Goal: Task Accomplishment & Management: Use online tool/utility

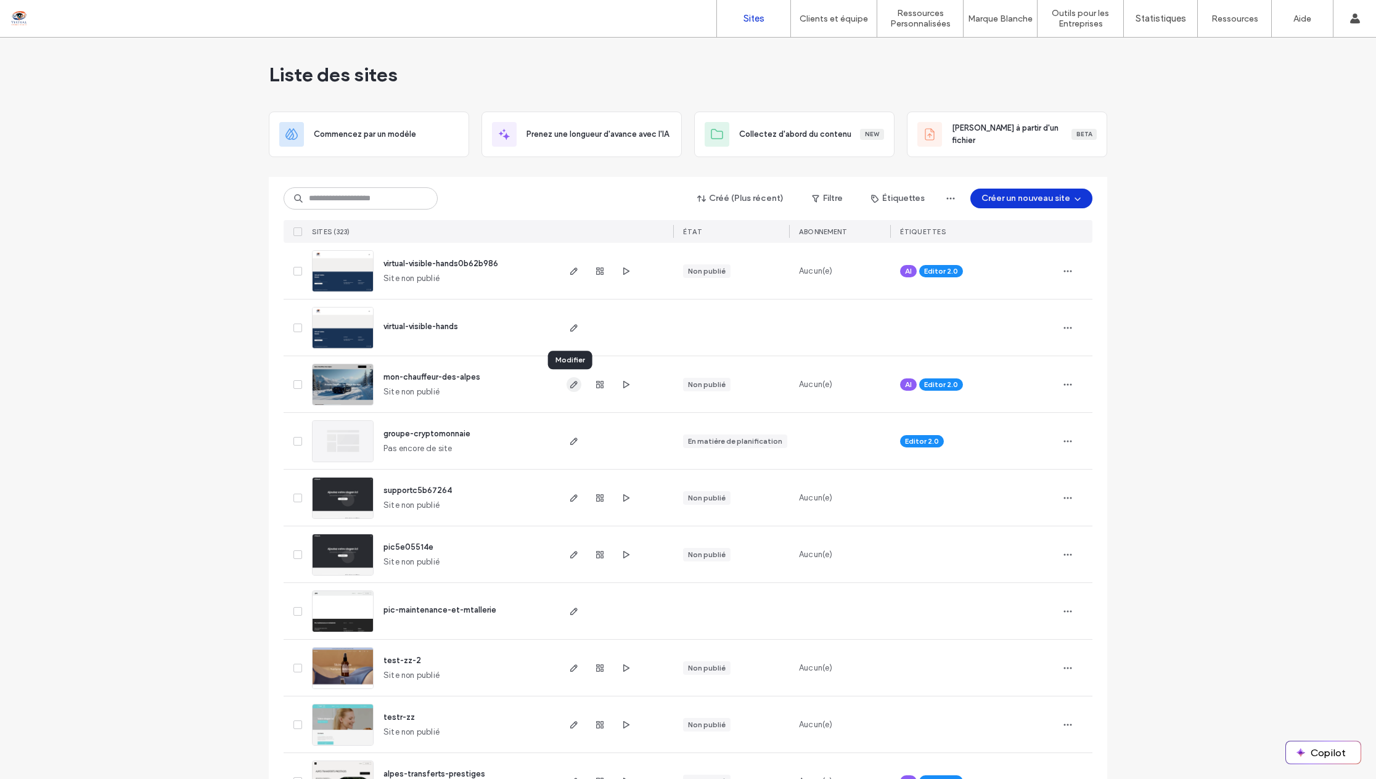
click at [569, 385] on icon "button" at bounding box center [574, 385] width 10 height 10
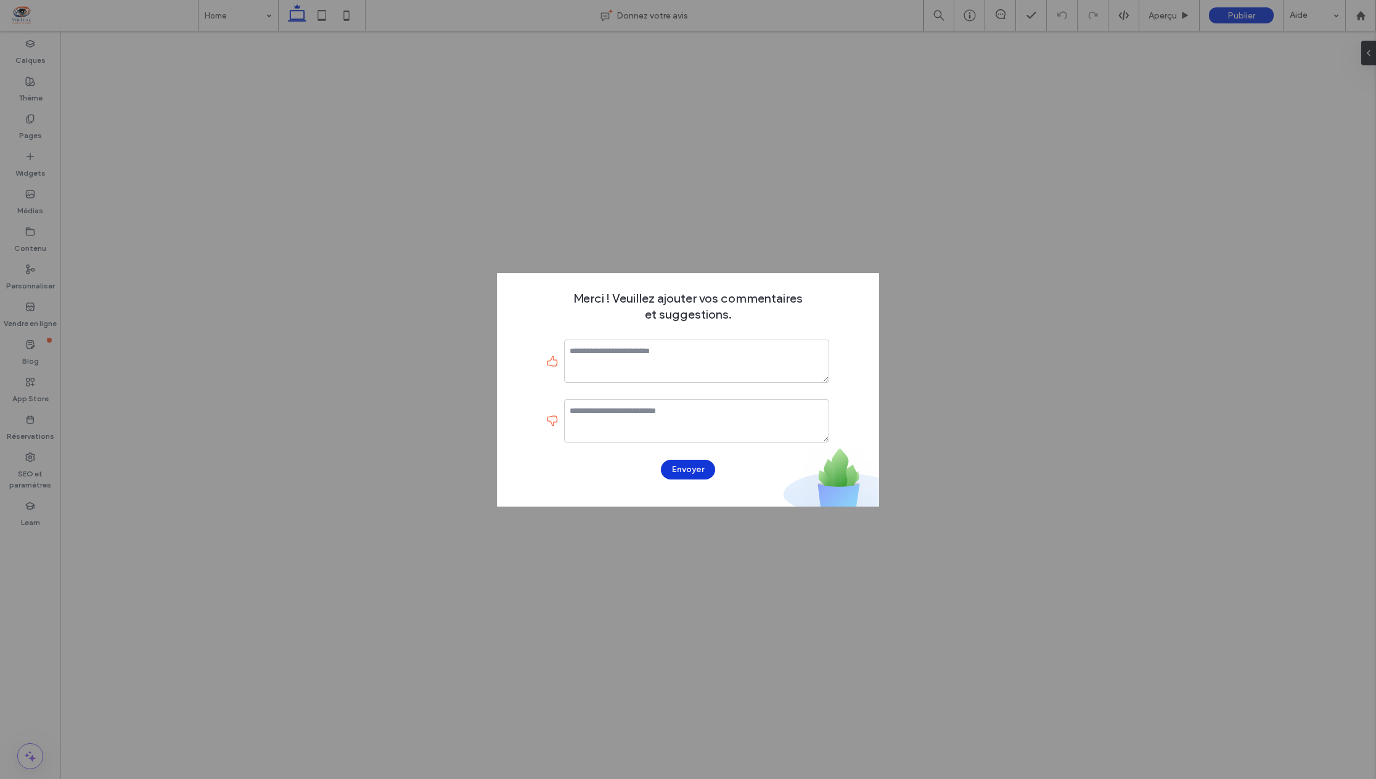
click at [716, 355] on textarea at bounding box center [696, 361] width 265 height 43
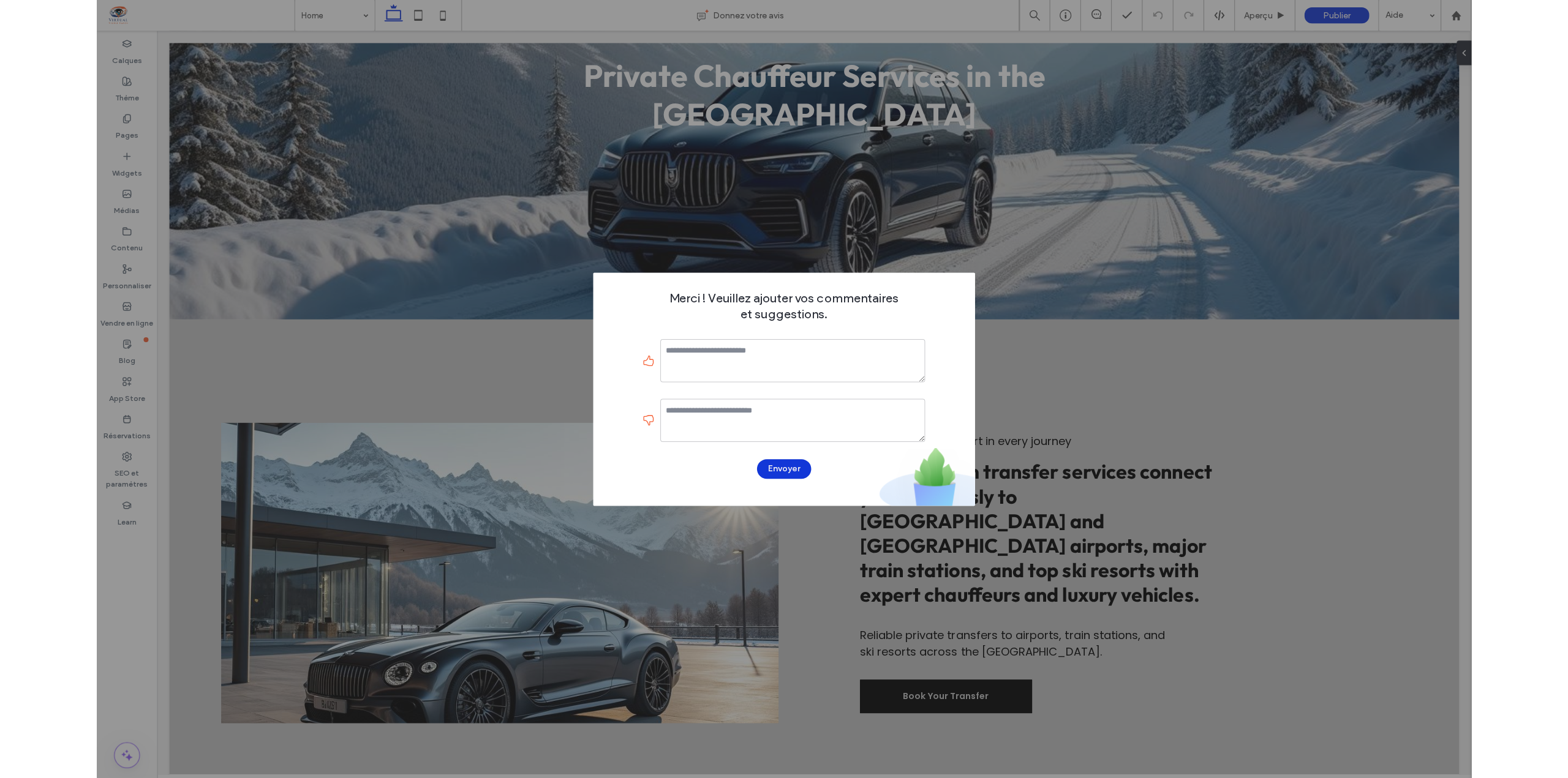
scroll to position [245, 0]
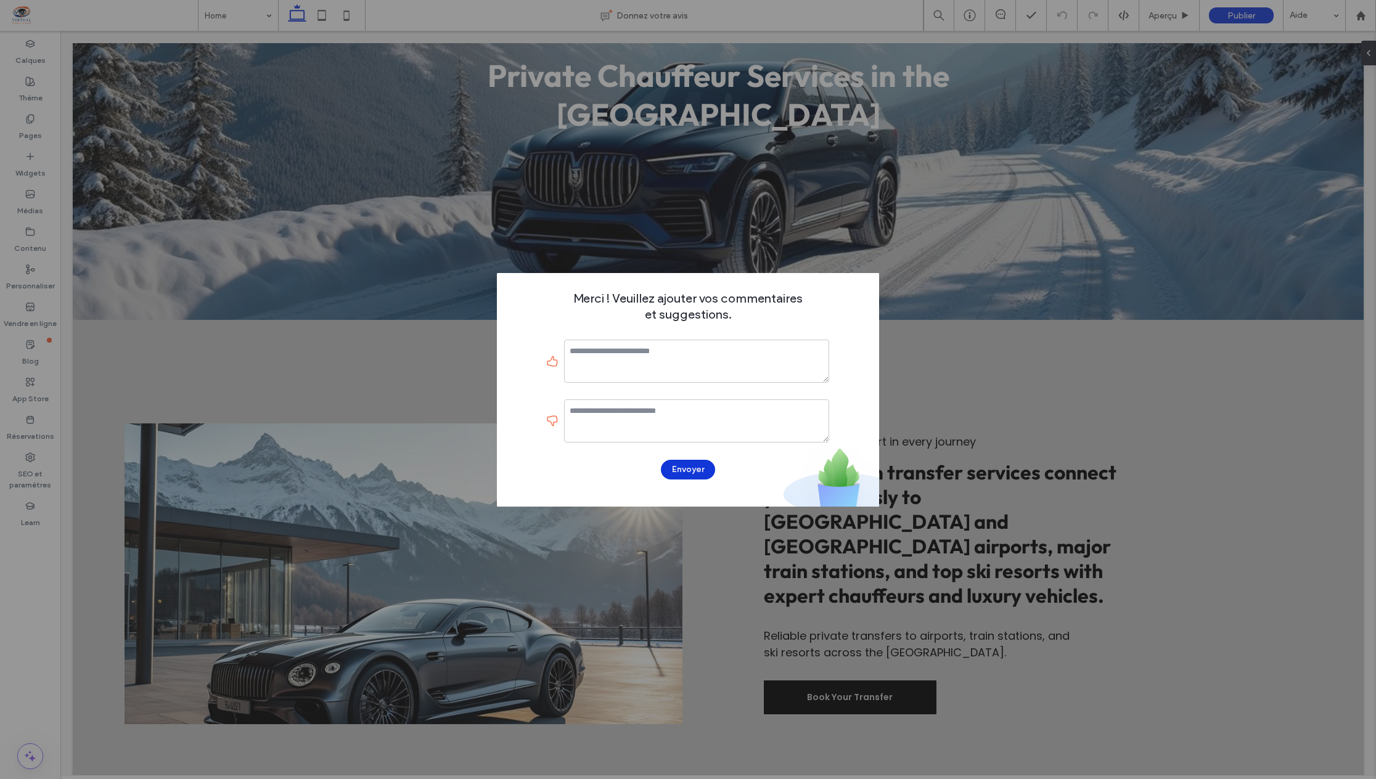
click at [716, 355] on textarea at bounding box center [696, 361] width 265 height 43
type textarea "**********"
click at [680, 469] on button "Envoyer" at bounding box center [688, 470] width 54 height 20
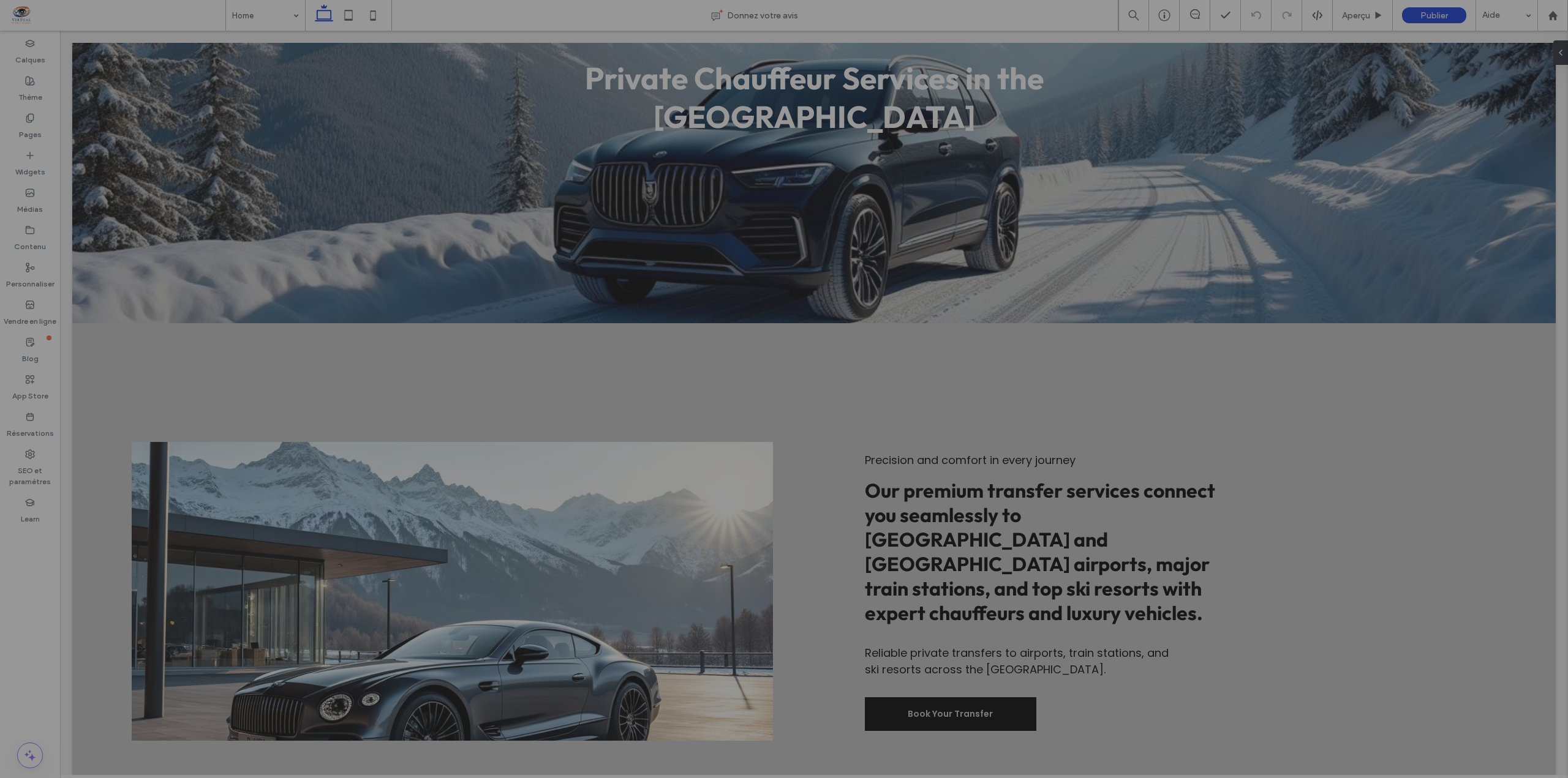
click at [1366, 70] on div at bounding box center [784, 389] width 1568 height 778
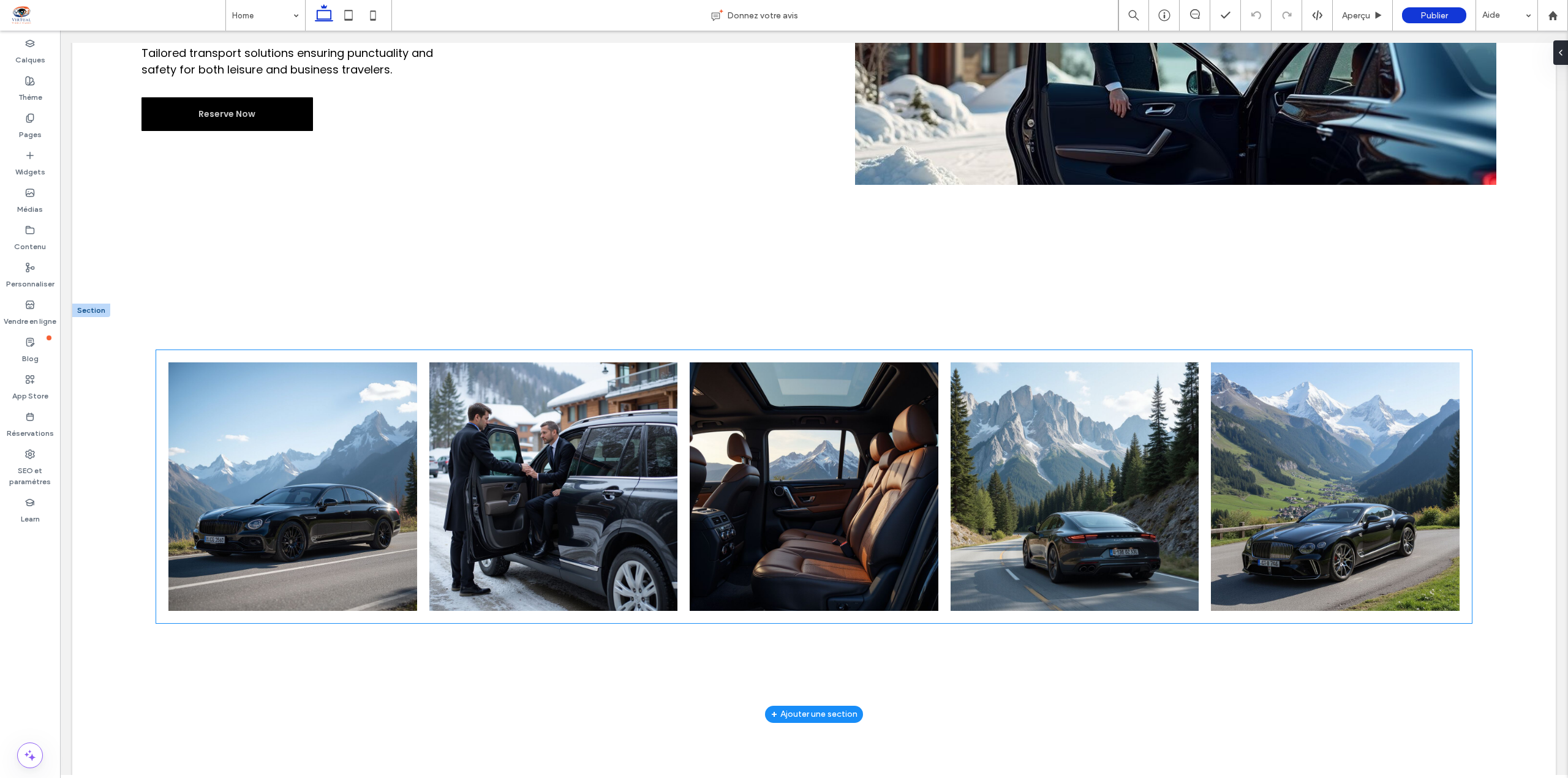
scroll to position [1225, 0]
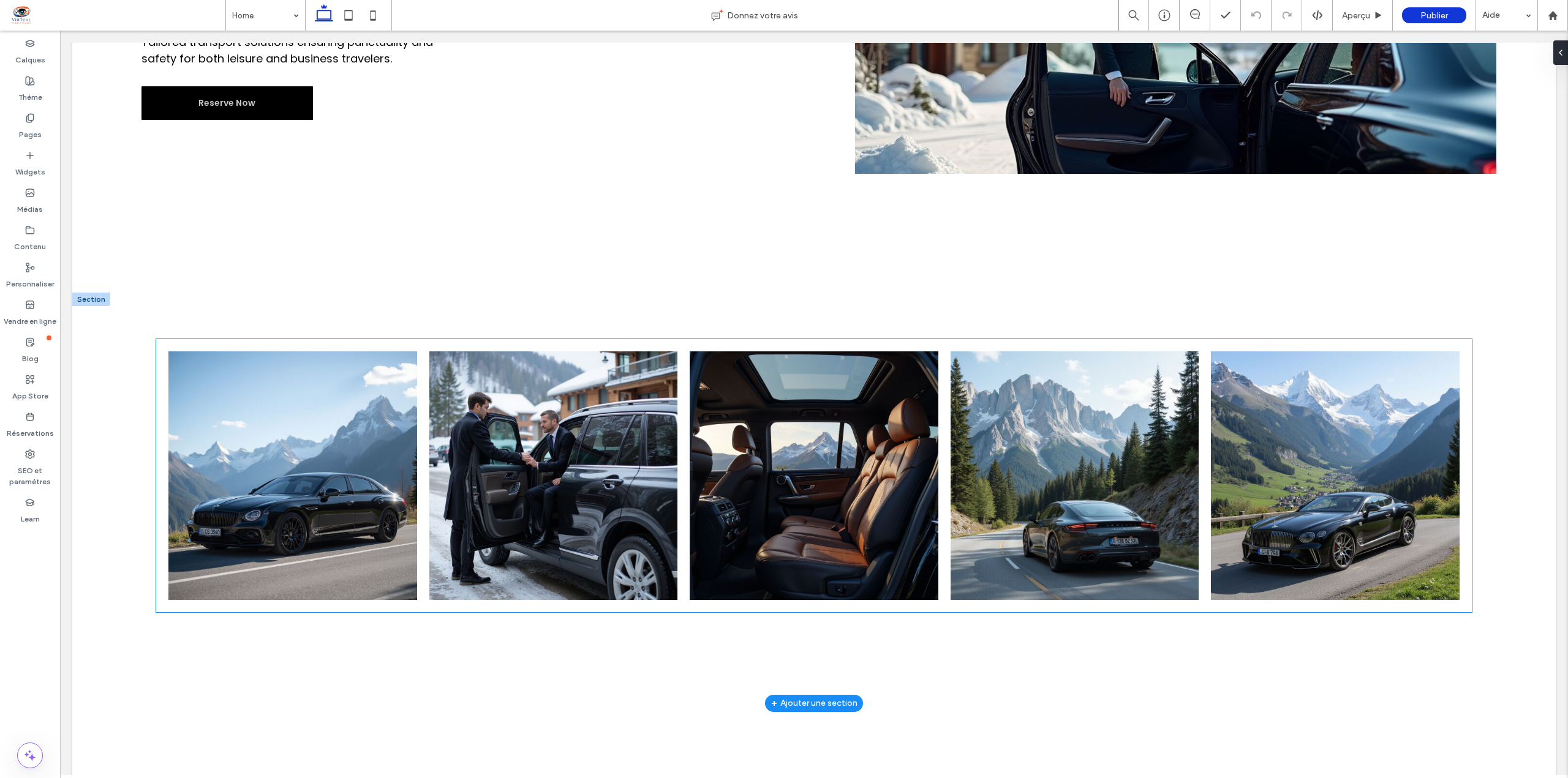
click at [312, 436] on link at bounding box center [292, 475] width 263 height 263
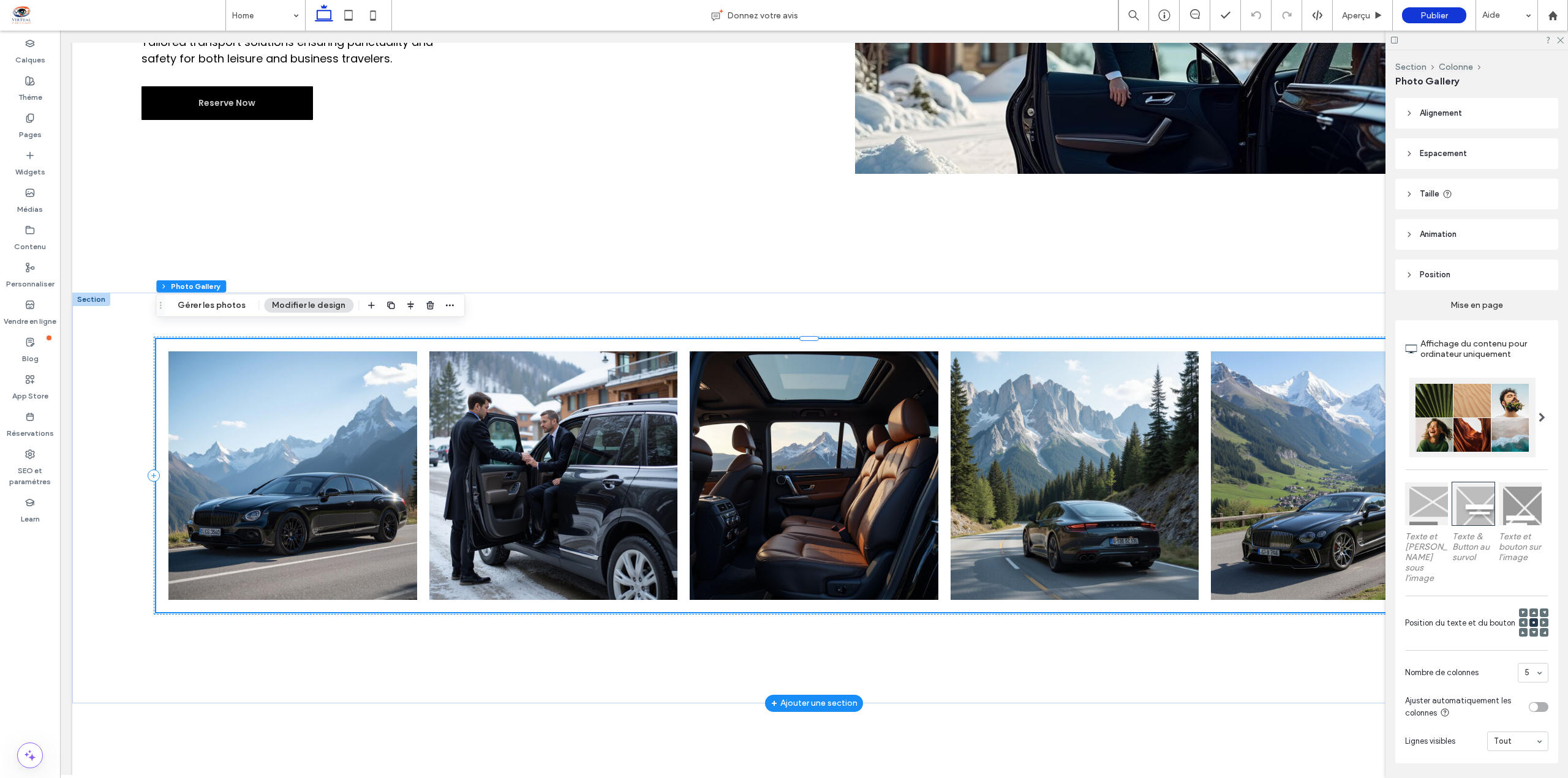
click at [312, 436] on link at bounding box center [292, 475] width 263 height 263
click at [326, 488] on link at bounding box center [292, 475] width 263 height 263
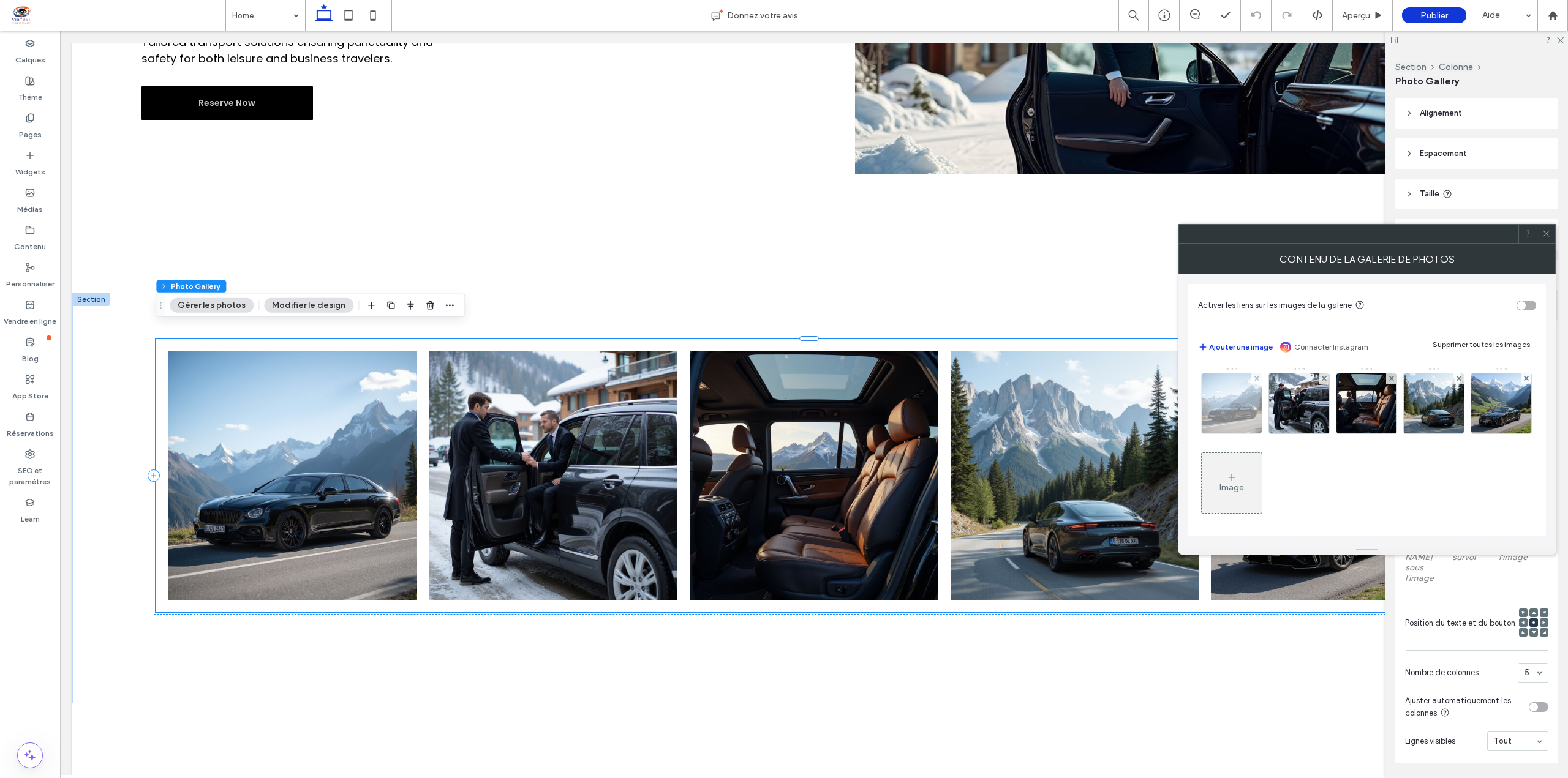
click at [1222, 404] on img at bounding box center [1231, 403] width 60 height 60
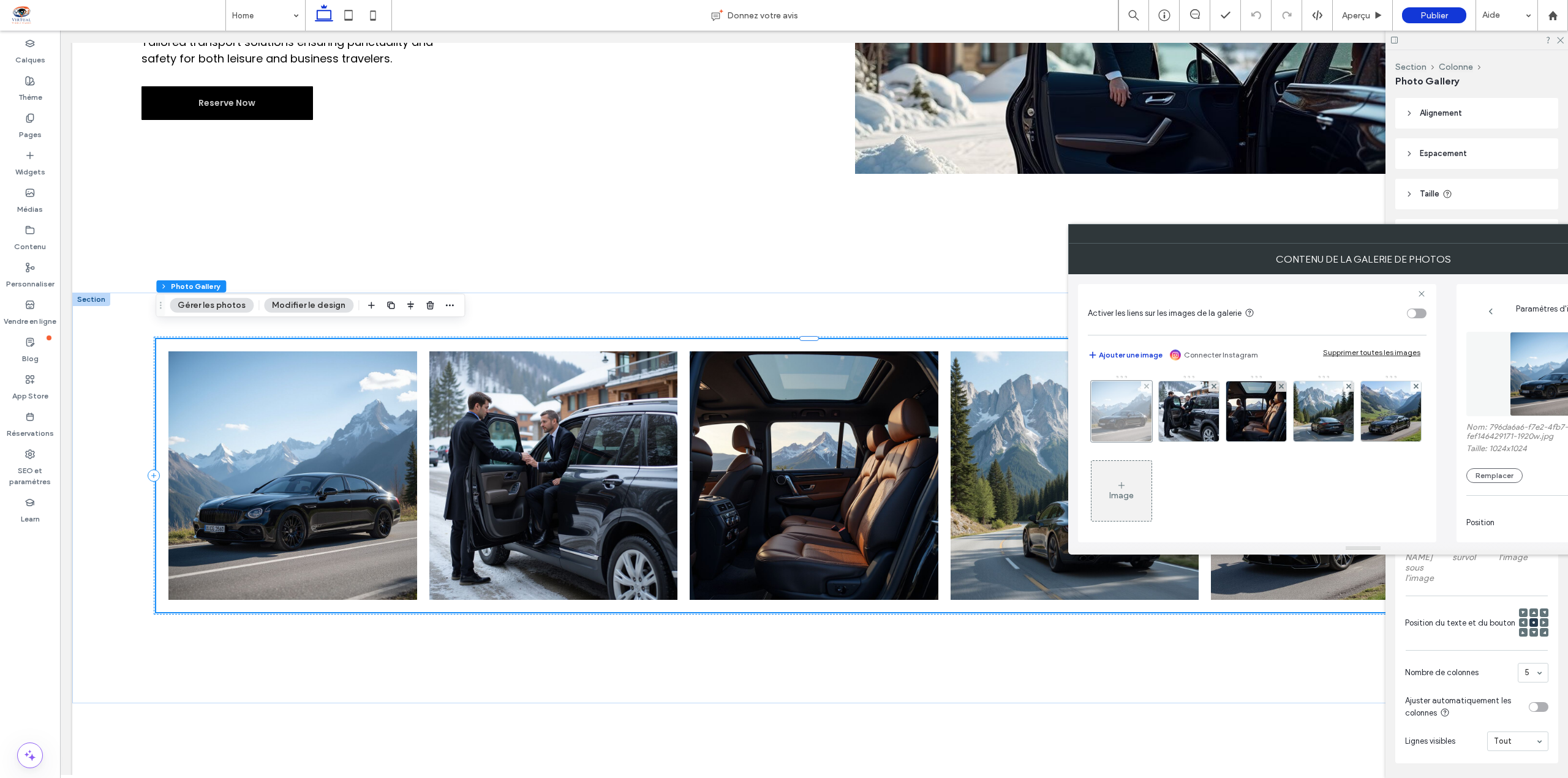
click at [1222, 404] on div "Image" at bounding box center [1257, 454] width 338 height 159
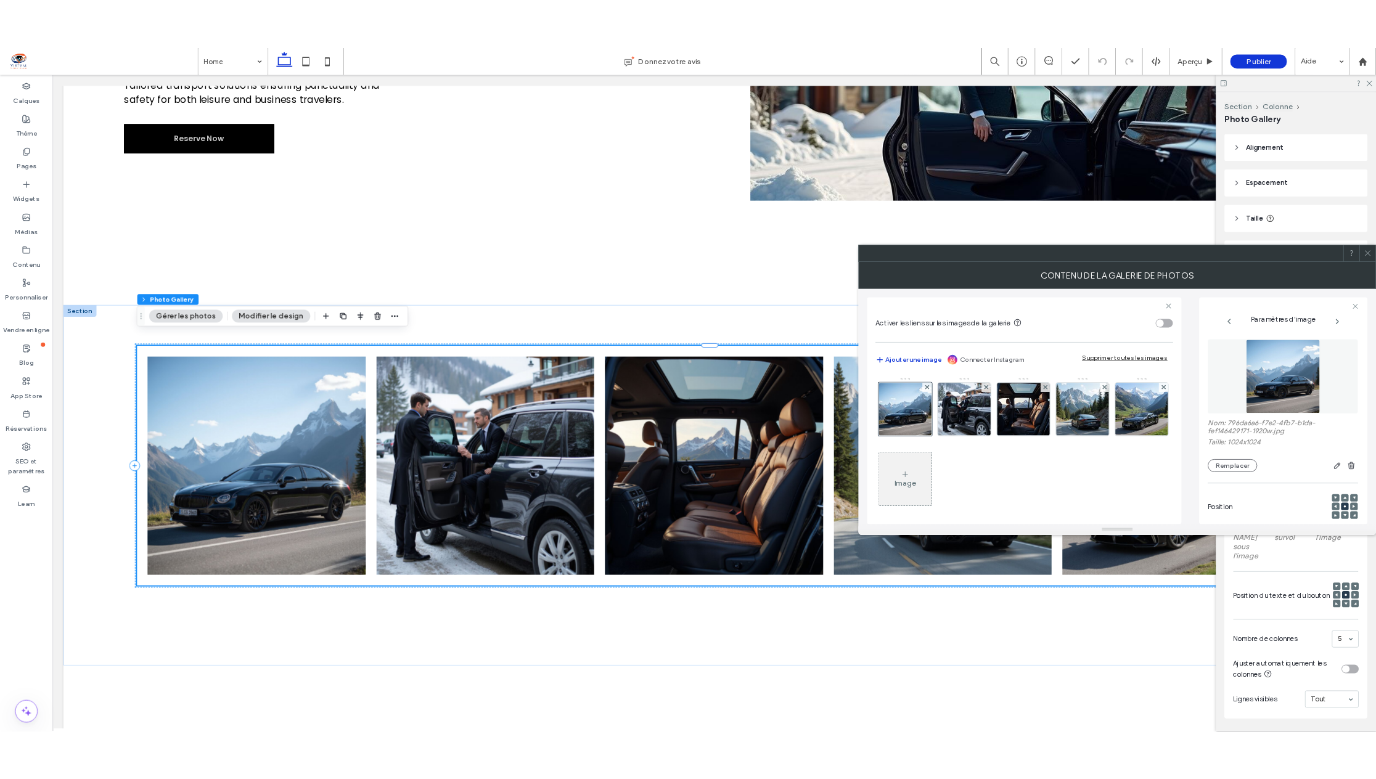
scroll to position [62, 0]
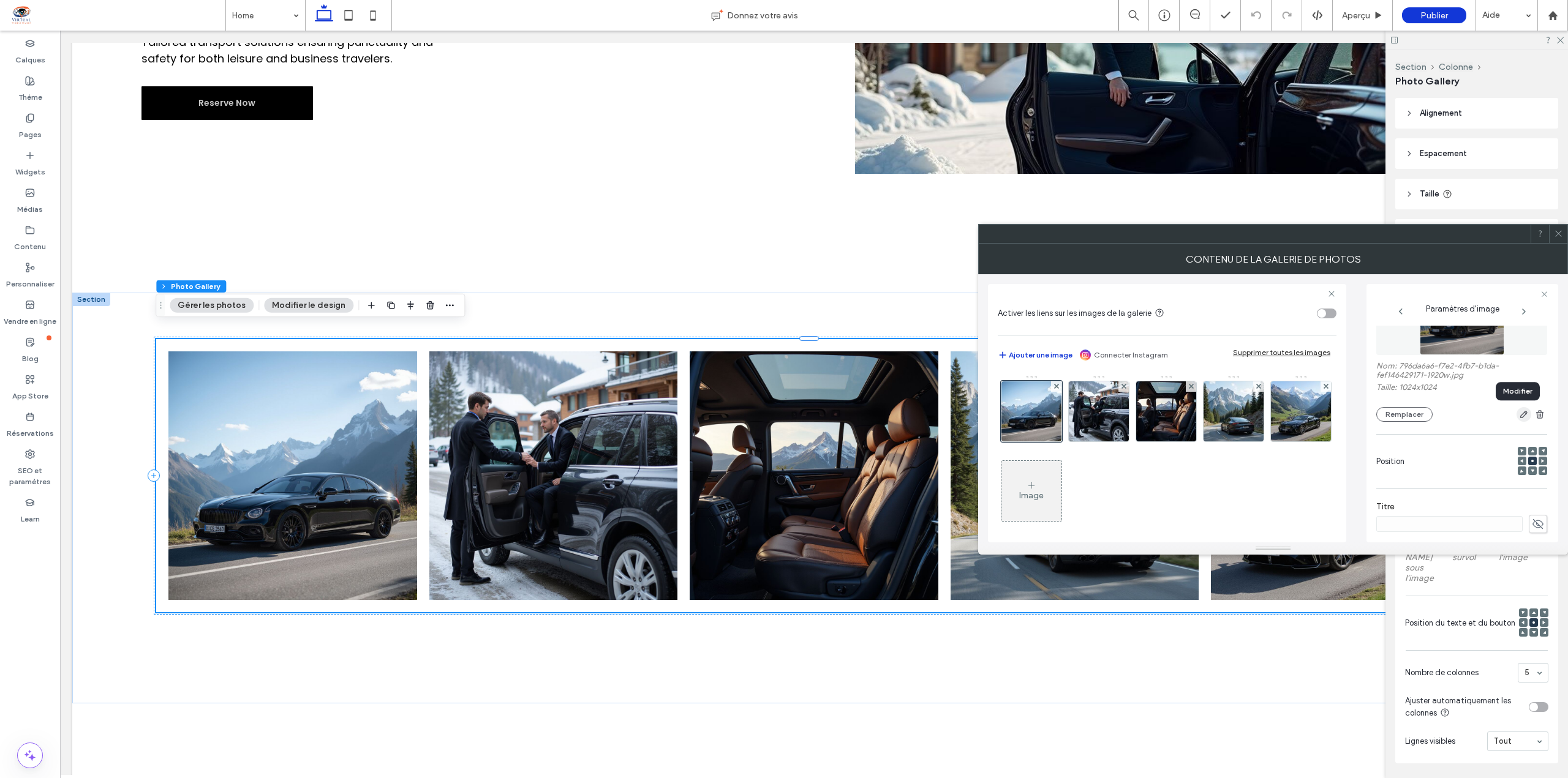
click at [1519, 417] on icon "button" at bounding box center [1524, 414] width 10 height 10
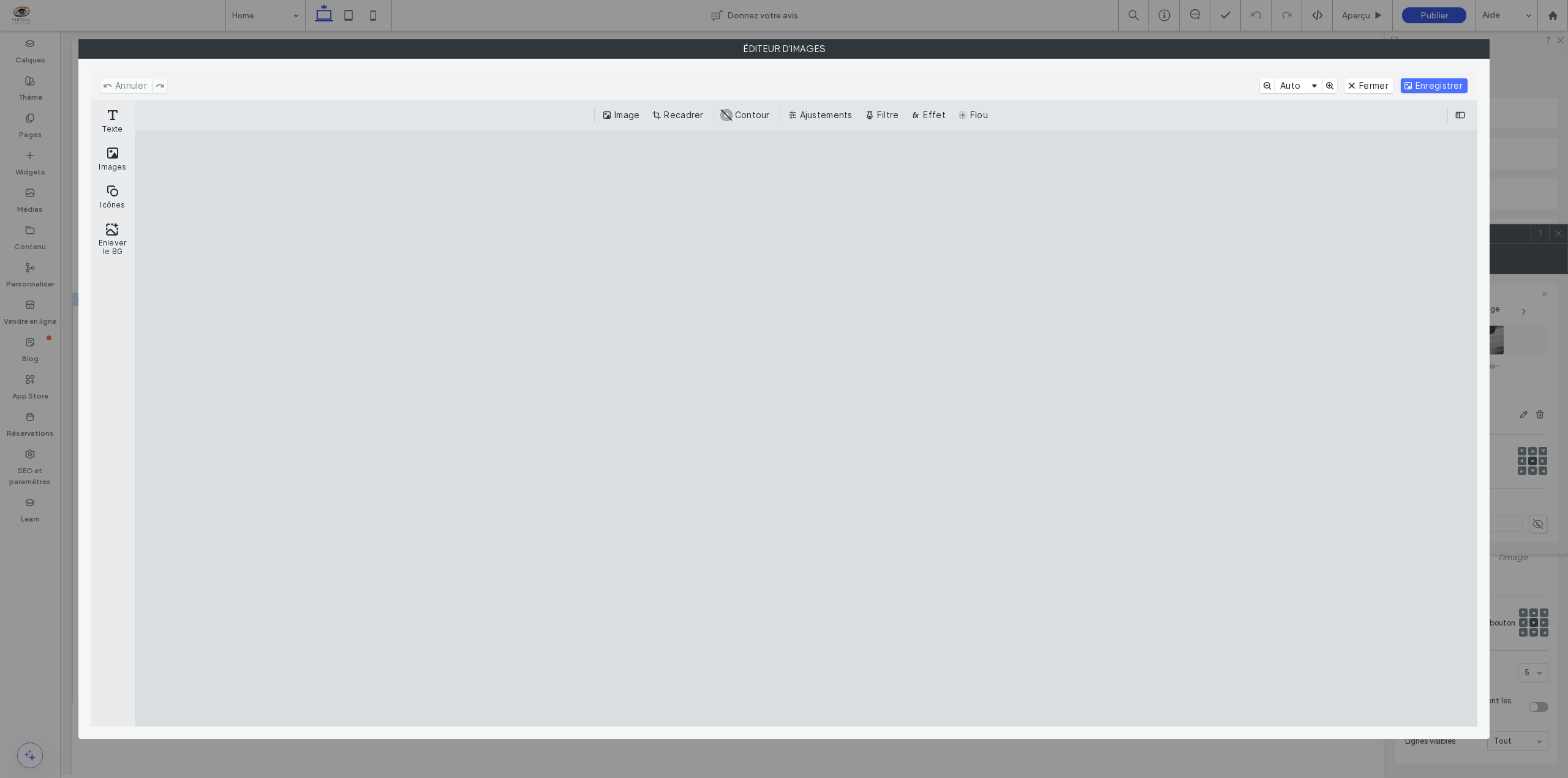
click at [806, 428] on cesdk-canvas "Toile de l'éditeur" at bounding box center [806, 428] width 0 height 0
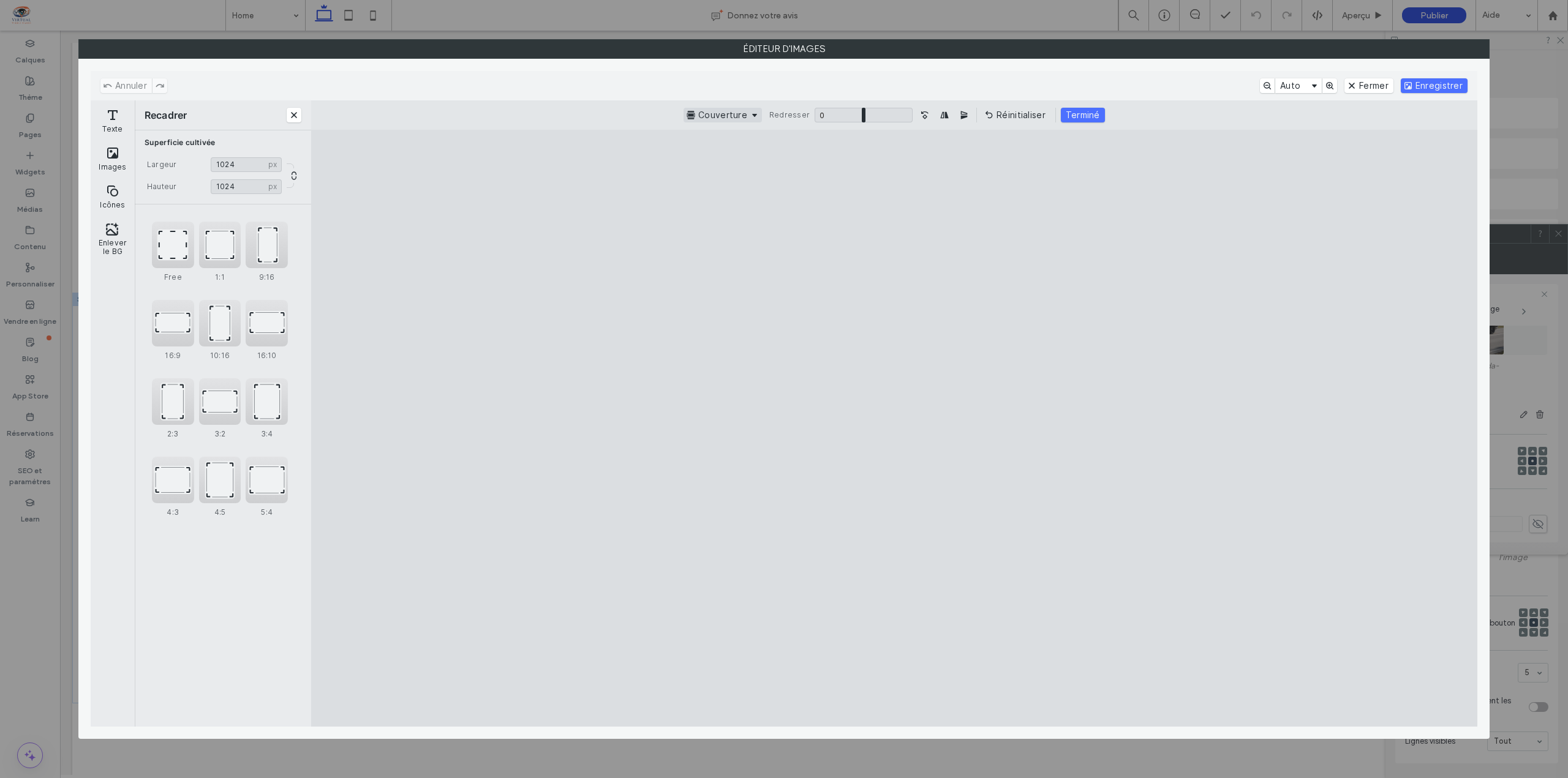
click at [725, 112] on button "Couverture" at bounding box center [722, 114] width 78 height 15
click at [759, 116] on button "Couverture" at bounding box center [722, 114] width 78 height 15
click at [732, 160] on span "Couverture" at bounding box center [745, 162] width 43 height 10
click at [117, 153] on button "Images" at bounding box center [112, 159] width 39 height 36
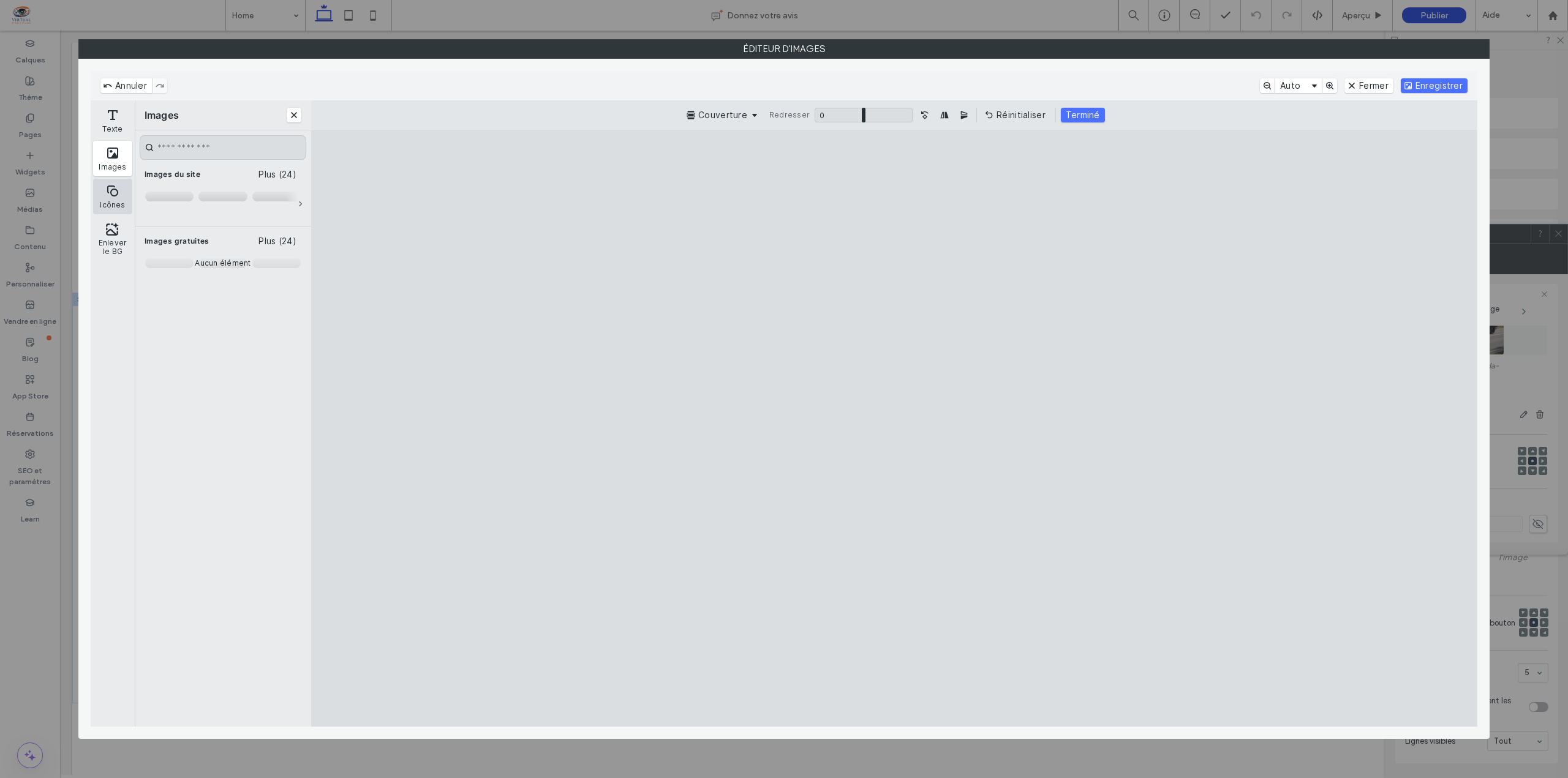
click at [106, 198] on button "Icônes" at bounding box center [112, 197] width 39 height 36
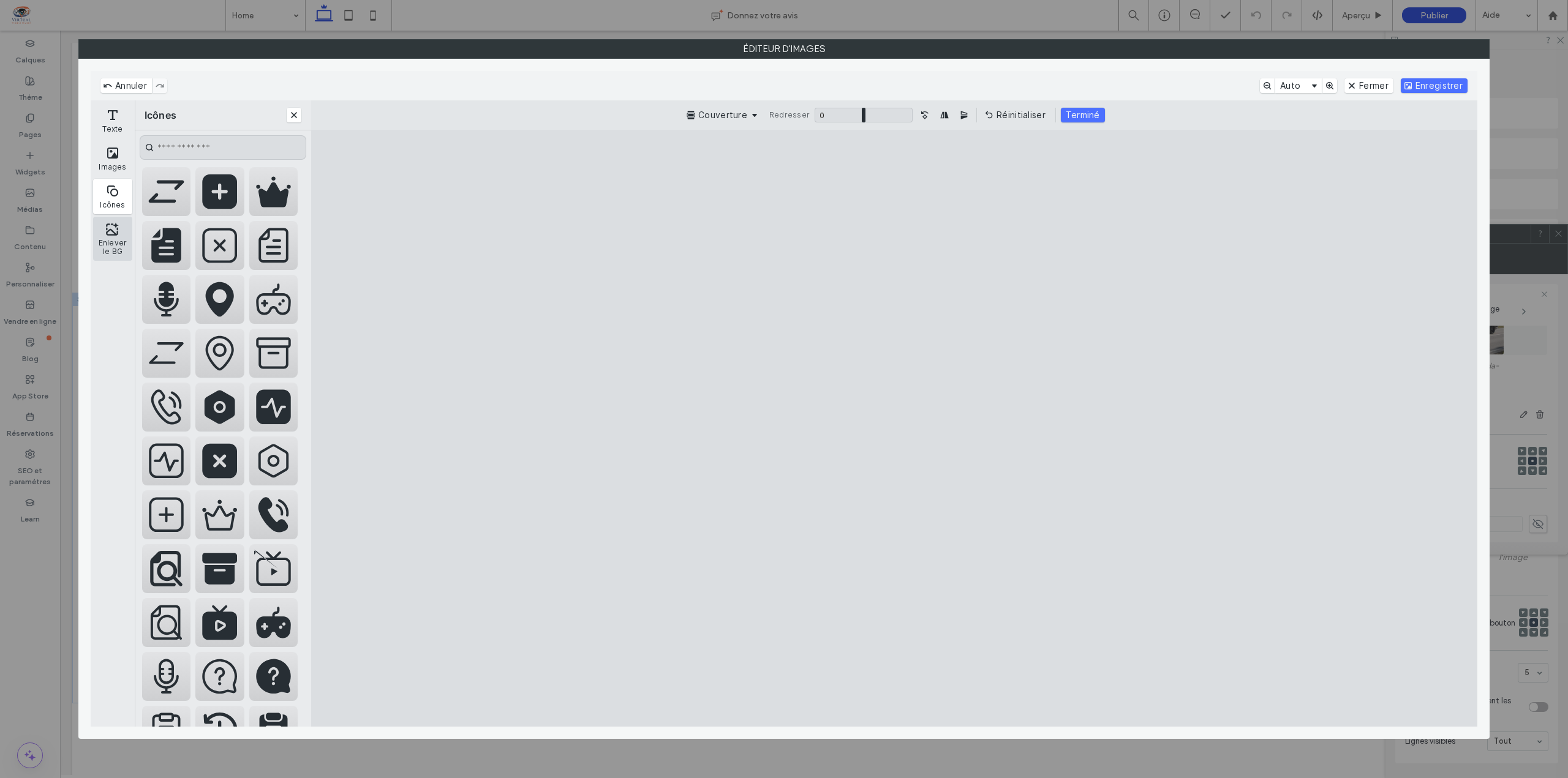
click at [109, 239] on button "Enlever le BG" at bounding box center [112, 238] width 39 height 44
click at [111, 244] on button "Enlever le BG" at bounding box center [112, 238] width 39 height 44
click at [1305, 87] on button "Auto" at bounding box center [1298, 85] width 47 height 15
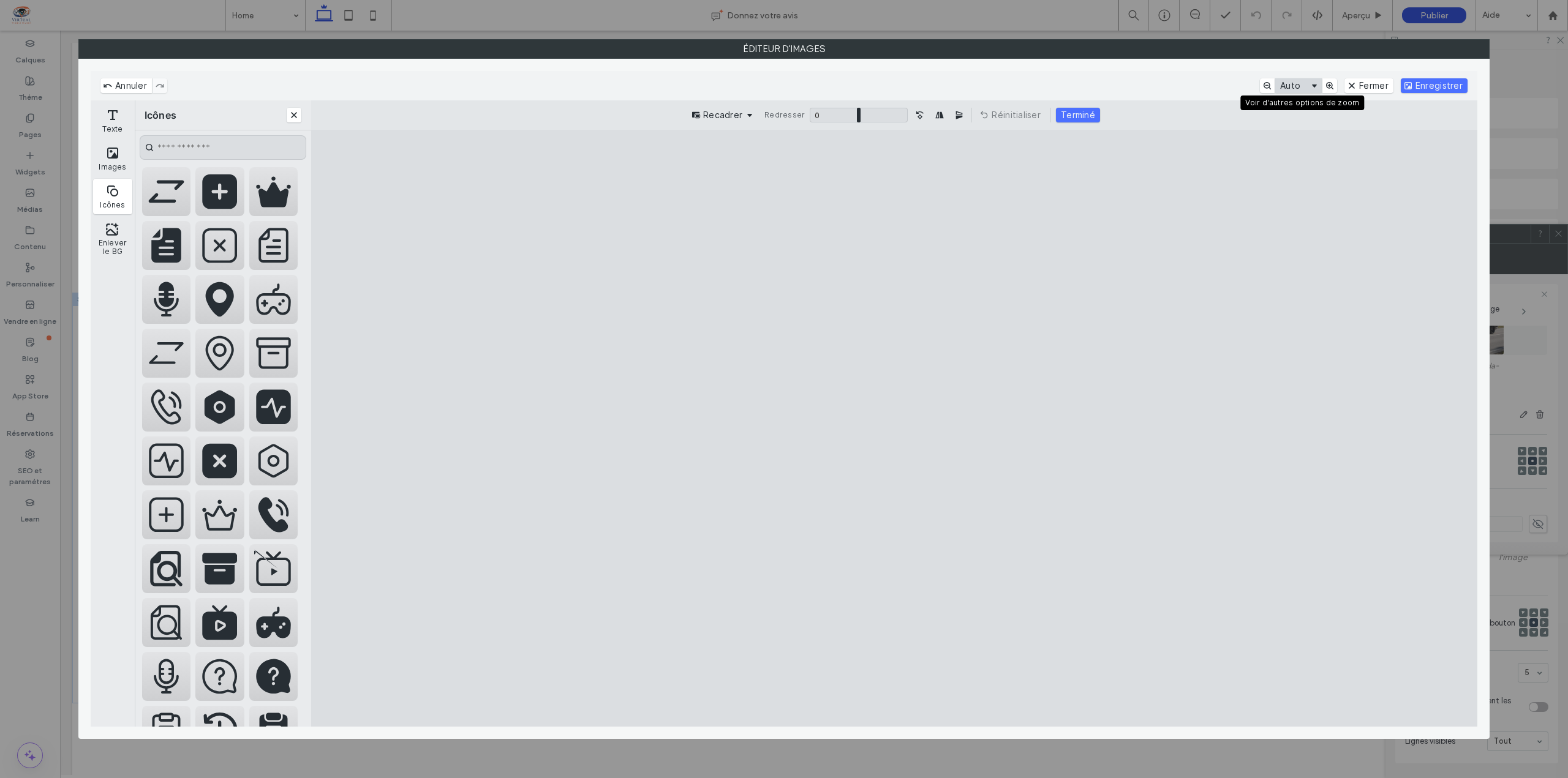
click at [1305, 87] on button "Auto" at bounding box center [1298, 85] width 47 height 15
click at [918, 115] on button "Tournez l'image de 90˚ dans le sens inverse des aiguilles d'une montre" at bounding box center [919, 114] width 15 height 15
click at [921, 114] on button "Tournez l'image de 90˚ dans le sens inverse des aiguilles d'une montre" at bounding box center [919, 114] width 15 height 15
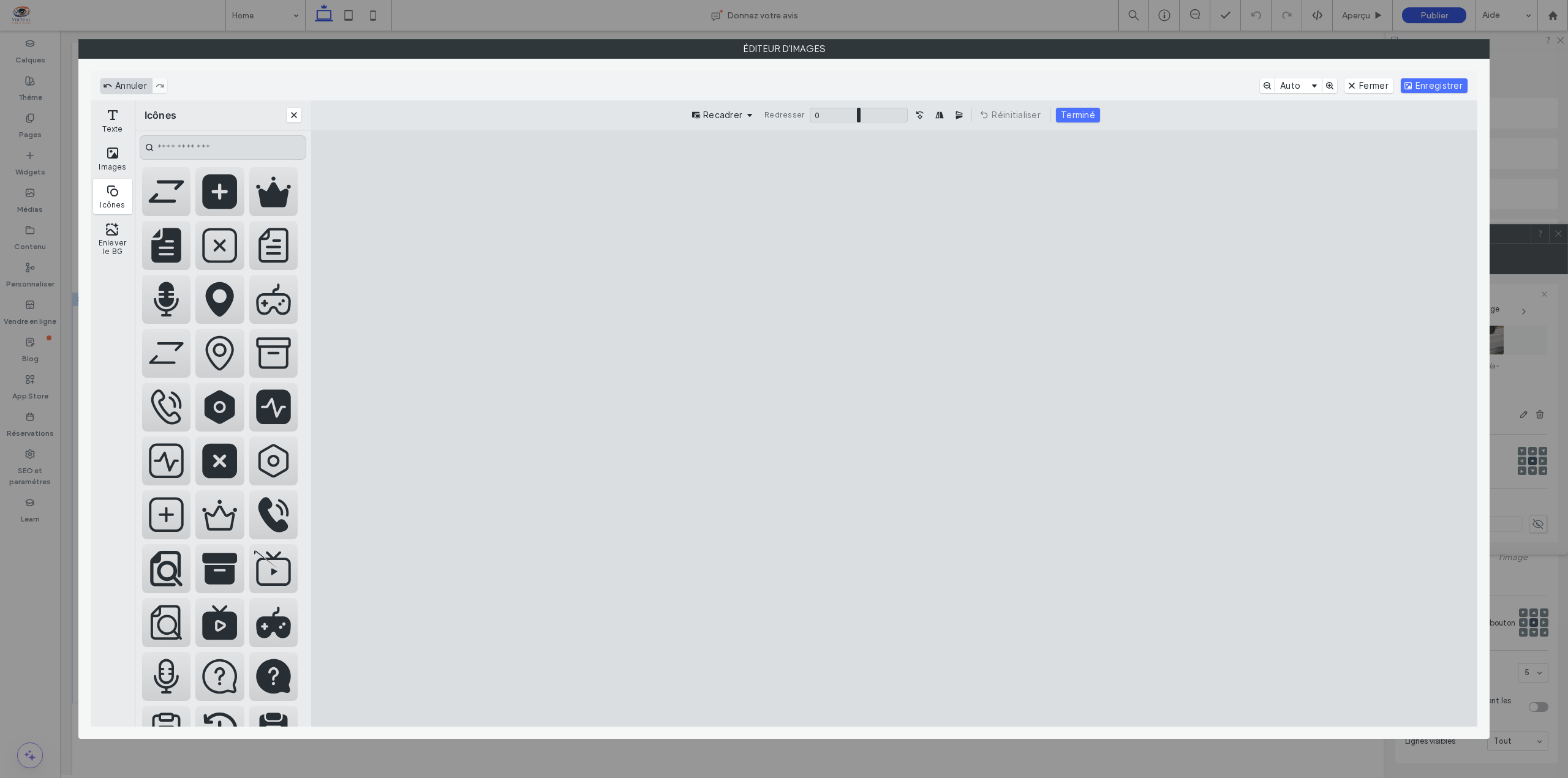
click at [107, 85] on button "Annuler" at bounding box center [126, 85] width 52 height 15
click at [104, 87] on button "Annuler" at bounding box center [126, 85] width 52 height 15
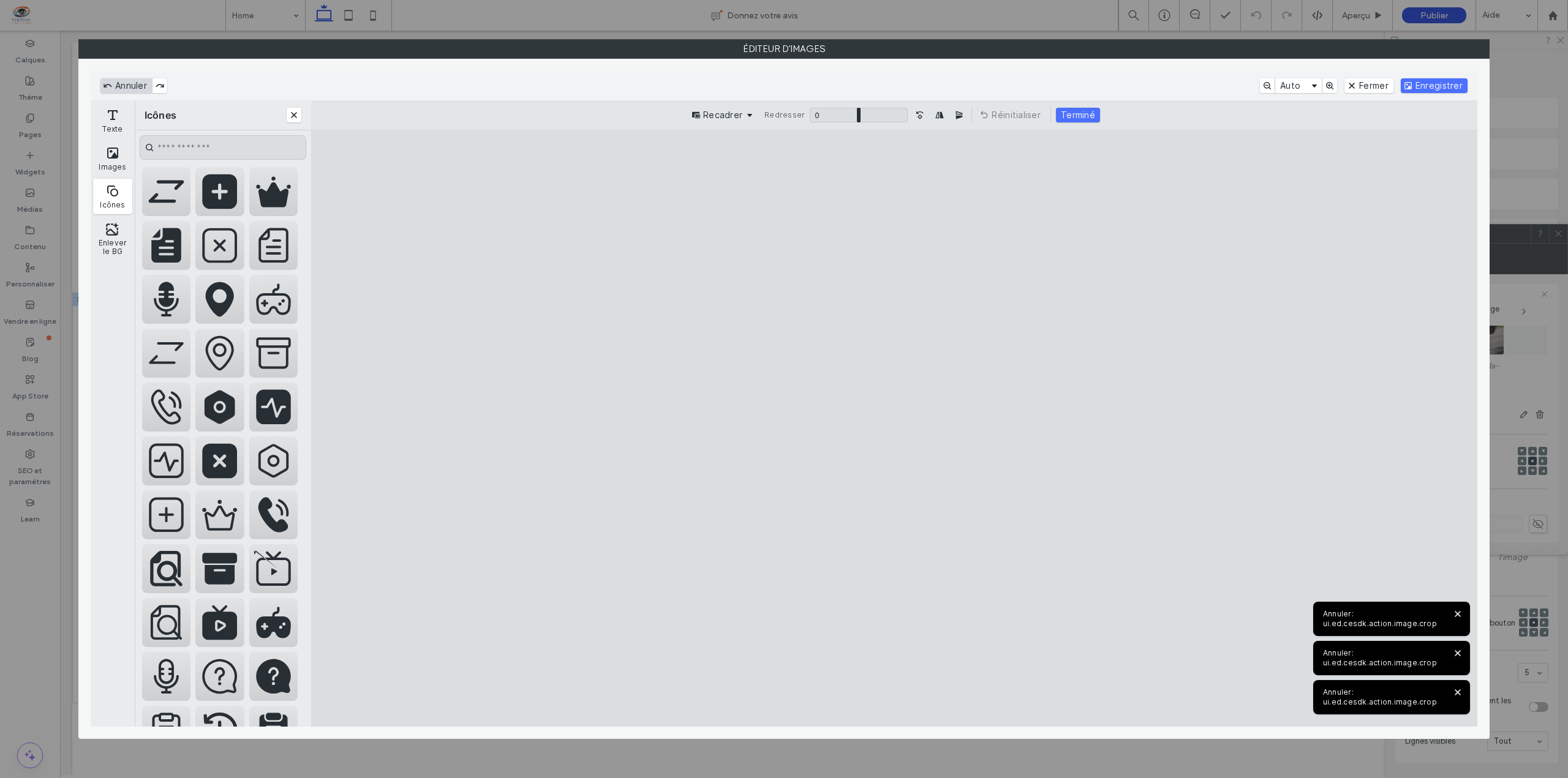
click at [104, 87] on button "Annuler" at bounding box center [126, 85] width 52 height 15
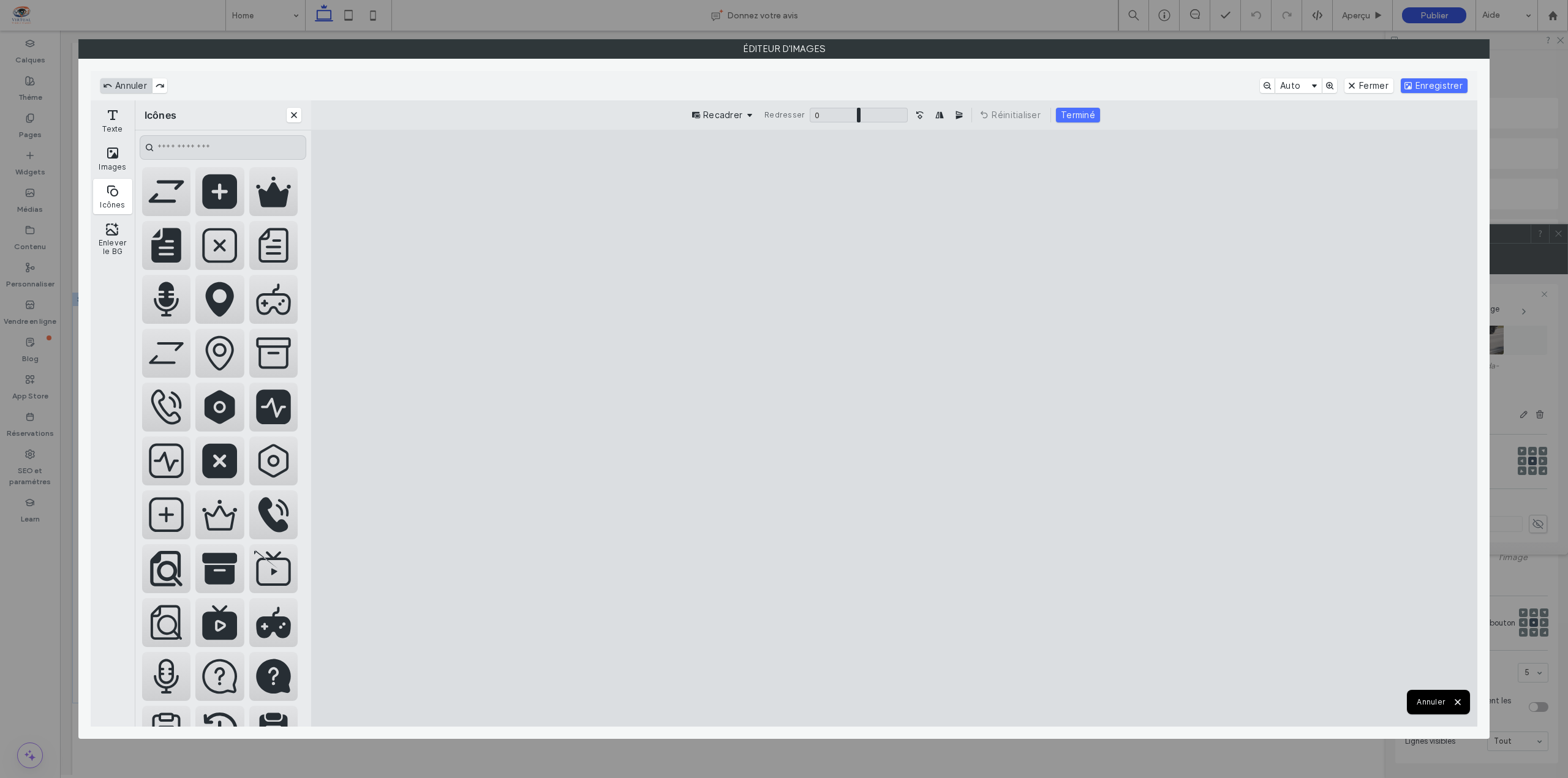
click at [104, 87] on button "Annuler" at bounding box center [126, 85] width 52 height 15
click at [894, 428] on cesdk-canvas "Toile de l'éditeur" at bounding box center [894, 428] width 0 height 0
click at [1367, 85] on button "Fermer" at bounding box center [1368, 85] width 49 height 15
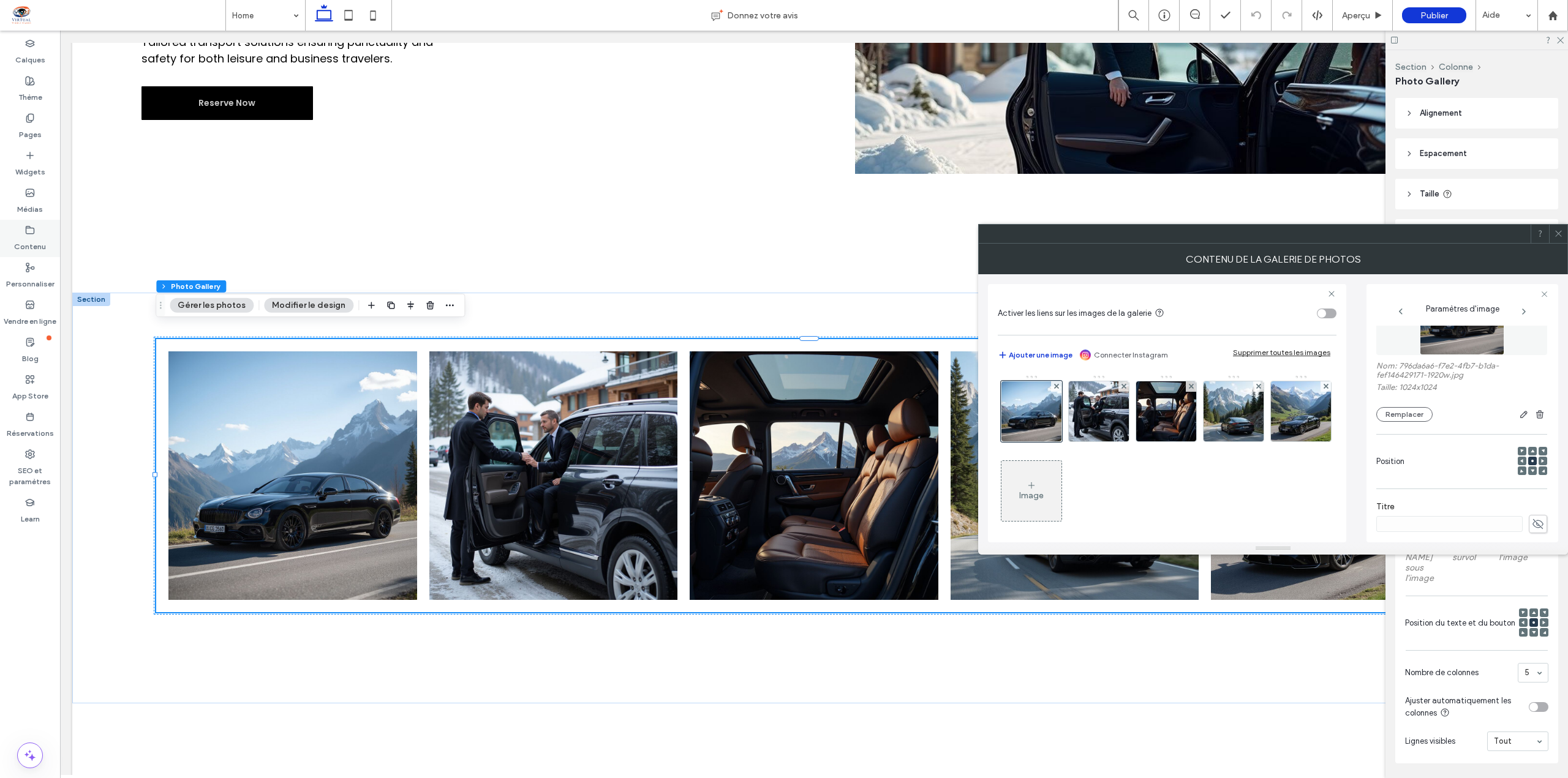
click at [31, 243] on label "Contenu" at bounding box center [30, 243] width 32 height 17
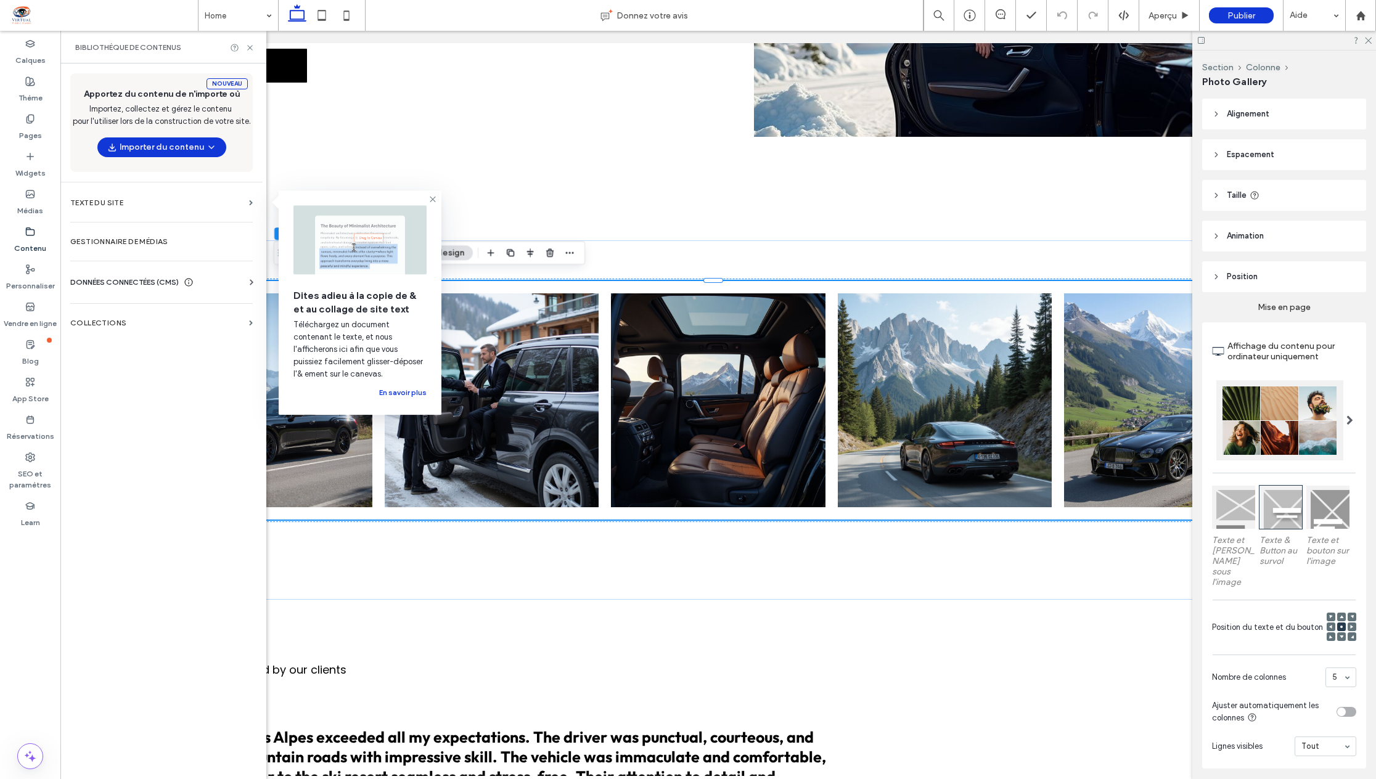
click at [1317, 52] on div "Section Colonne Photo Gallery" at bounding box center [1284, 75] width 164 height 48
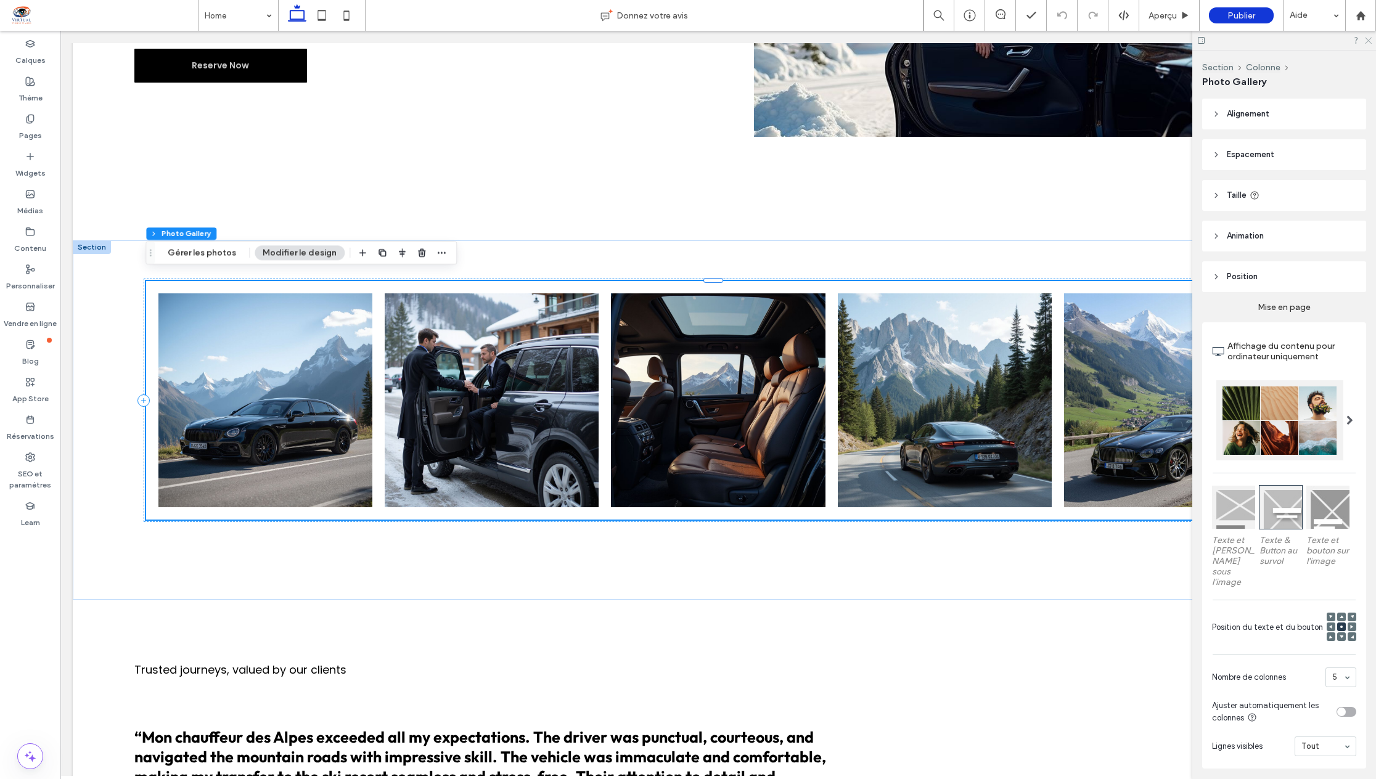
click at [1369, 41] on use at bounding box center [1368, 41] width 7 height 7
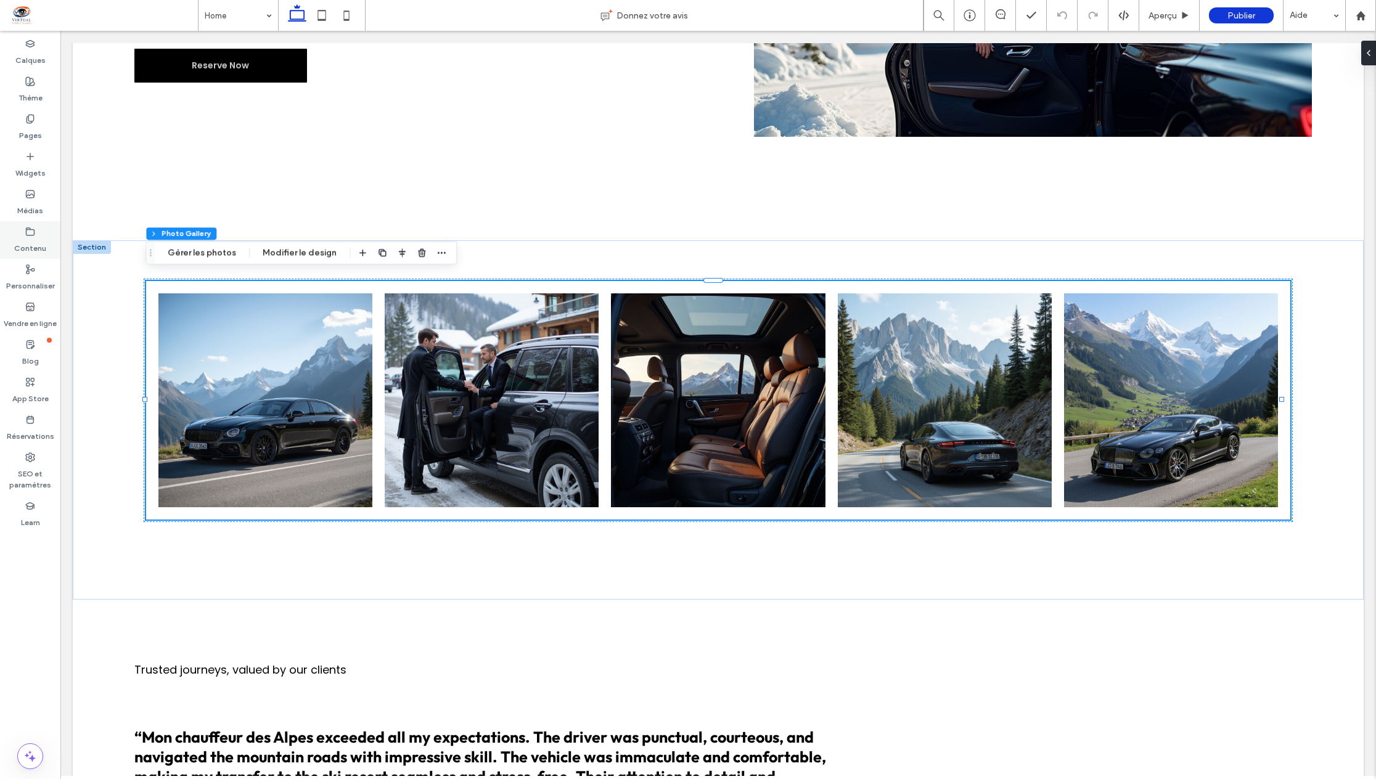
click at [27, 242] on label "Contenu" at bounding box center [30, 245] width 32 height 17
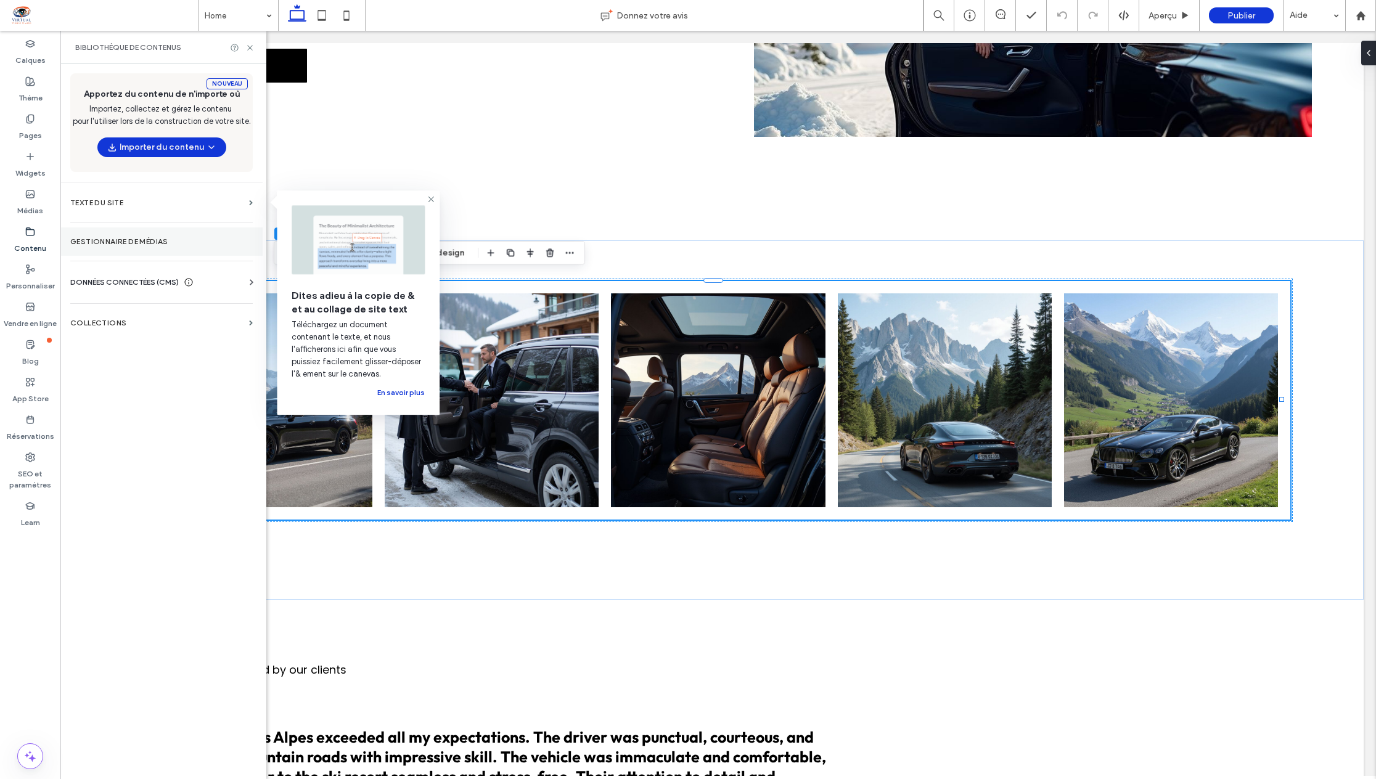
click at [158, 241] on label "Gestionnaire de médias" at bounding box center [161, 241] width 182 height 9
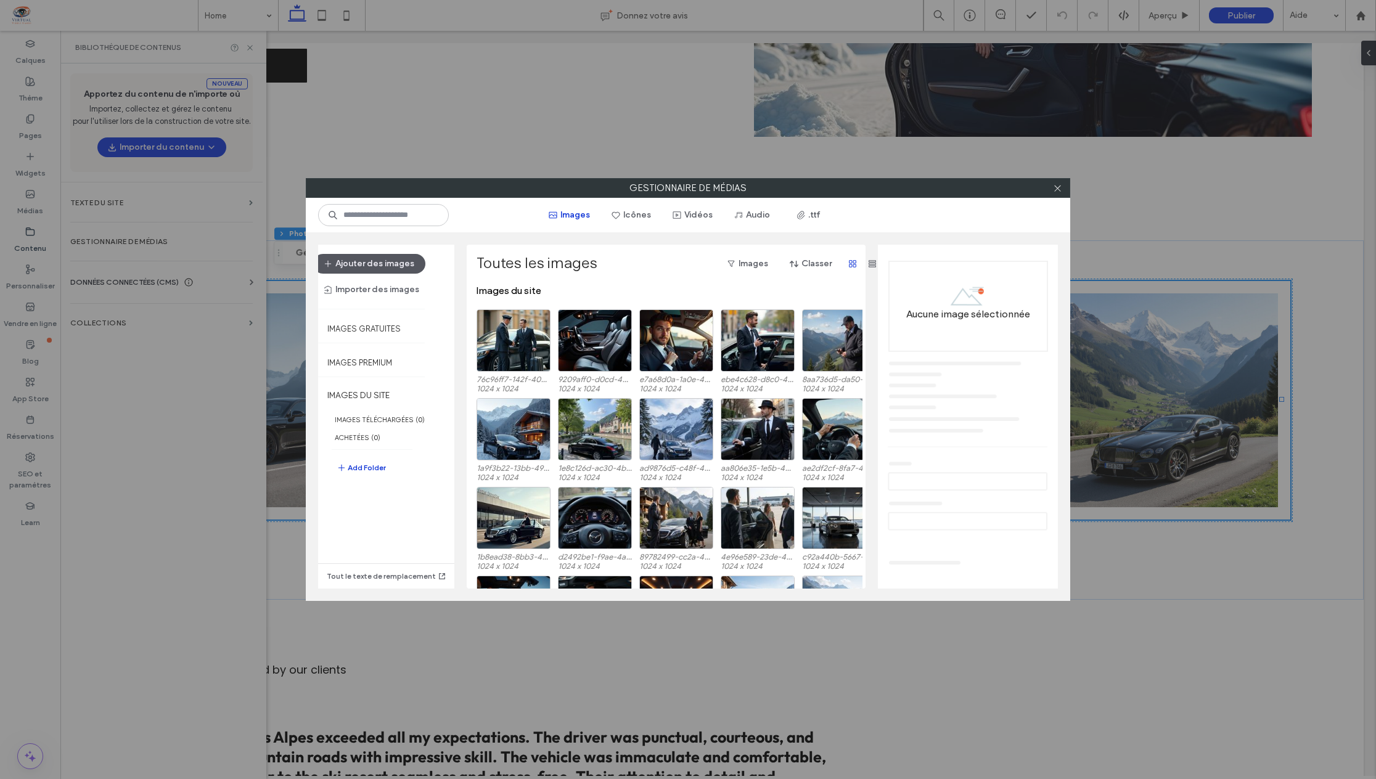
click at [373, 260] on button "Ajouter des images" at bounding box center [369, 264] width 112 height 20
click at [1314, 195] on div "Gestionnaire de médias Images Icônes Vidéos Audio .ttf Ajouter des images Impor…" at bounding box center [688, 389] width 1376 height 779
click at [374, 268] on button "Ajouter des images" at bounding box center [369, 264] width 112 height 20
click at [367, 465] on button "Add Folder" at bounding box center [361, 467] width 49 height 15
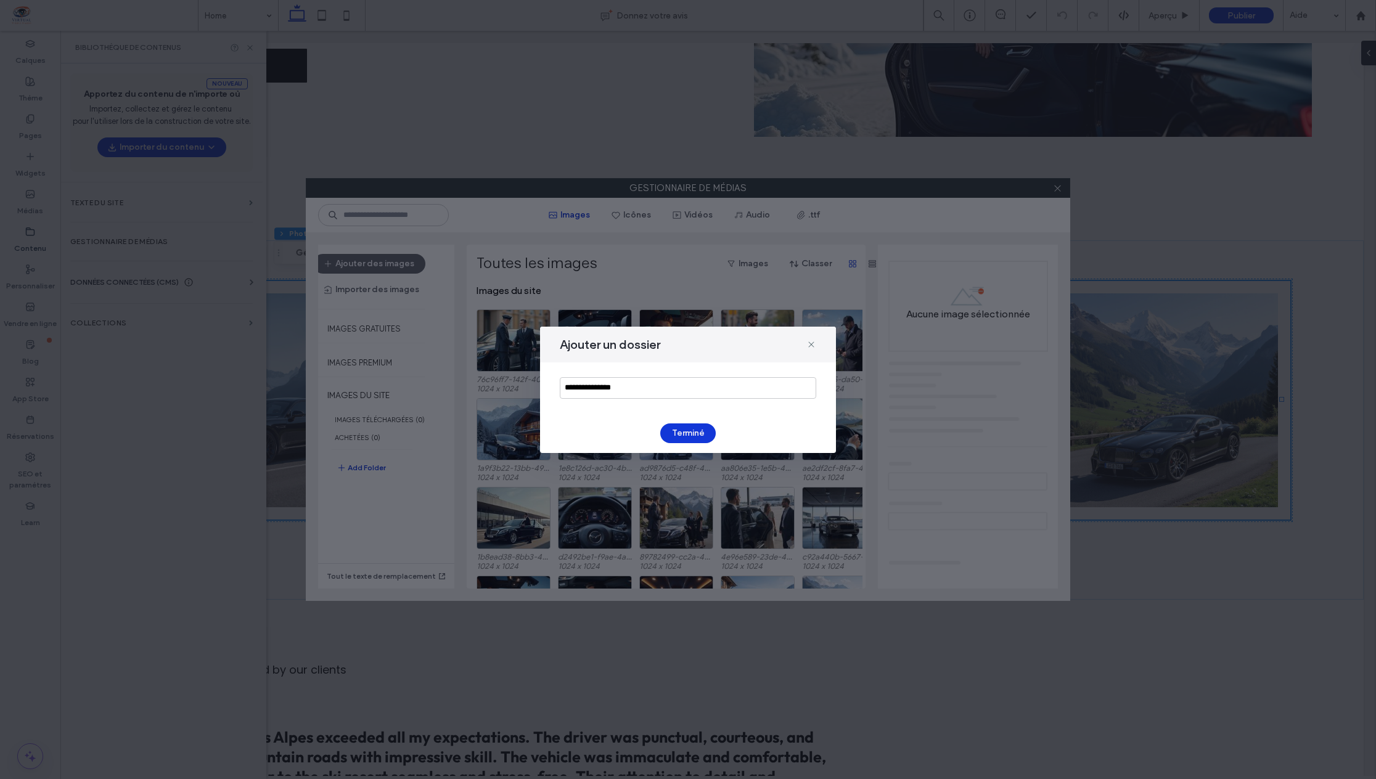
click at [644, 377] on div "**********" at bounding box center [688, 387] width 296 height 51
click at [637, 395] on input "**********" at bounding box center [688, 388] width 256 height 22
type input "*********"
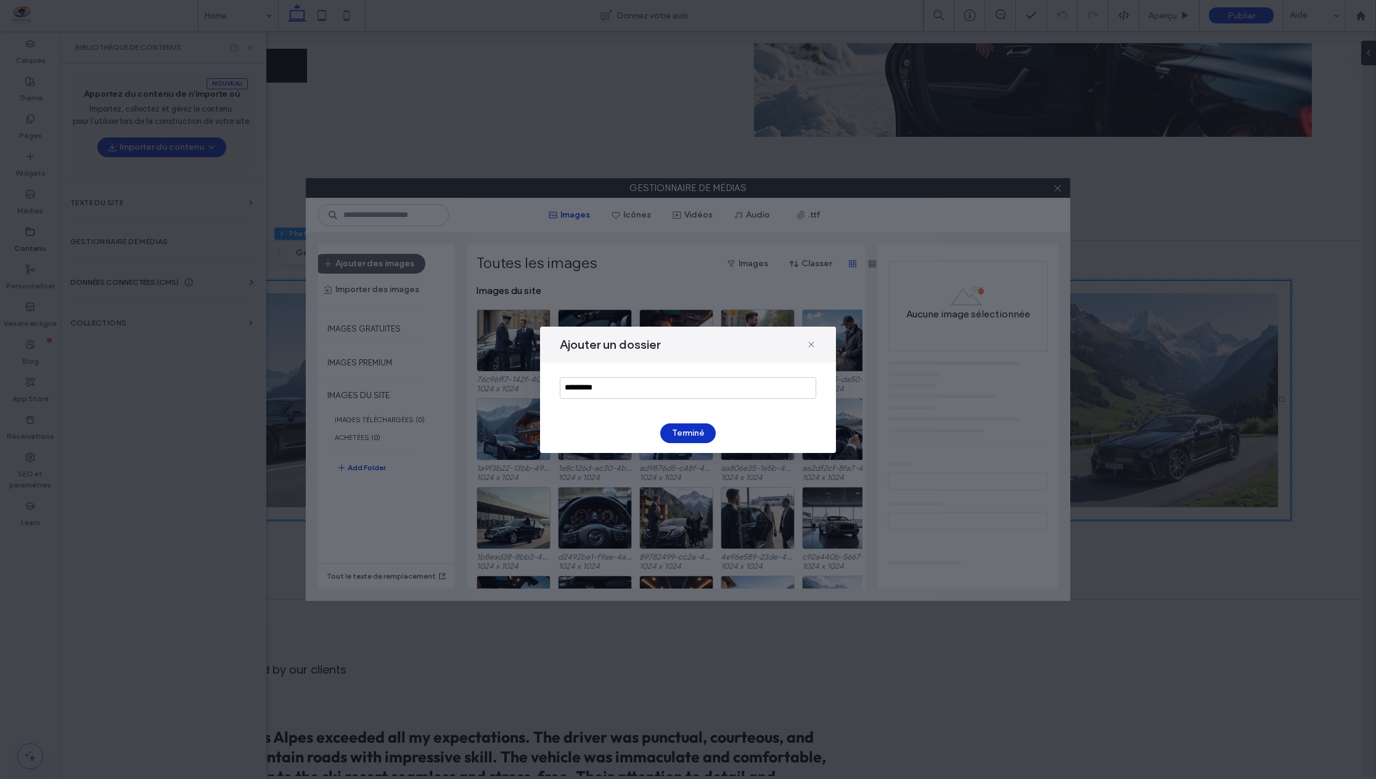
click at [690, 433] on button "Terminé" at bounding box center [687, 433] width 55 height 20
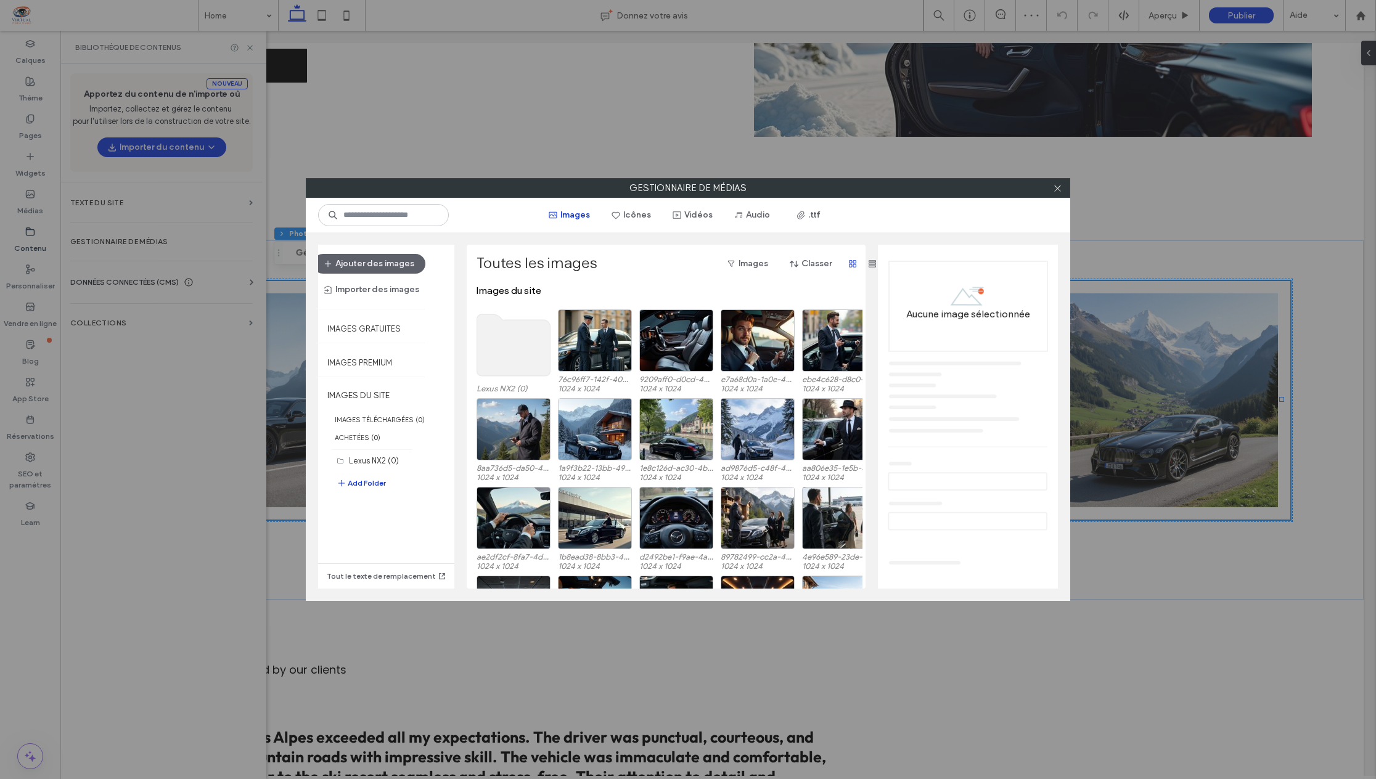
click at [488, 356] on use at bounding box center [513, 345] width 73 height 62
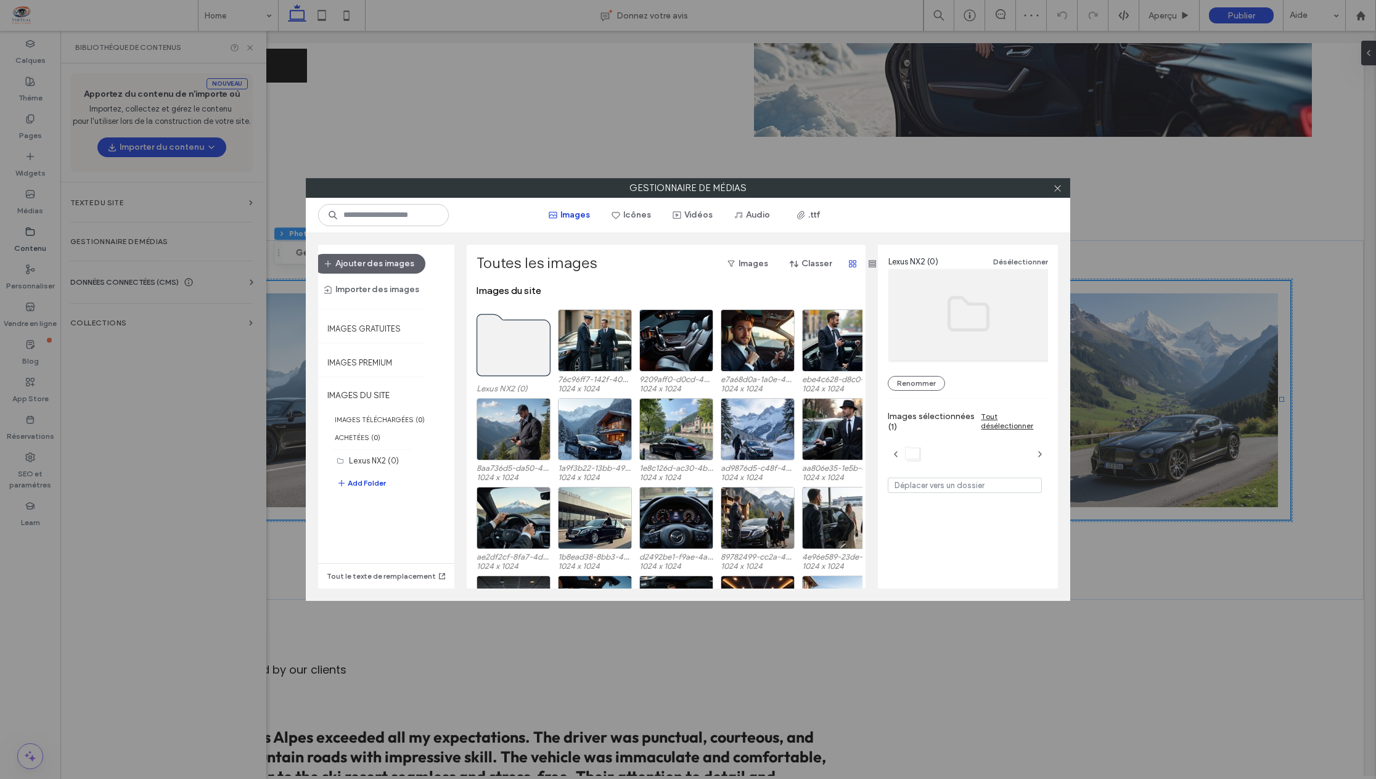
click at [488, 356] on use at bounding box center [513, 345] width 73 height 62
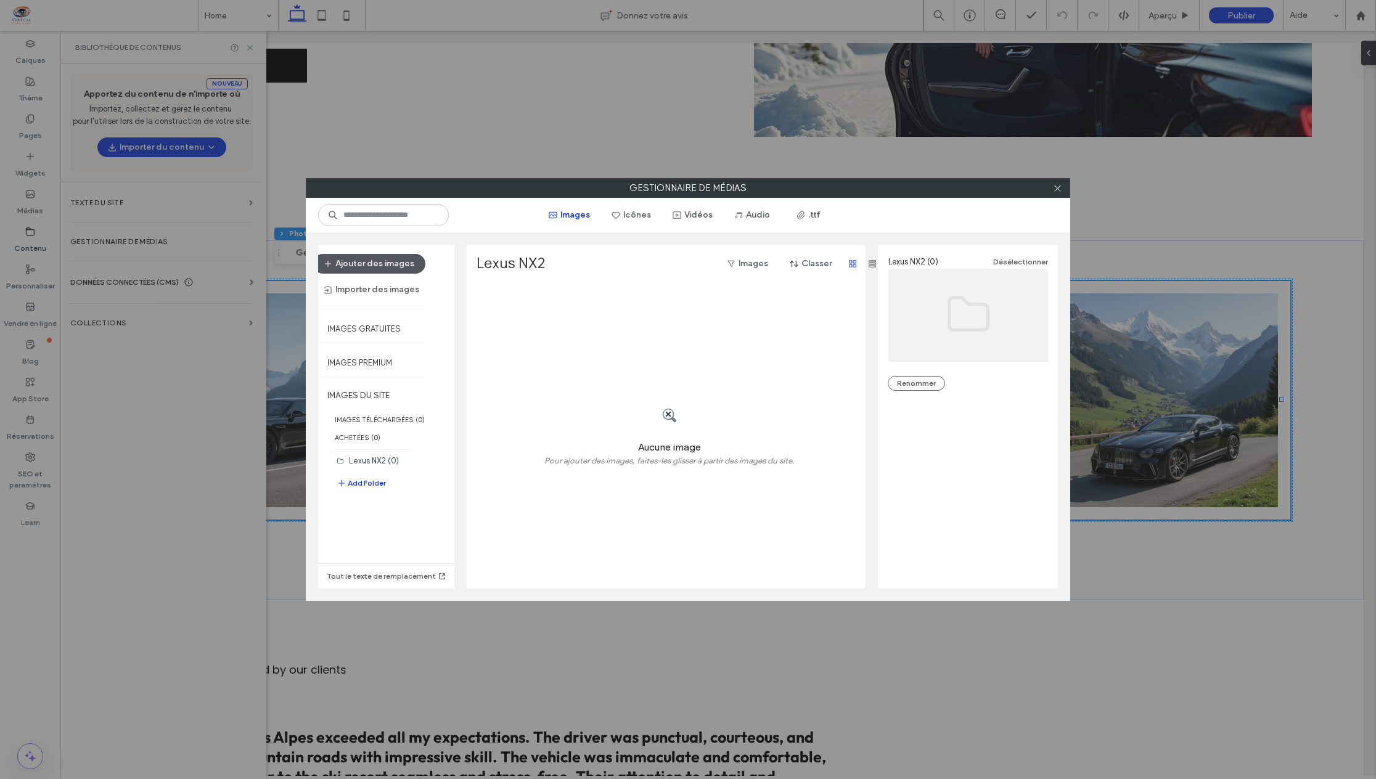
click at [372, 262] on button "Ajouter des images" at bounding box center [369, 264] width 112 height 20
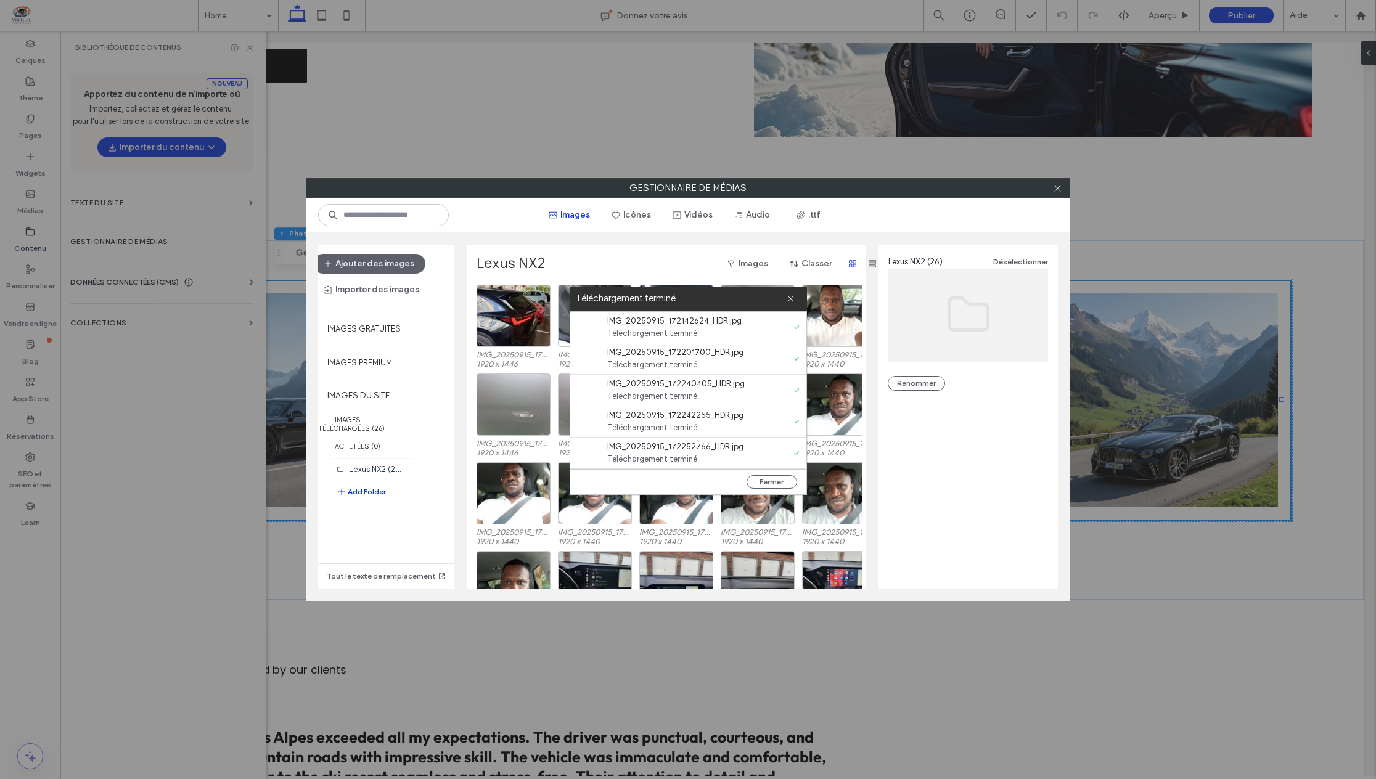
scroll to position [0, 0]
click at [1196, 517] on div "Gestionnaire de médias Images Icônes Vidéos Audio .ttf Ajouter des images Impor…" at bounding box center [688, 389] width 1376 height 779
click at [774, 481] on button "Fermer" at bounding box center [771, 482] width 51 height 14
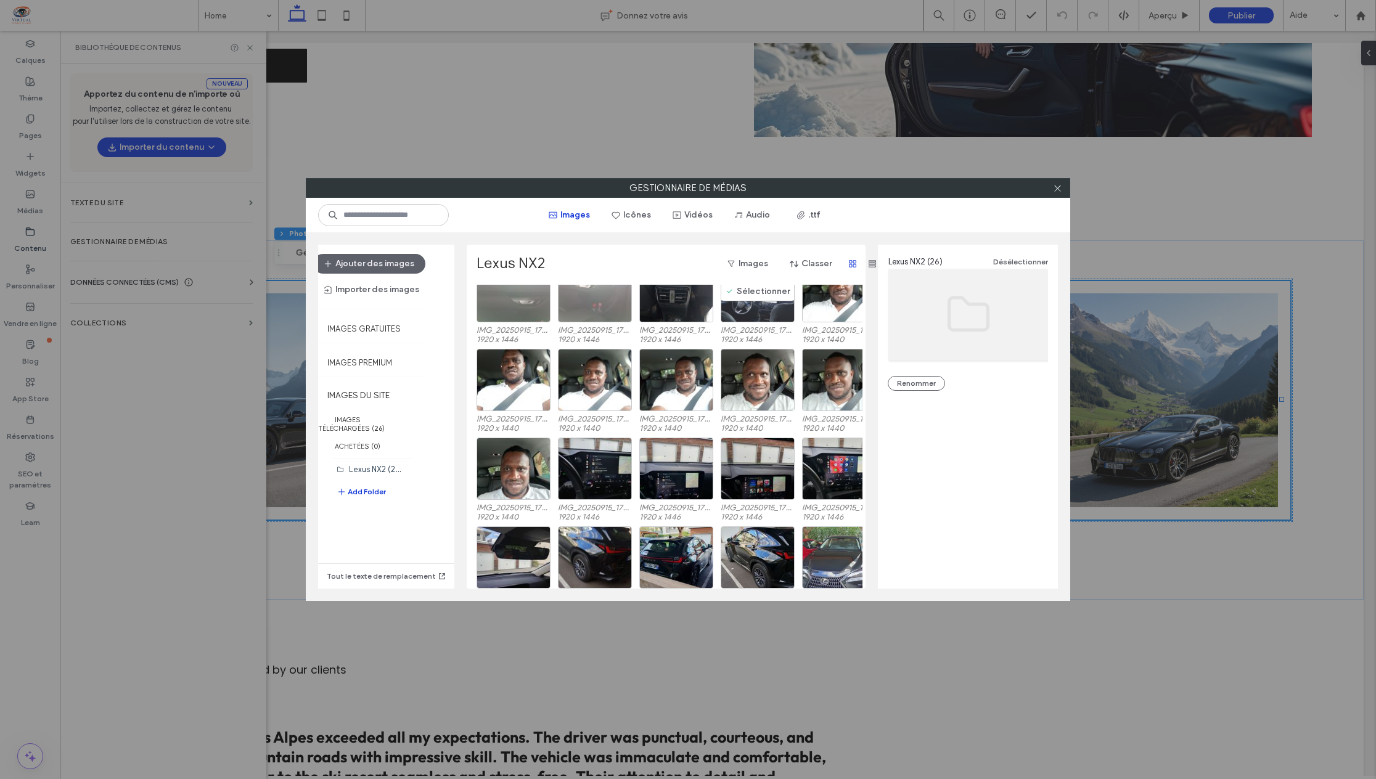
scroll to position [123, 0]
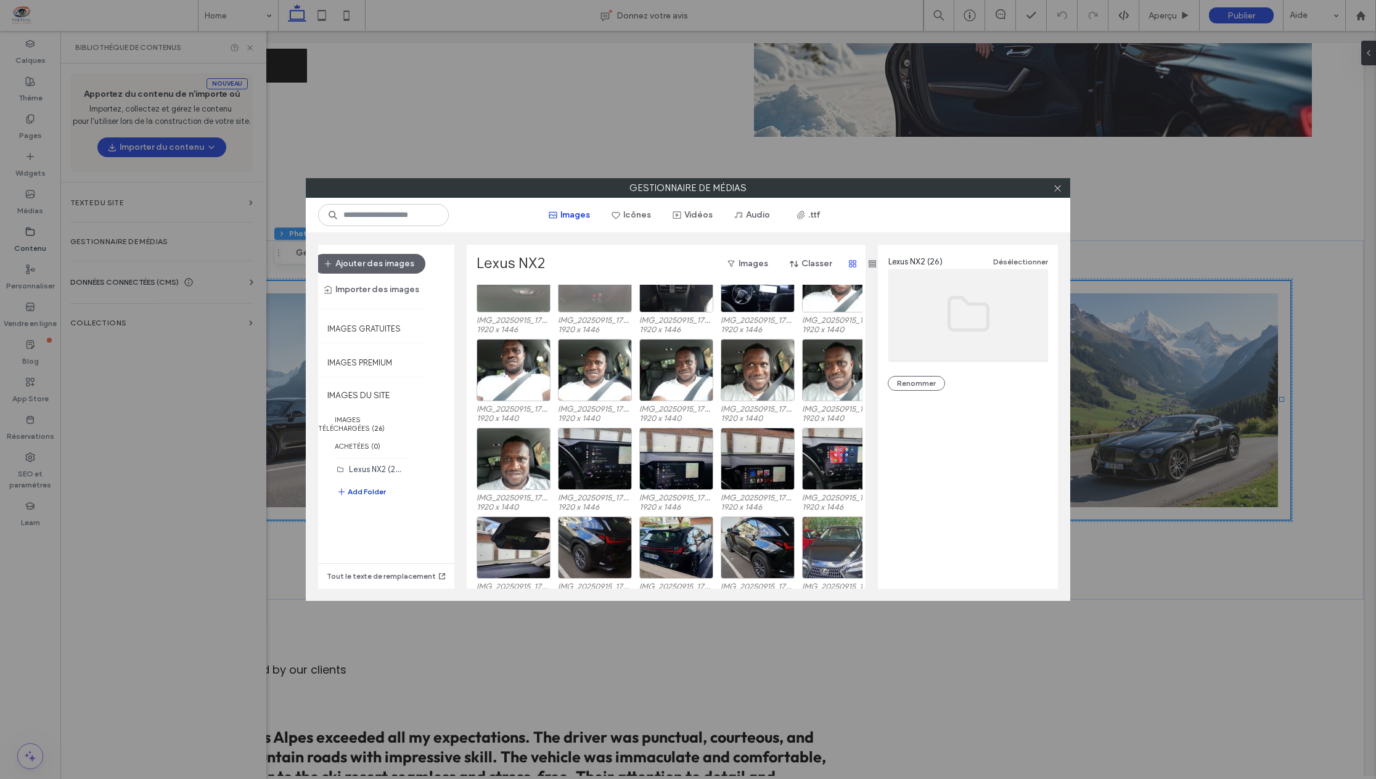
click at [1256, 677] on div "Gestionnaire de médias Images Icônes Vidéos Audio .ttf Ajouter des images Impor…" at bounding box center [688, 389] width 1376 height 779
click at [1192, 637] on div "Gestionnaire de médias Images Icônes Vidéos Audio .ttf Ajouter des images Impor…" at bounding box center [688, 389] width 1376 height 779
click at [1185, 629] on div "Gestionnaire de médias Images Icônes Vidéos Audio .ttf Ajouter des images Impor…" at bounding box center [688, 389] width 1376 height 779
click at [1060, 188] on icon at bounding box center [1057, 188] width 9 height 9
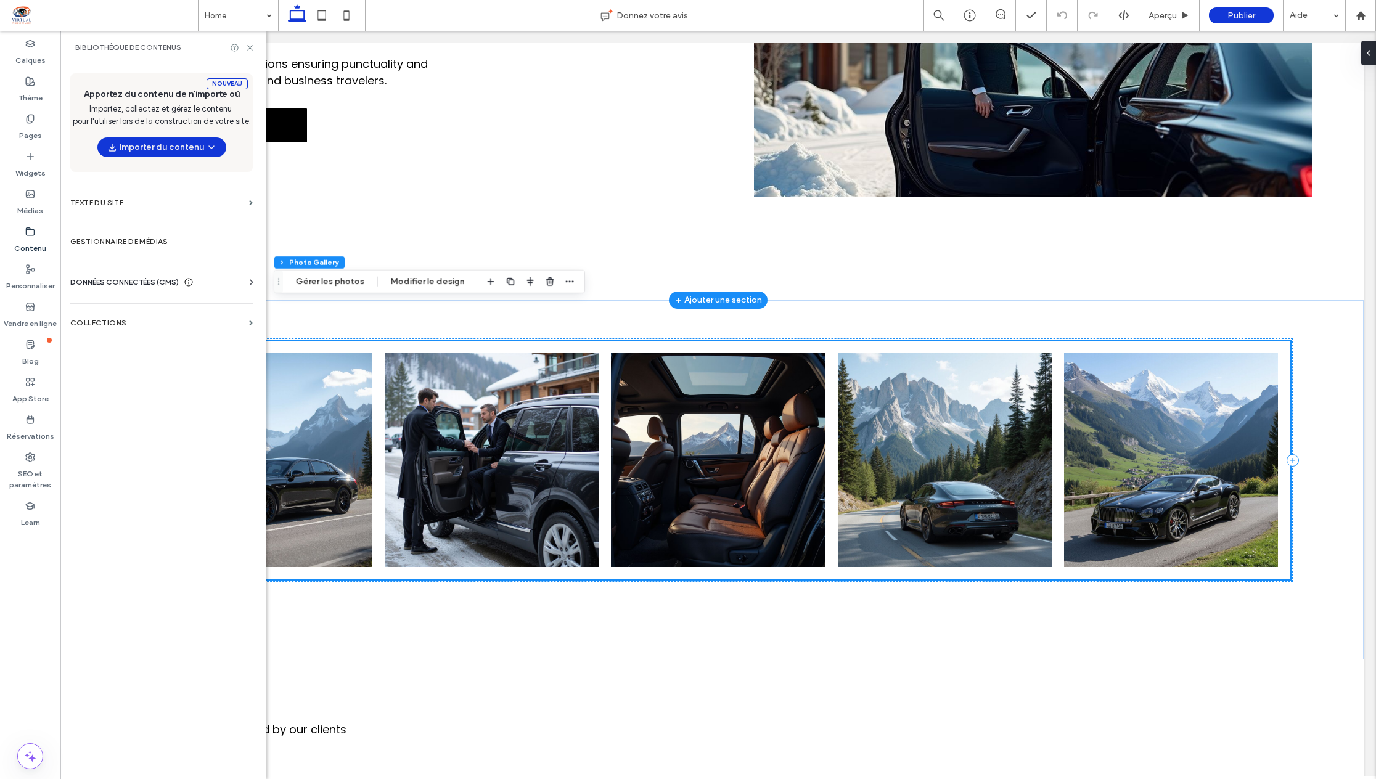
scroll to position [1171, 0]
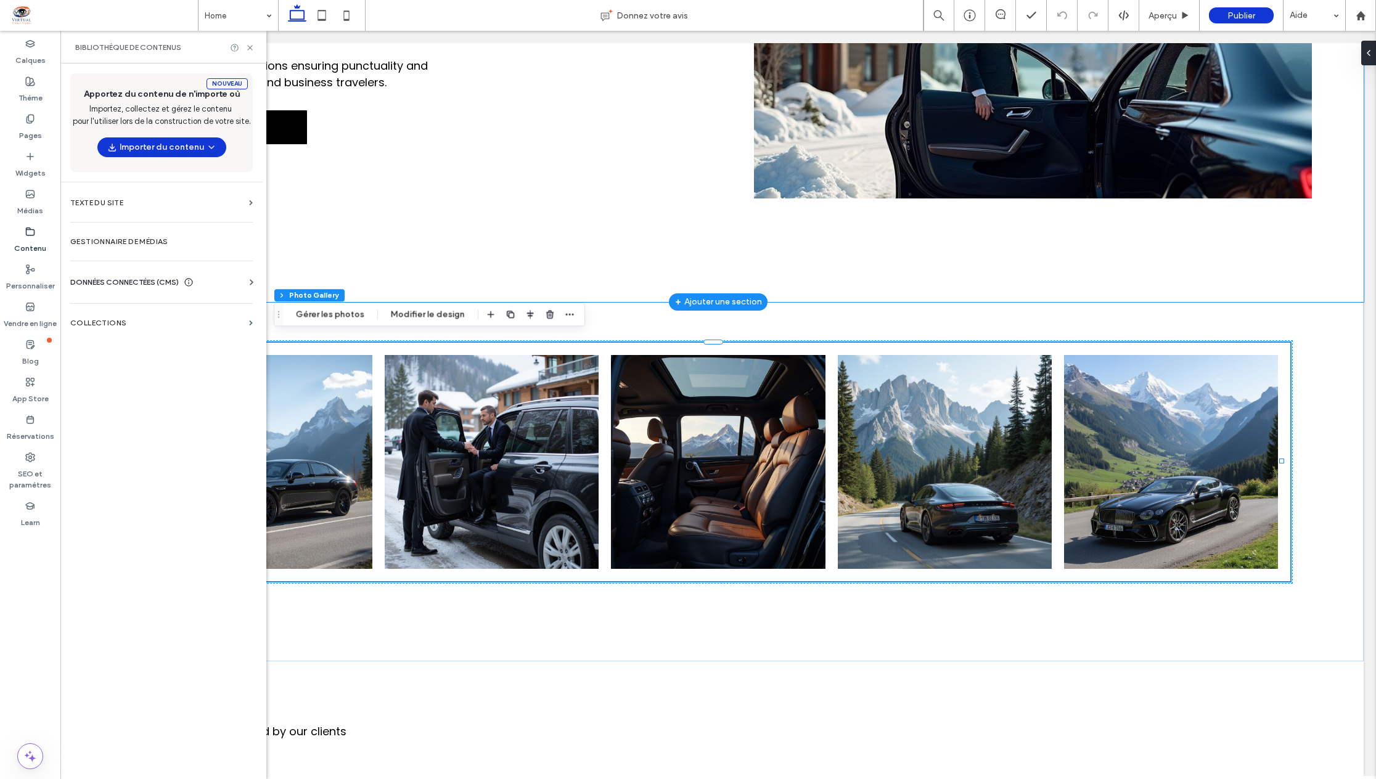
click at [1032, 228] on div "Tailored transport solutions ensuring punctuality and safety for both leisure a…" at bounding box center [718, 76] width 1291 height 451
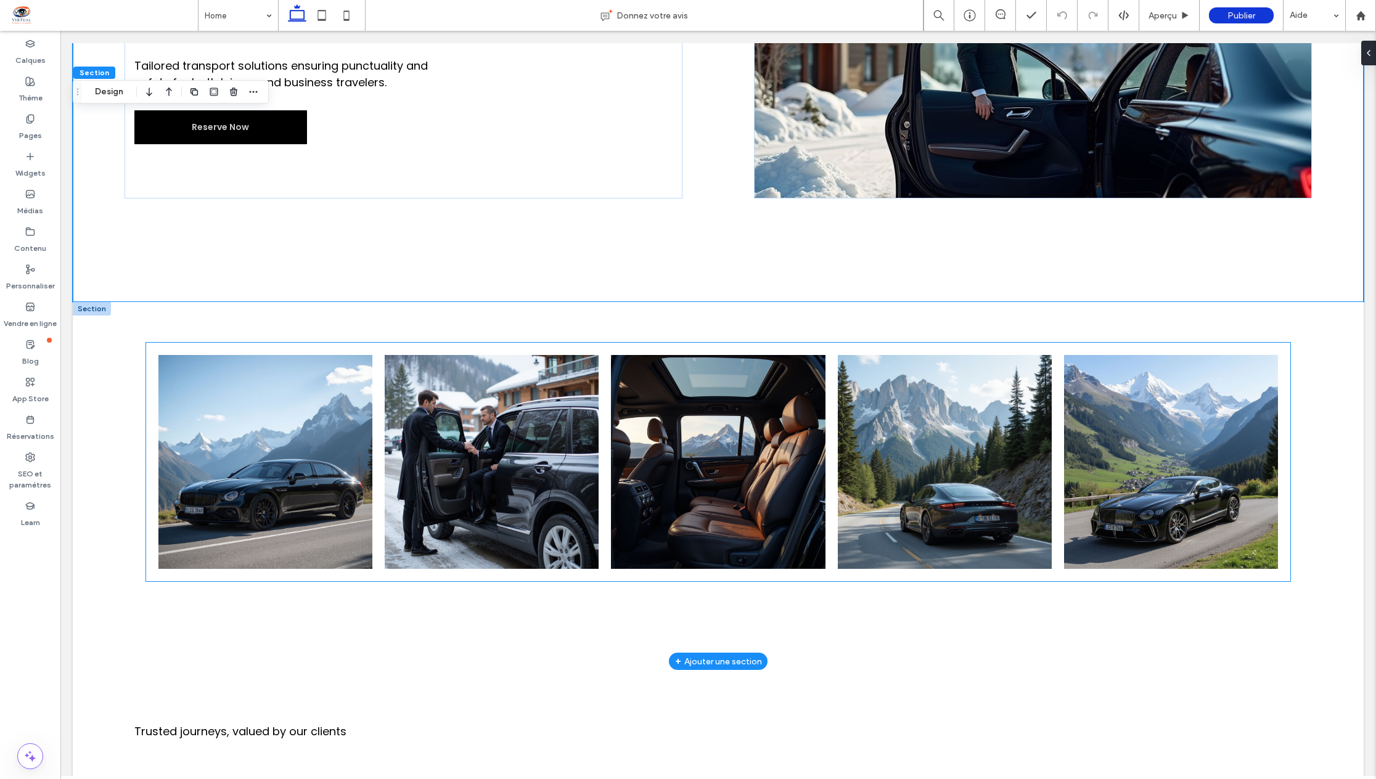
click at [263, 456] on link at bounding box center [265, 462] width 227 height 227
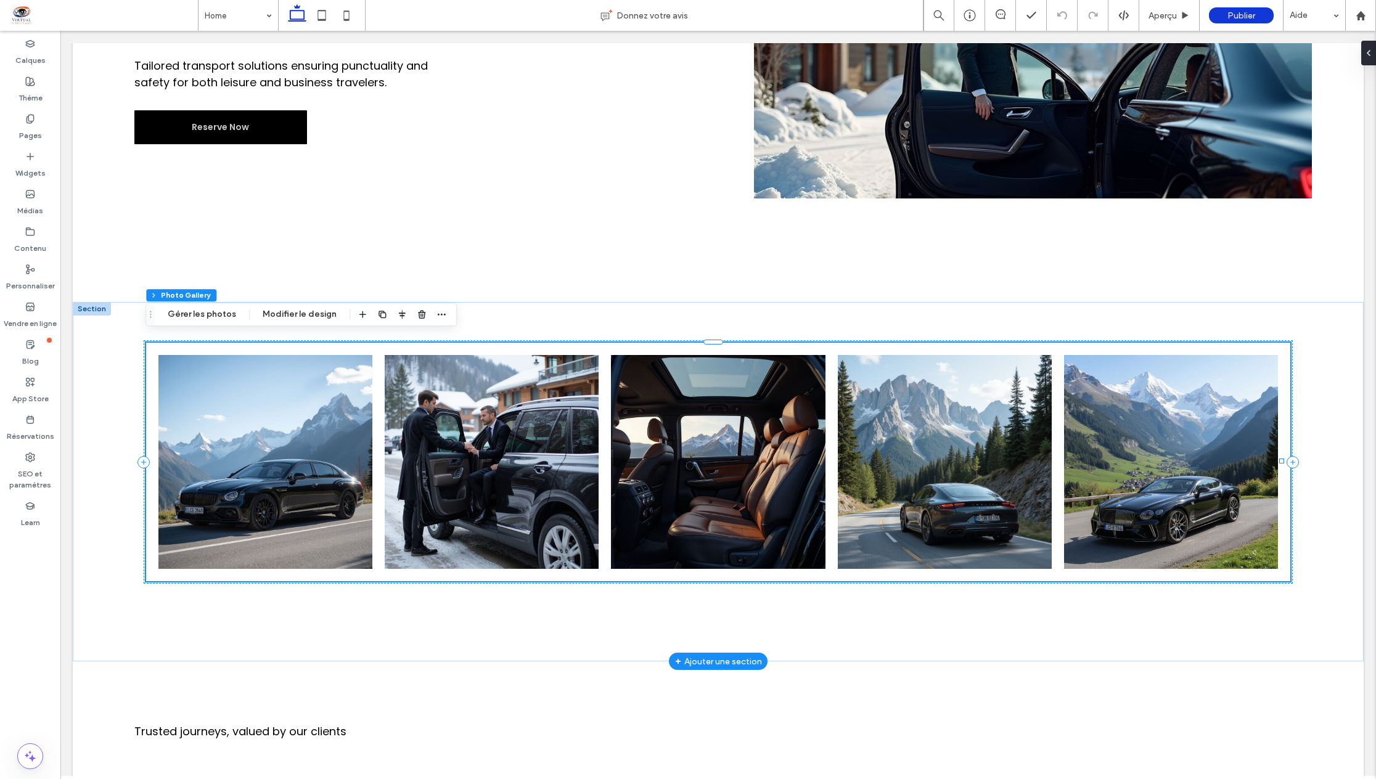
click at [263, 456] on link at bounding box center [265, 462] width 227 height 227
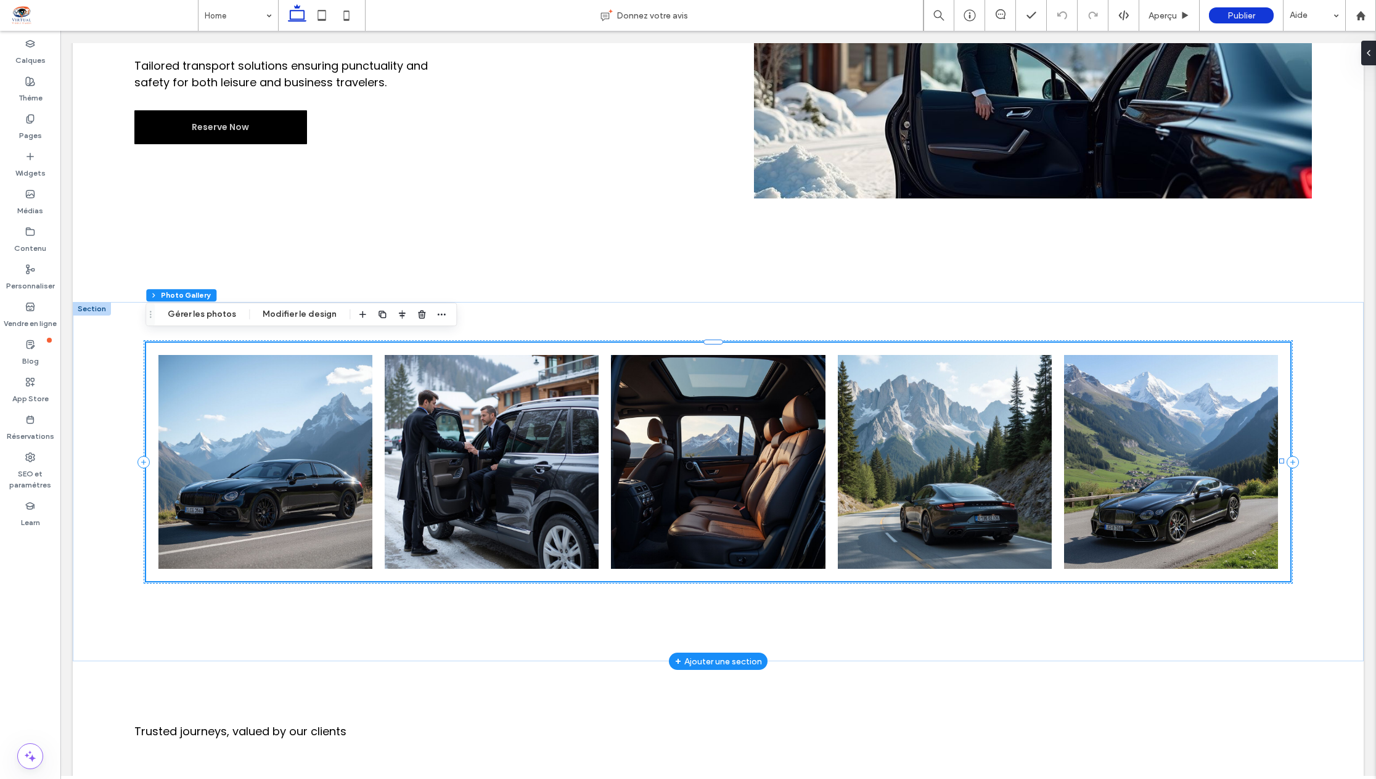
click at [263, 456] on link at bounding box center [265, 462] width 227 height 227
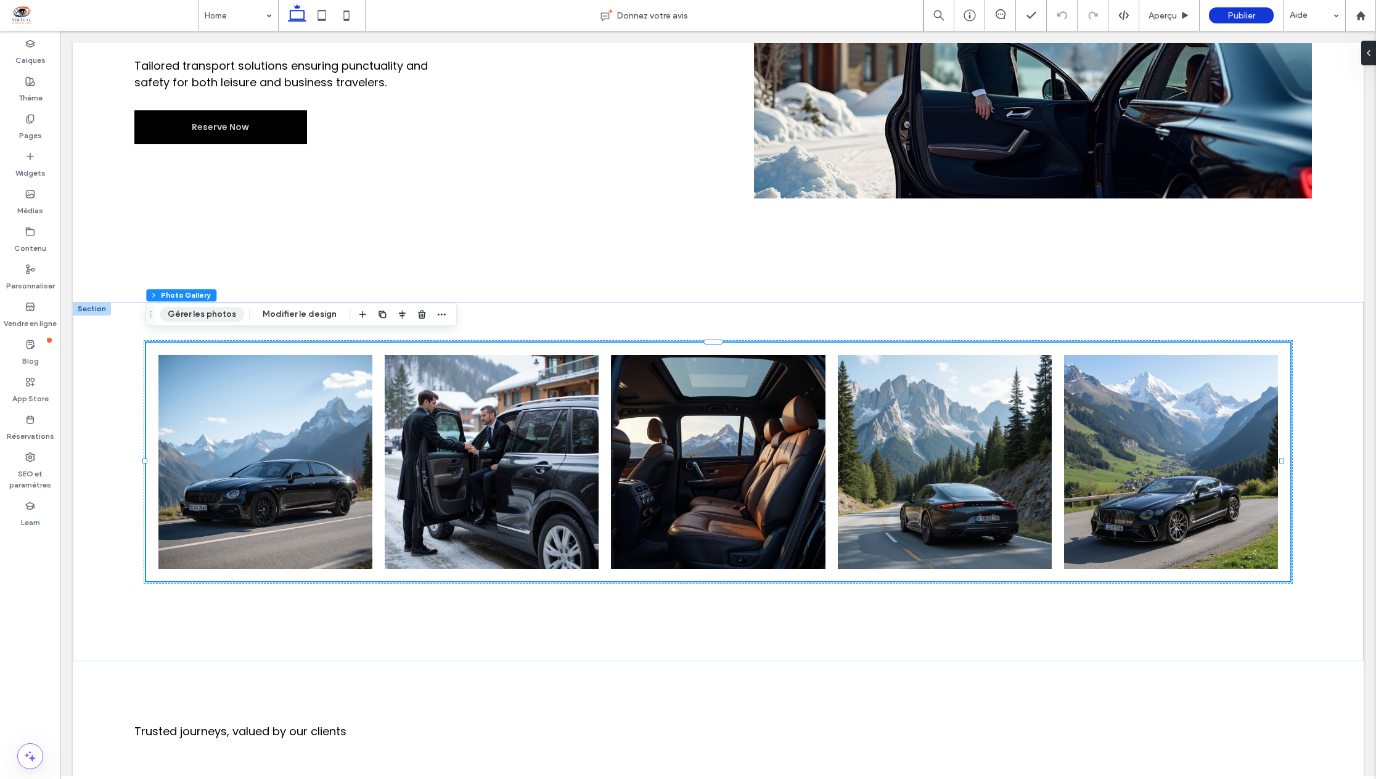
click at [192, 317] on button "Gérer les photos" at bounding box center [202, 314] width 84 height 15
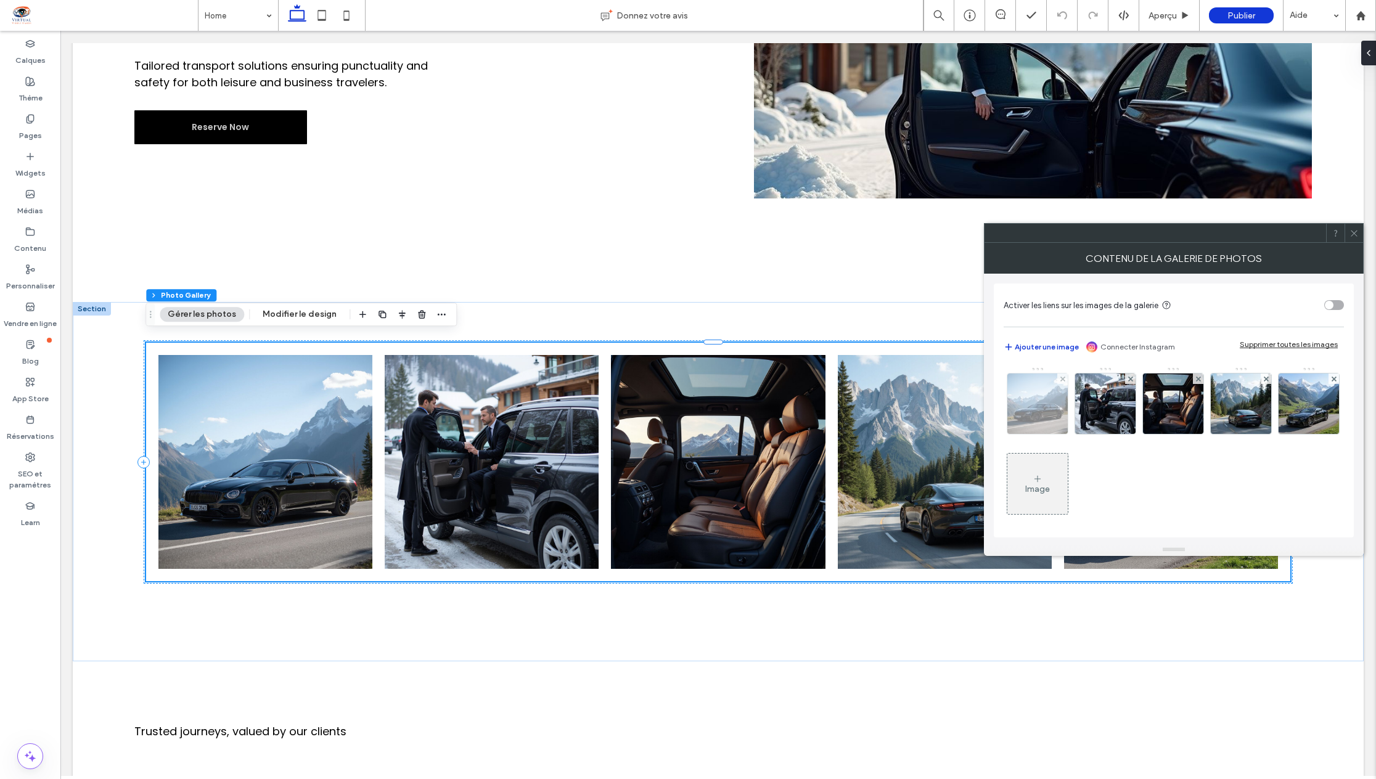
click at [1033, 404] on img at bounding box center [1037, 404] width 60 height 60
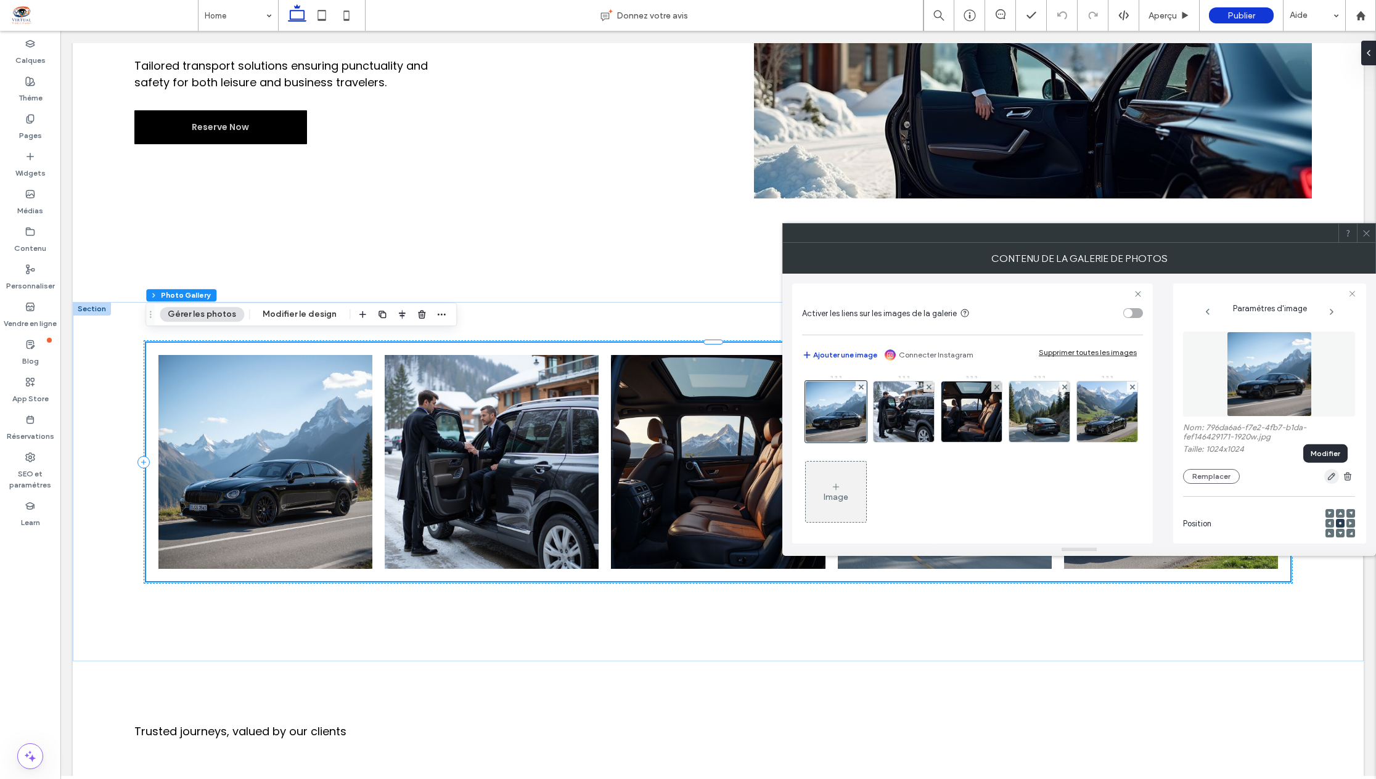
click at [1328, 478] on use "button" at bounding box center [1331, 476] width 7 height 7
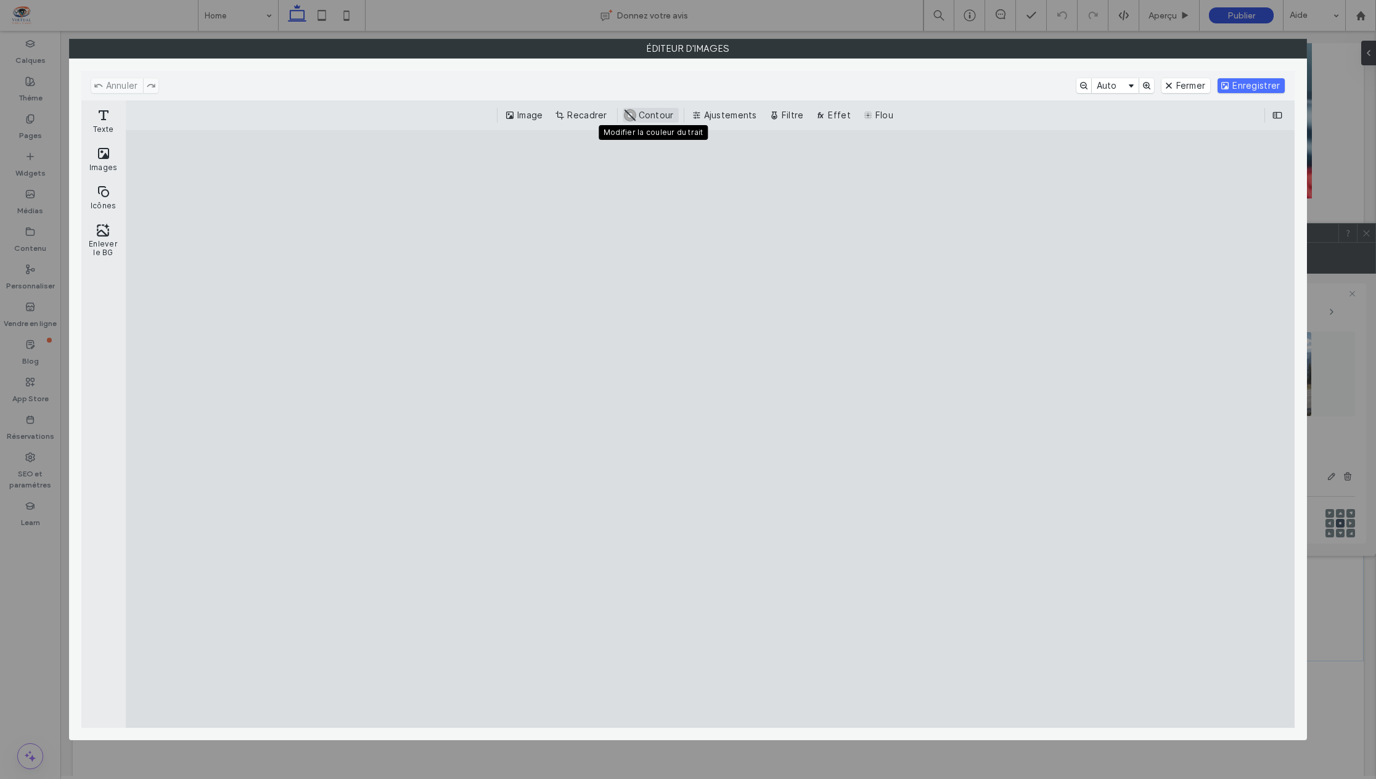
click at [657, 116] on button "#ABABAB Contour" at bounding box center [651, 115] width 56 height 15
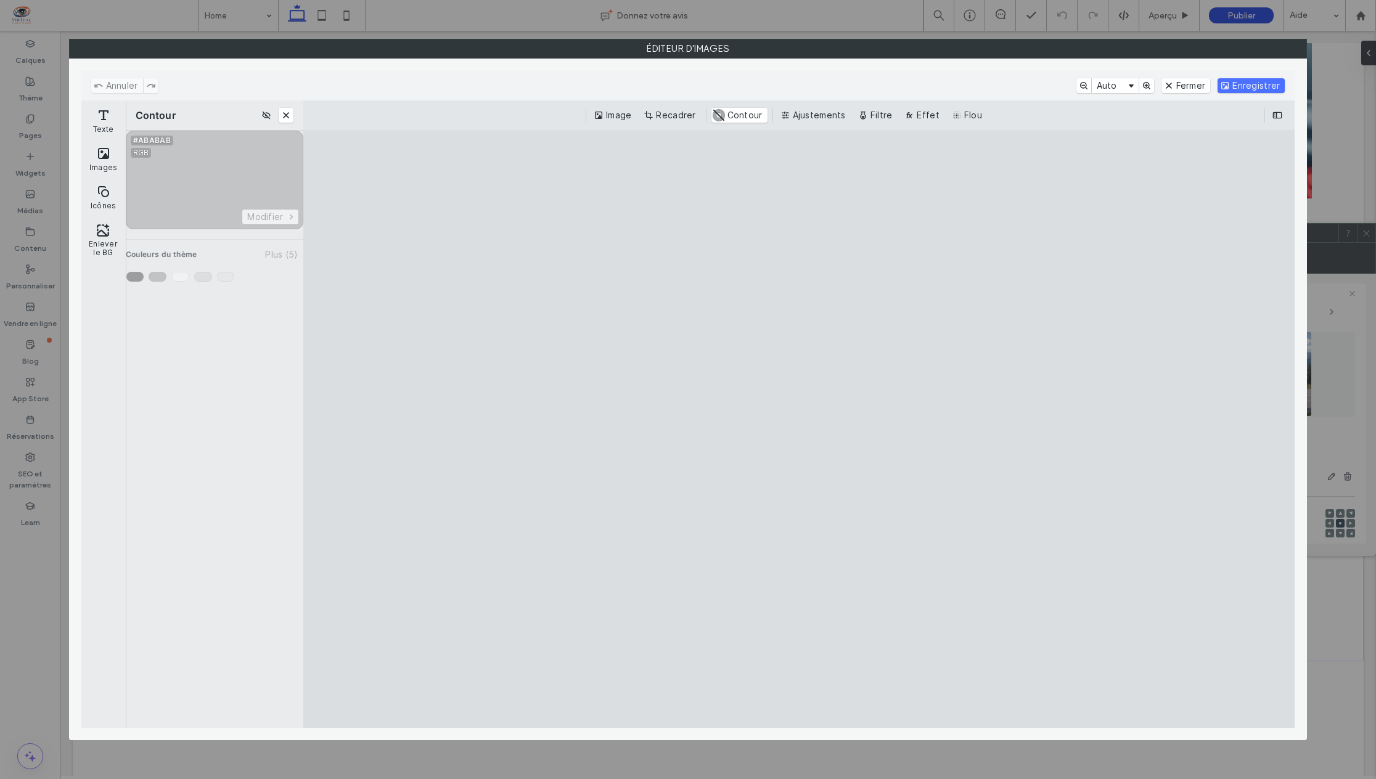
click at [799, 429] on cesdk-canvas "Toile de l'éditeur" at bounding box center [799, 429] width 0 height 0
click at [742, 120] on button "#ABABAB Contour" at bounding box center [739, 115] width 56 height 15
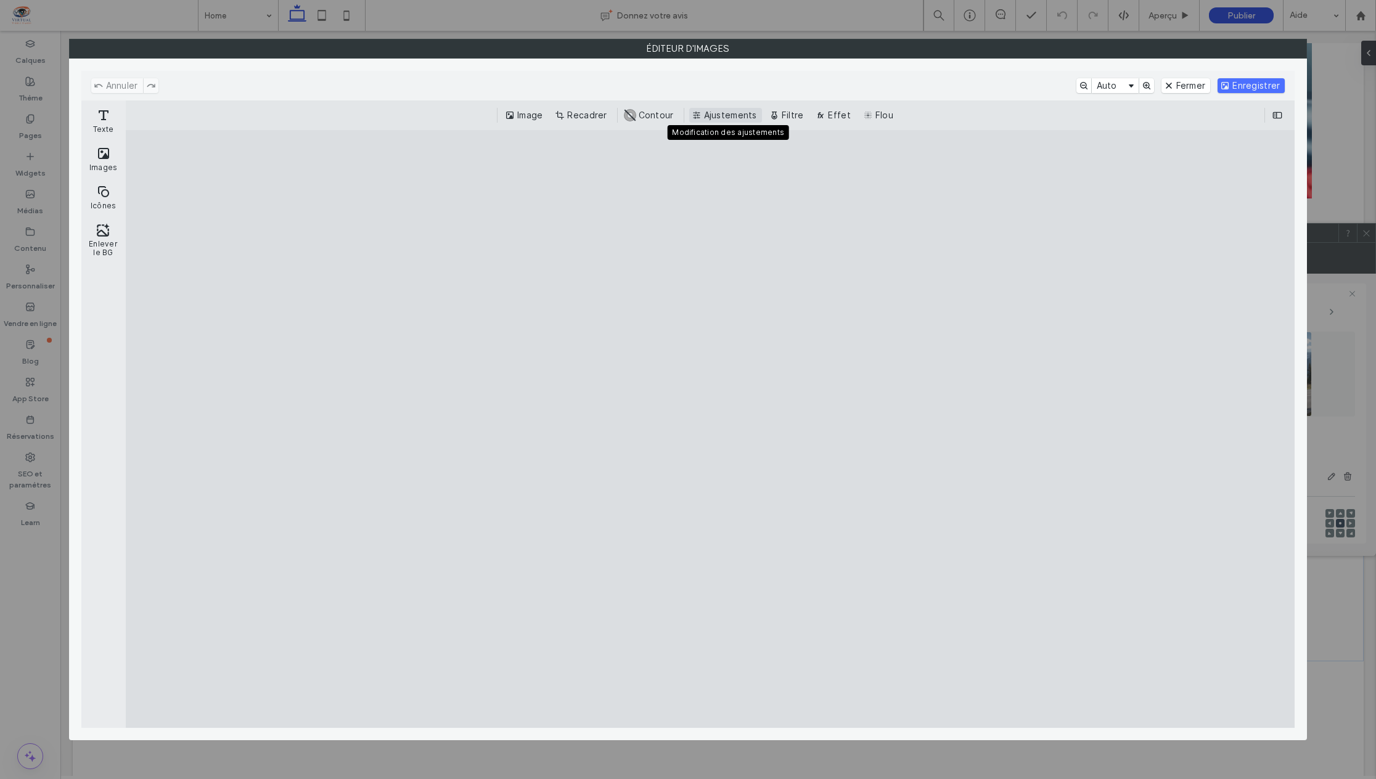
click at [742, 112] on button "Ajustements" at bounding box center [725, 115] width 73 height 15
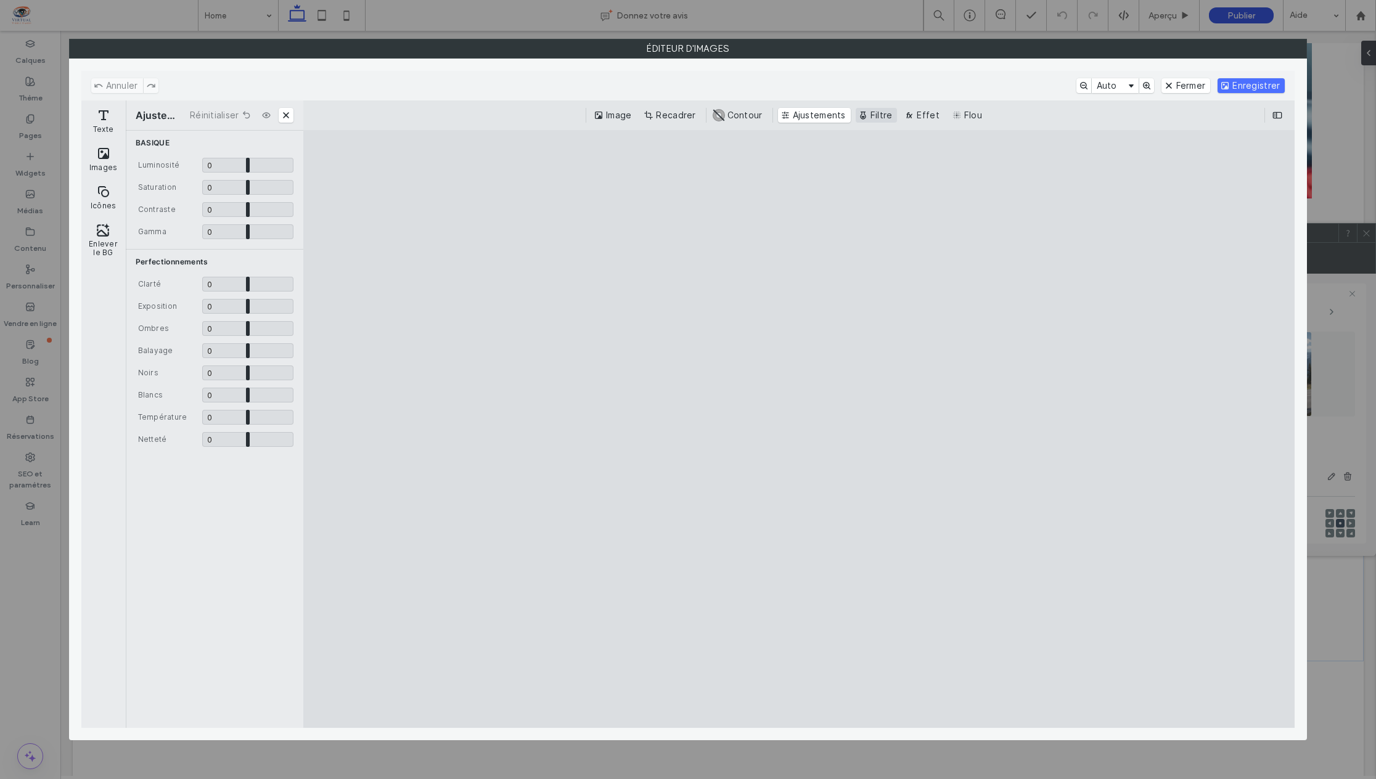
click at [879, 117] on button "Filtre" at bounding box center [877, 115] width 42 height 15
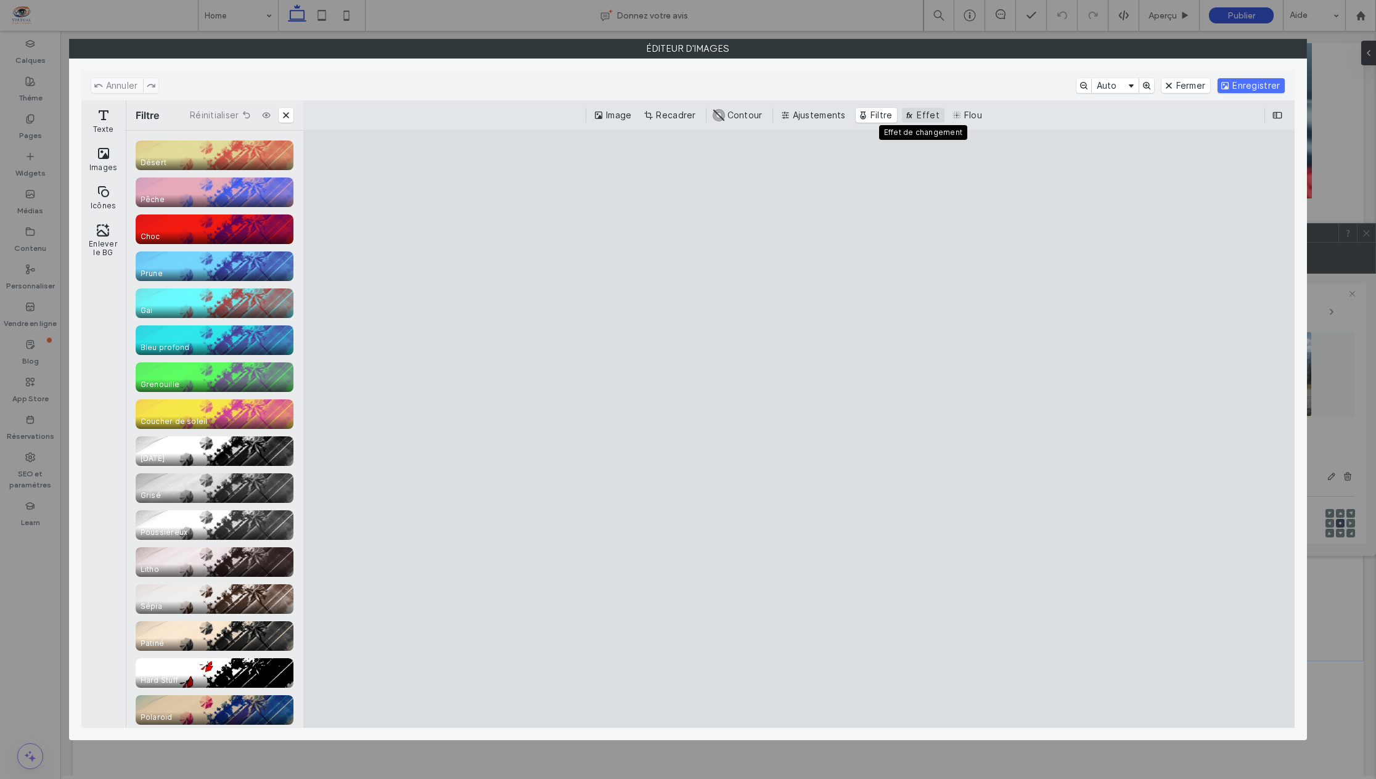
click at [934, 116] on button "Effet" at bounding box center [923, 115] width 42 height 15
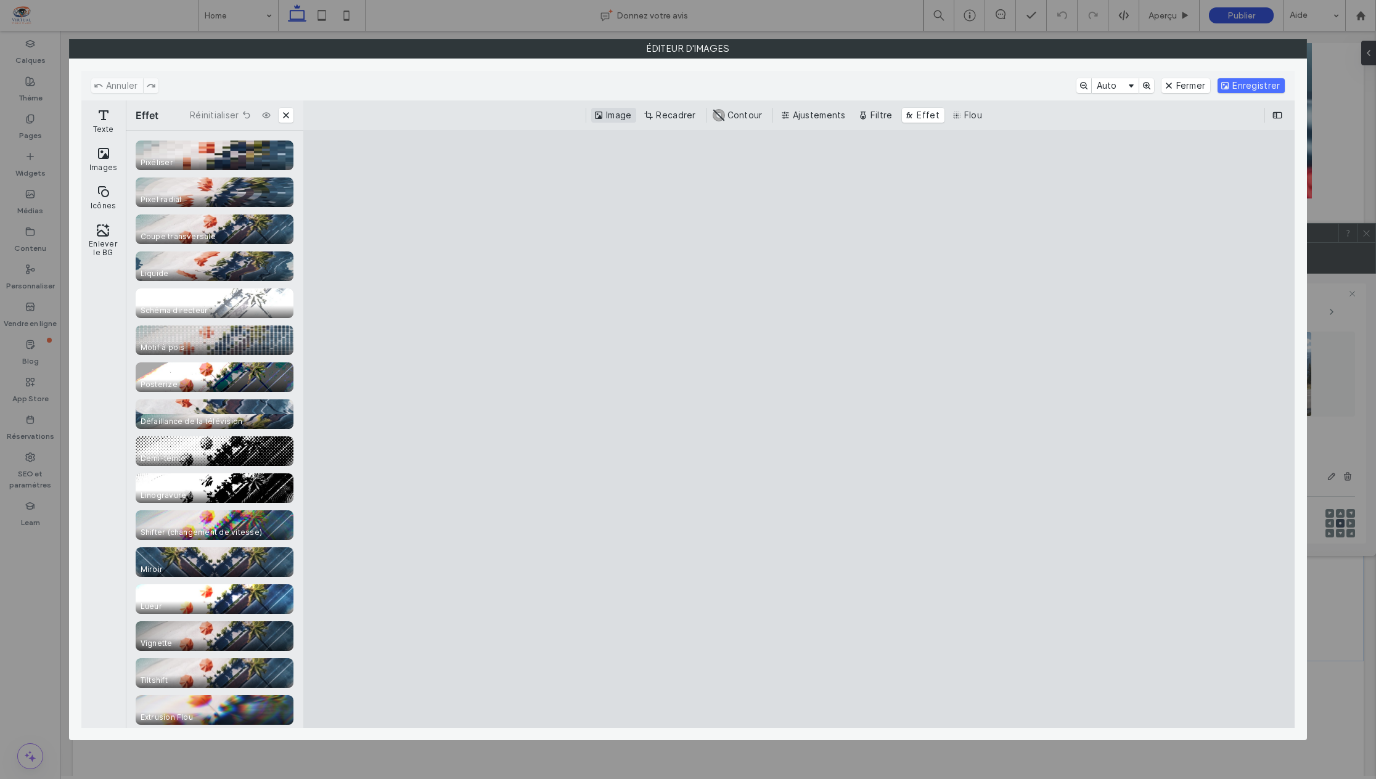
click at [605, 112] on button "Image" at bounding box center [613, 115] width 45 height 15
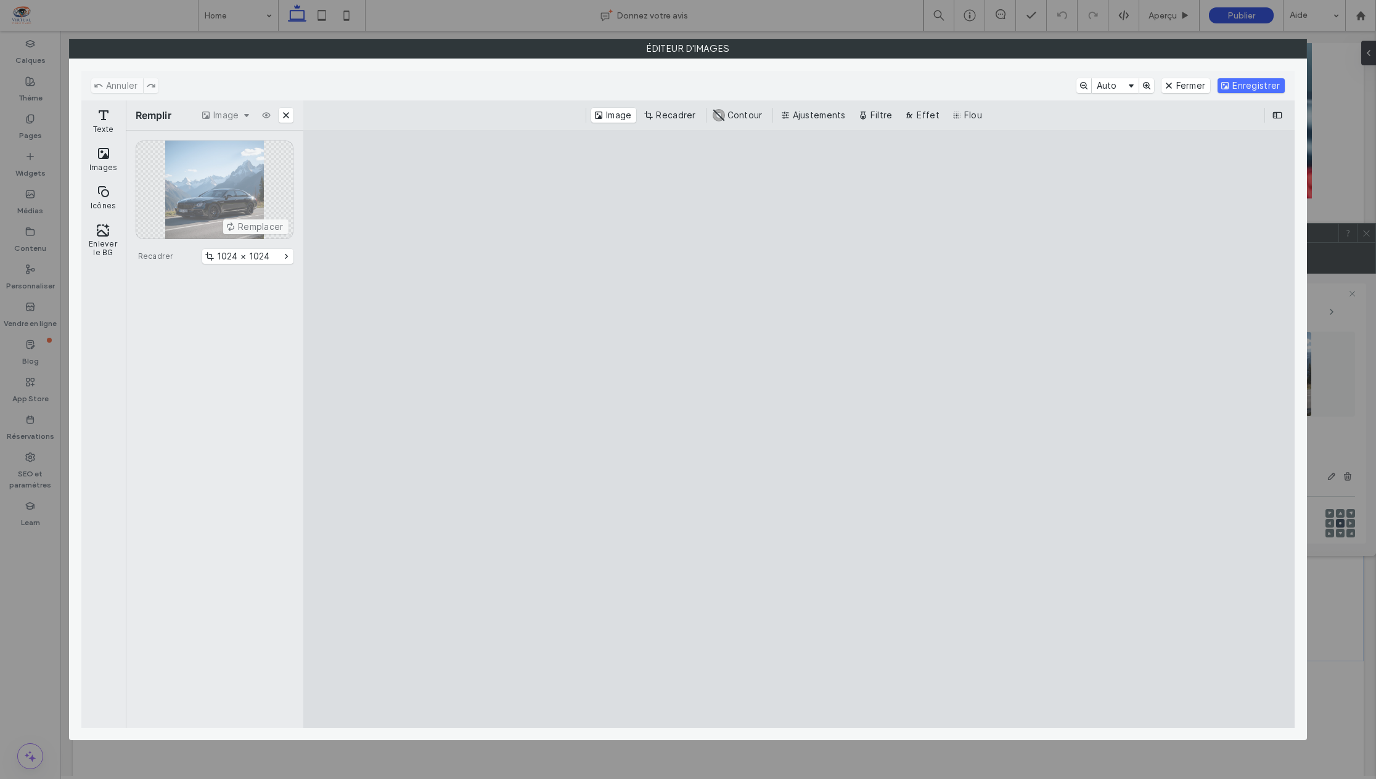
click at [248, 225] on div "Remplacer" at bounding box center [215, 190] width 158 height 99
click at [234, 180] on div "Remplacer" at bounding box center [215, 190] width 158 height 99
click at [235, 496] on div "Remplacer Recadrer 1024 × 1024" at bounding box center [215, 430] width 178 height 598
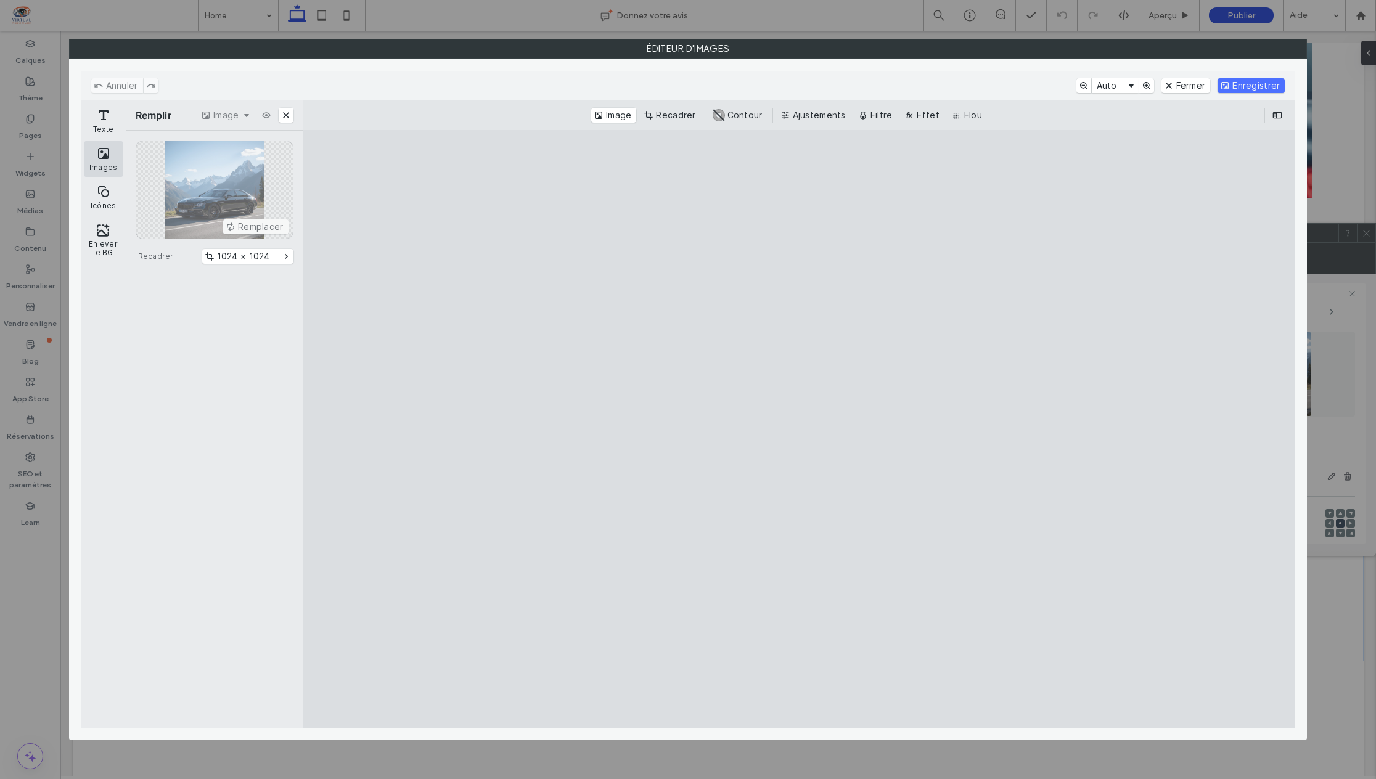
click at [105, 156] on button "Images" at bounding box center [103, 159] width 39 height 36
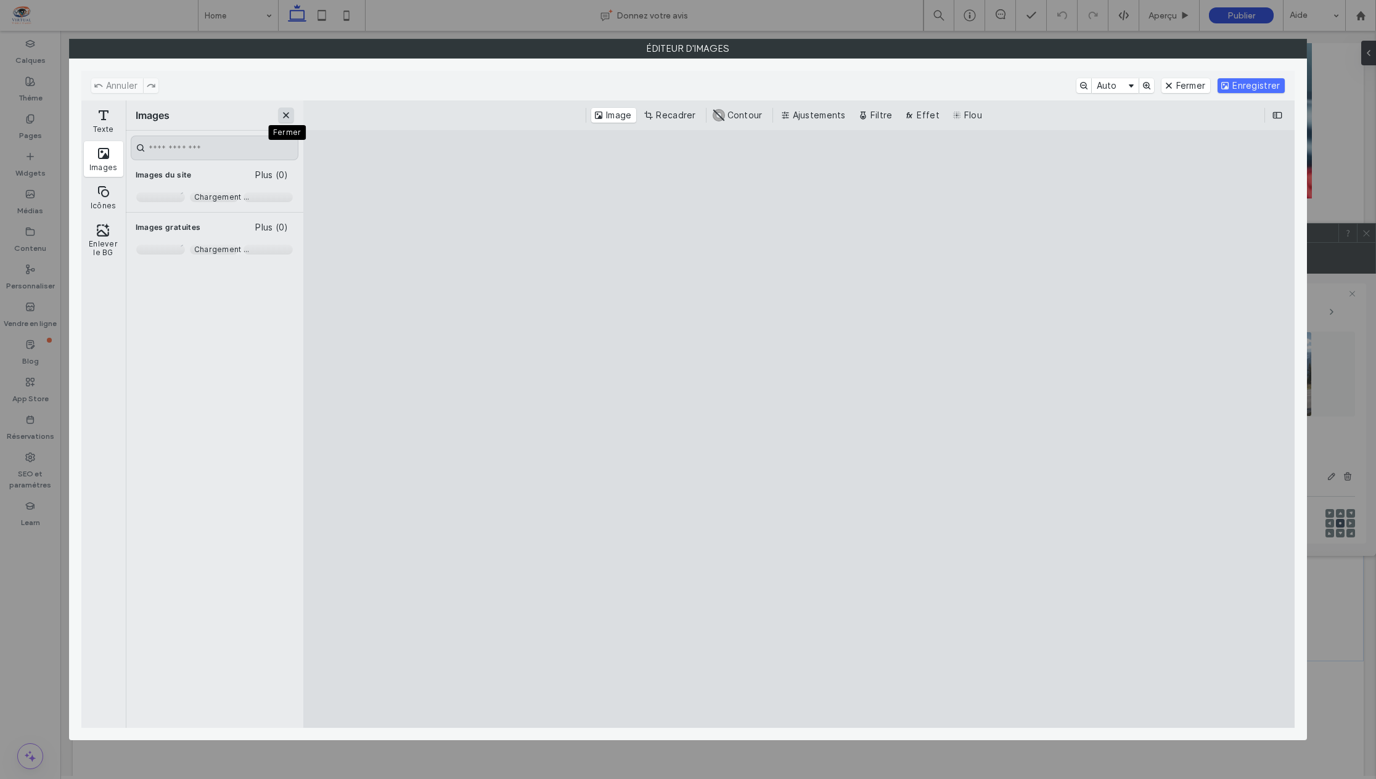
click at [284, 117] on button "Fermer" at bounding box center [286, 115] width 15 height 15
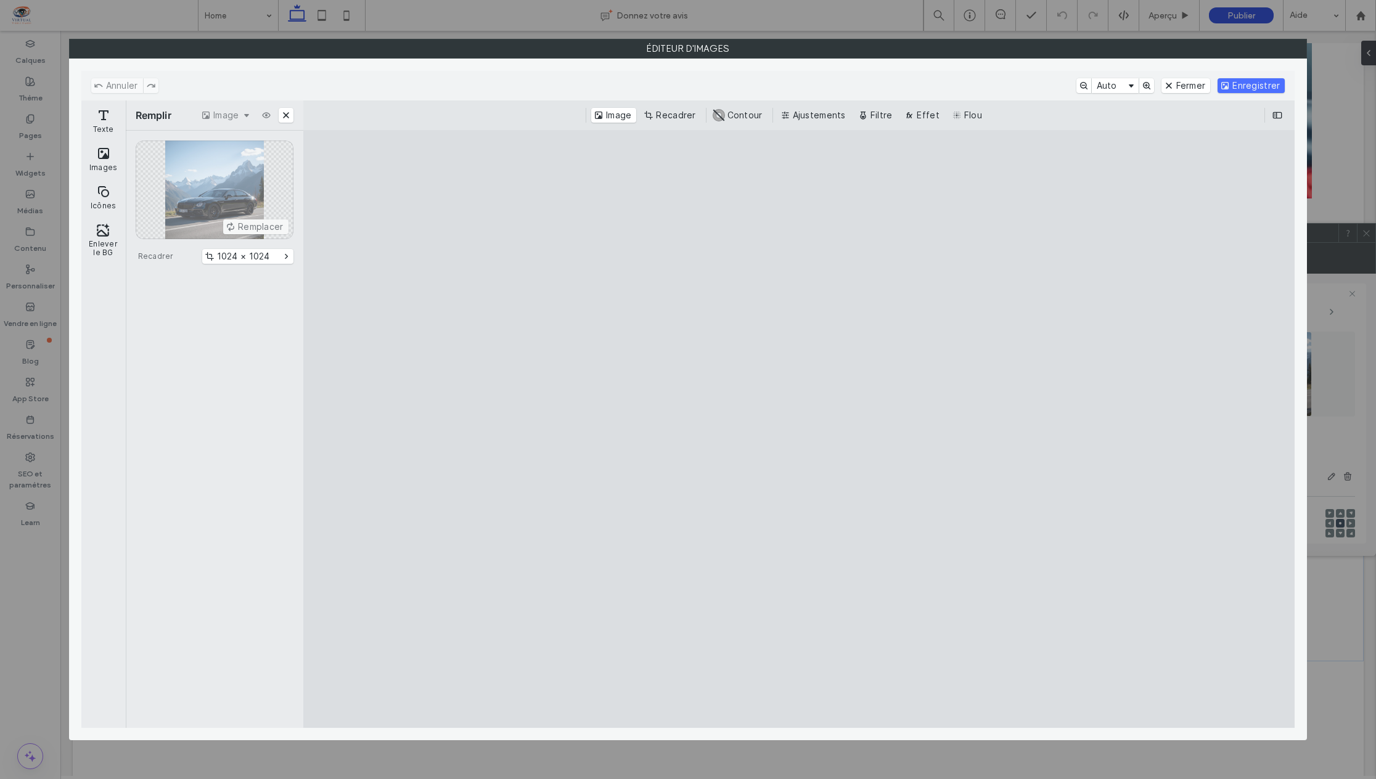
drag, startPoint x: 1185, startPoint y: 87, endPoint x: 1173, endPoint y: 104, distance: 20.4
click at [1185, 87] on button "Fermer" at bounding box center [1185, 85] width 49 height 15
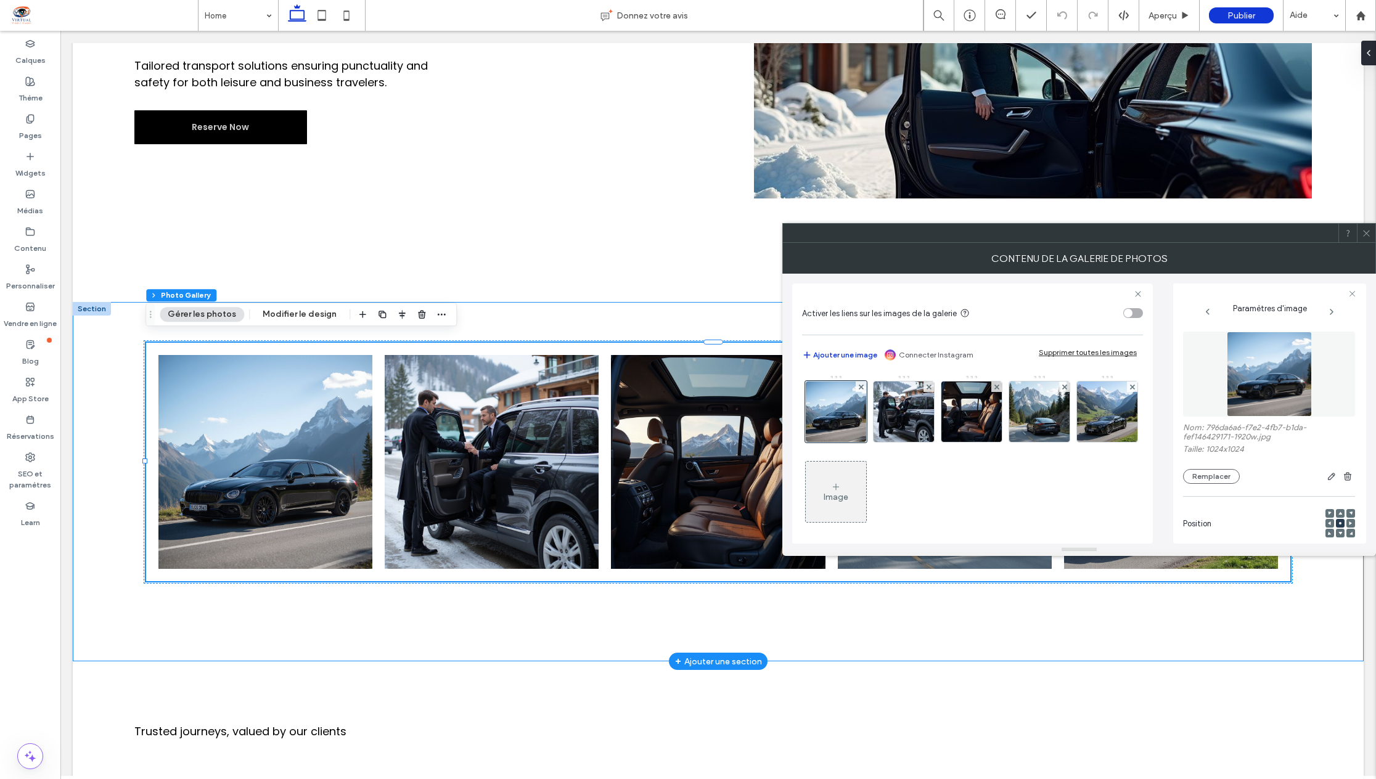
drag, startPoint x: 850, startPoint y: 612, endPoint x: 894, endPoint y: 592, distance: 48.6
click at [850, 611] on div "Button Button Button Button Button View more" at bounding box center [718, 482] width 1291 height 360
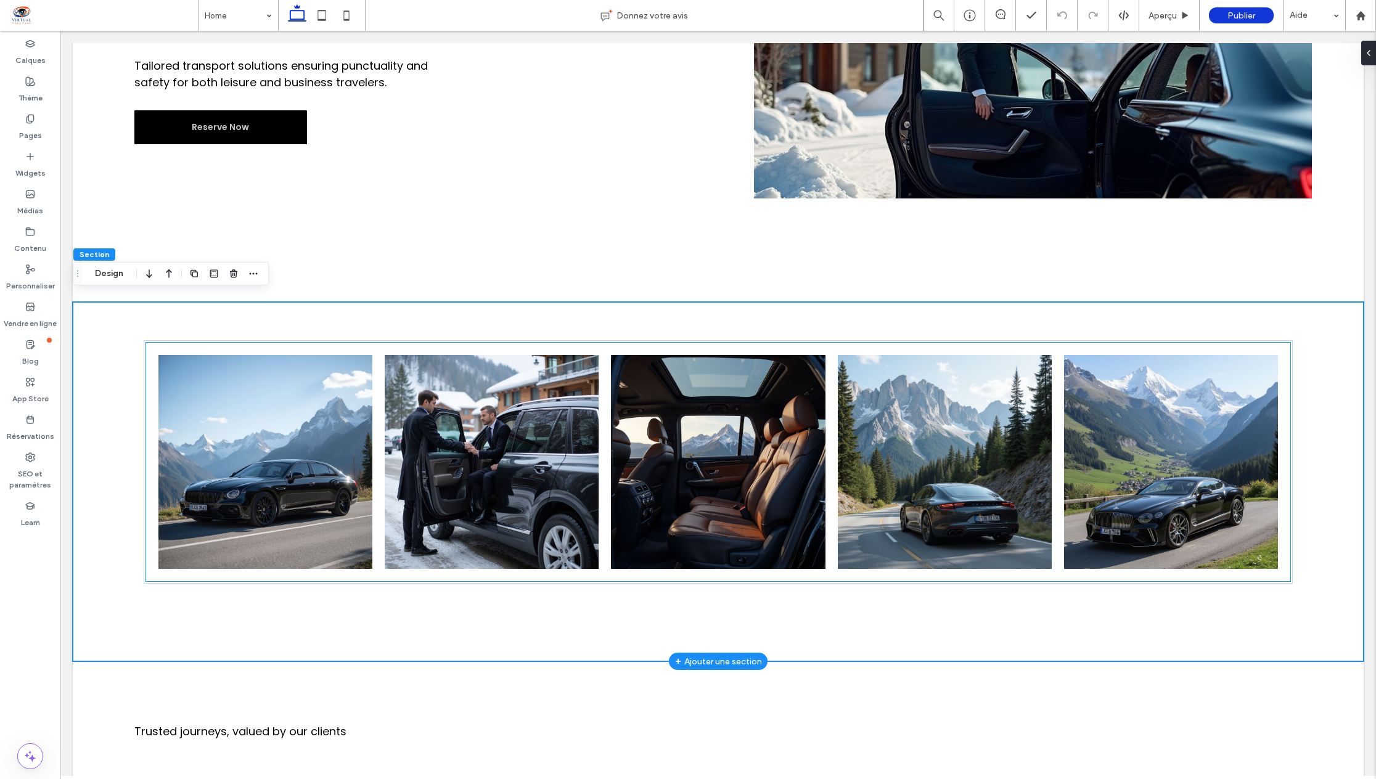
click at [1122, 476] on link at bounding box center [1170, 462] width 227 height 227
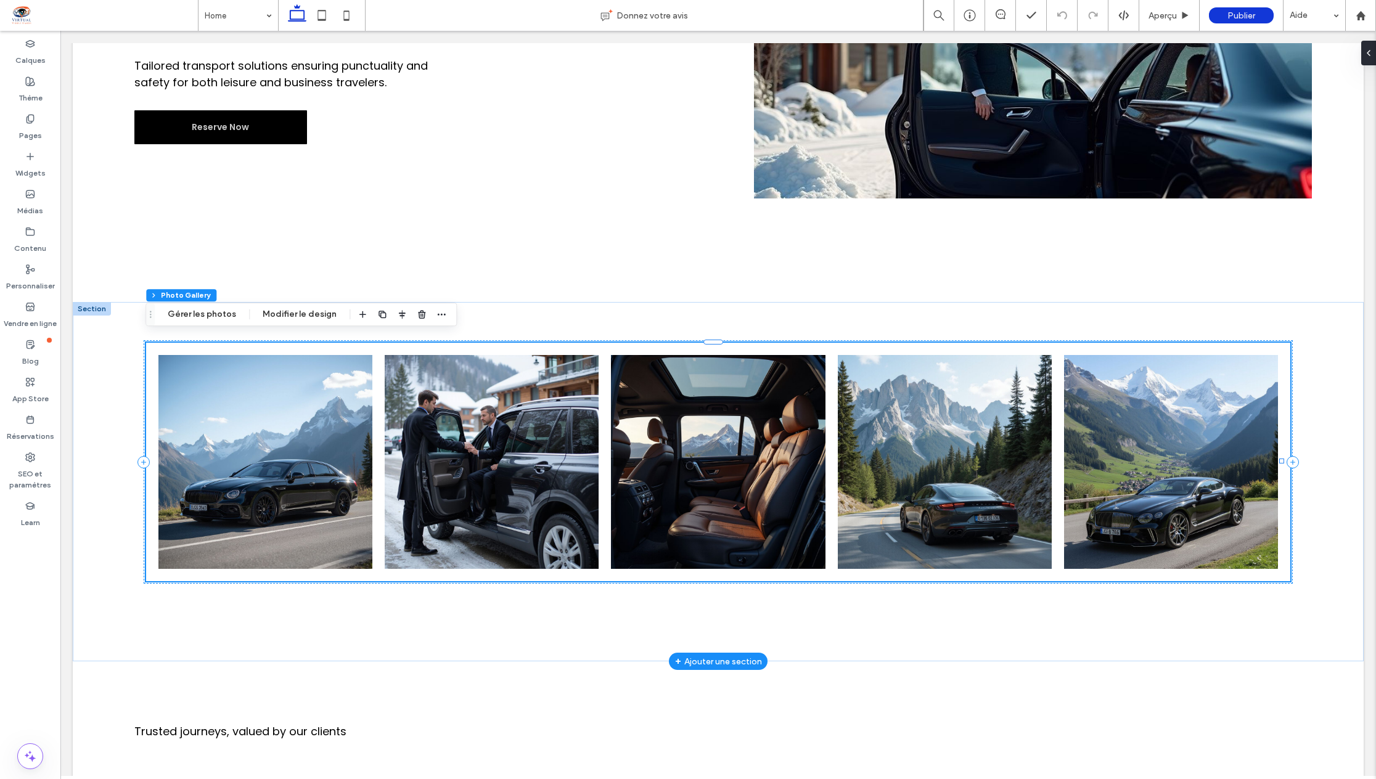
click at [1122, 476] on link at bounding box center [1170, 462] width 227 height 227
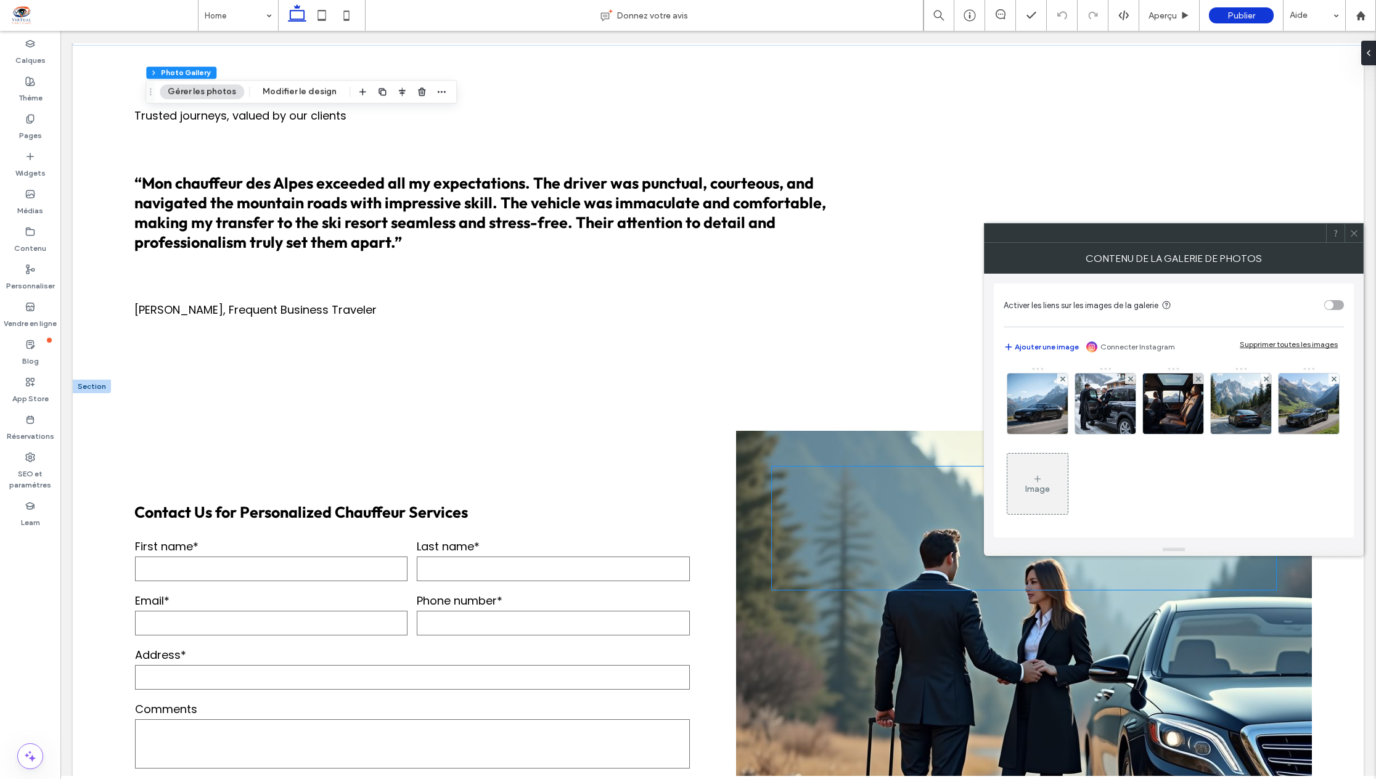
scroll to position [1726, 0]
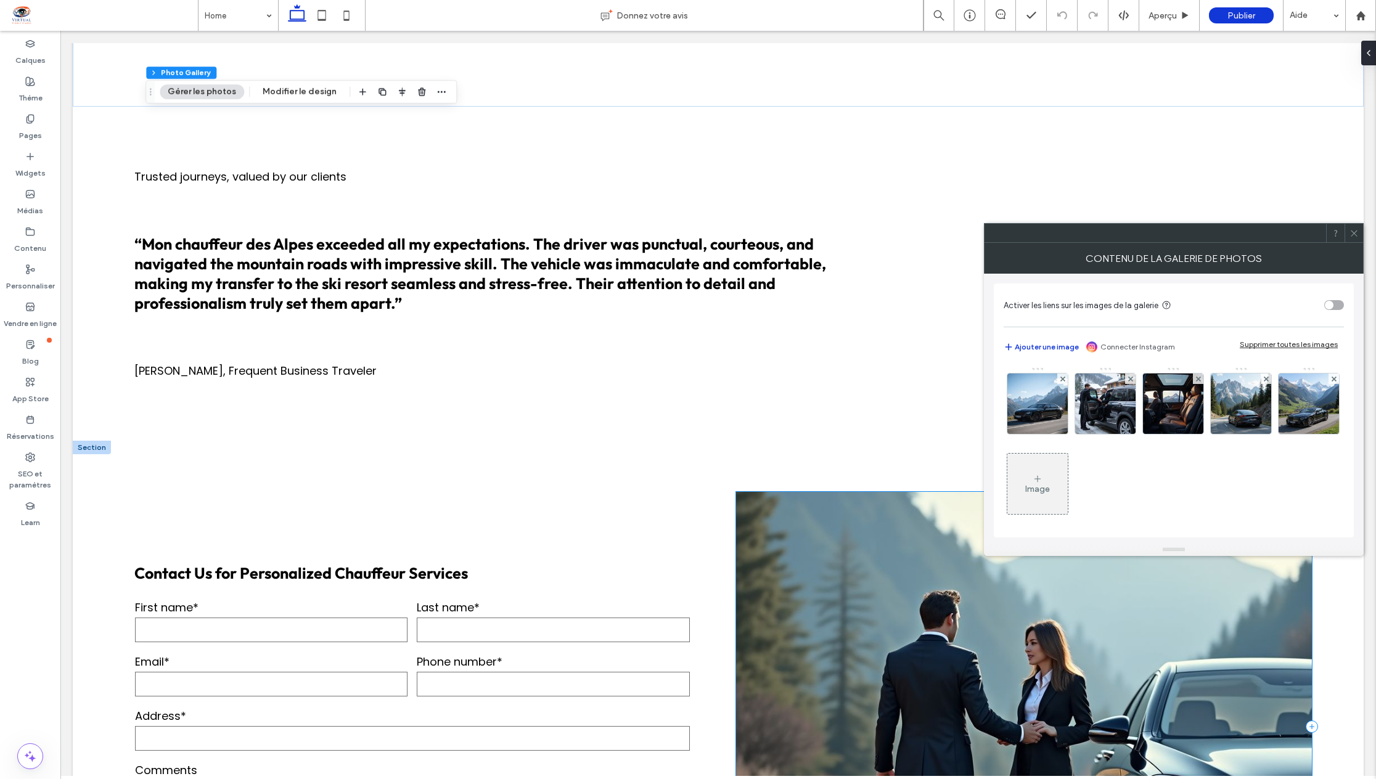
click at [783, 707] on div at bounding box center [1024, 727] width 576 height 470
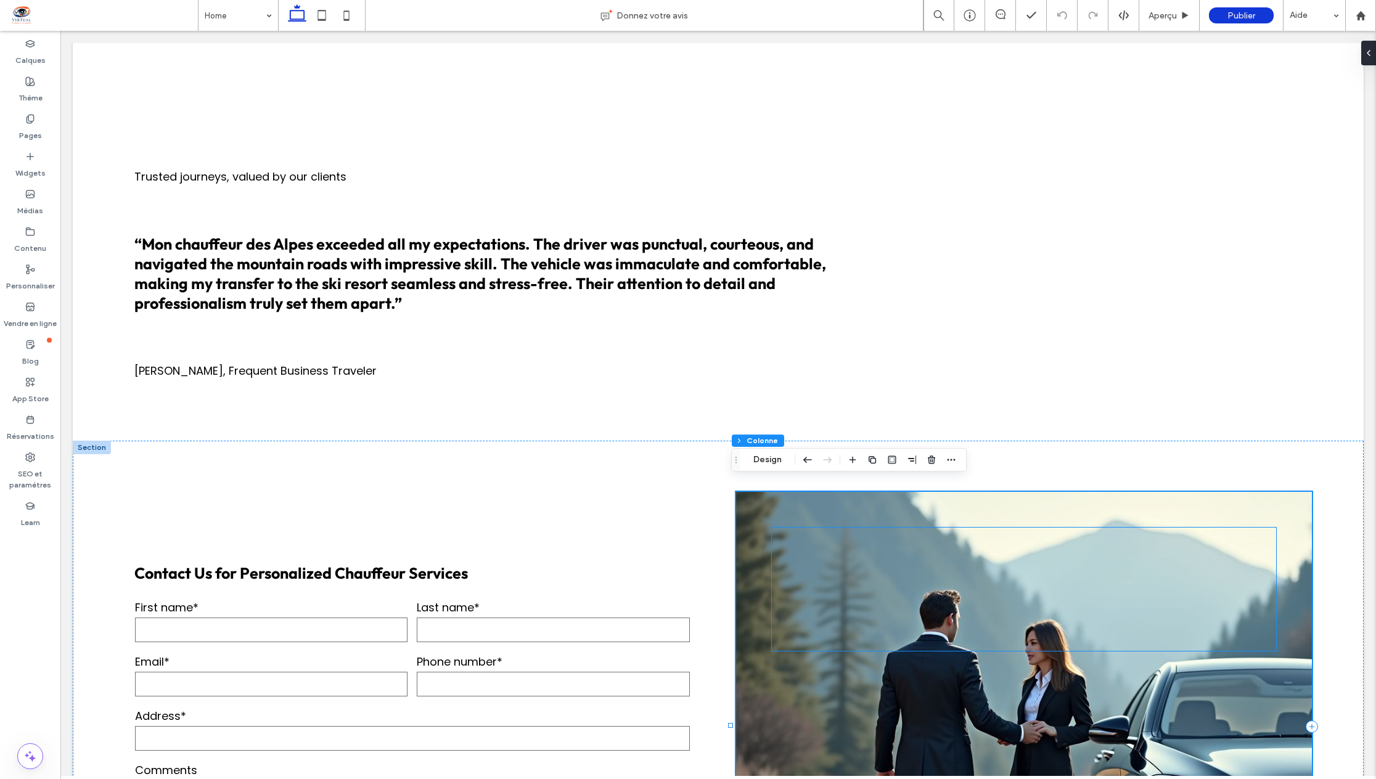
click at [772, 608] on div at bounding box center [1024, 589] width 505 height 123
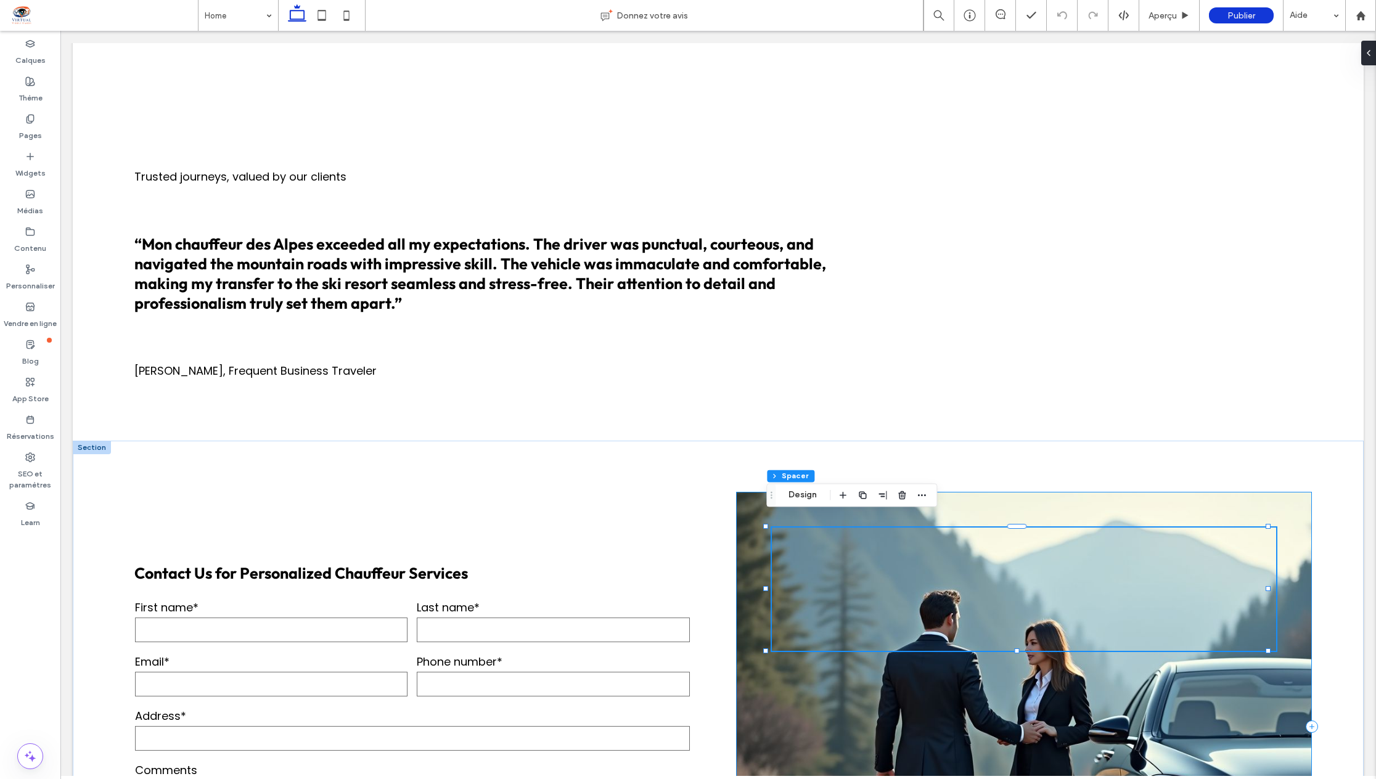
click at [750, 666] on div at bounding box center [1024, 727] width 576 height 470
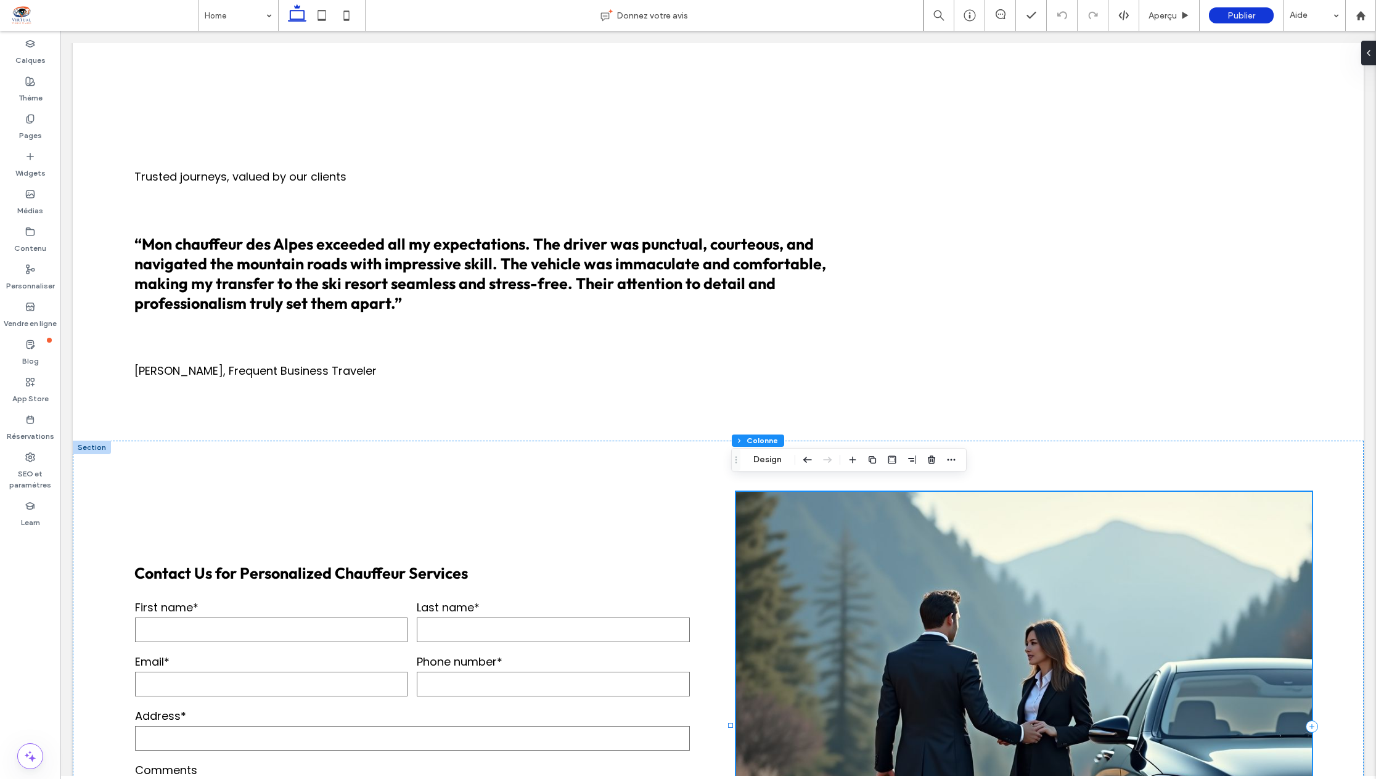
click at [750, 666] on div at bounding box center [1024, 727] width 576 height 470
click at [754, 579] on div at bounding box center [1024, 727] width 576 height 470
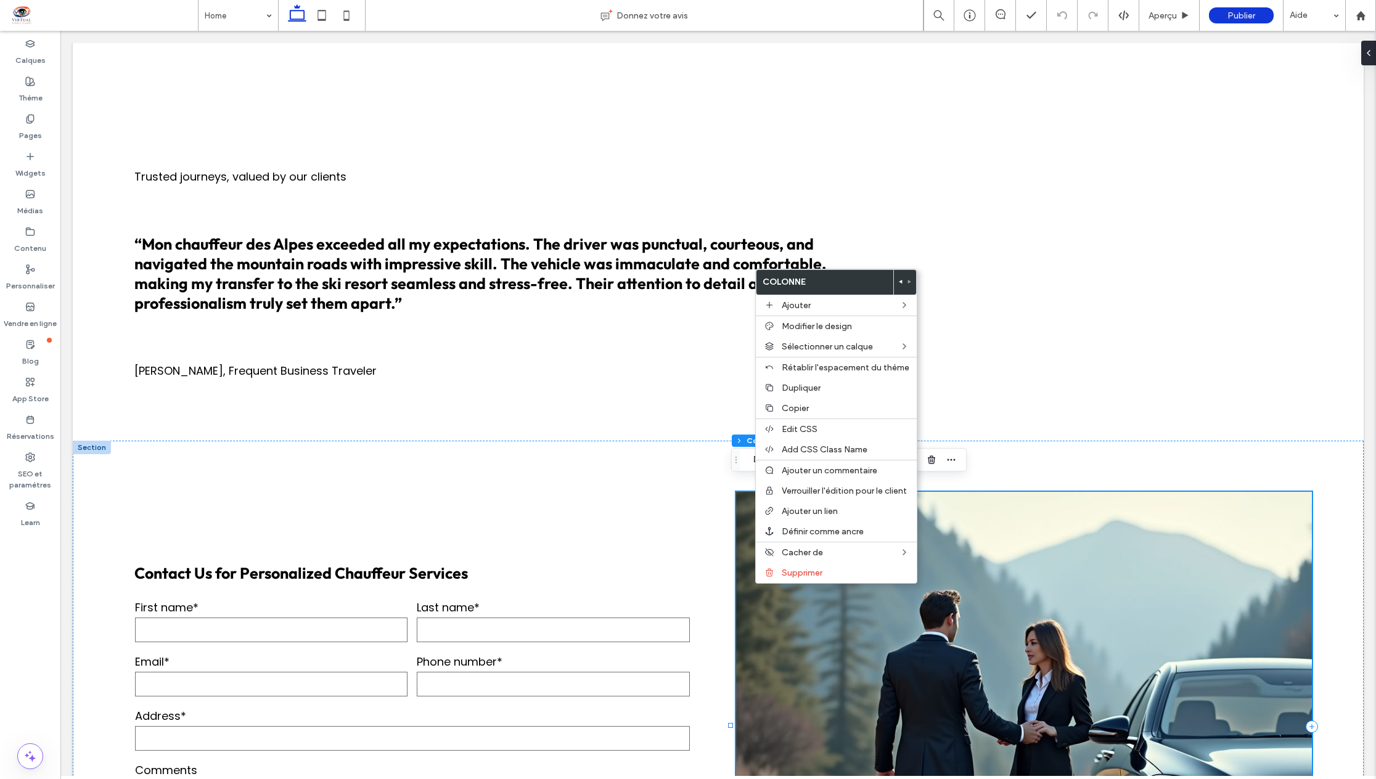
click at [754, 579] on div at bounding box center [1024, 727] width 576 height 470
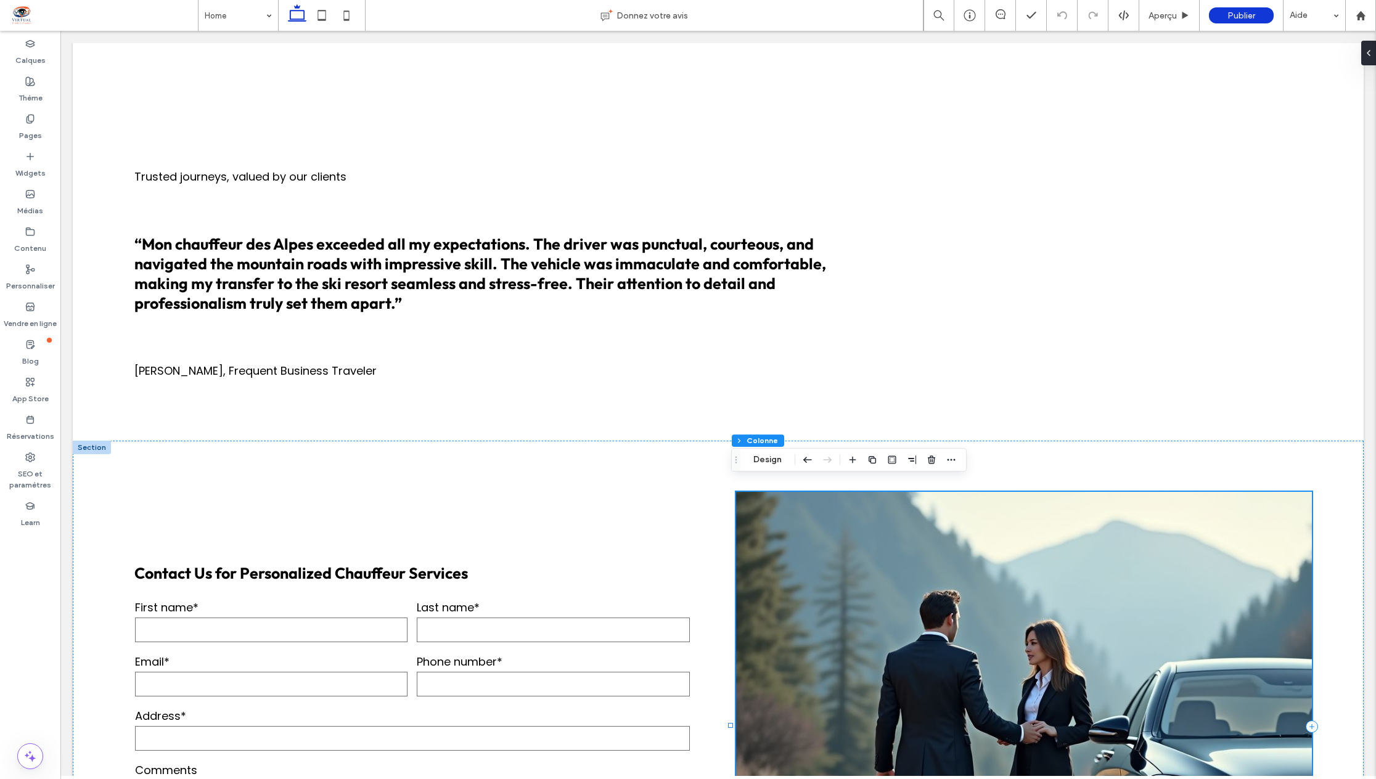
click at [756, 601] on div at bounding box center [1024, 727] width 576 height 470
click at [957, 460] on span "button" at bounding box center [951, 459] width 15 height 15
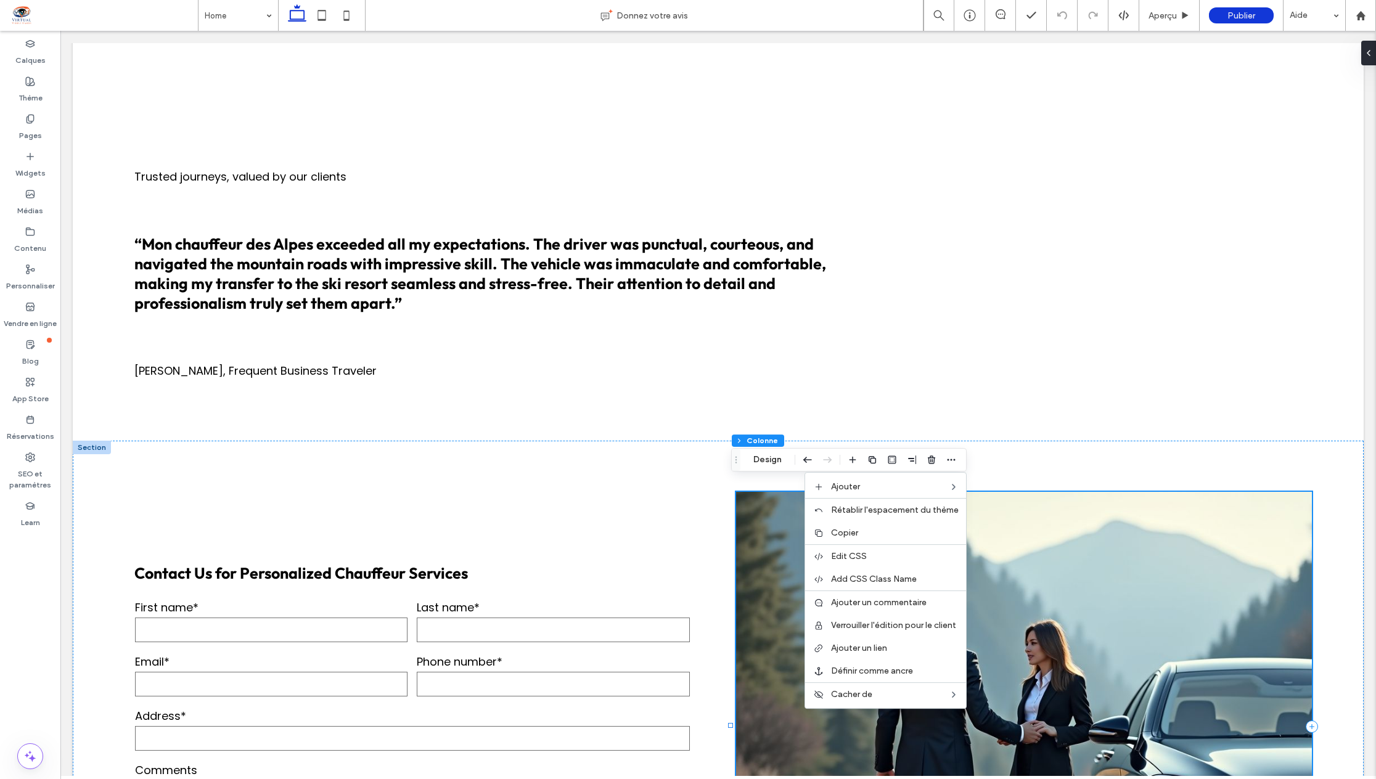
click at [751, 671] on div at bounding box center [1024, 727] width 576 height 470
click at [778, 670] on div at bounding box center [1024, 727] width 576 height 470
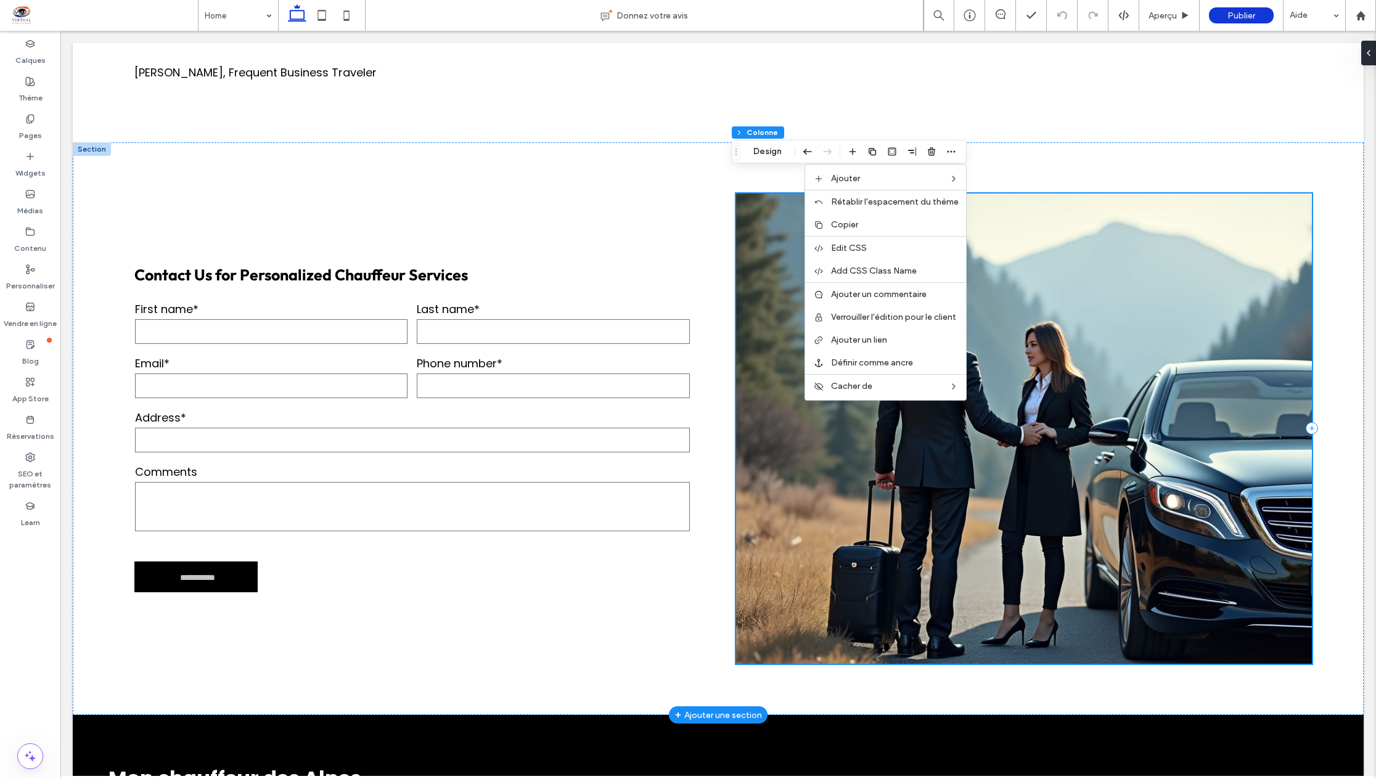
scroll to position [2034, 0]
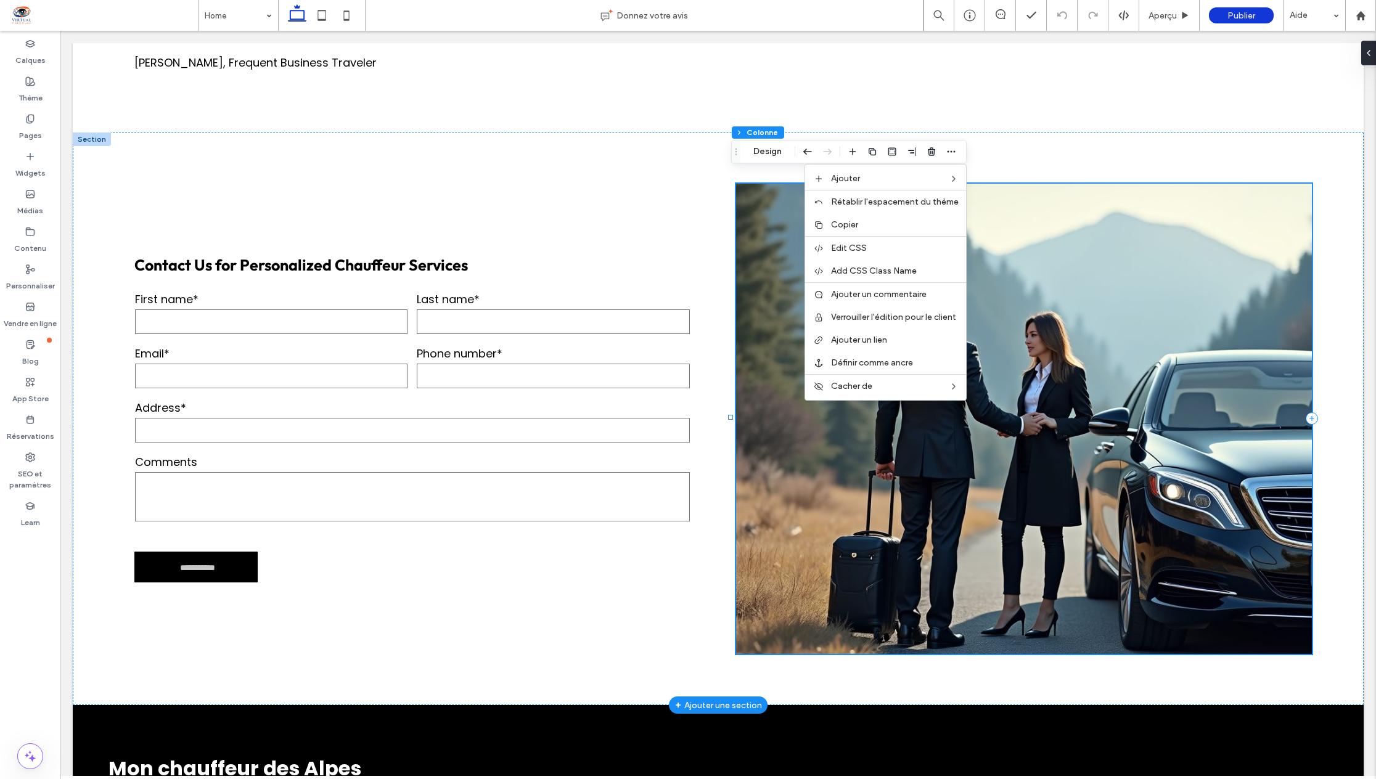
click at [1124, 574] on div at bounding box center [1024, 419] width 576 height 470
click at [1068, 379] on div at bounding box center [1024, 419] width 576 height 470
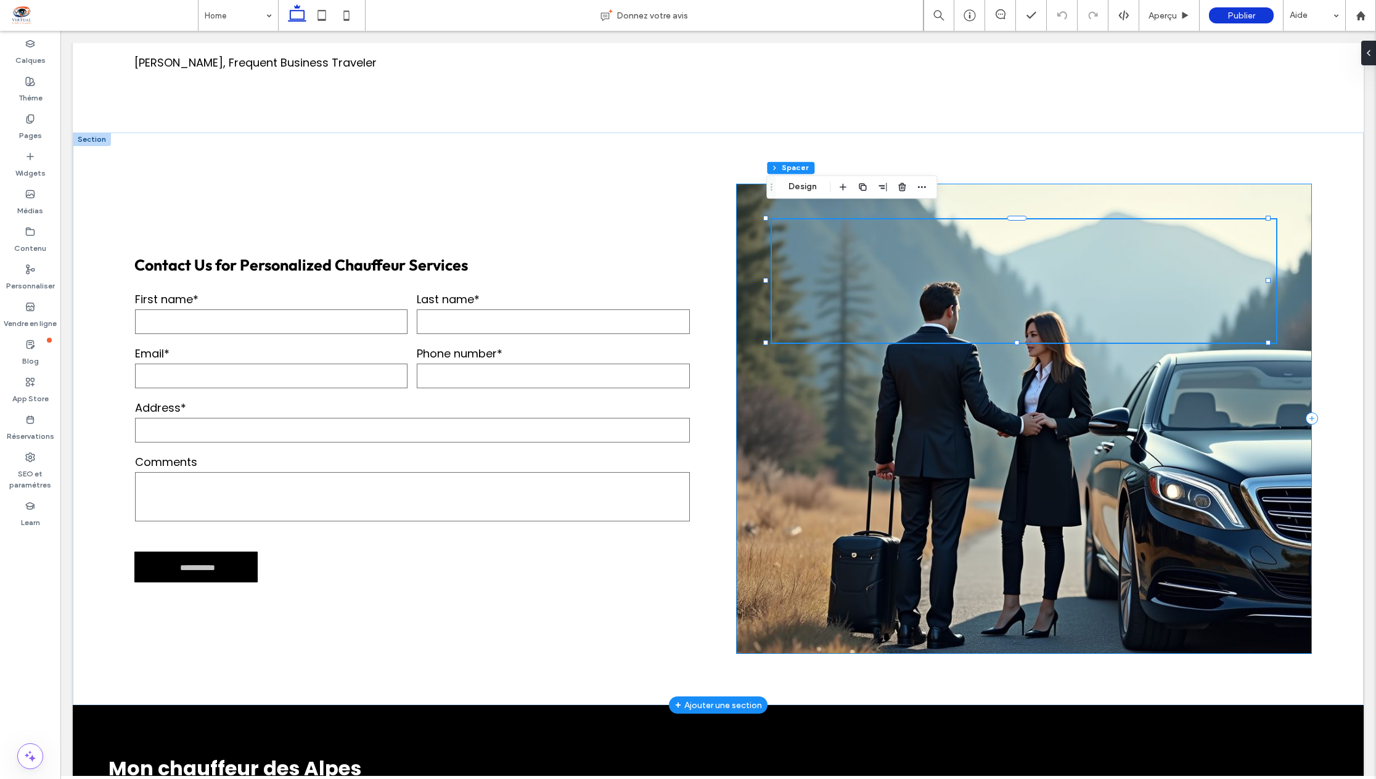
click at [984, 510] on div at bounding box center [1024, 419] width 576 height 470
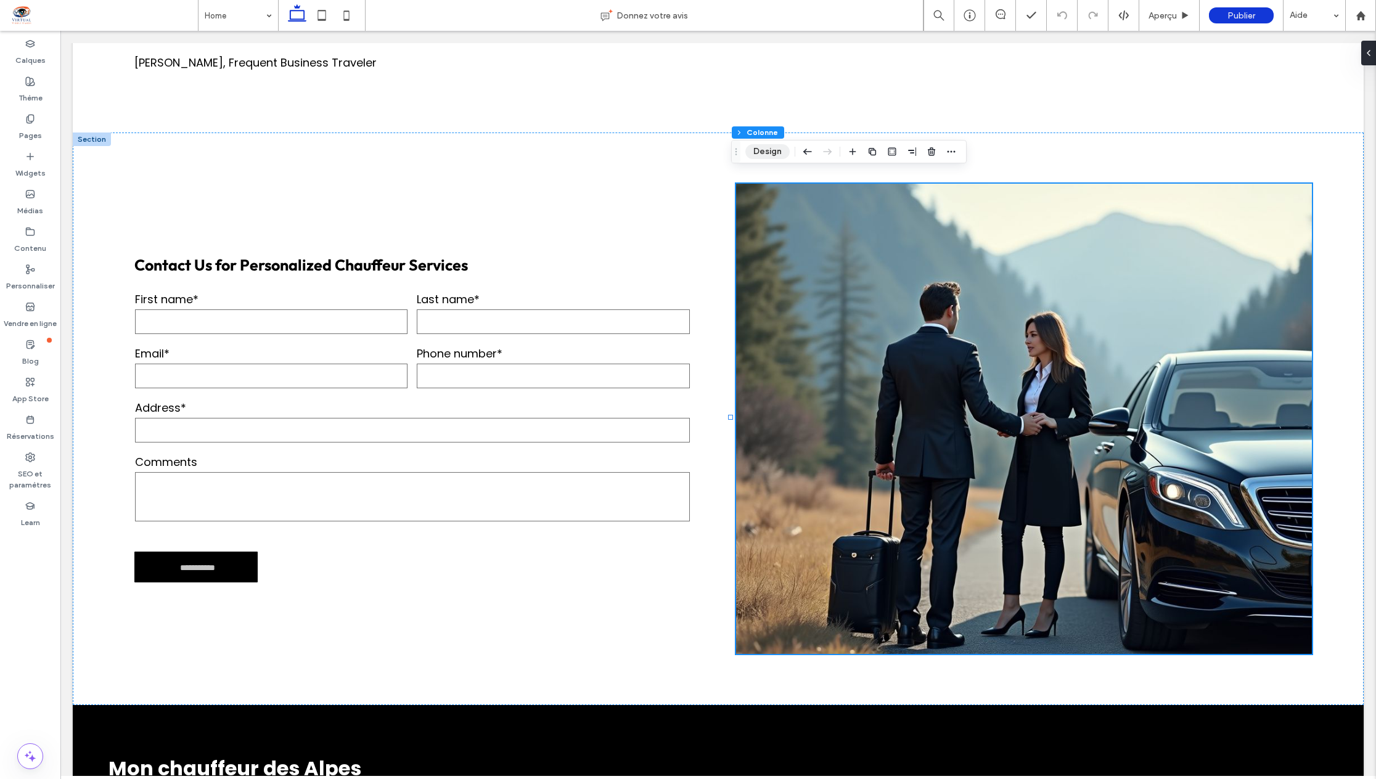
click at [767, 151] on button "Design" at bounding box center [767, 151] width 44 height 15
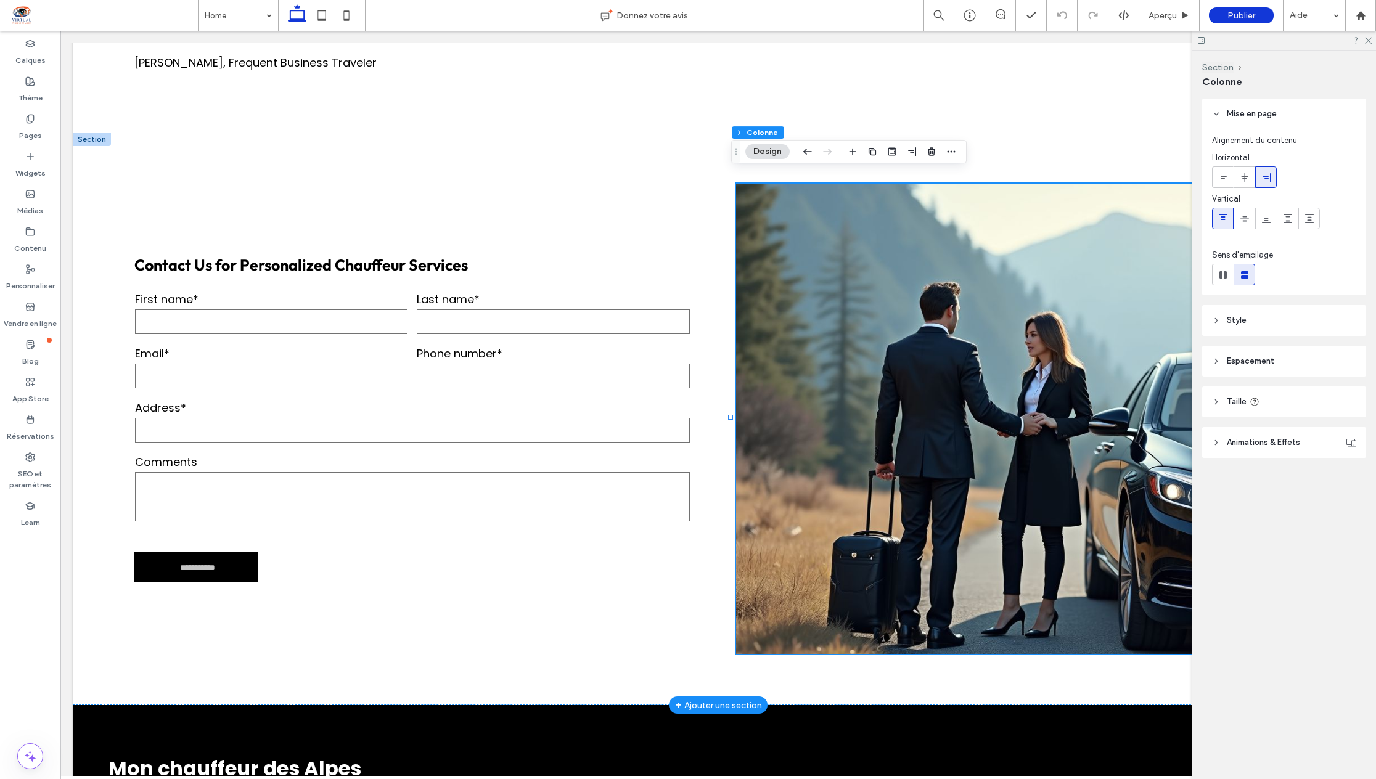
click at [804, 385] on div at bounding box center [1024, 419] width 576 height 470
click at [1369, 41] on use at bounding box center [1368, 41] width 7 height 7
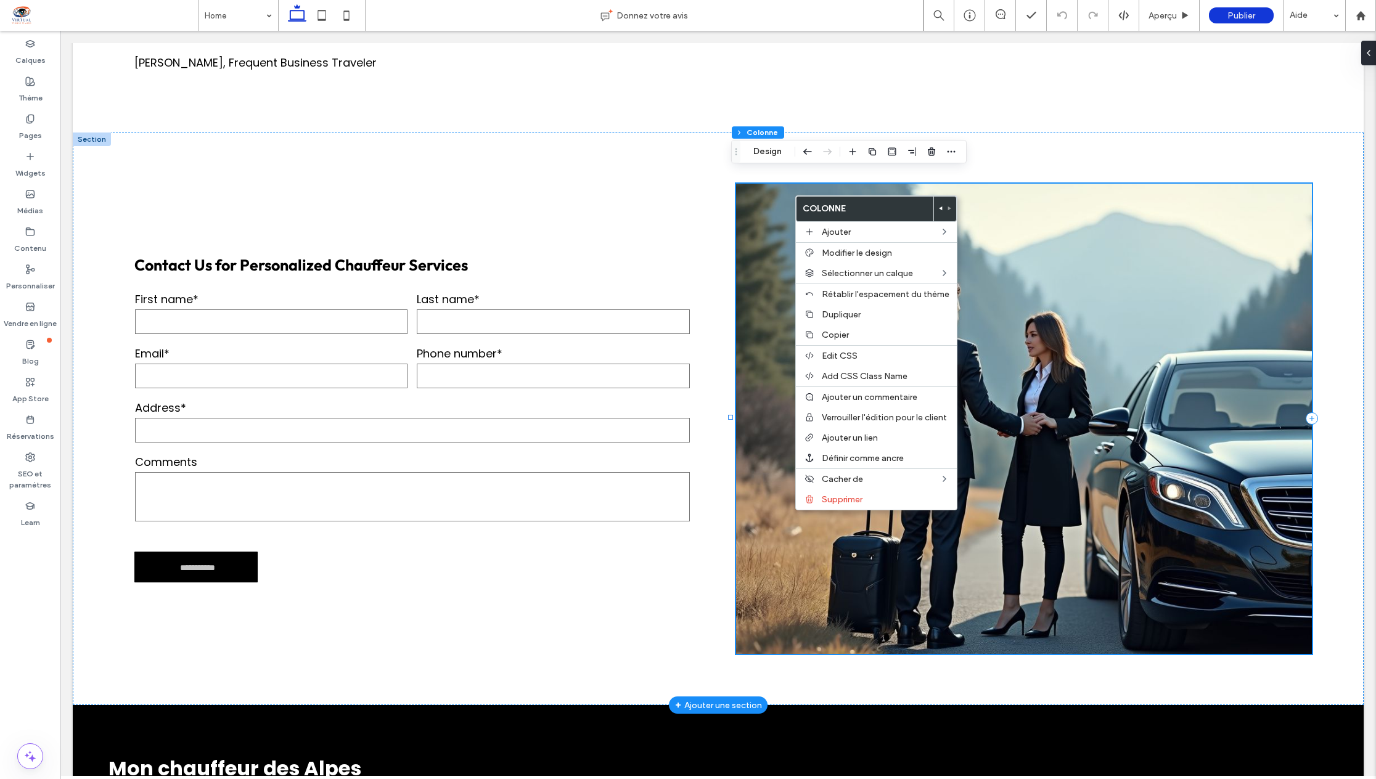
click at [1077, 565] on div at bounding box center [1024, 419] width 576 height 470
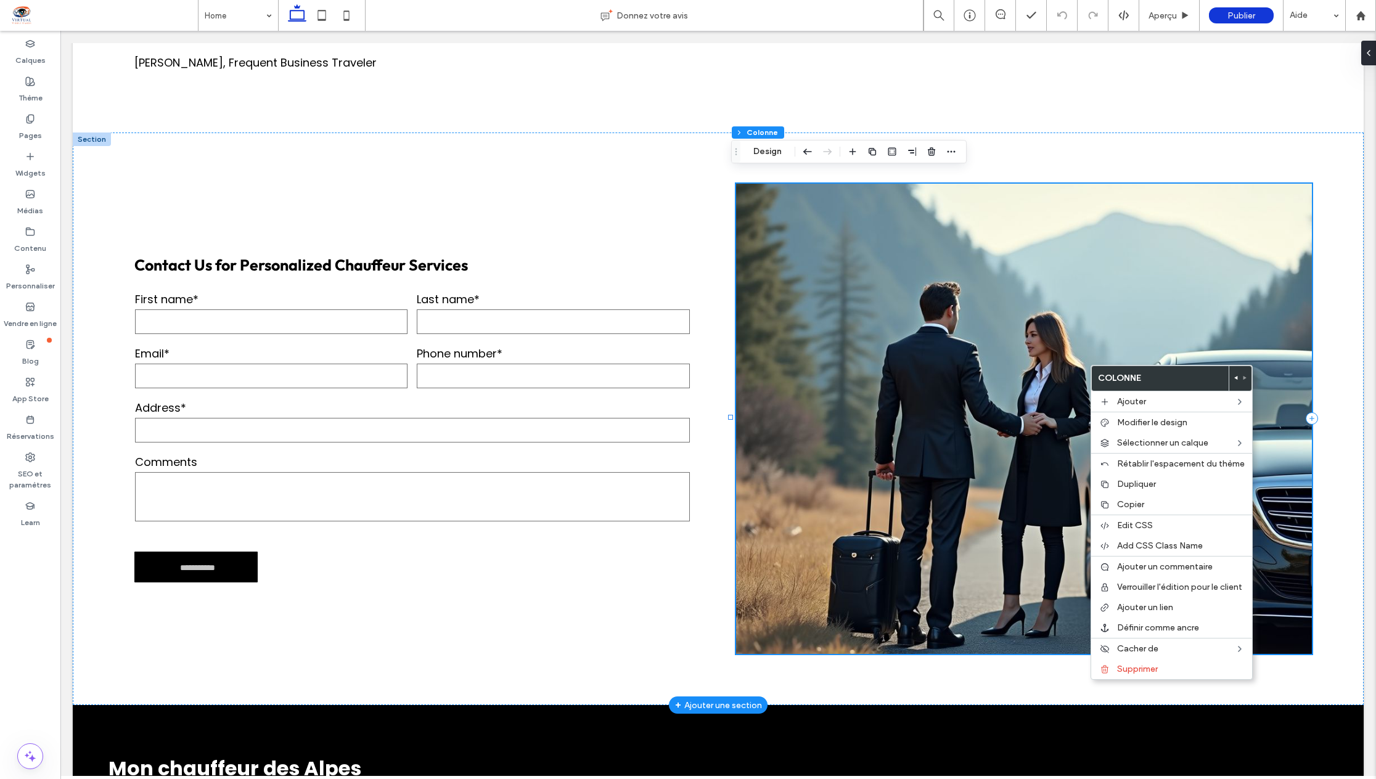
click at [1291, 188] on div at bounding box center [1024, 419] width 576 height 470
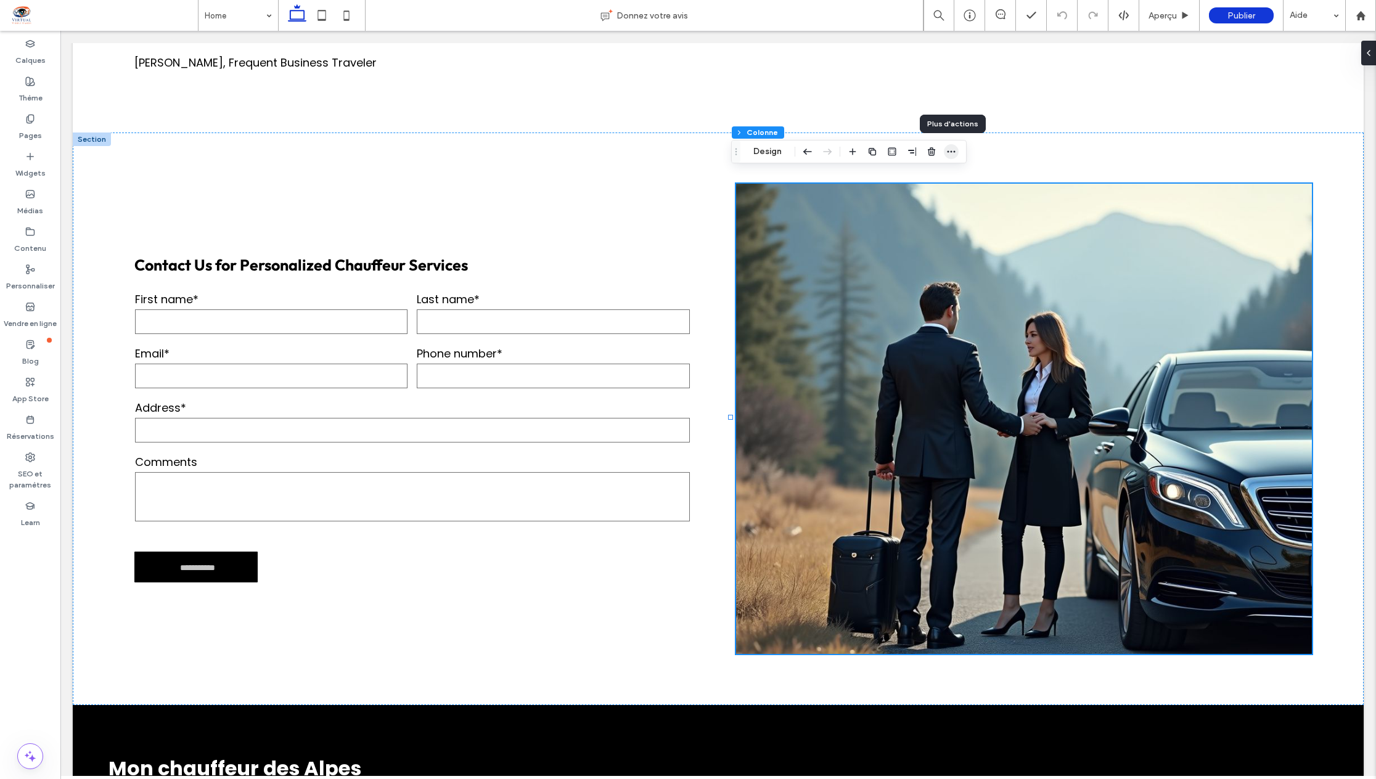
click at [954, 153] on icon "button" at bounding box center [951, 152] width 10 height 10
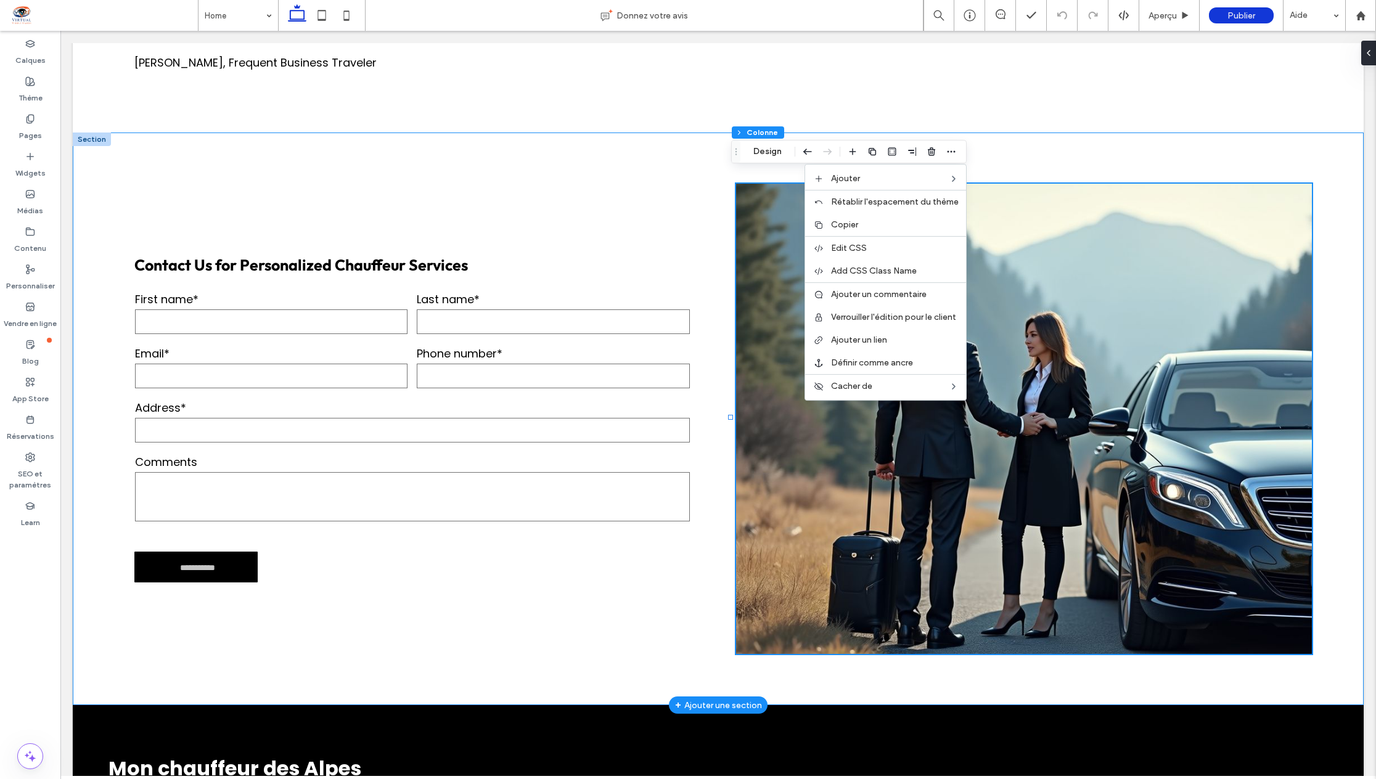
click at [1095, 144] on div "**********" at bounding box center [718, 419] width 1291 height 573
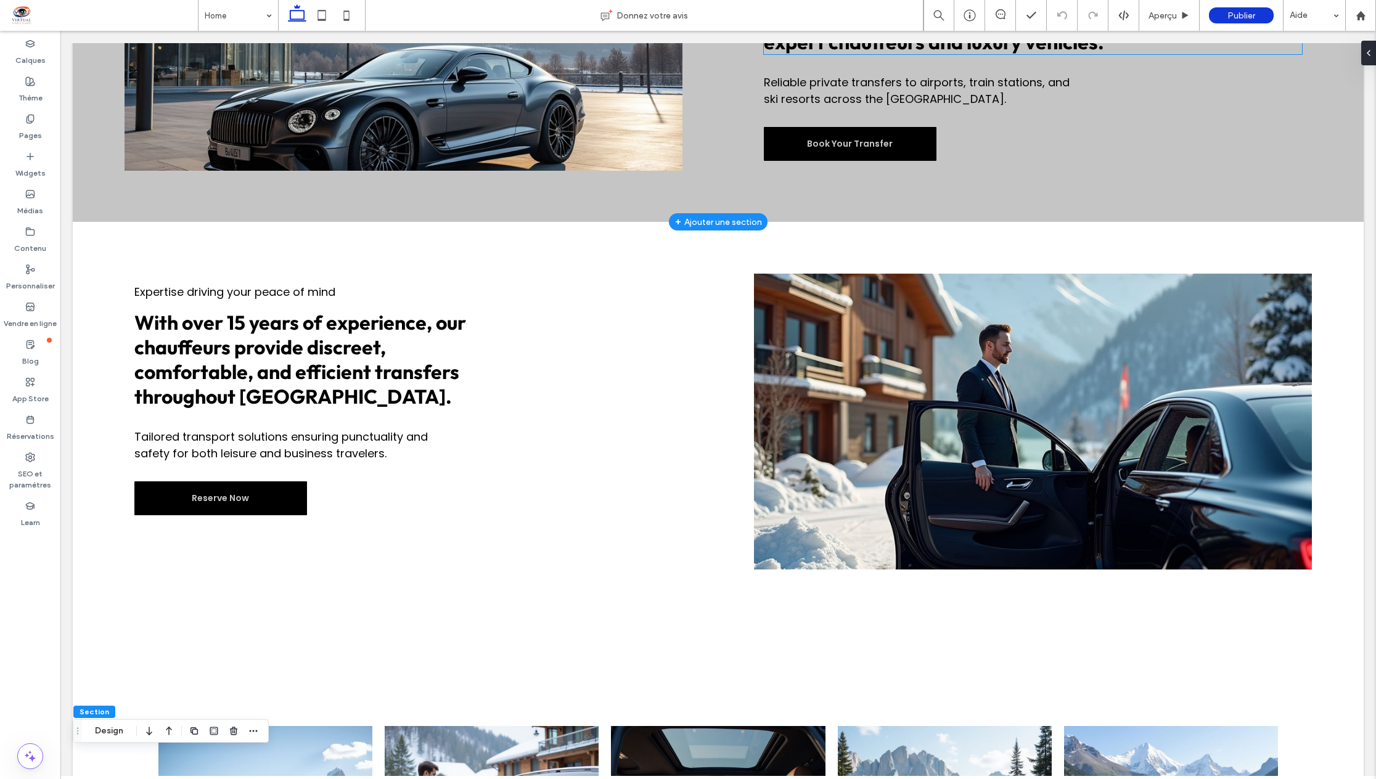
scroll to position [801, 0]
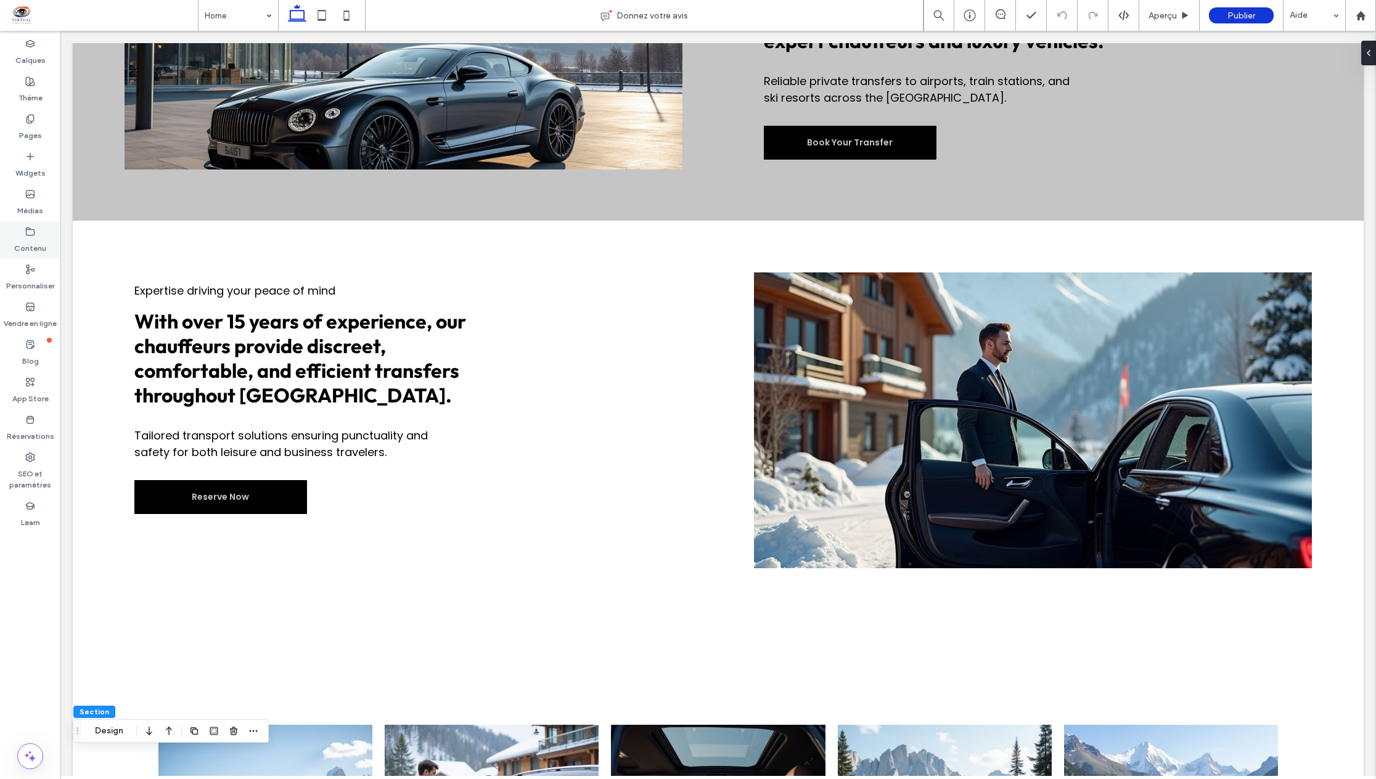
click at [30, 232] on icon at bounding box center [30, 232] width 10 height 10
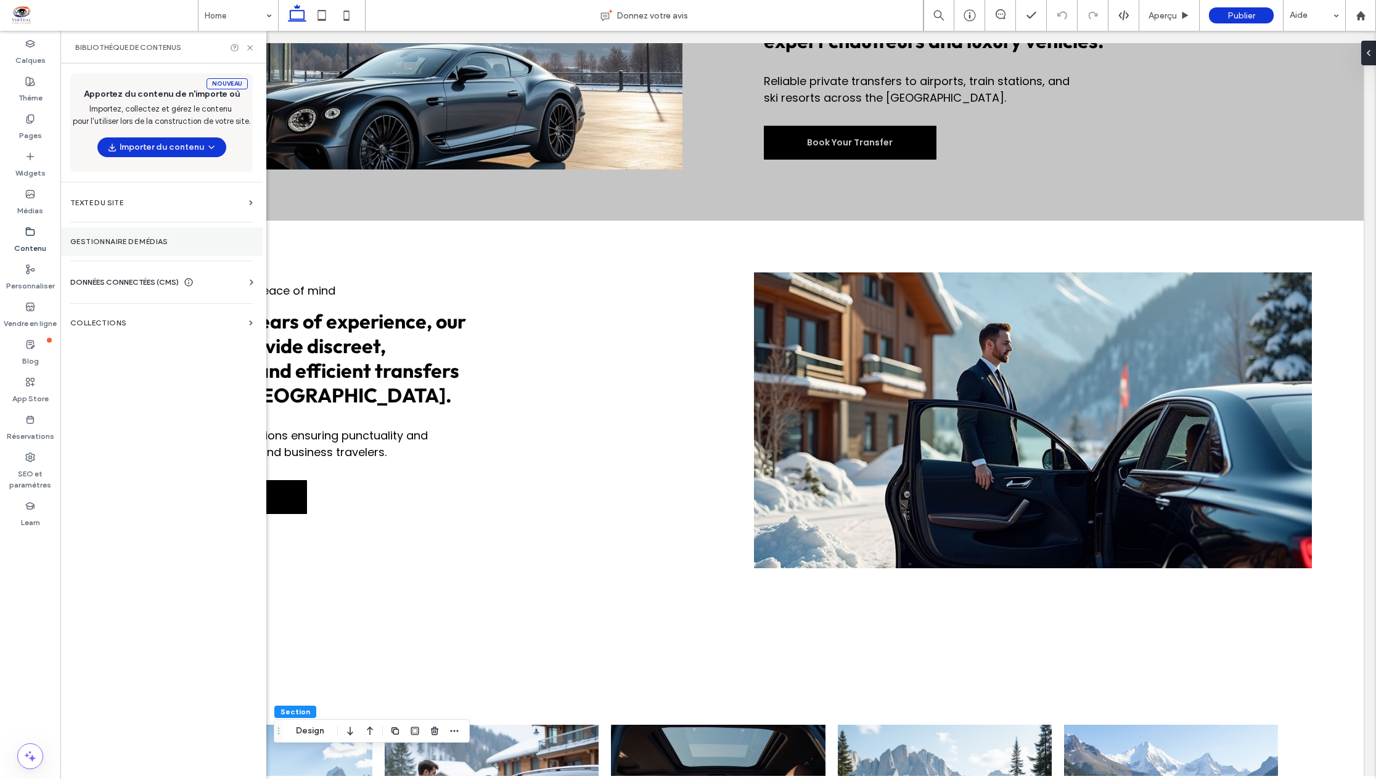
click at [125, 239] on label "Gestionnaire de médias" at bounding box center [161, 241] width 182 height 9
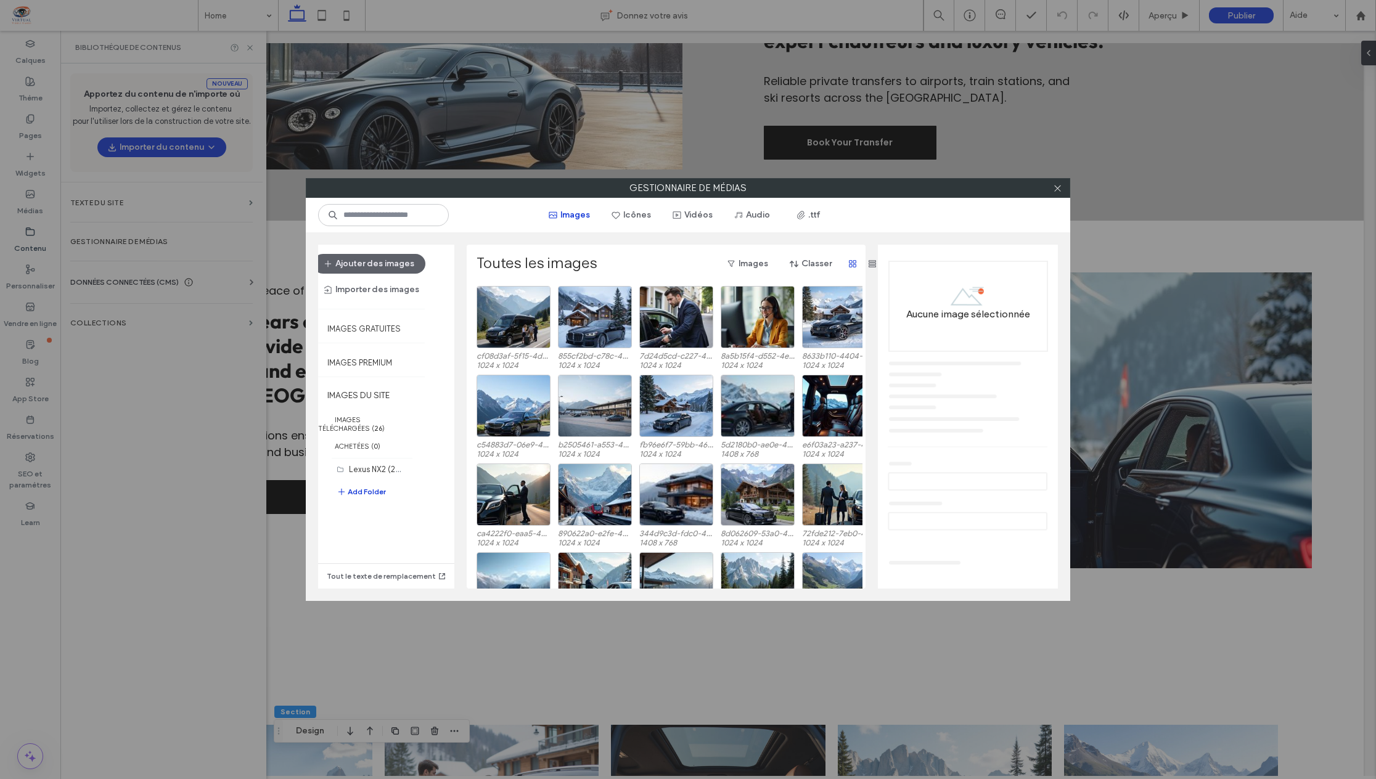
scroll to position [431, 0]
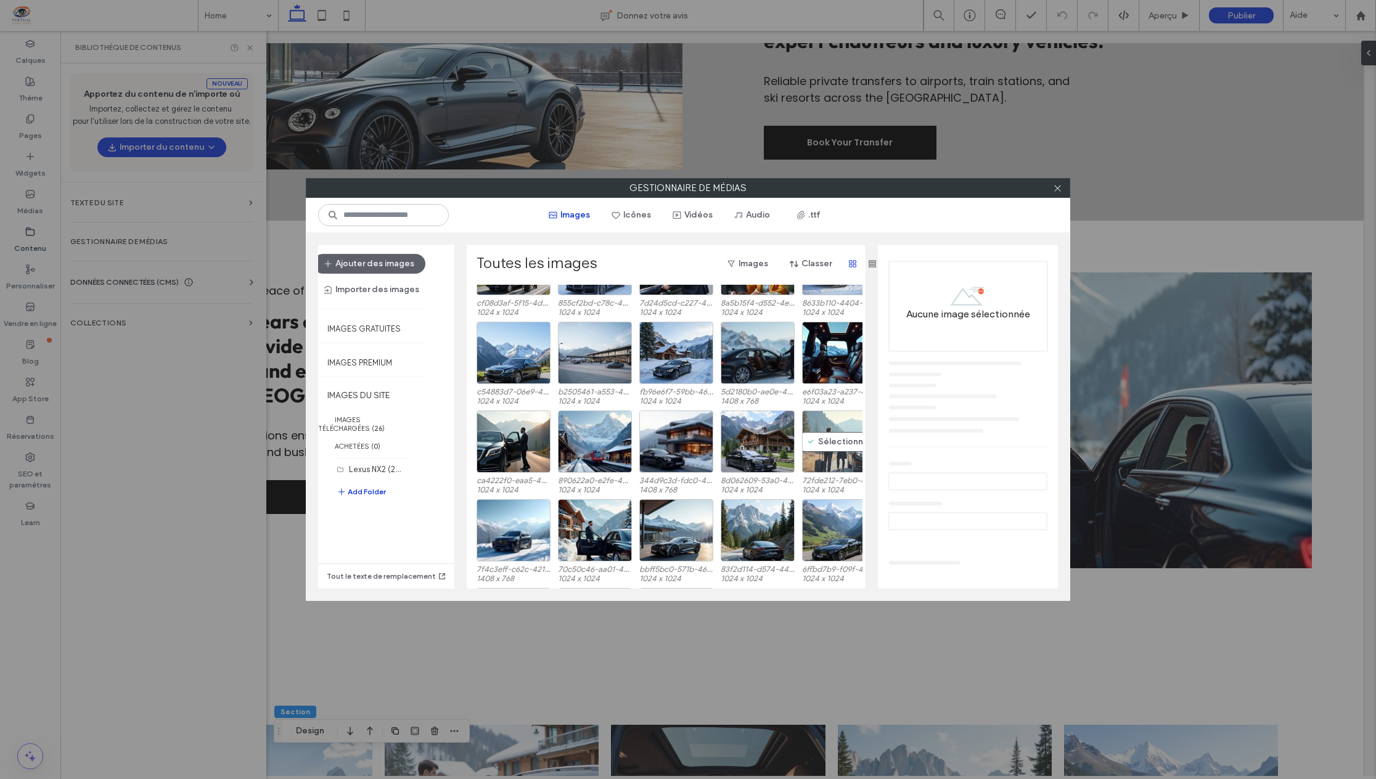
click at [822, 459] on div "Sélectionner" at bounding box center [839, 442] width 74 height 62
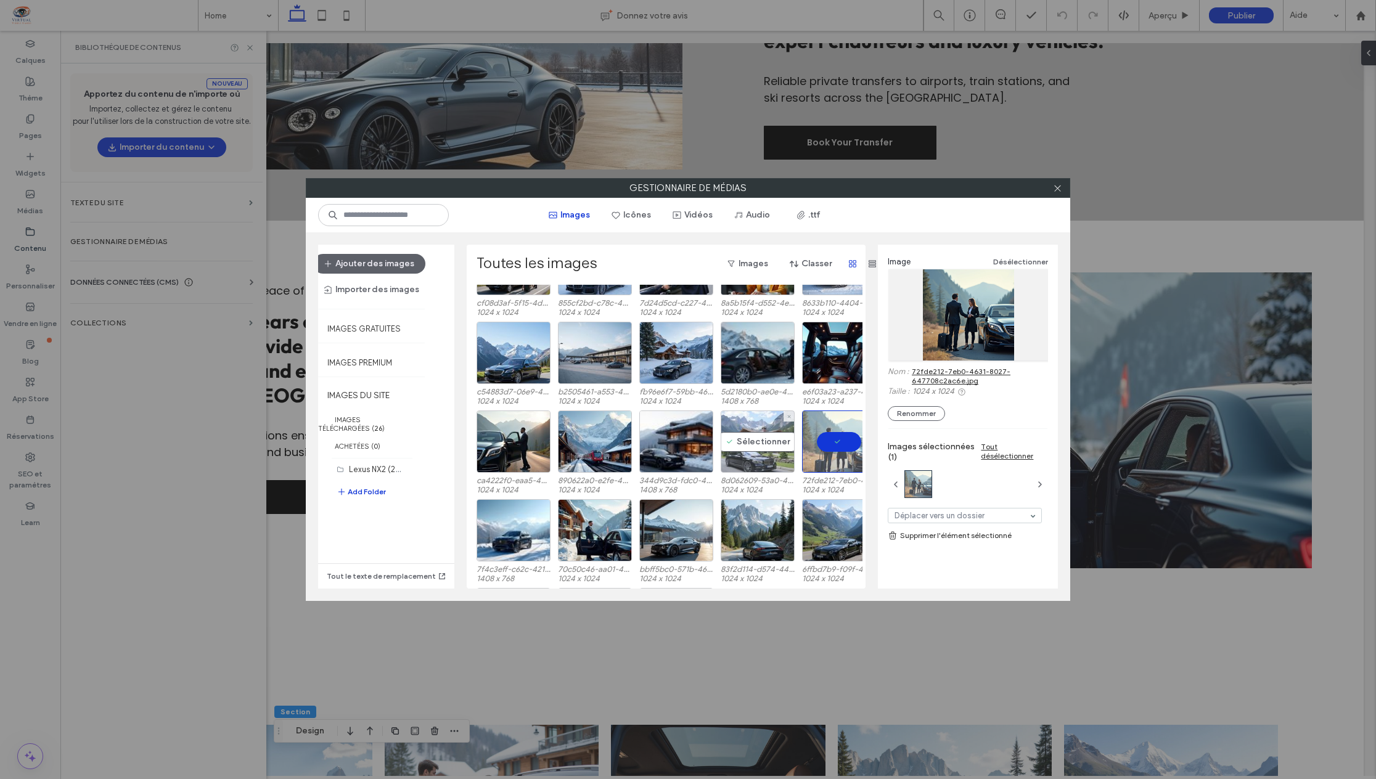
click at [753, 454] on div "Sélectionner" at bounding box center [758, 442] width 74 height 62
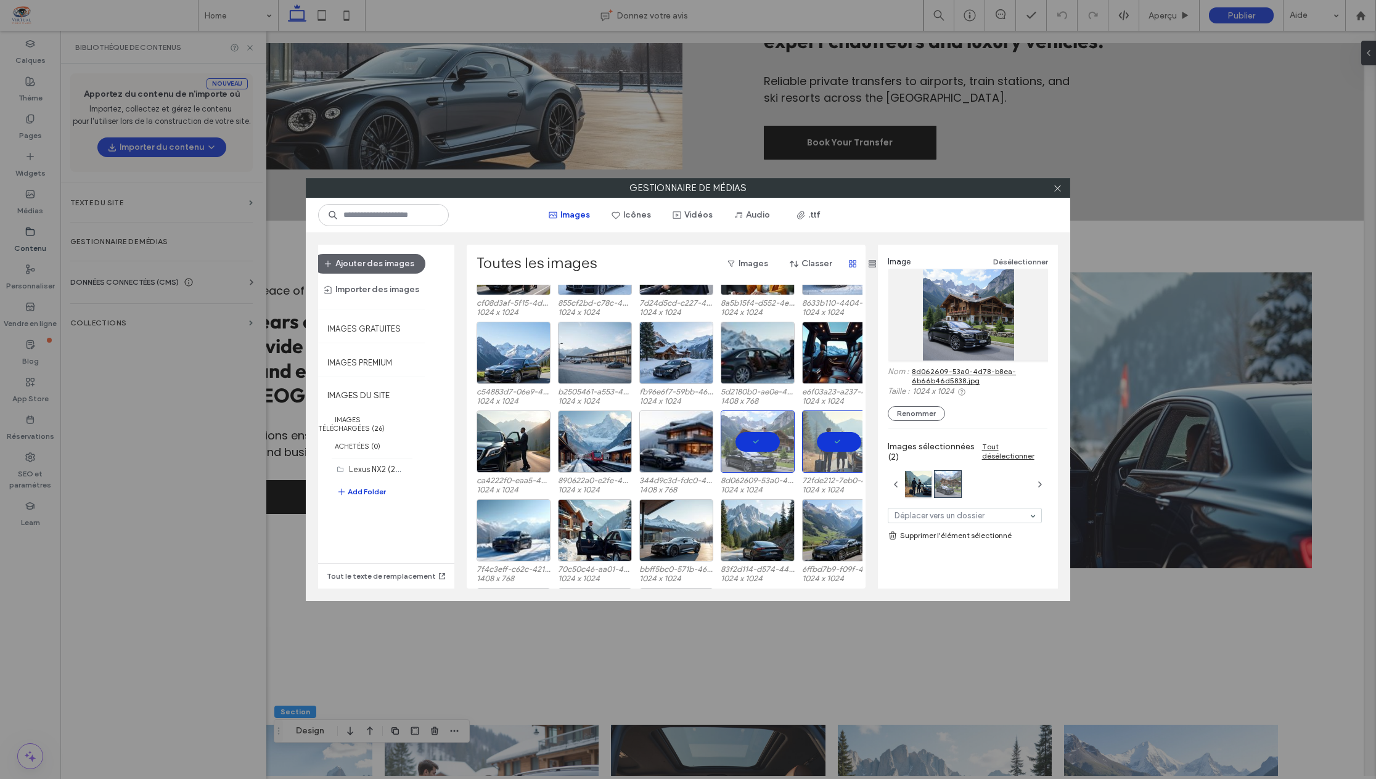
click at [999, 448] on div "Tout désélectionner" at bounding box center [1015, 451] width 66 height 18
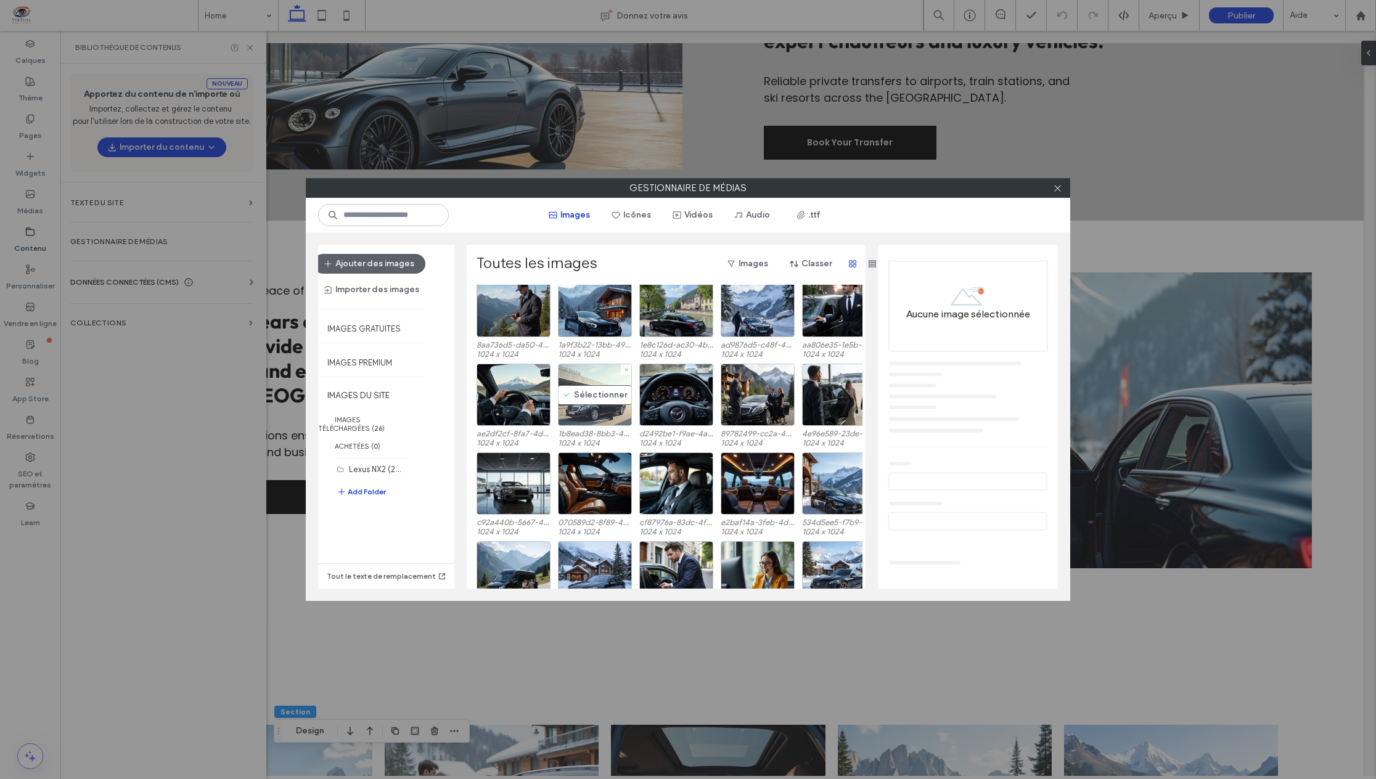
scroll to position [0, 0]
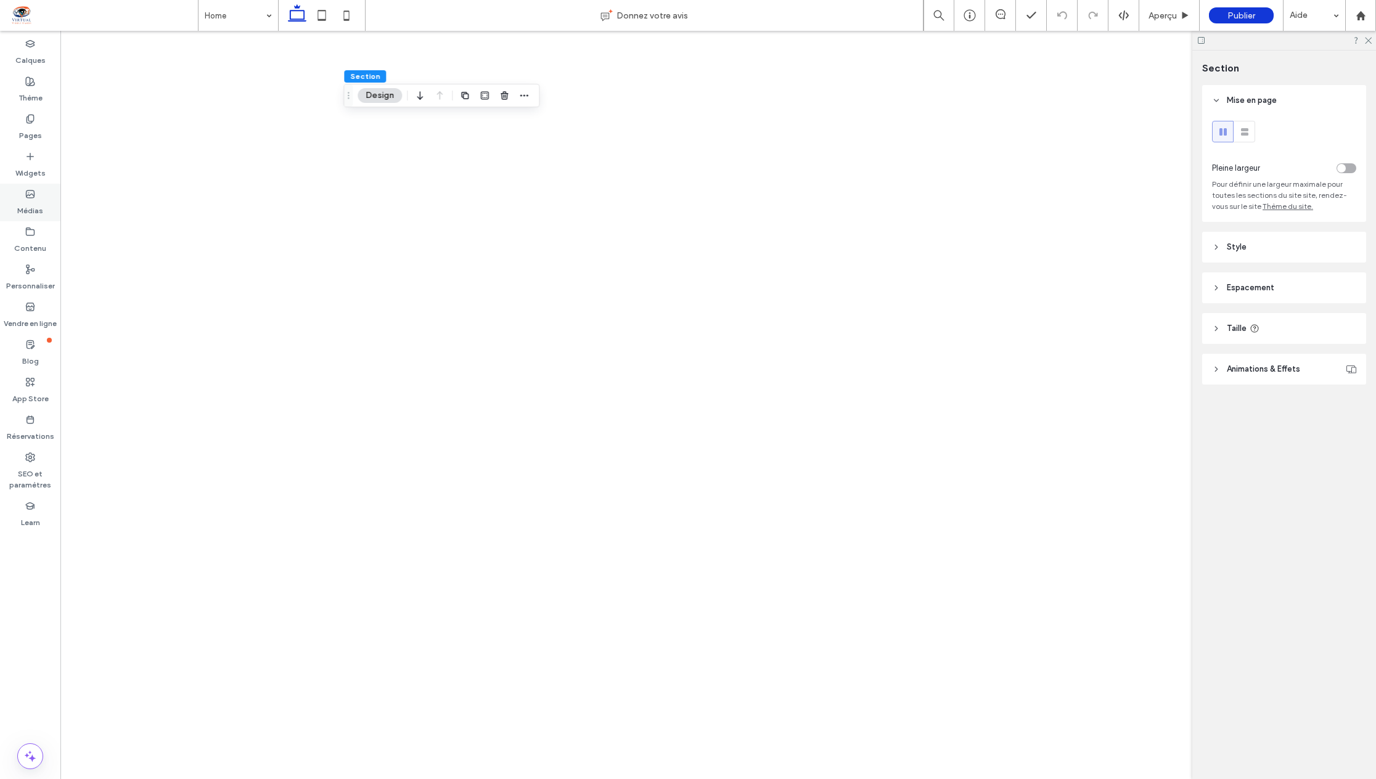
click at [24, 203] on label "Médias" at bounding box center [30, 207] width 26 height 17
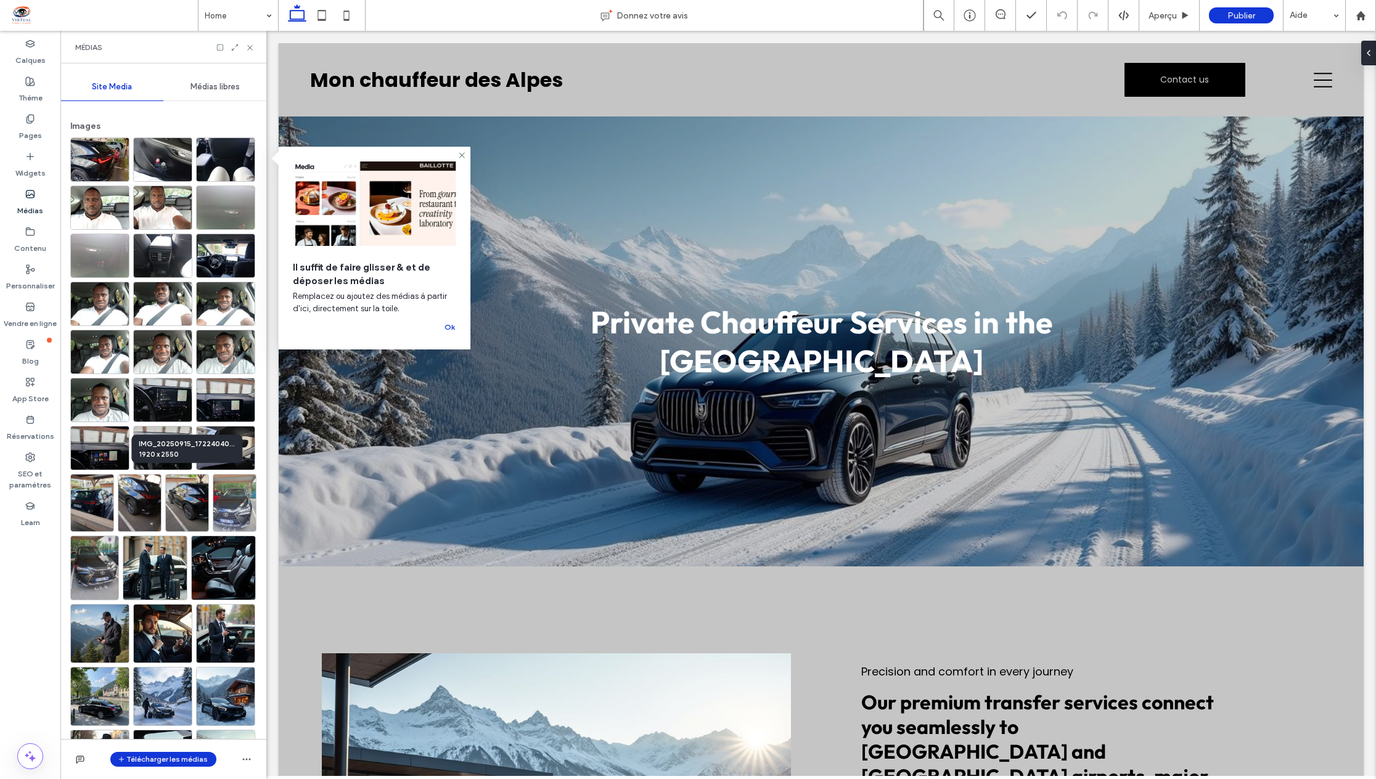
scroll to position [62, 0]
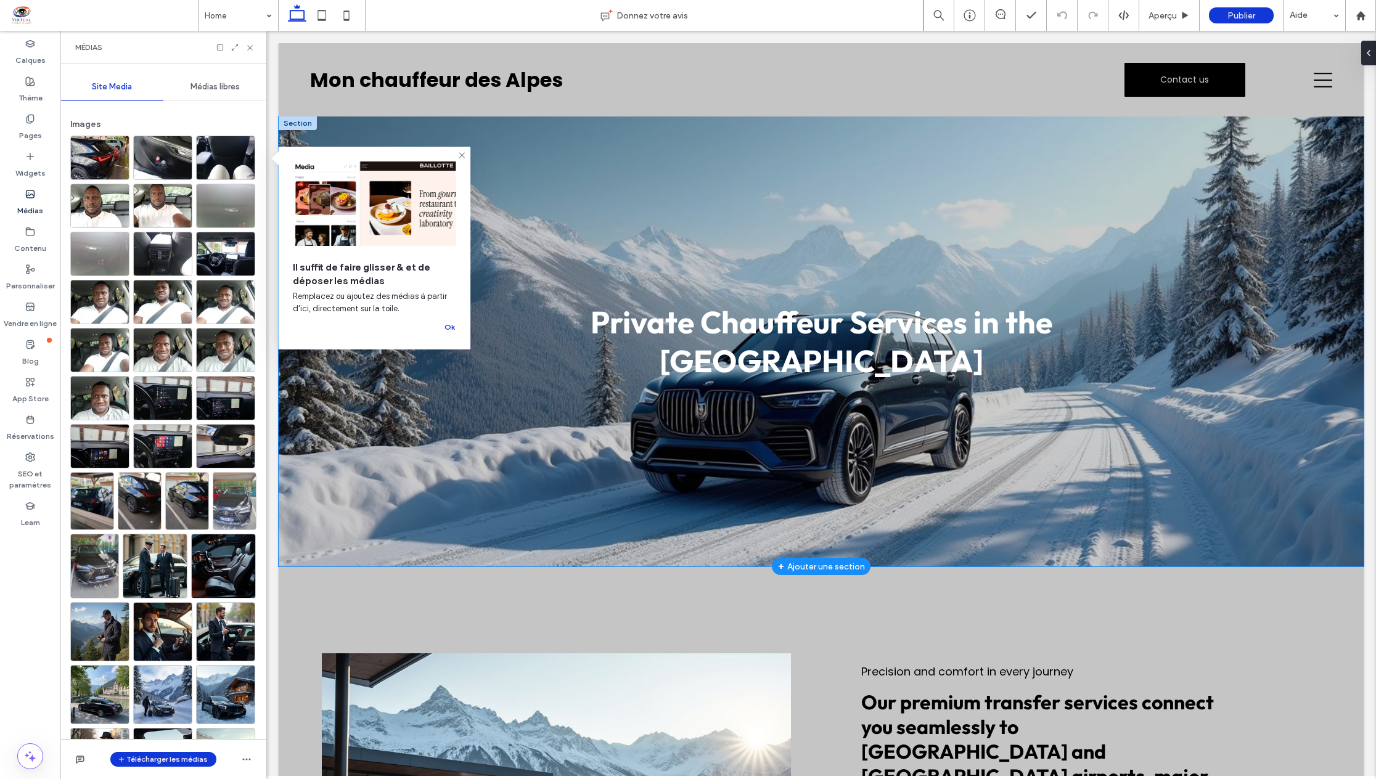
click at [738, 202] on div "Private Chauffeur Services in the Alps" at bounding box center [821, 341] width 740 height 450
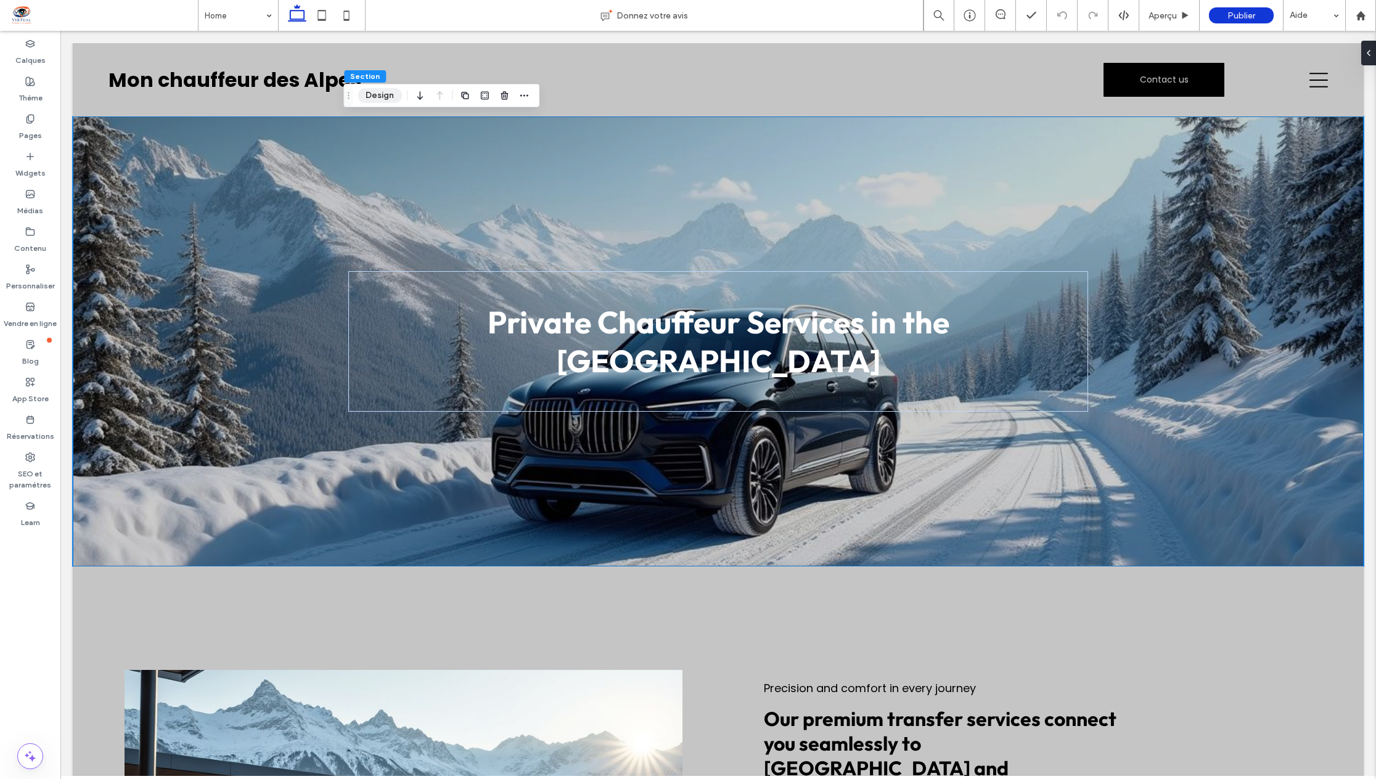
click at [384, 88] on button "Design" at bounding box center [380, 95] width 44 height 15
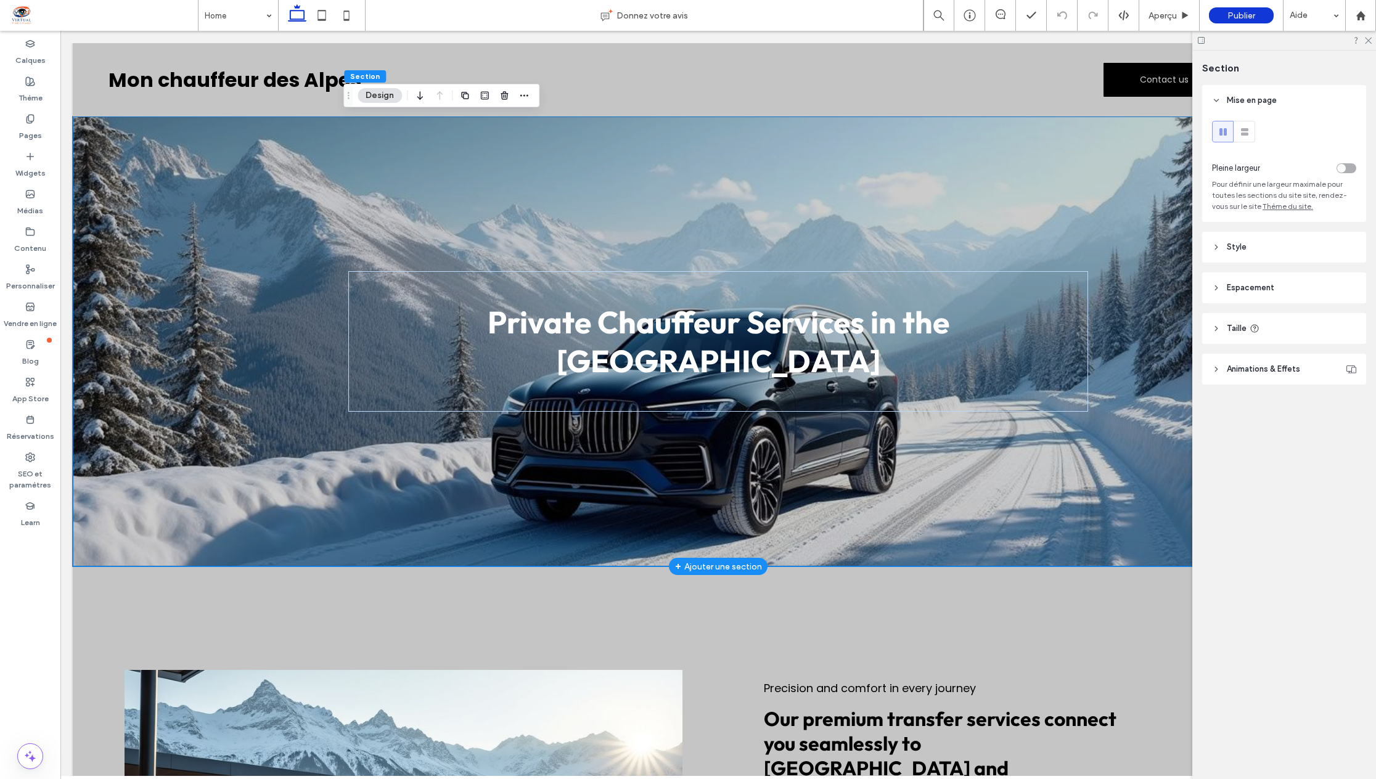
click at [939, 543] on div "Private Chauffeur Services in the Alps" at bounding box center [718, 341] width 740 height 450
click at [916, 528] on div "Private Chauffeur Services in the Alps" at bounding box center [718, 341] width 740 height 450
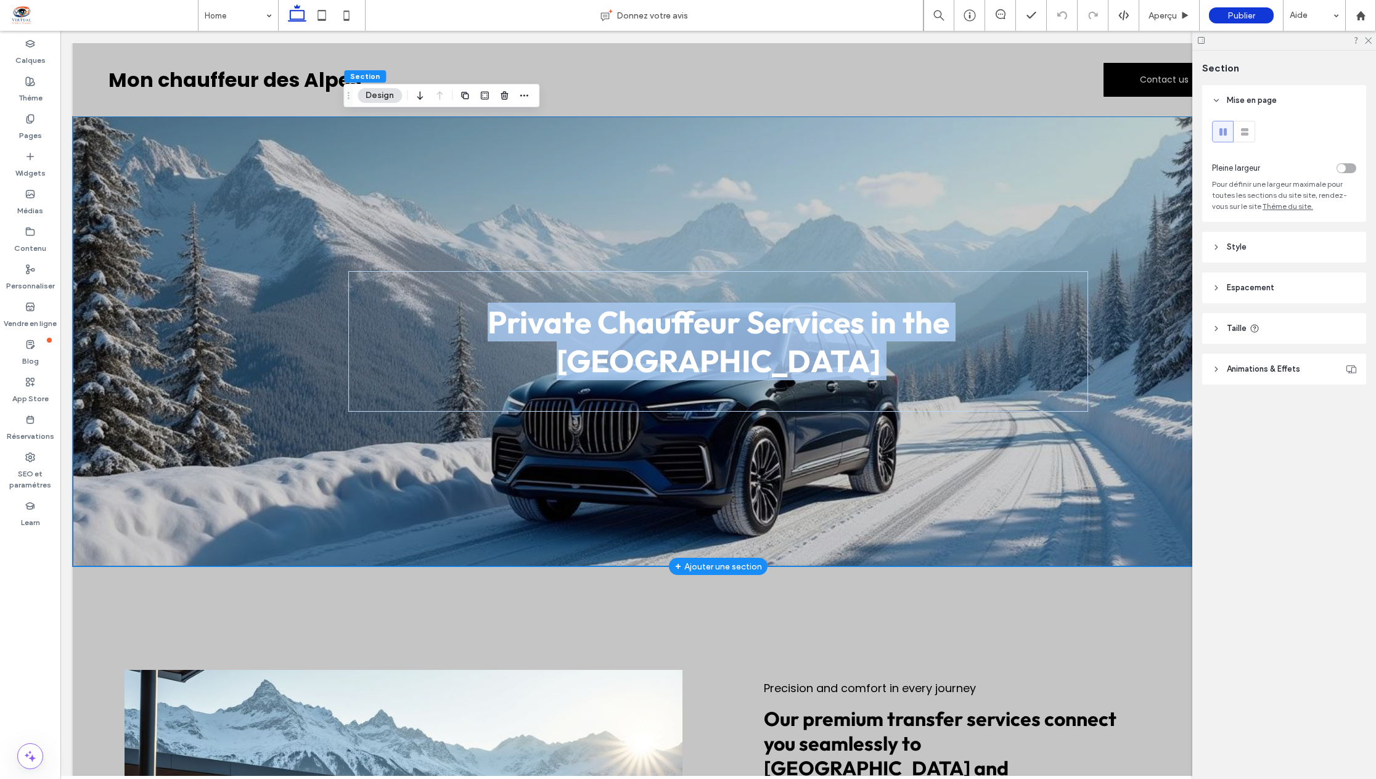
click at [916, 528] on div "Private Chauffeur Services in the Alps" at bounding box center [718, 341] width 740 height 450
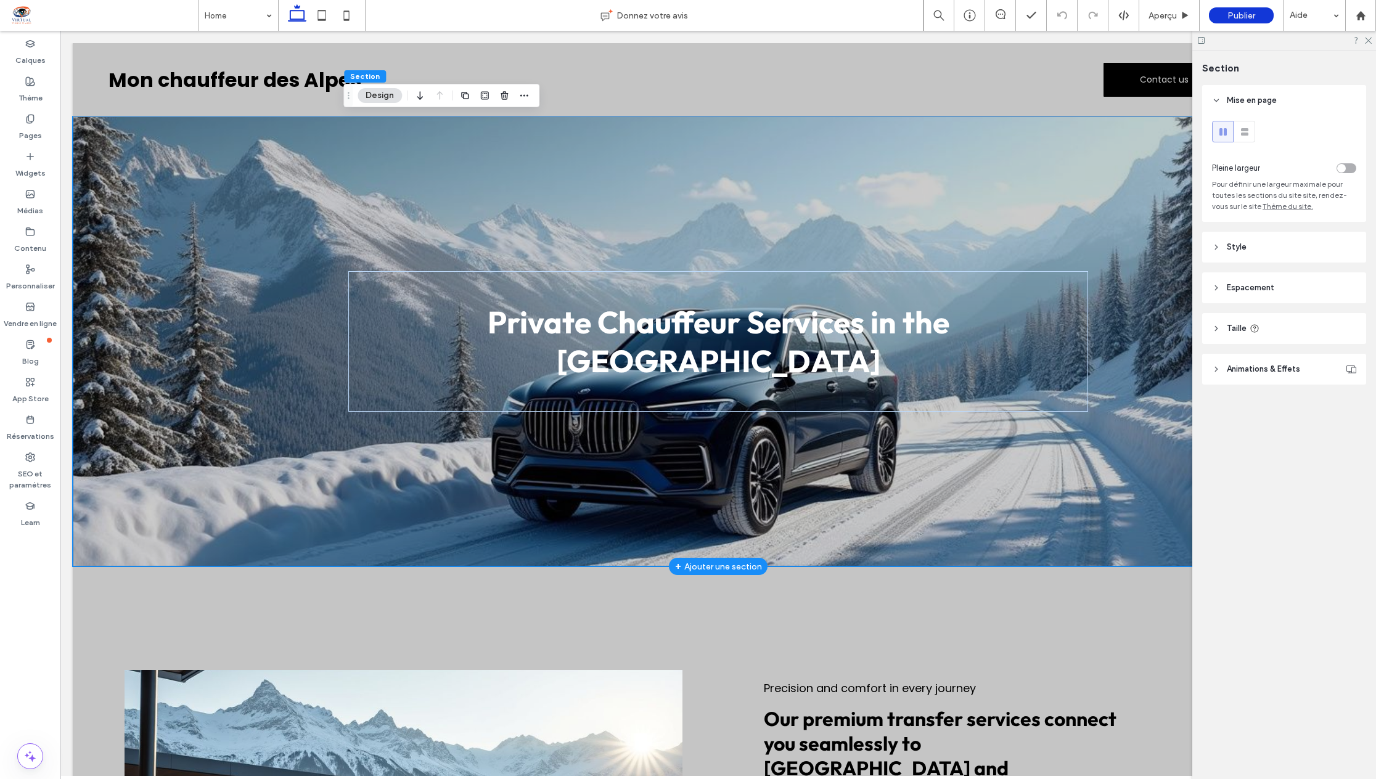
click at [1085, 132] on div "Private Chauffeur Services in the Alps" at bounding box center [718, 341] width 1291 height 450
click at [518, 99] on span "button" at bounding box center [524, 95] width 15 height 15
click at [348, 105] on div "Glisser" at bounding box center [348, 95] width 9 height 22
click at [354, 100] on div "Section Design" at bounding box center [441, 95] width 196 height 23
click at [192, 460] on div "Private Chauffeur Services in the Alps" at bounding box center [718, 341] width 1291 height 450
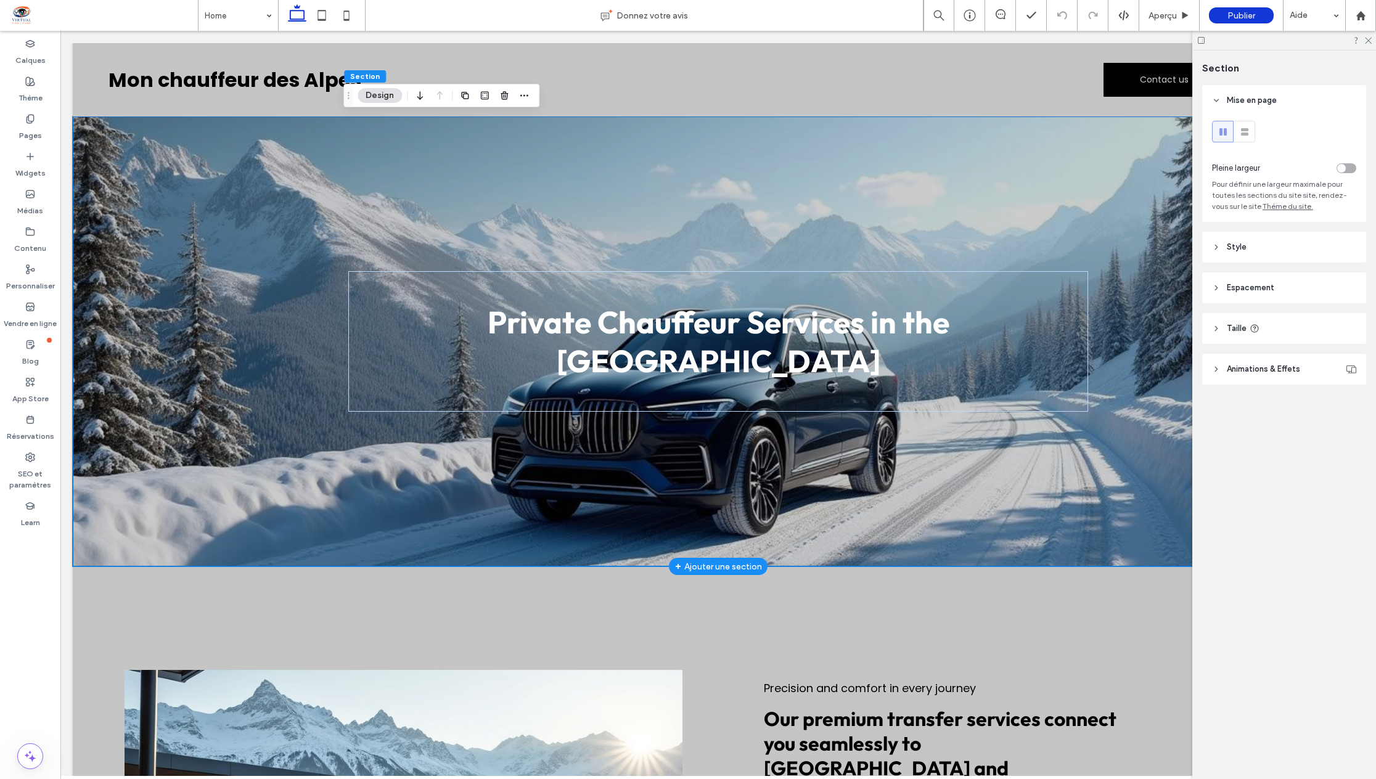
click at [192, 460] on div "Private Chauffeur Services in the Alps" at bounding box center [718, 341] width 1291 height 450
click at [1320, 443] on div "Section Mise en page Pleine largeur Pour définir une largeur maximale pour tout…" at bounding box center [1284, 415] width 184 height 729
click at [1315, 443] on div "Section Mise en page Pleine largeur Pour définir une largeur maximale pour tout…" at bounding box center [1284, 415] width 184 height 729
click at [1315, 442] on div "Section Mise en page Pleine largeur Pour définir une largeur maximale pour tout…" at bounding box center [1284, 415] width 184 height 729
click at [959, 304] on div "Private Chauffeur Services in the Alps" at bounding box center [718, 341] width 740 height 140
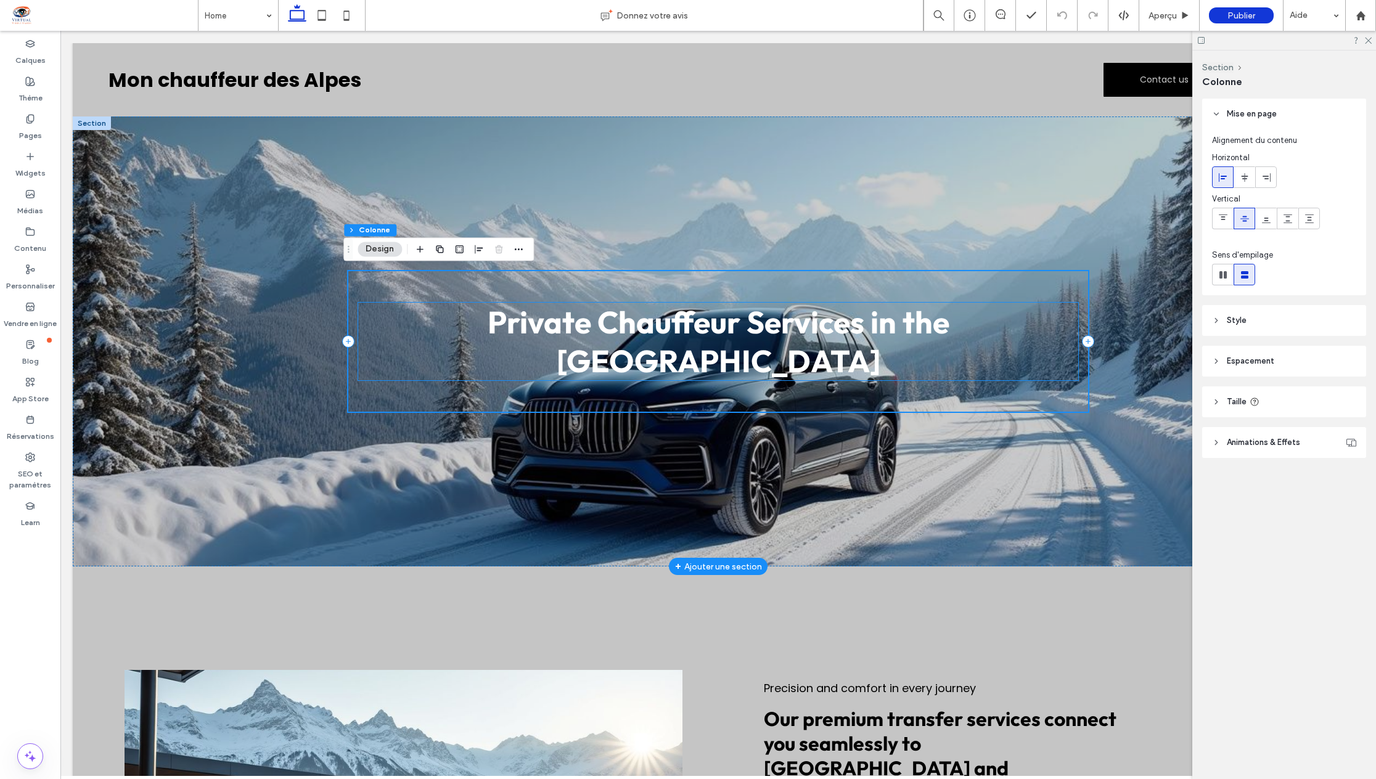
click at [920, 345] on span "Private Chauffeur Services in the Alps" at bounding box center [719, 342] width 462 height 78
click at [920, 345] on div "Private Chauffeur Services in the Alps" at bounding box center [718, 342] width 720 height 78
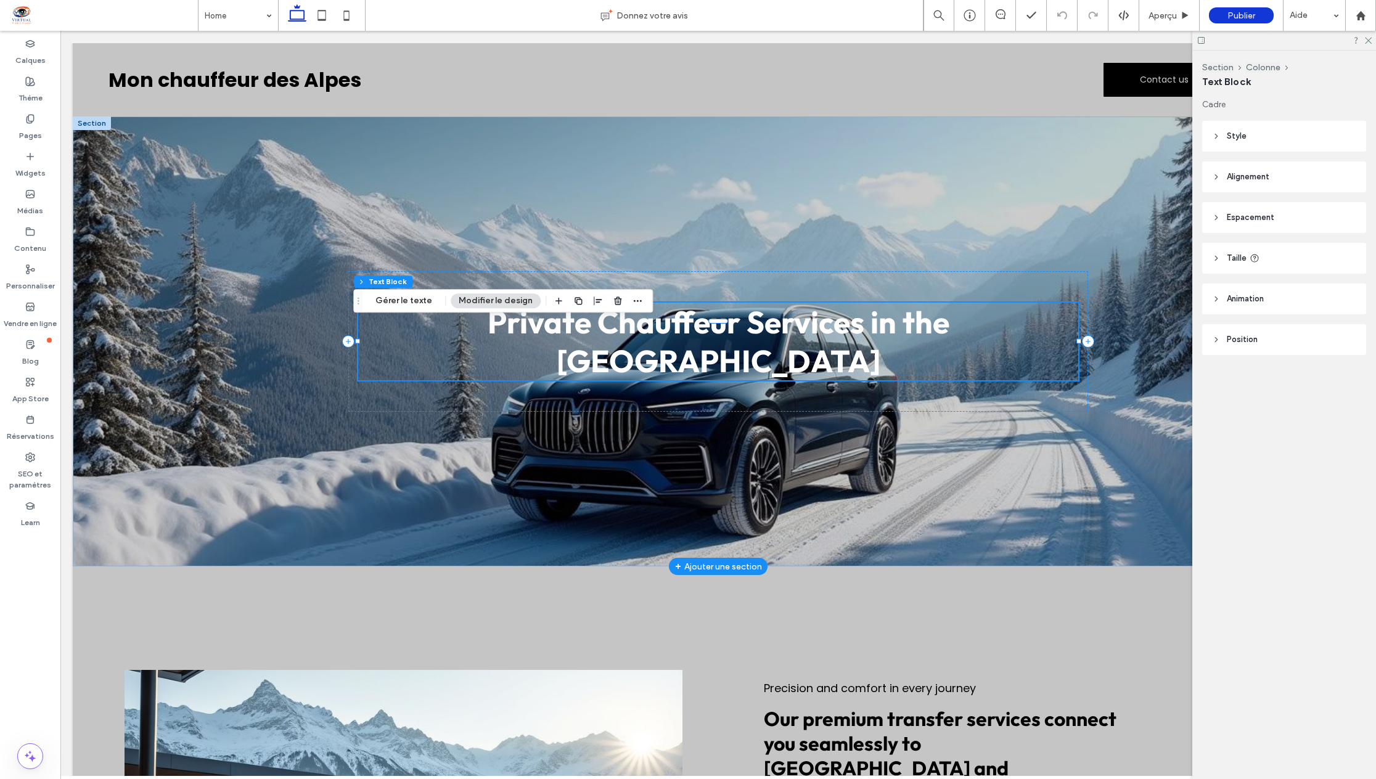
click at [920, 345] on span "Private Chauffeur Services in the Alps" at bounding box center [719, 342] width 462 height 78
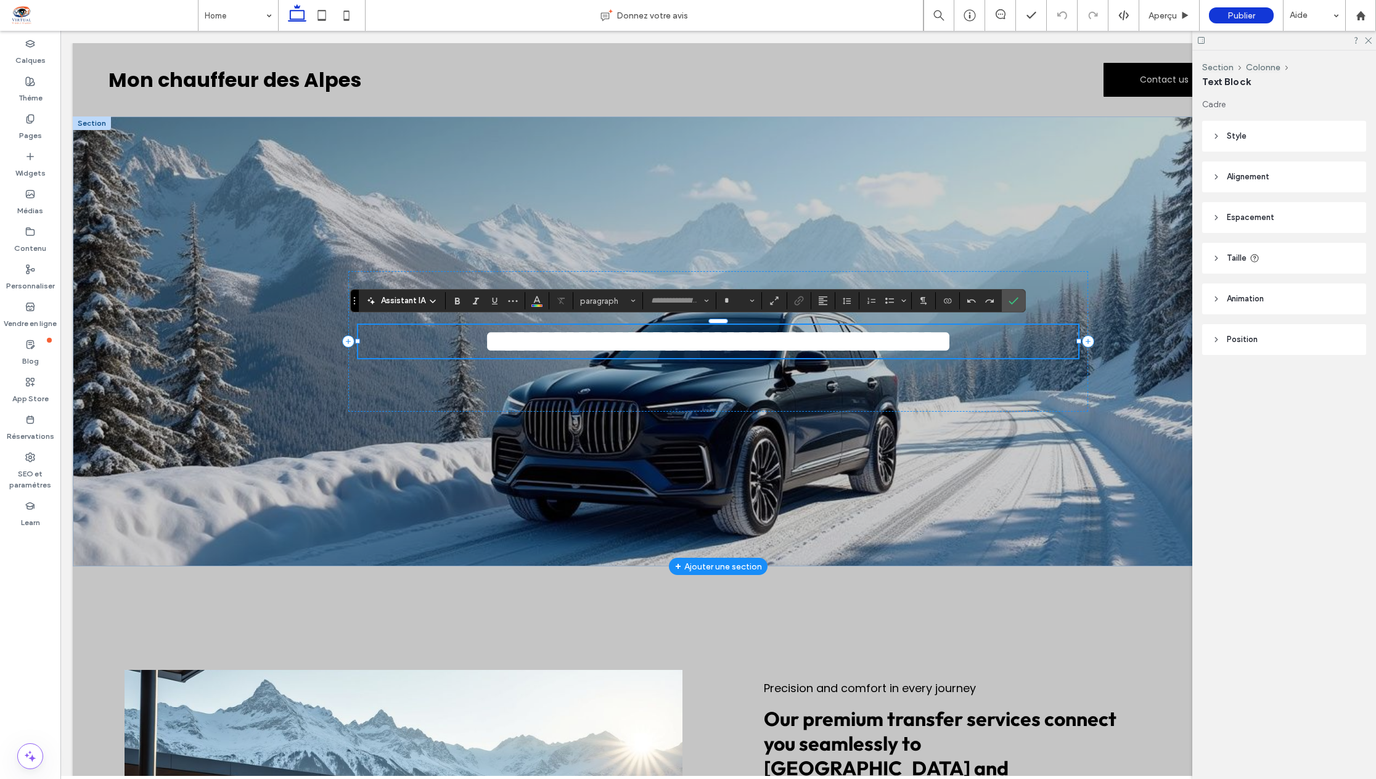
type input "******"
type input "**"
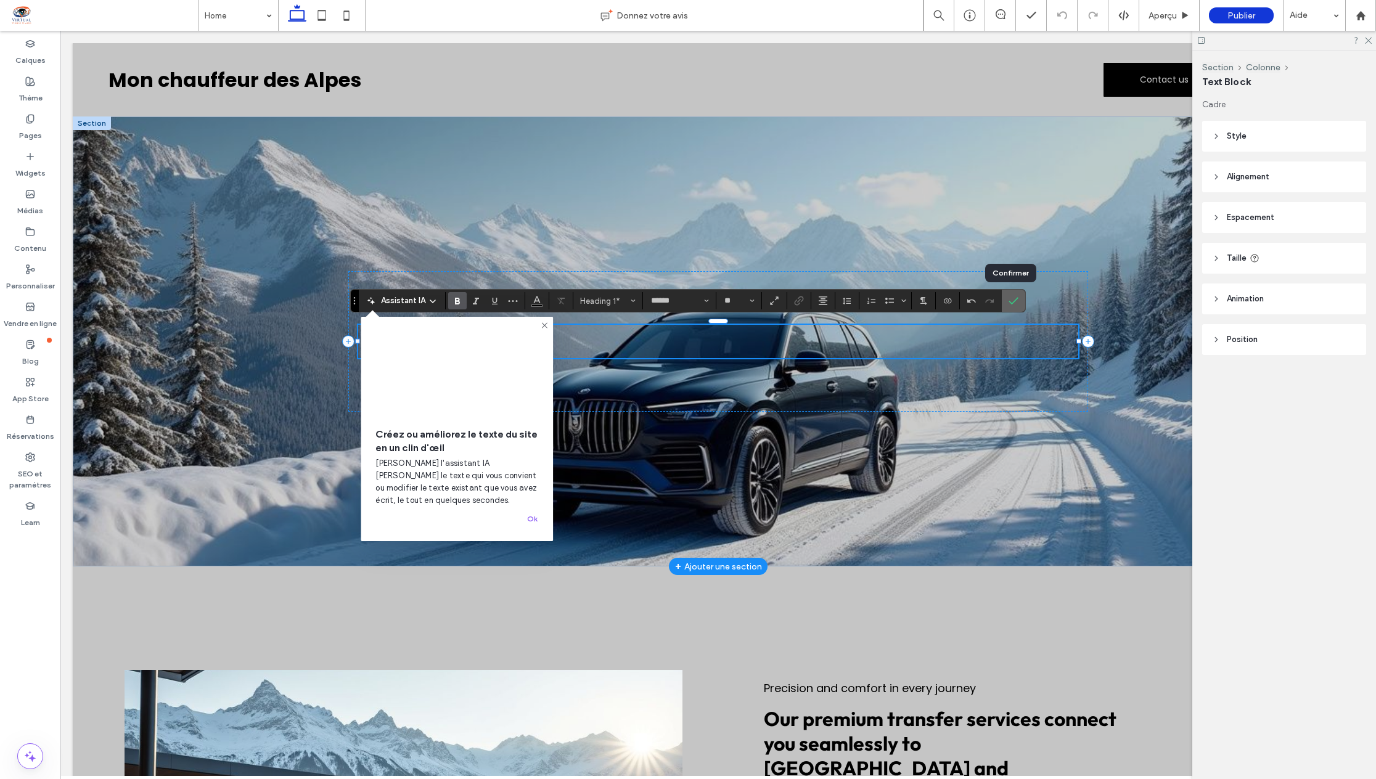
click at [1013, 299] on use "Confirmer" at bounding box center [1014, 301] width 10 height 7
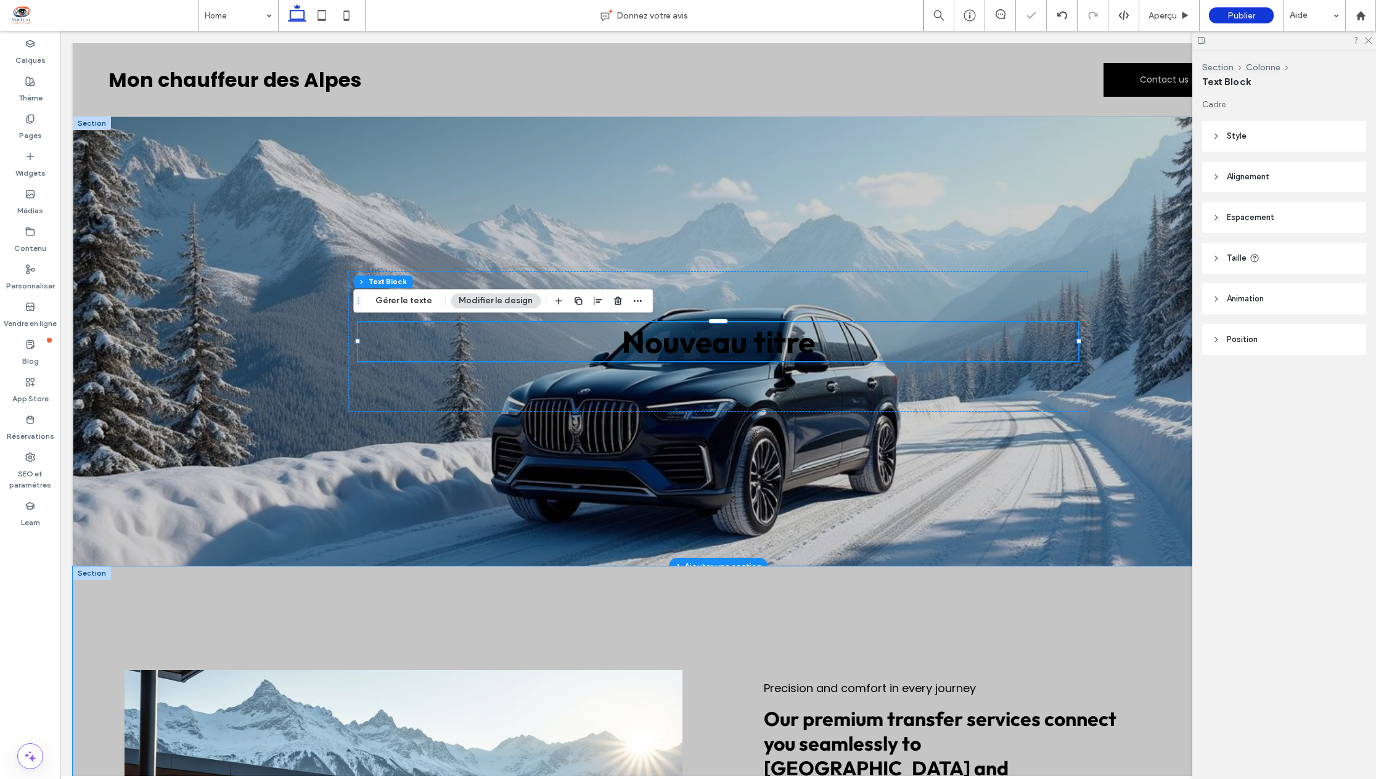
click at [825, 610] on div "Reliable private transfers to airports, train stations, and ski resorts across …" at bounding box center [718, 794] width 1291 height 456
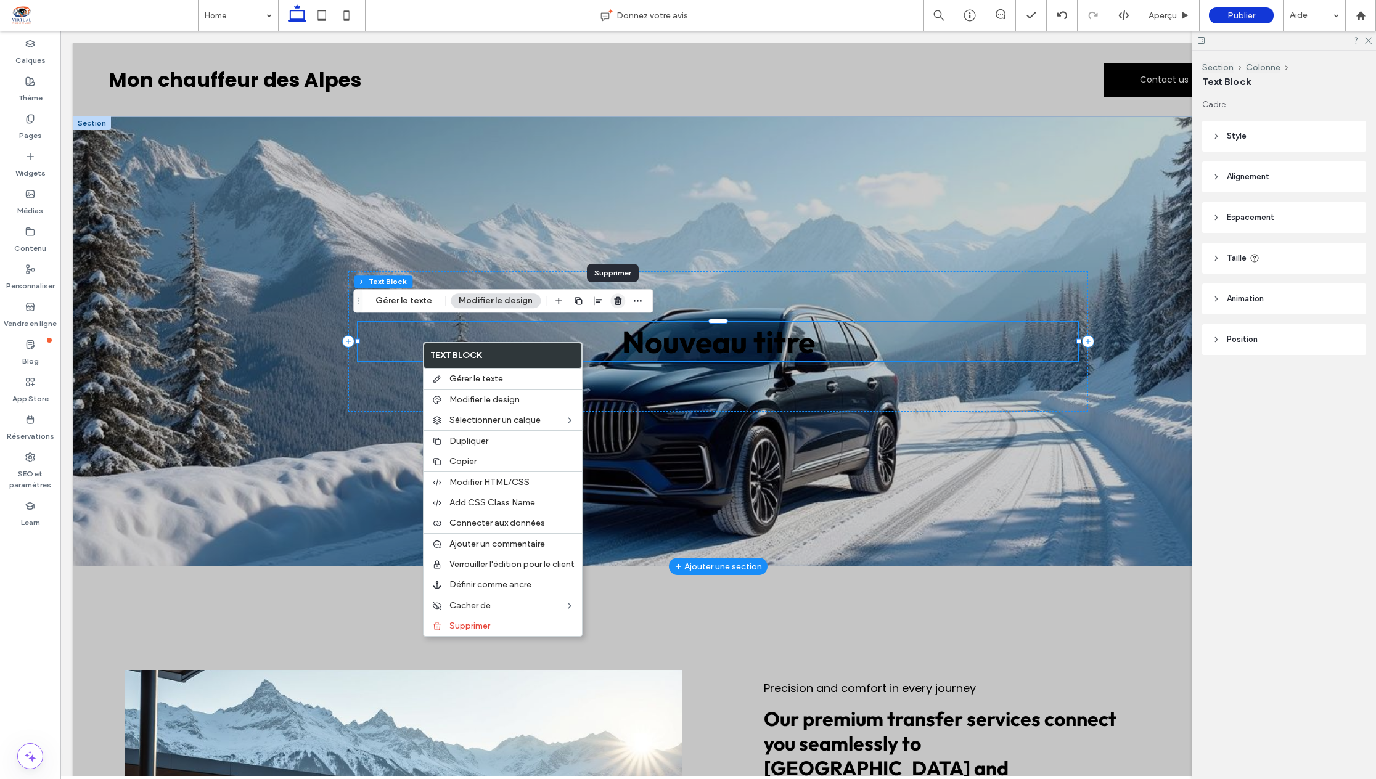
drag, startPoint x: 614, startPoint y: 300, endPoint x: 563, endPoint y: 347, distance: 68.9
click at [614, 301] on icon "button" at bounding box center [618, 301] width 10 height 10
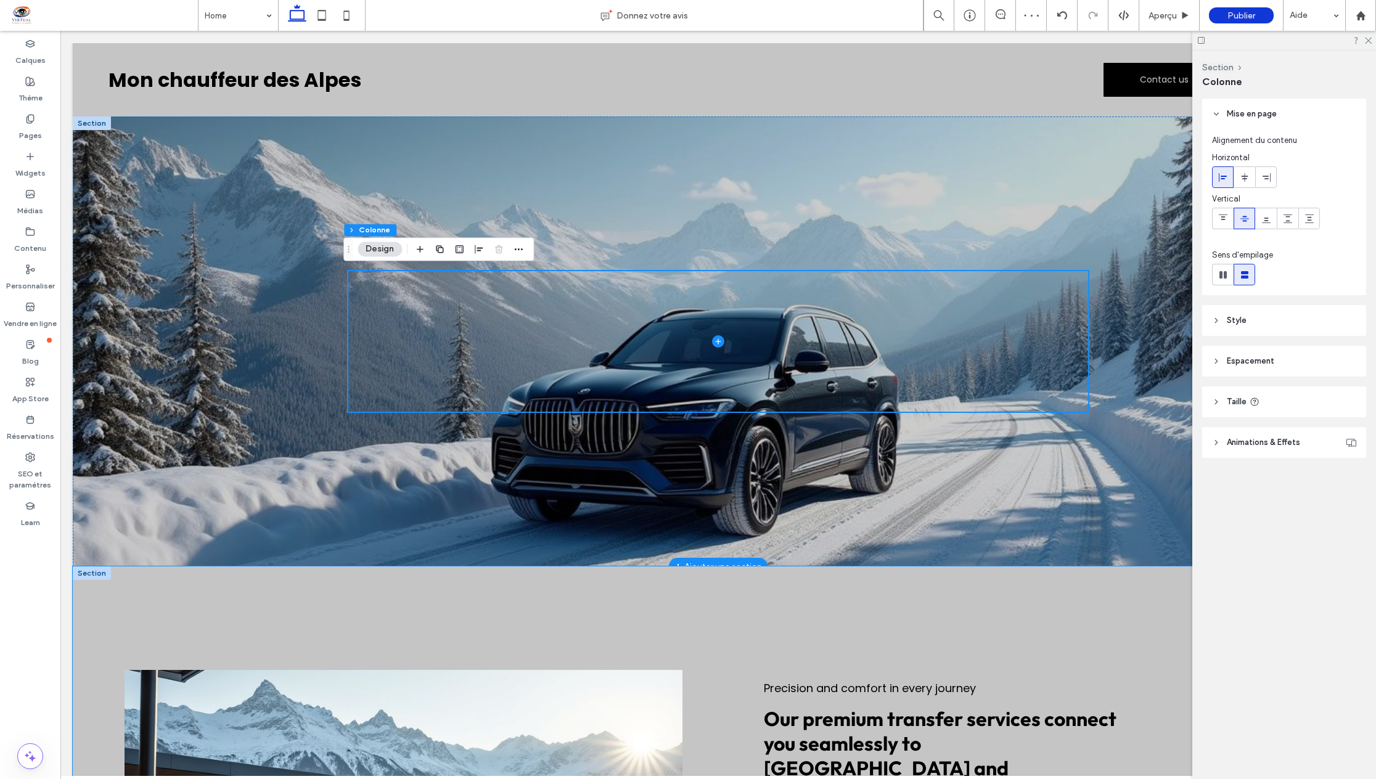
click at [848, 628] on div "Reliable private transfers to airports, train stations, and ski resorts across …" at bounding box center [718, 794] width 1291 height 456
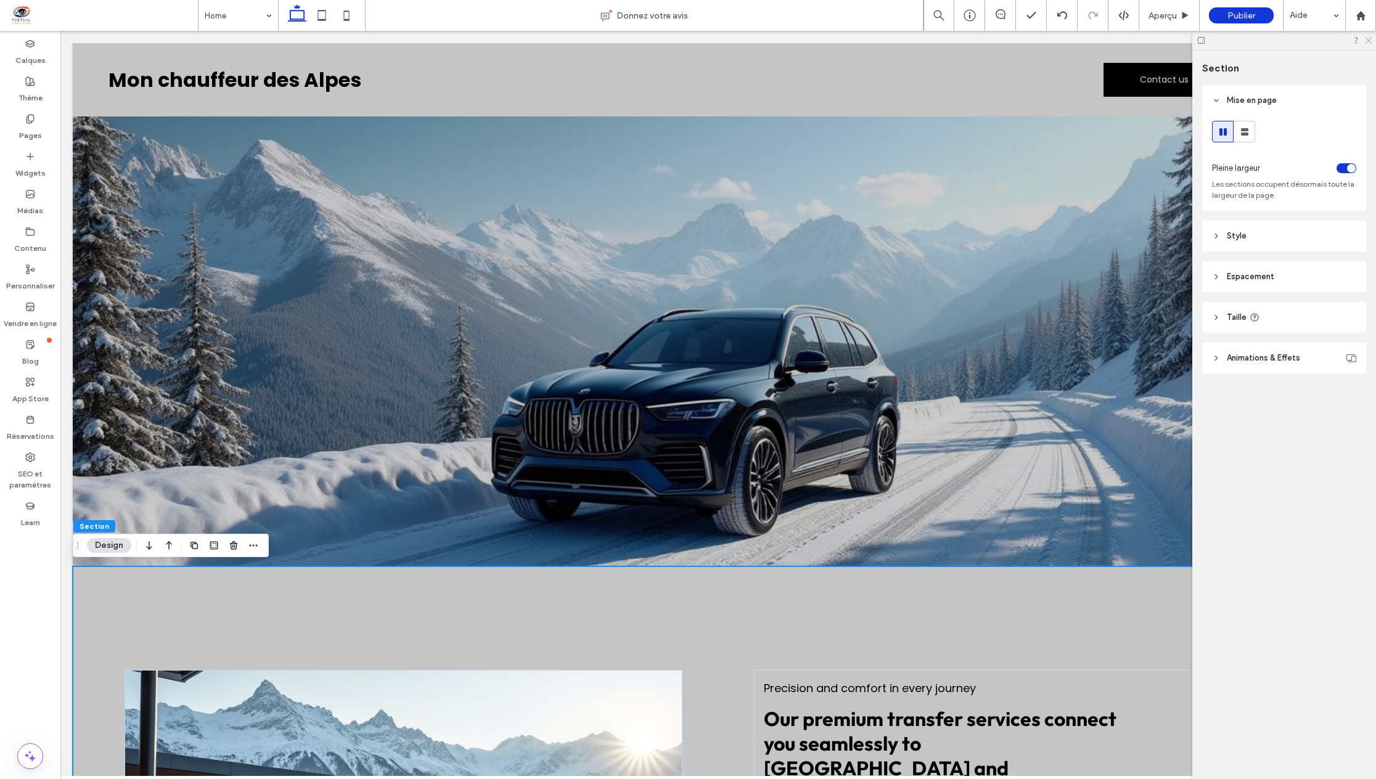
click at [1367, 43] on icon at bounding box center [1367, 40] width 8 height 8
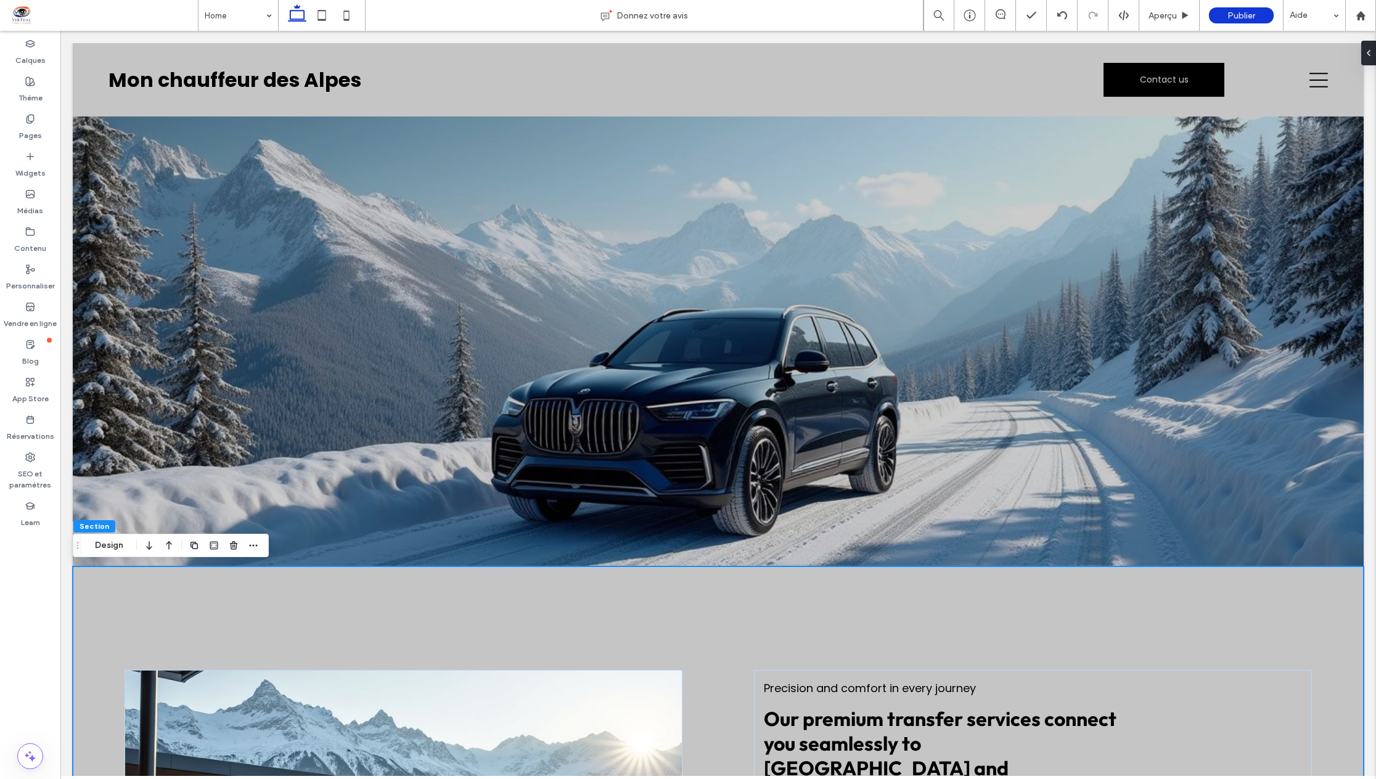
click at [646, 621] on div "Reliable private transfers to airports, train stations, and ski resorts across …" at bounding box center [718, 794] width 1291 height 456
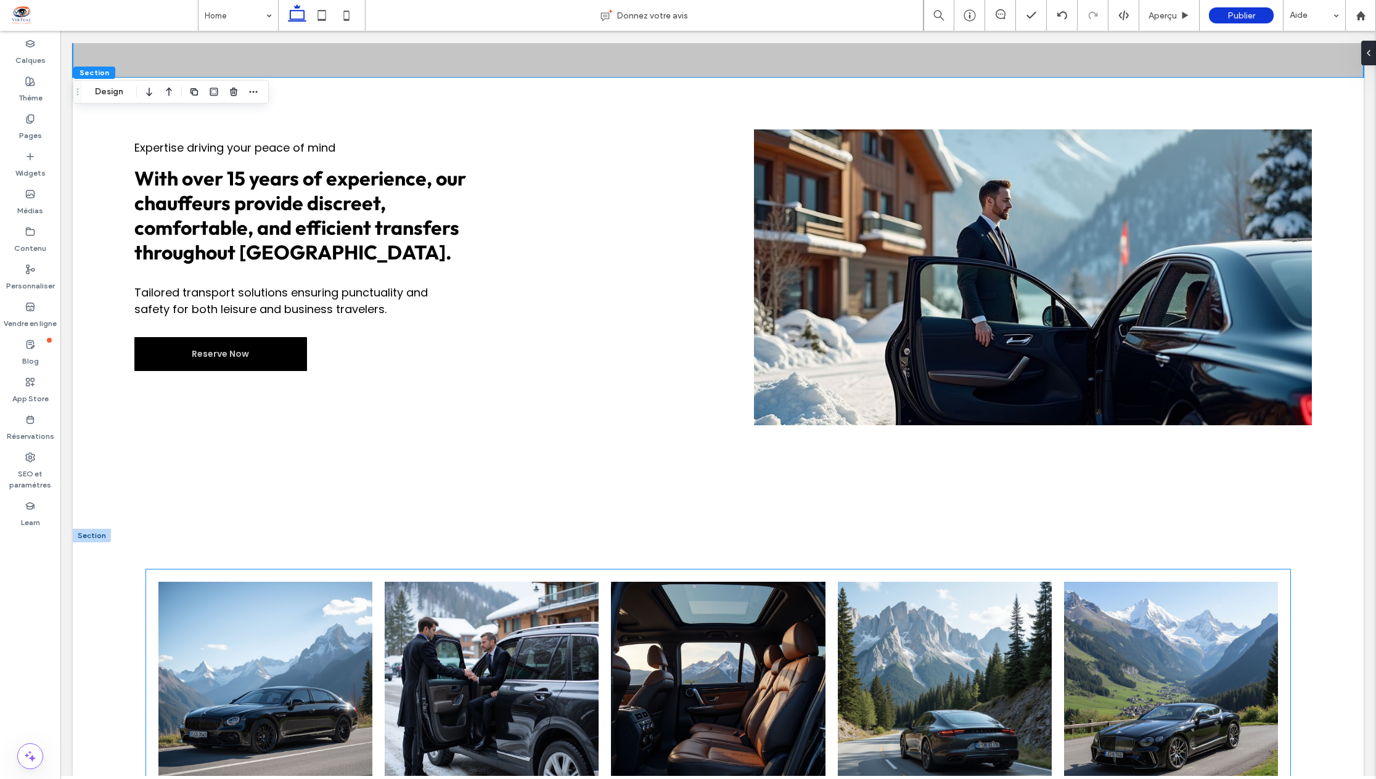
scroll to position [1171, 0]
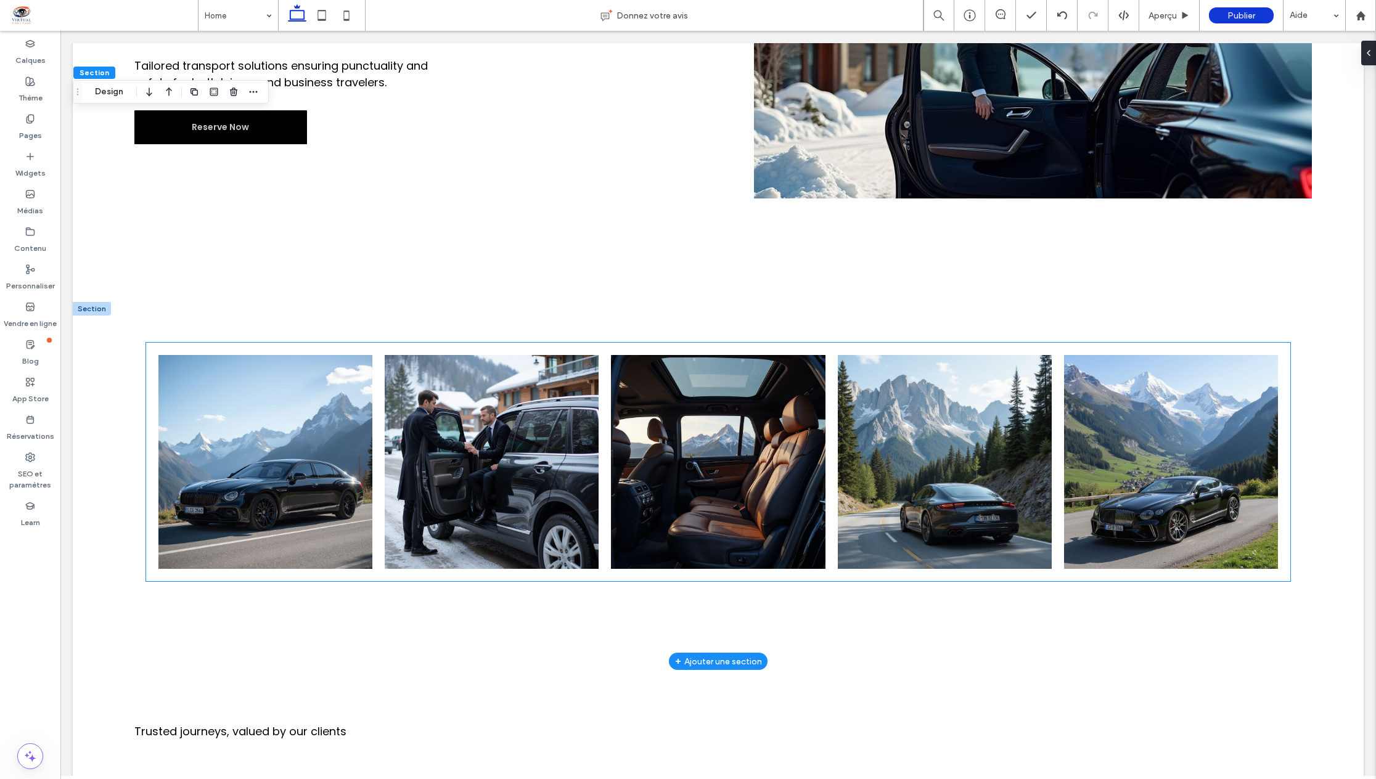
click at [274, 480] on link at bounding box center [265, 462] width 227 height 227
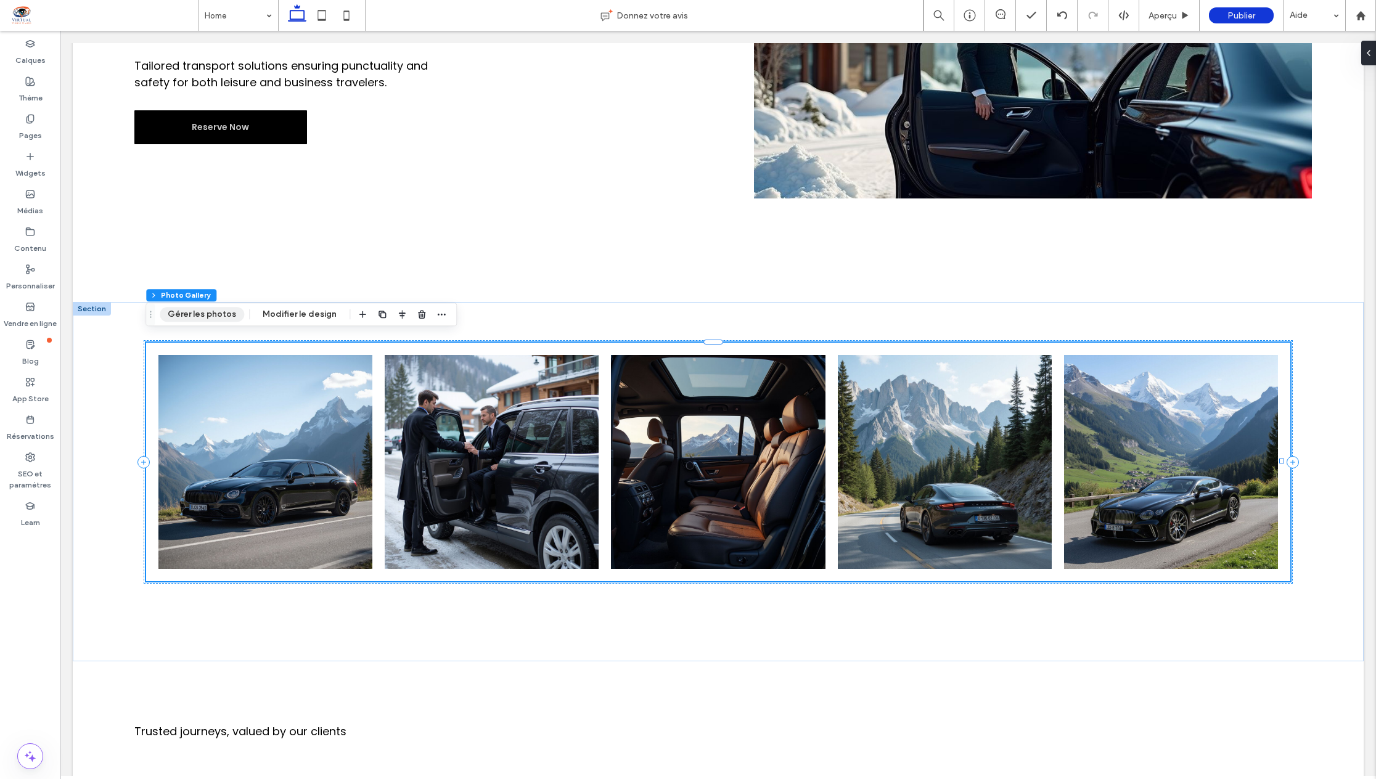
click at [198, 316] on button "Gérer les photos" at bounding box center [202, 314] width 84 height 15
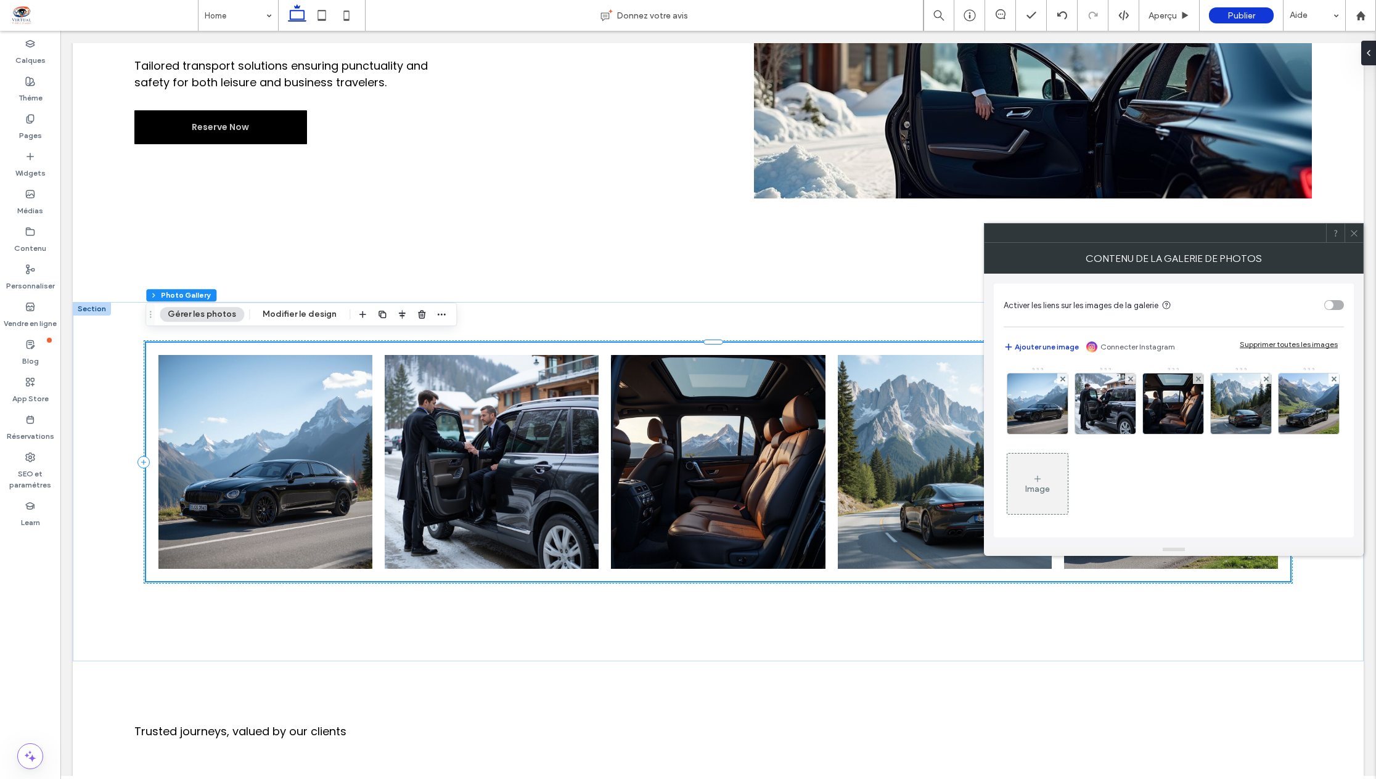
click at [1042, 481] on icon at bounding box center [1037, 479] width 10 height 10
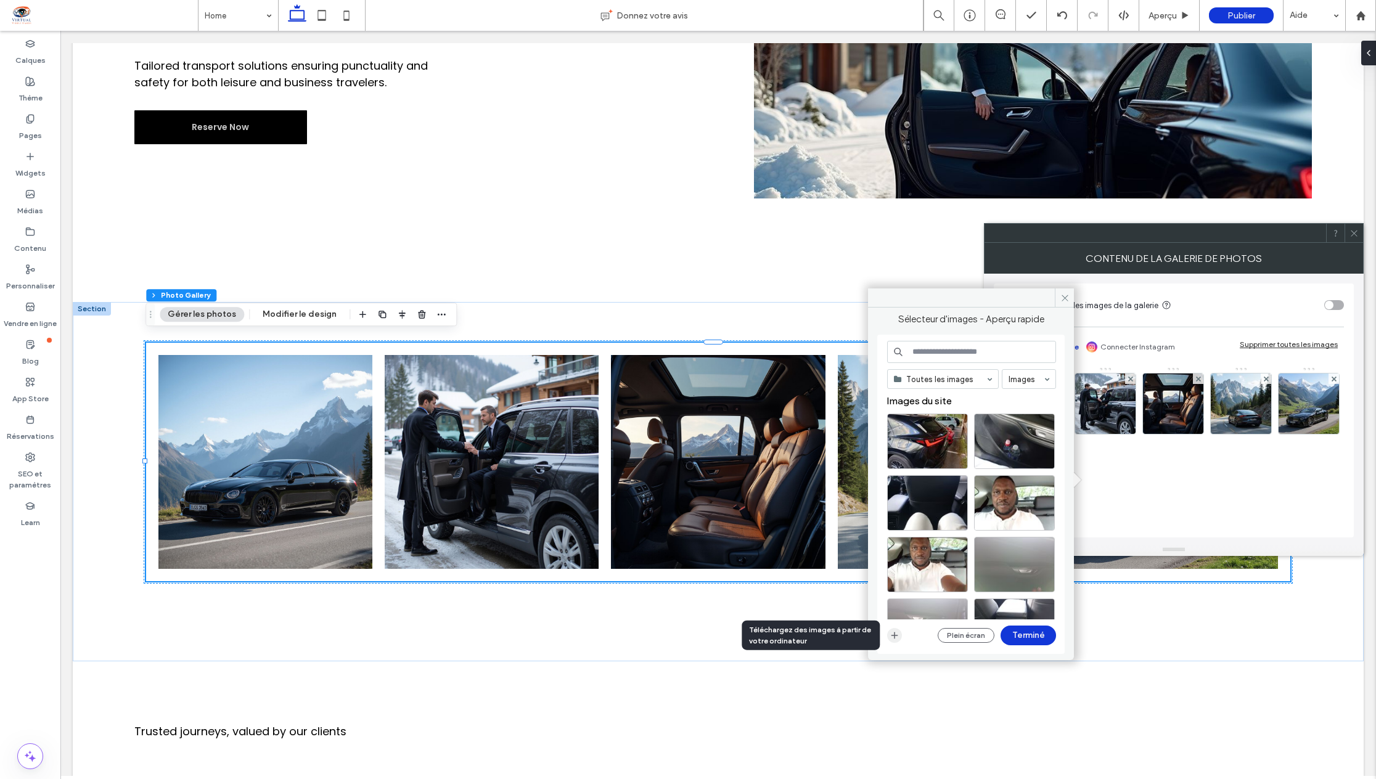
click at [895, 637] on icon "button" at bounding box center [894, 636] width 10 height 10
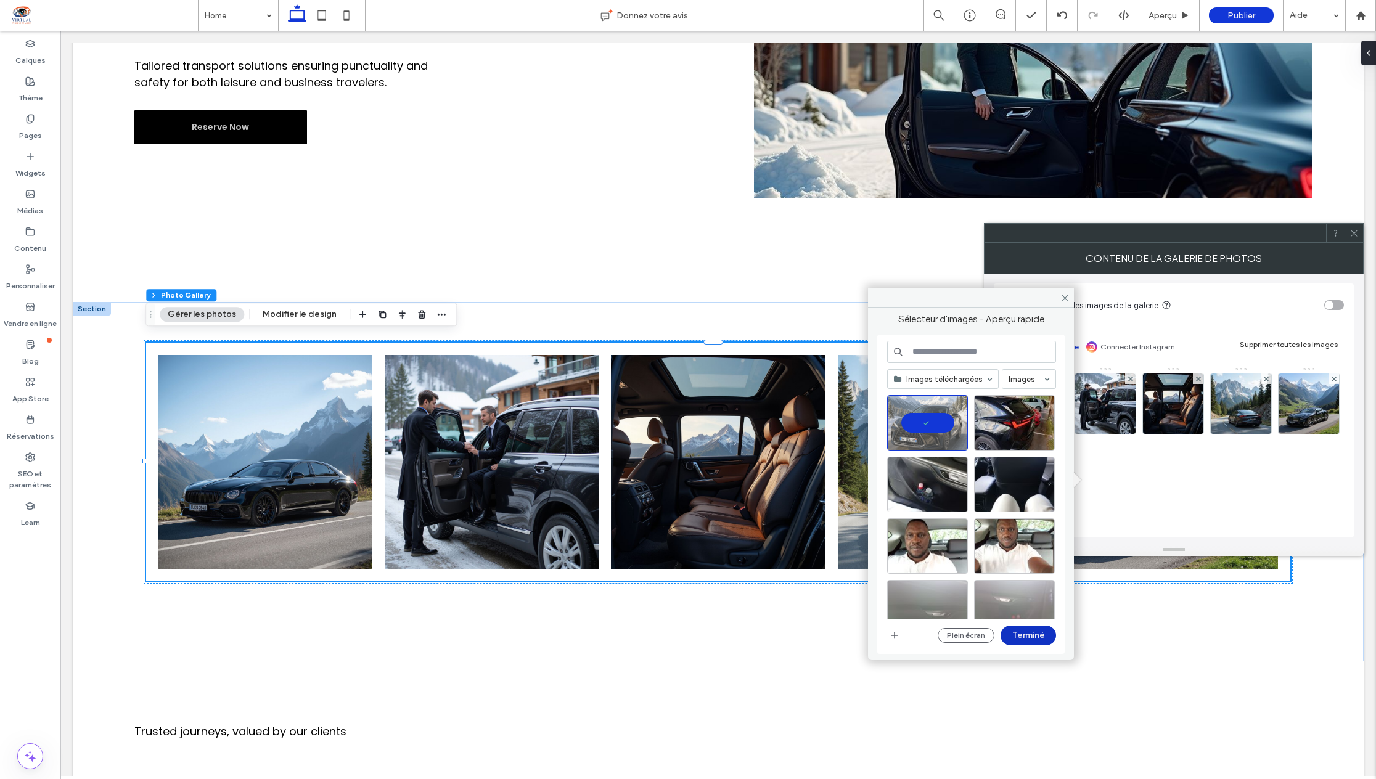
click at [1033, 635] on button "Terminé" at bounding box center [1027, 636] width 55 height 20
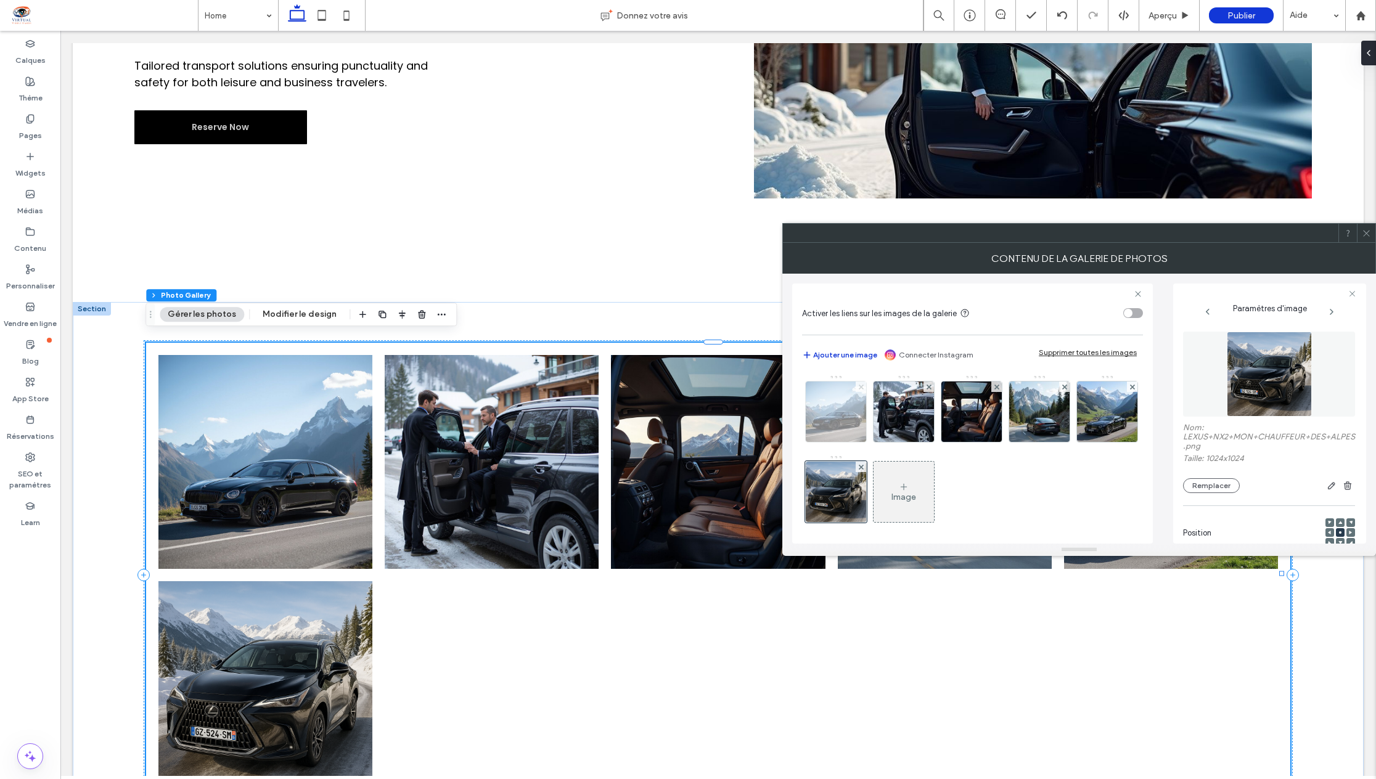
click at [859, 388] on icon at bounding box center [861, 387] width 5 height 5
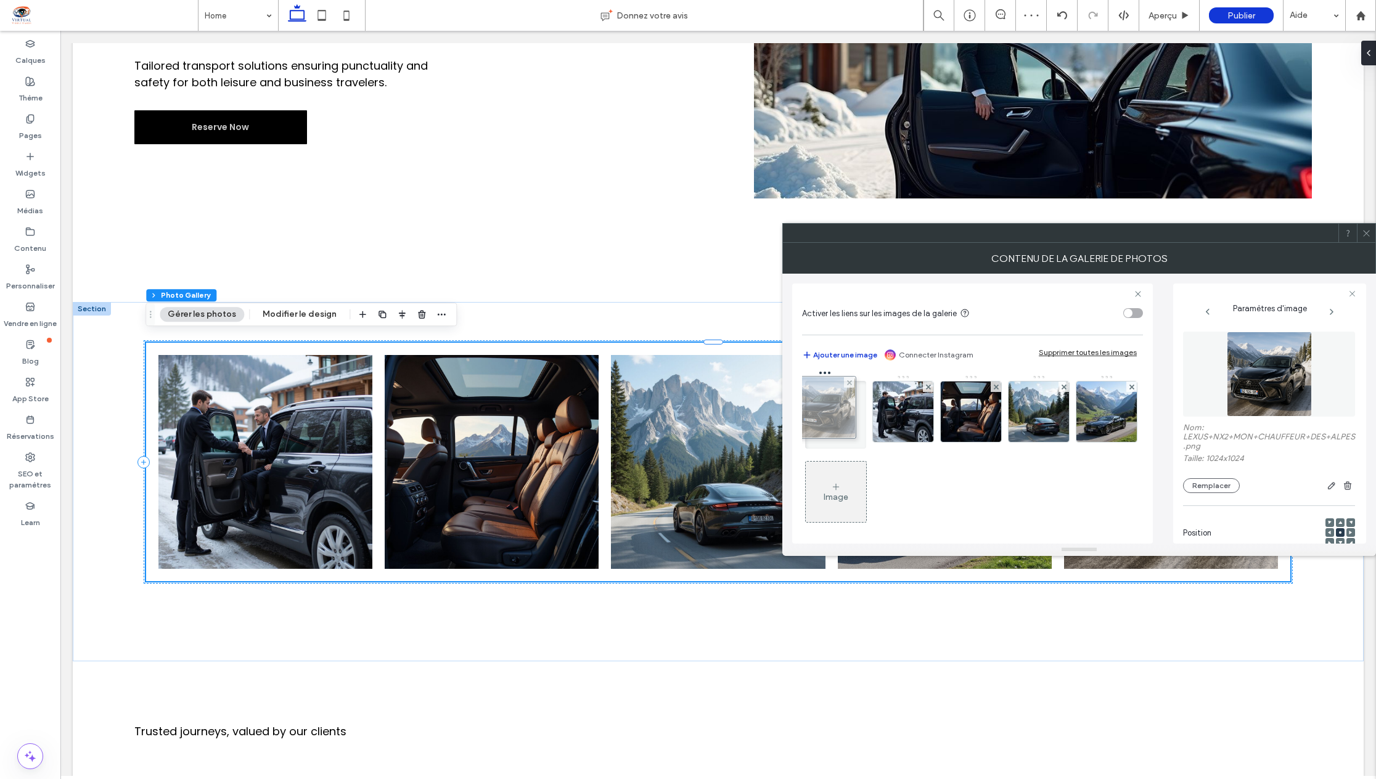
drag, startPoint x: 832, startPoint y: 492, endPoint x: 827, endPoint y: 402, distance: 90.7
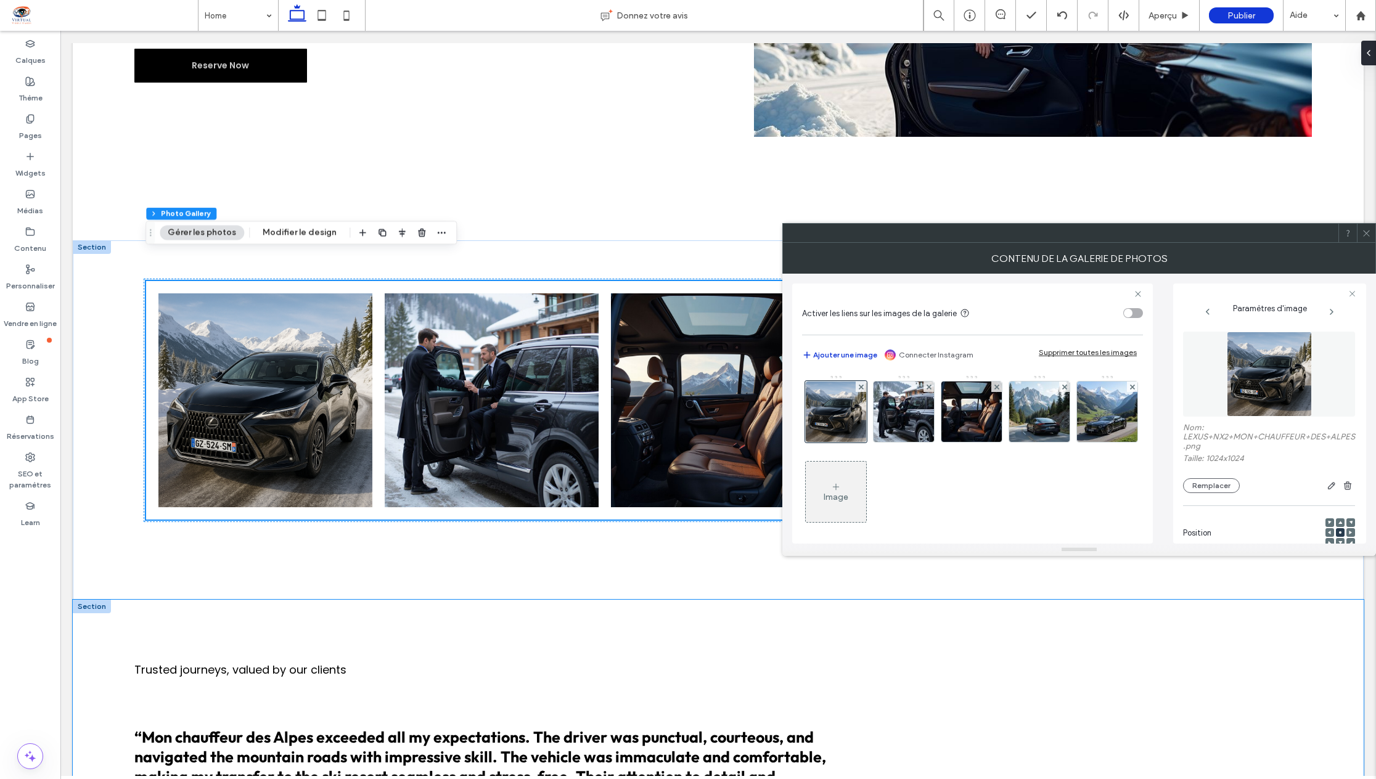
scroll to position [1233, 0]
click at [1368, 235] on use at bounding box center [1366, 233] width 6 height 6
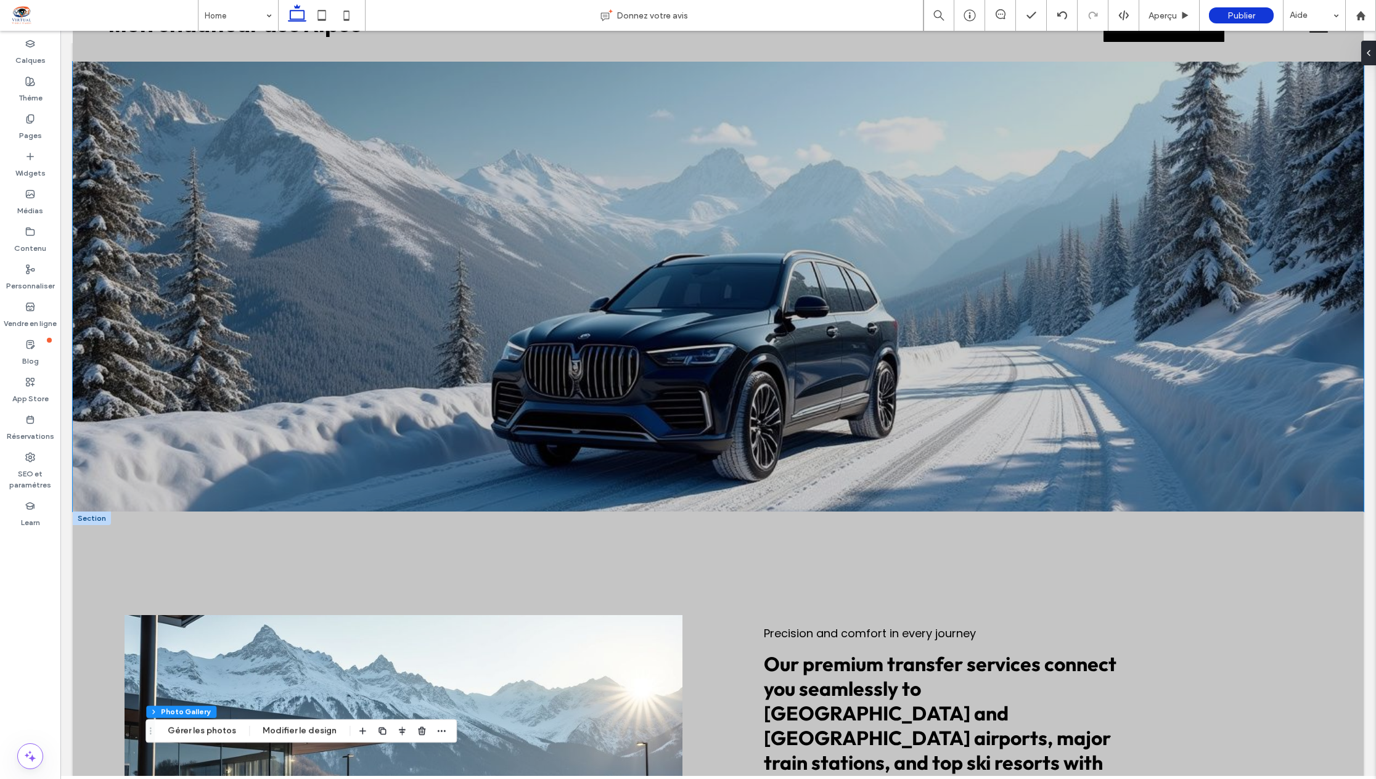
scroll to position [0, 0]
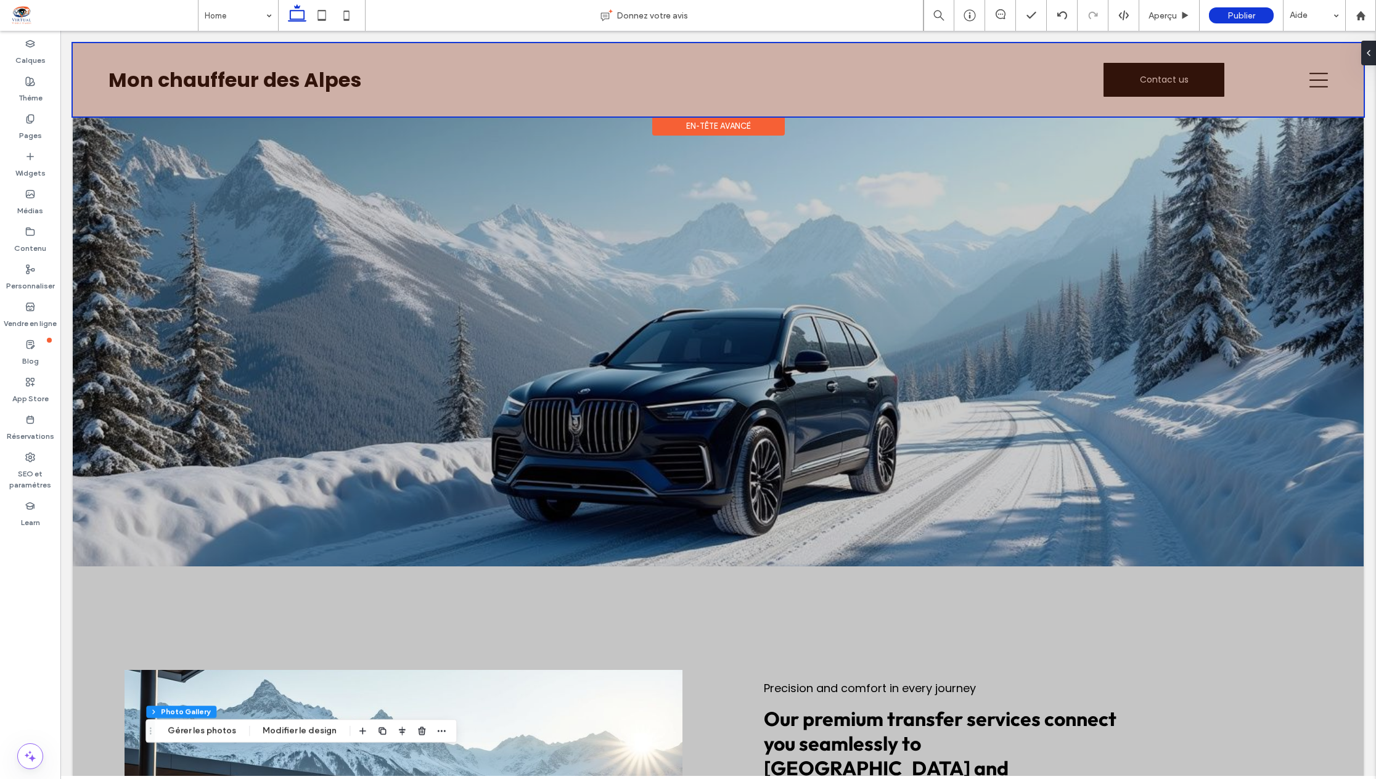
click at [1315, 83] on div at bounding box center [718, 79] width 1291 height 73
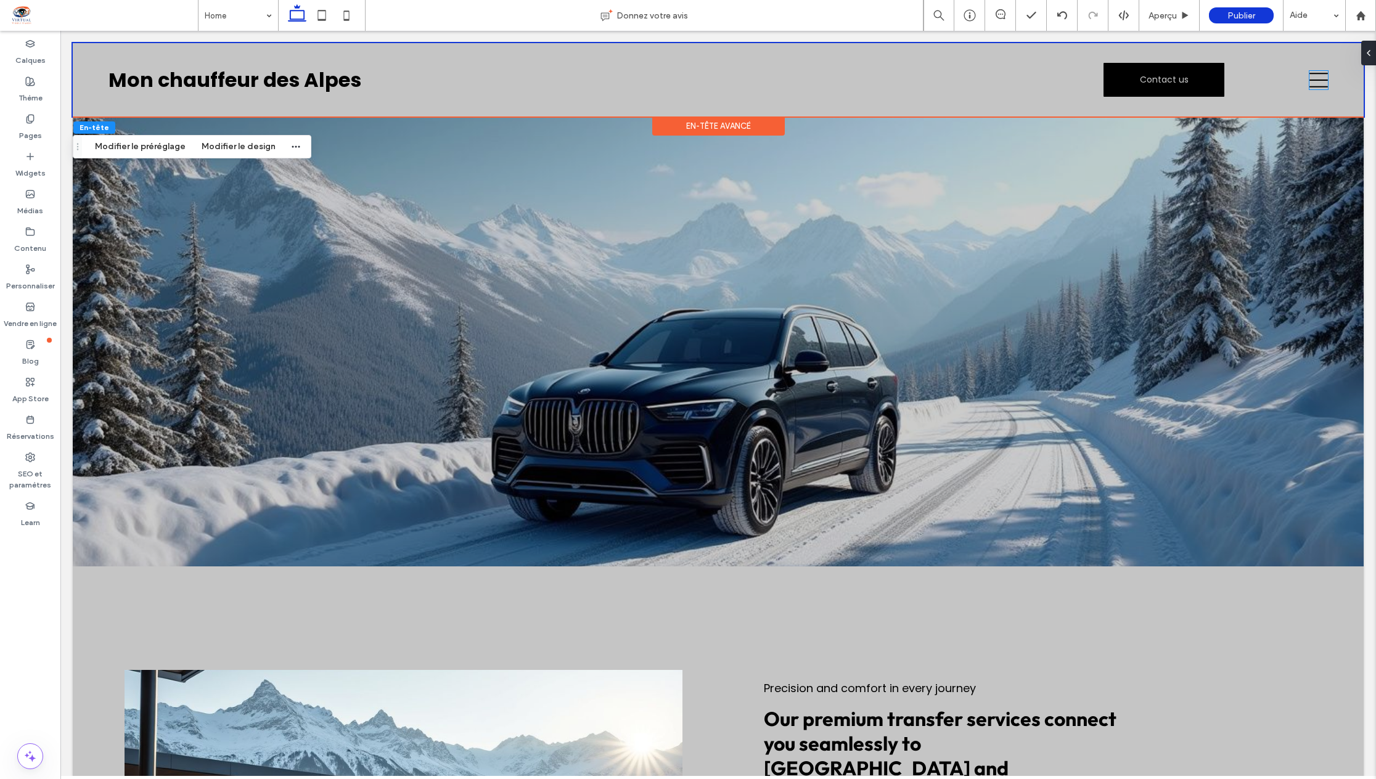
click at [1315, 83] on icon at bounding box center [1318, 80] width 18 height 18
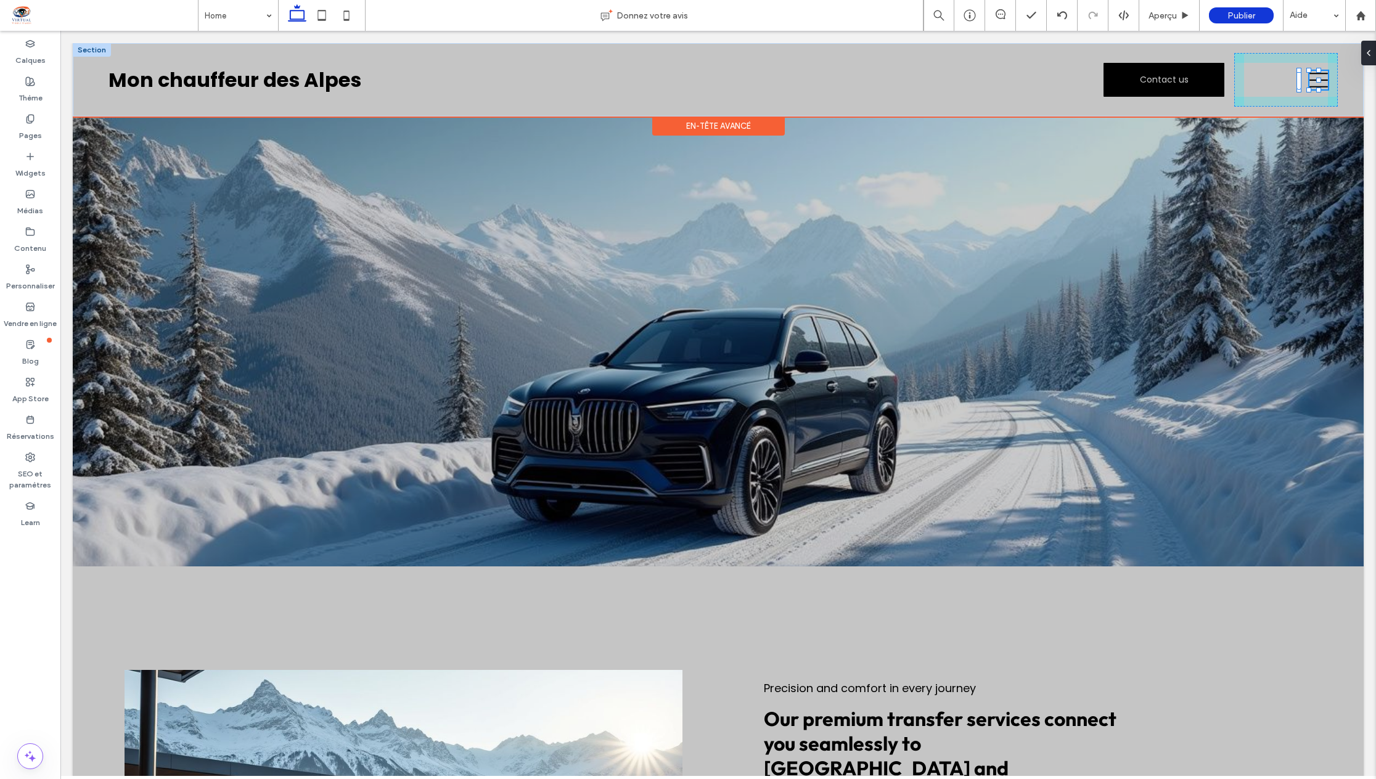
click at [1307, 90] on div at bounding box center [1308, 90] width 5 height 5
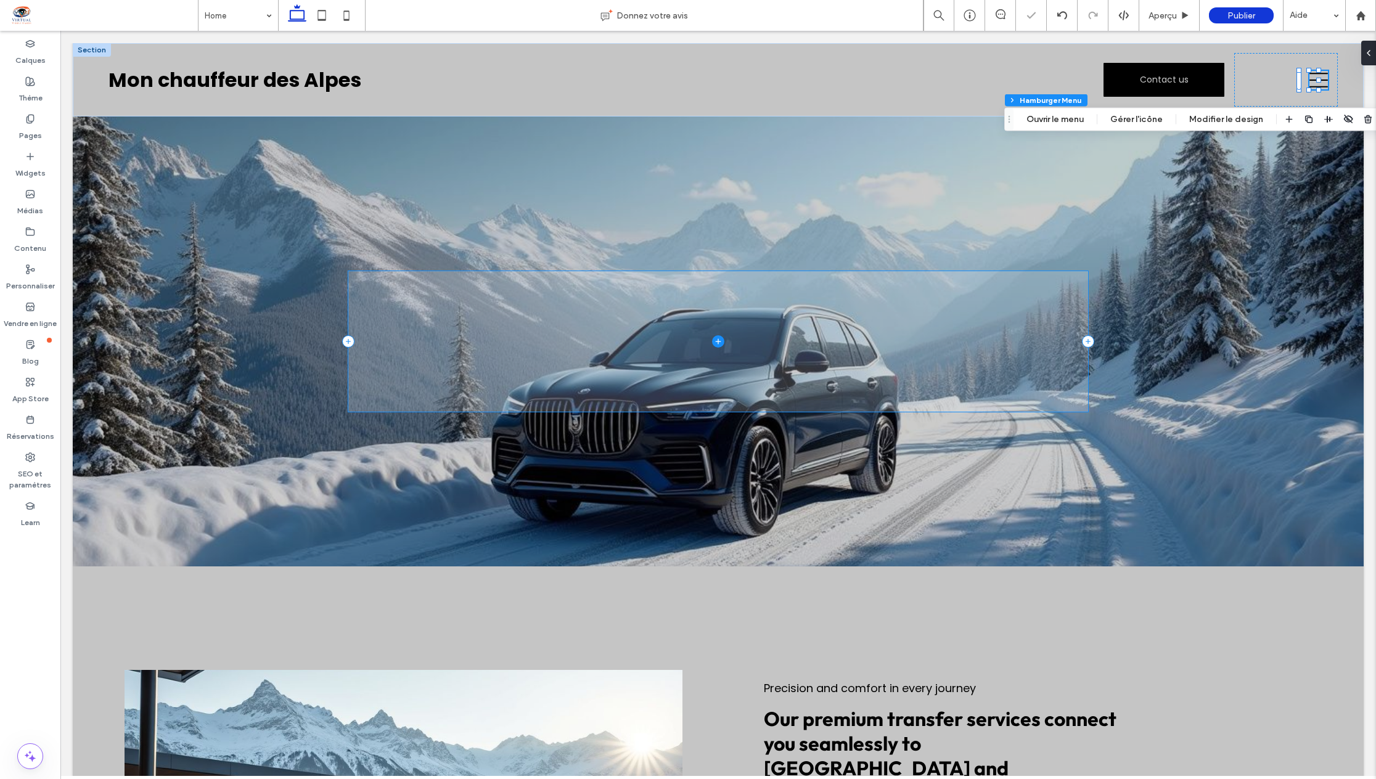
click at [1061, 275] on span at bounding box center [718, 341] width 740 height 140
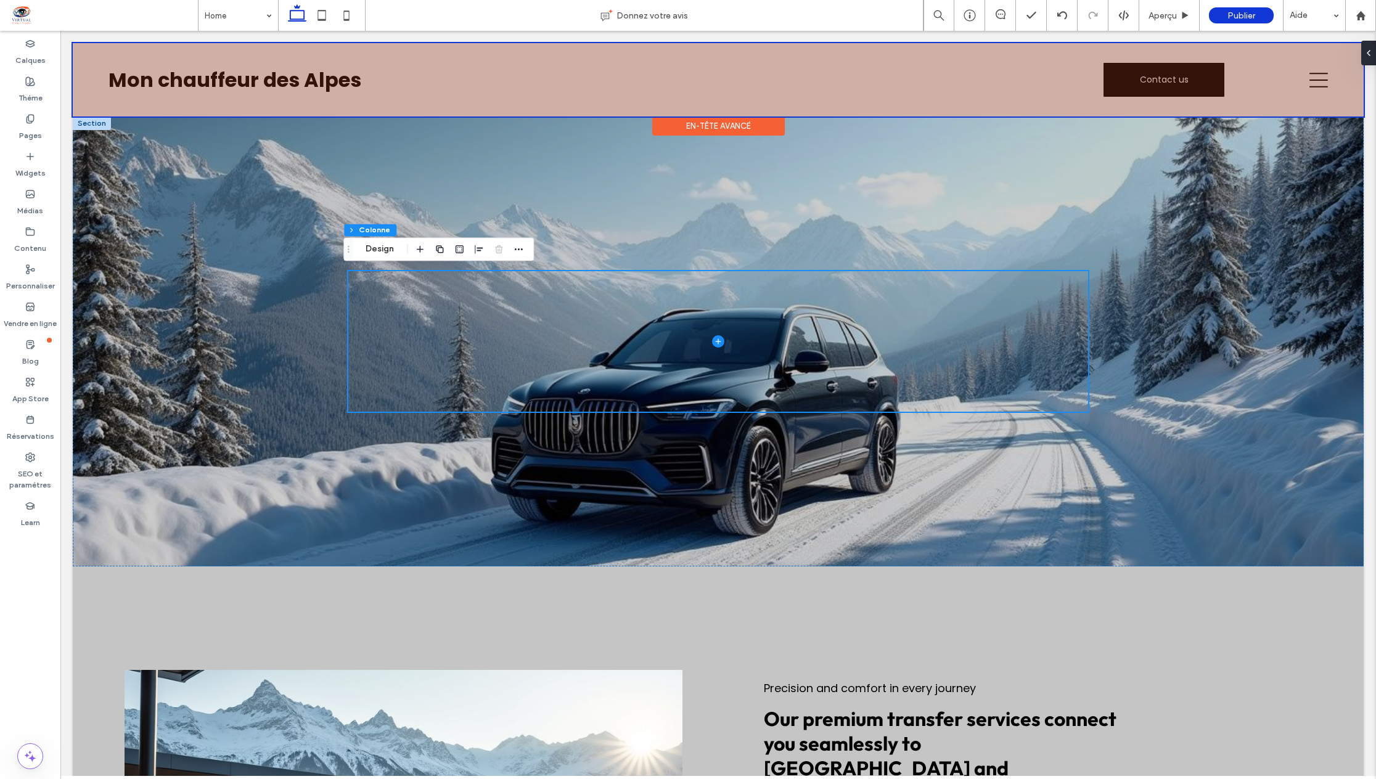
click at [1306, 81] on div at bounding box center [718, 79] width 1291 height 73
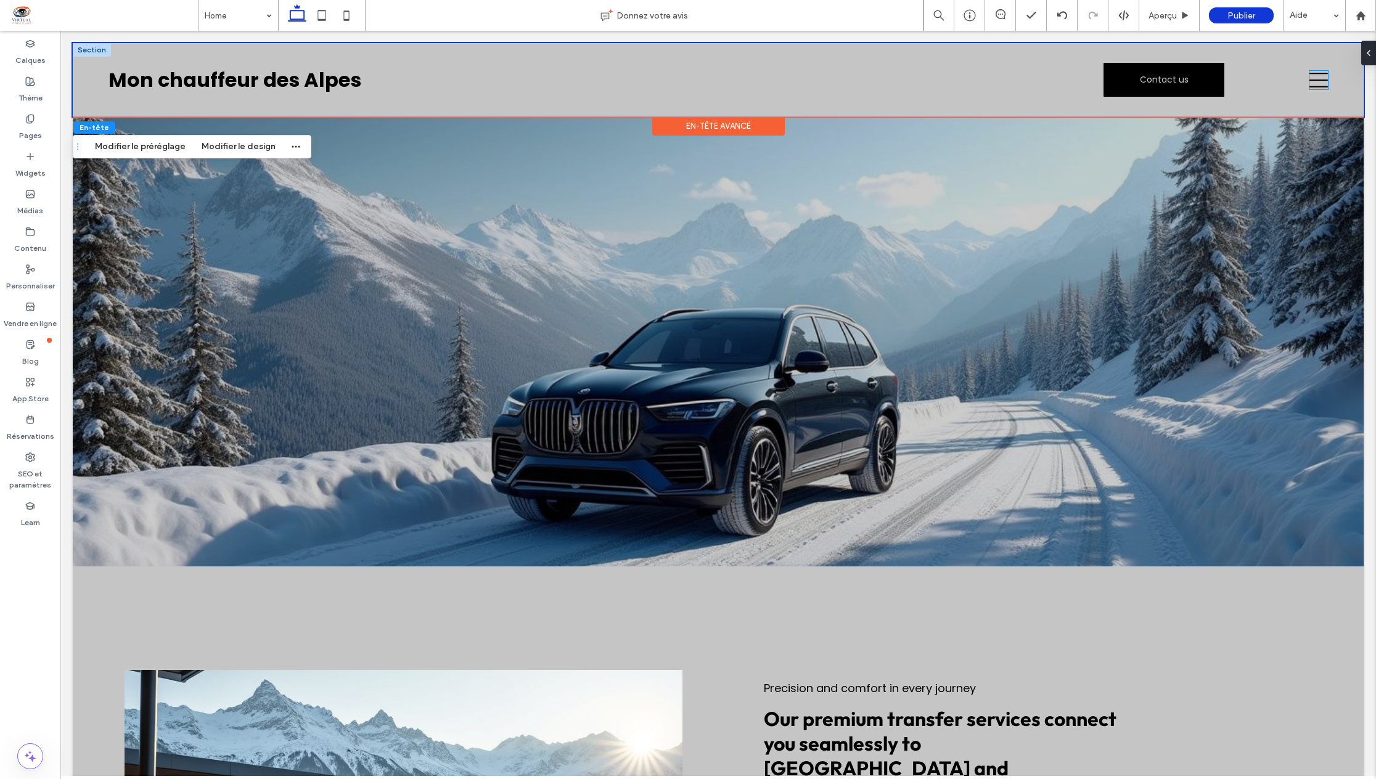
click at [1312, 81] on icon at bounding box center [1318, 80] width 18 height 18
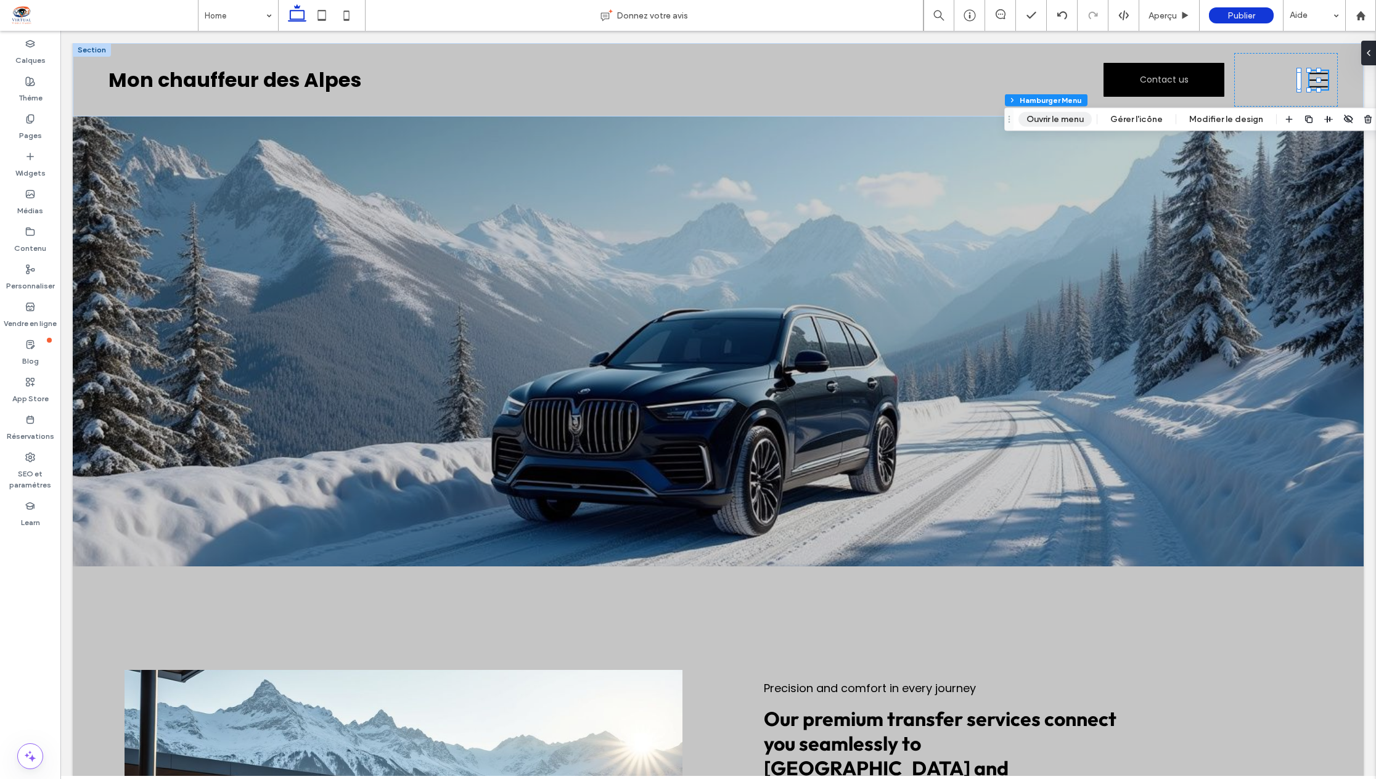
click at [1067, 118] on button "Ouvrir le menu" at bounding box center [1054, 119] width 73 height 15
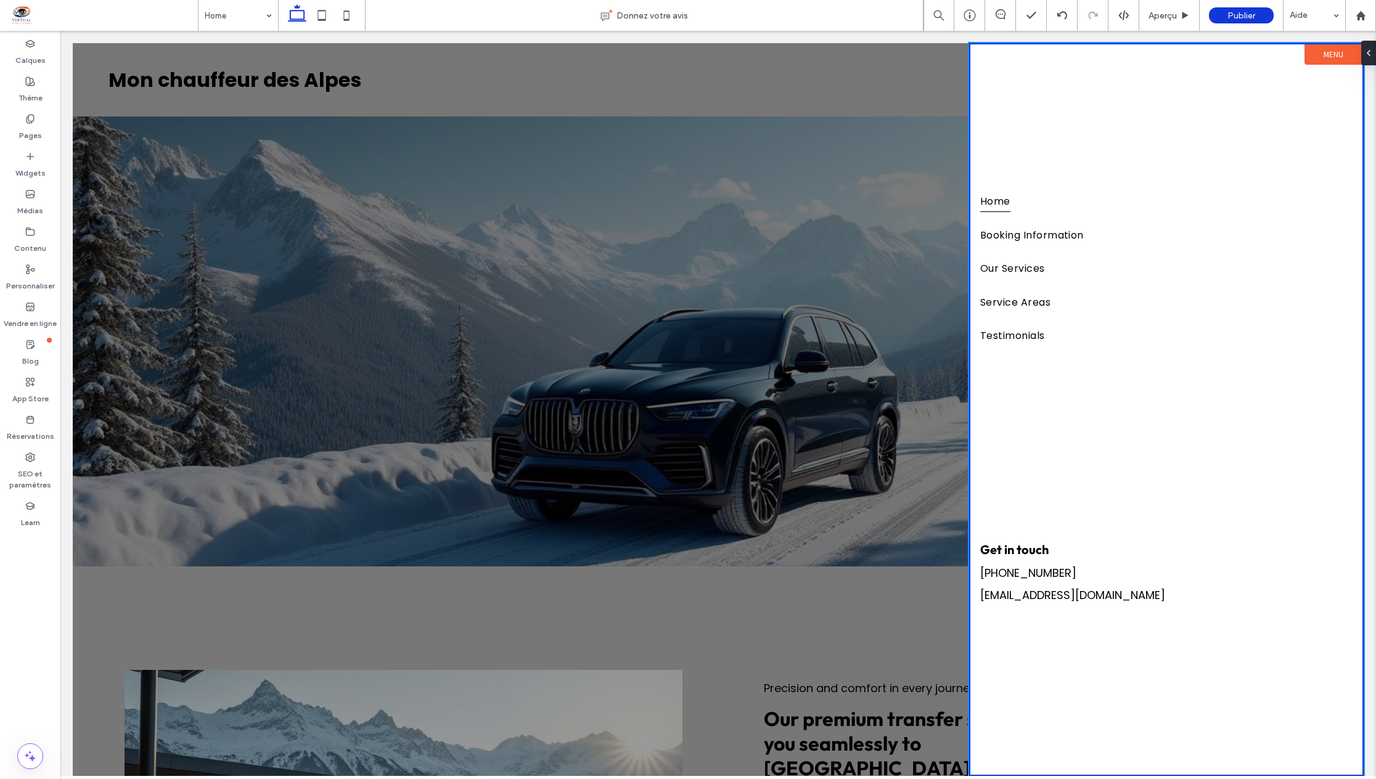
click at [782, 181] on div at bounding box center [718, 409] width 1291 height 733
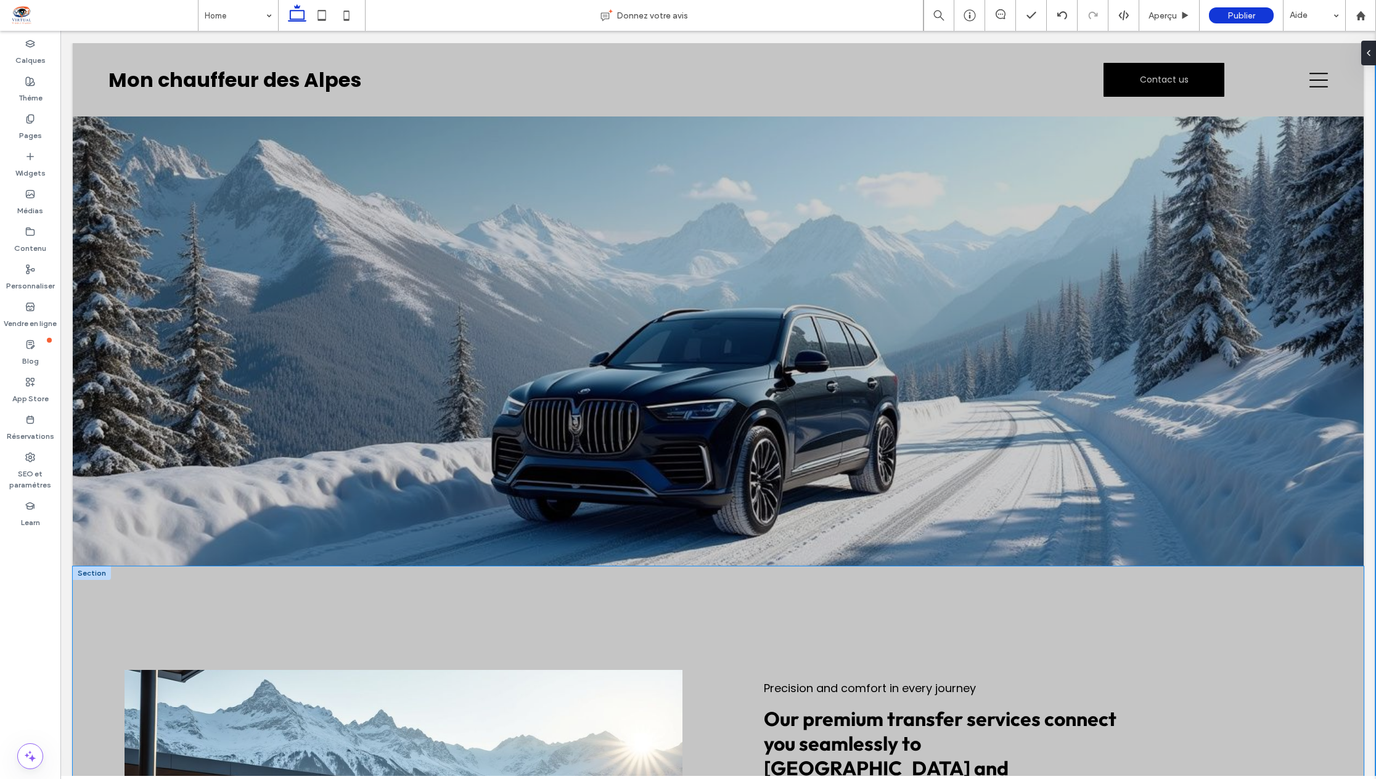
click at [923, 610] on div "Reliable private transfers to airports, train stations, and ski resorts across …" at bounding box center [718, 794] width 1291 height 456
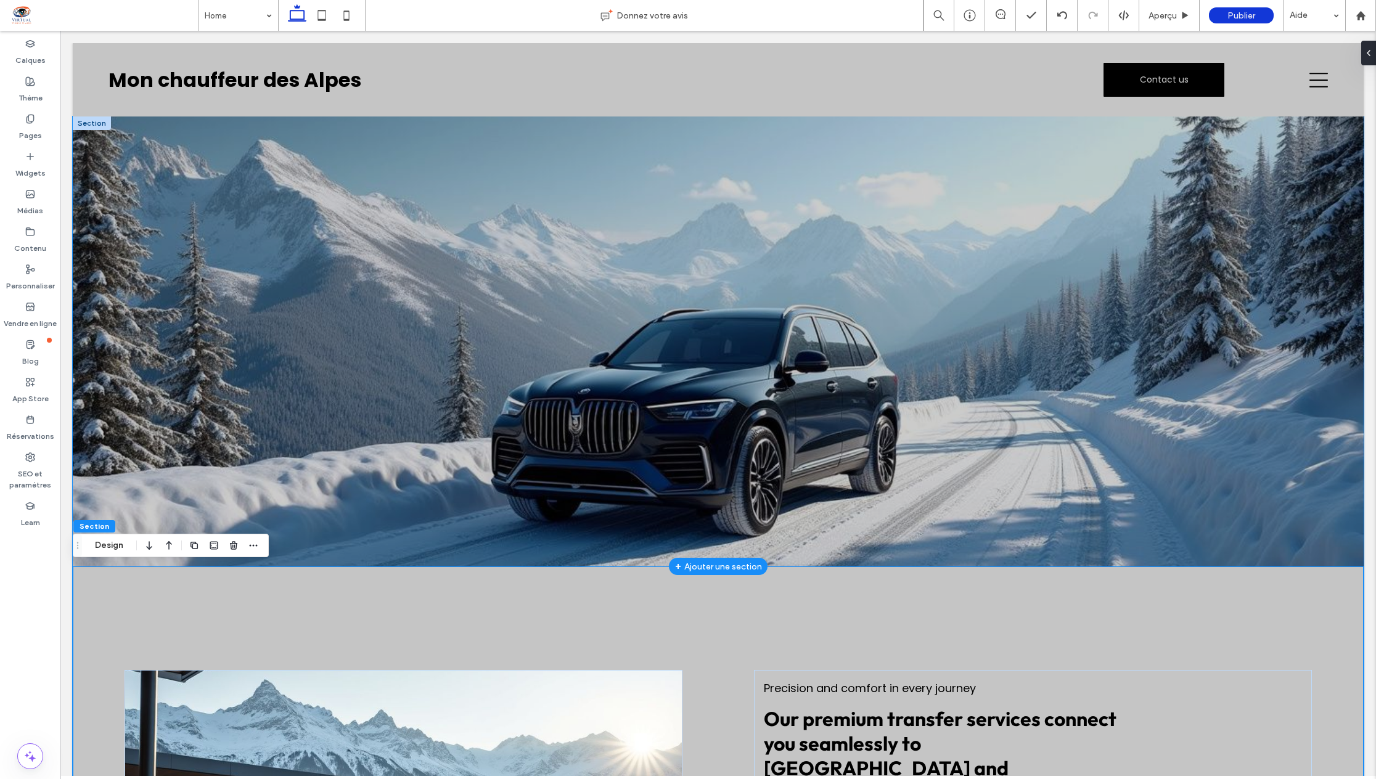
click at [384, 178] on div at bounding box center [718, 341] width 740 height 450
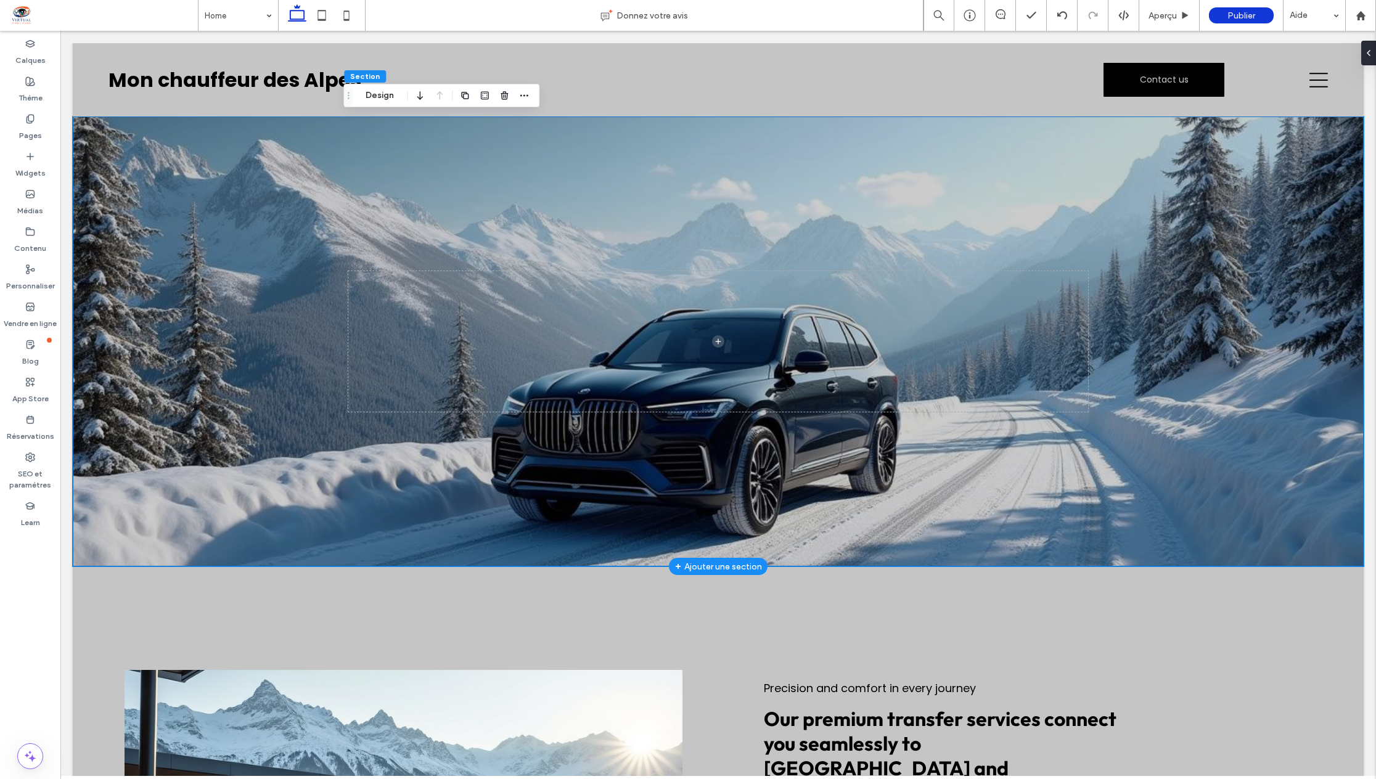
click at [123, 140] on div at bounding box center [718, 341] width 1291 height 450
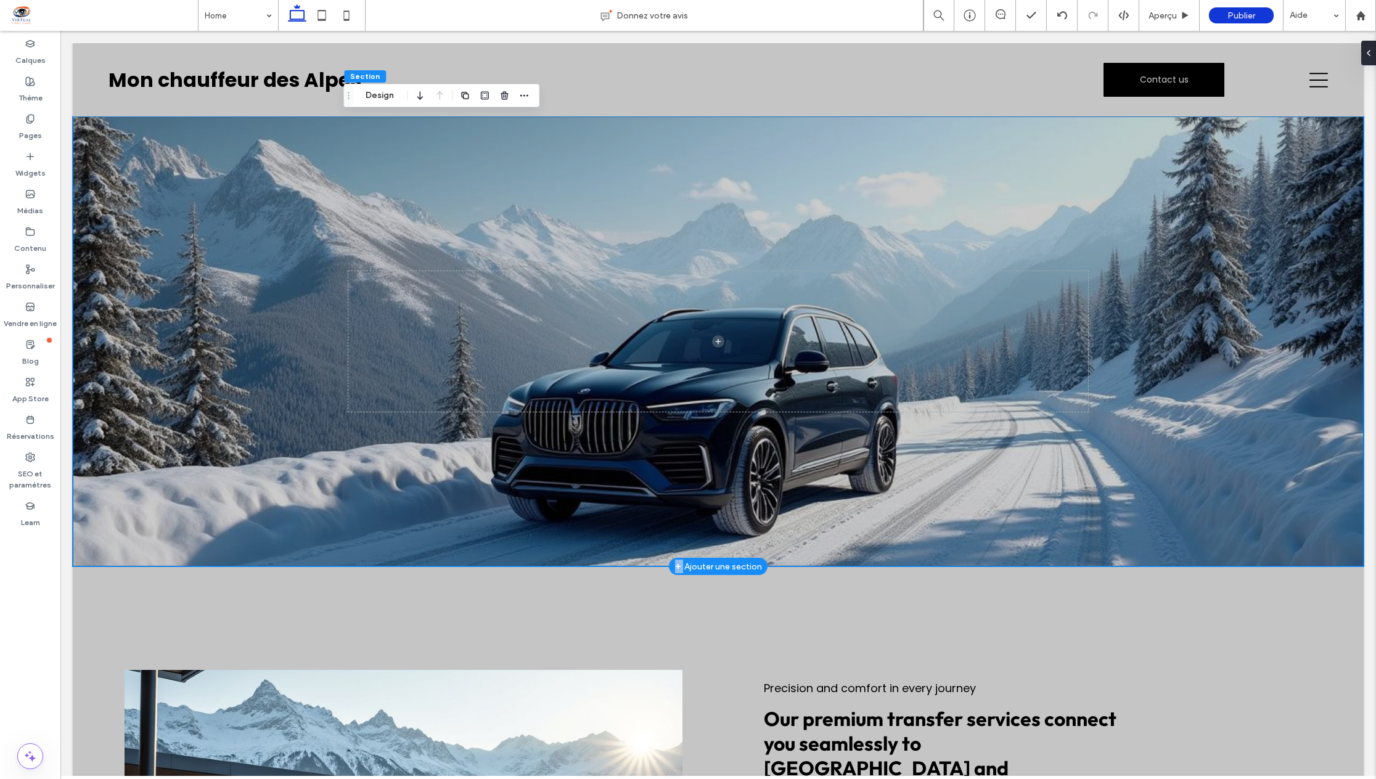
click at [123, 140] on div at bounding box center [718, 341] width 1291 height 450
click at [349, 100] on div "Glisser" at bounding box center [348, 95] width 9 height 22
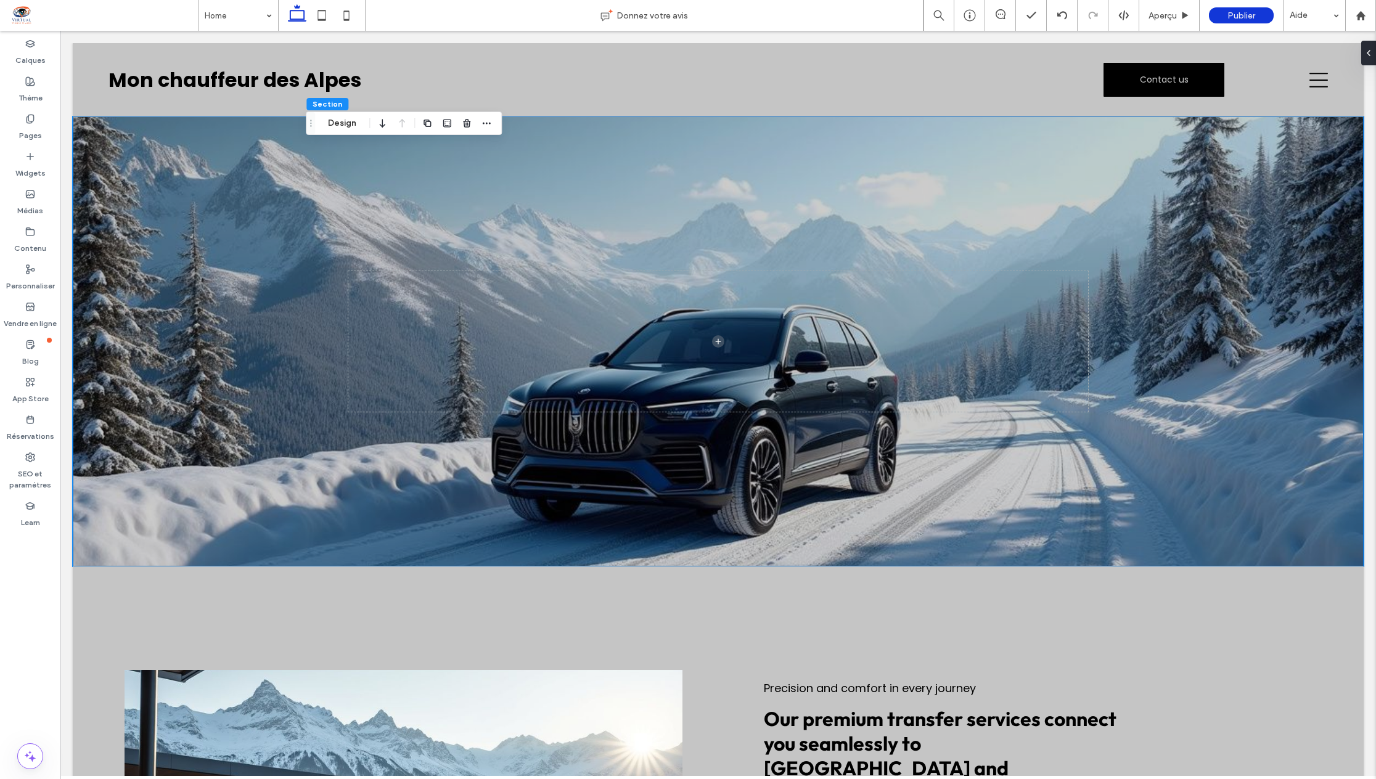
drag, startPoint x: 349, startPoint y: 100, endPoint x: 312, endPoint y: 128, distance: 46.7
click at [312, 128] on div "Glisser" at bounding box center [310, 123] width 9 height 22
click at [487, 123] on use "button" at bounding box center [487, 124] width 8 height 2
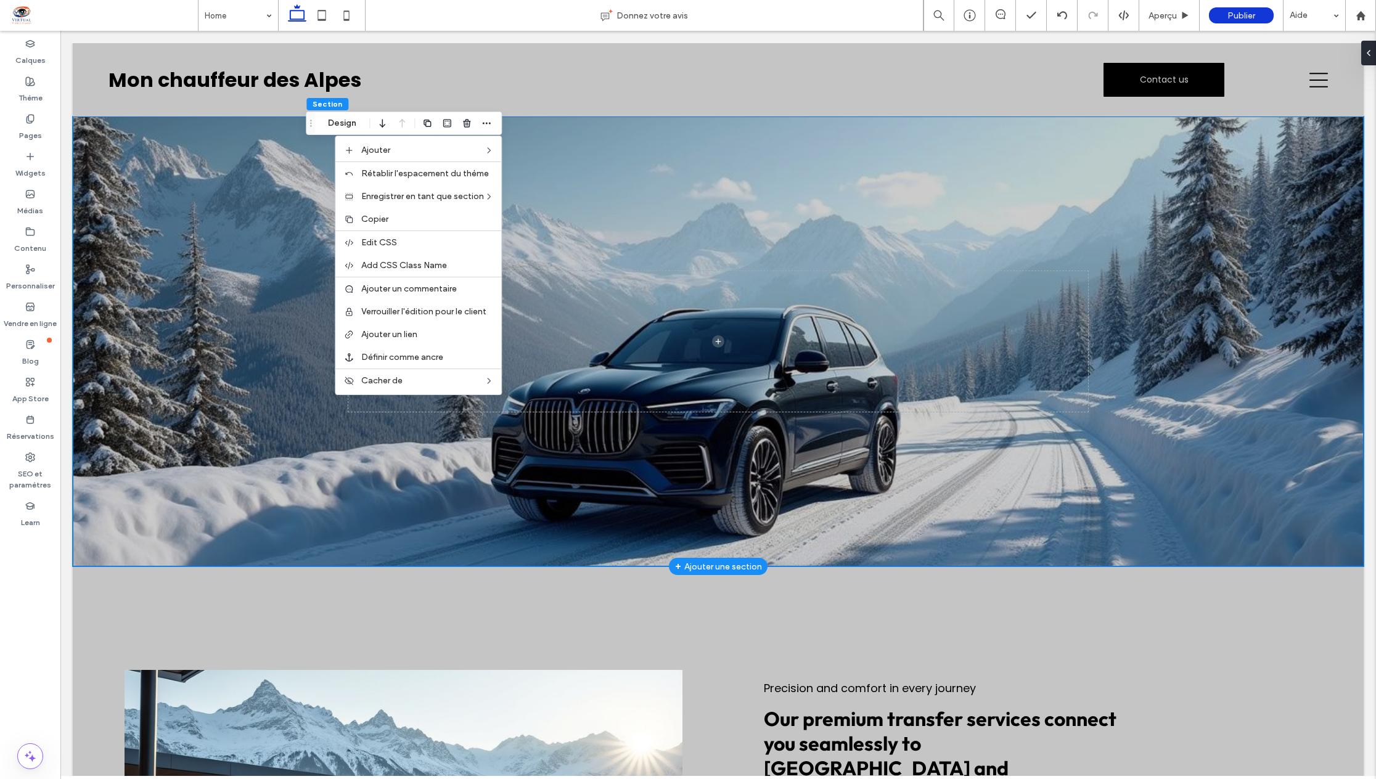
click at [250, 391] on div at bounding box center [718, 341] width 1291 height 450
click at [284, 453] on div at bounding box center [718, 341] width 1291 height 450
click at [759, 483] on div at bounding box center [718, 341] width 740 height 450
click at [718, 478] on div at bounding box center [718, 341] width 740 height 450
click at [566, 436] on div at bounding box center [718, 341] width 740 height 450
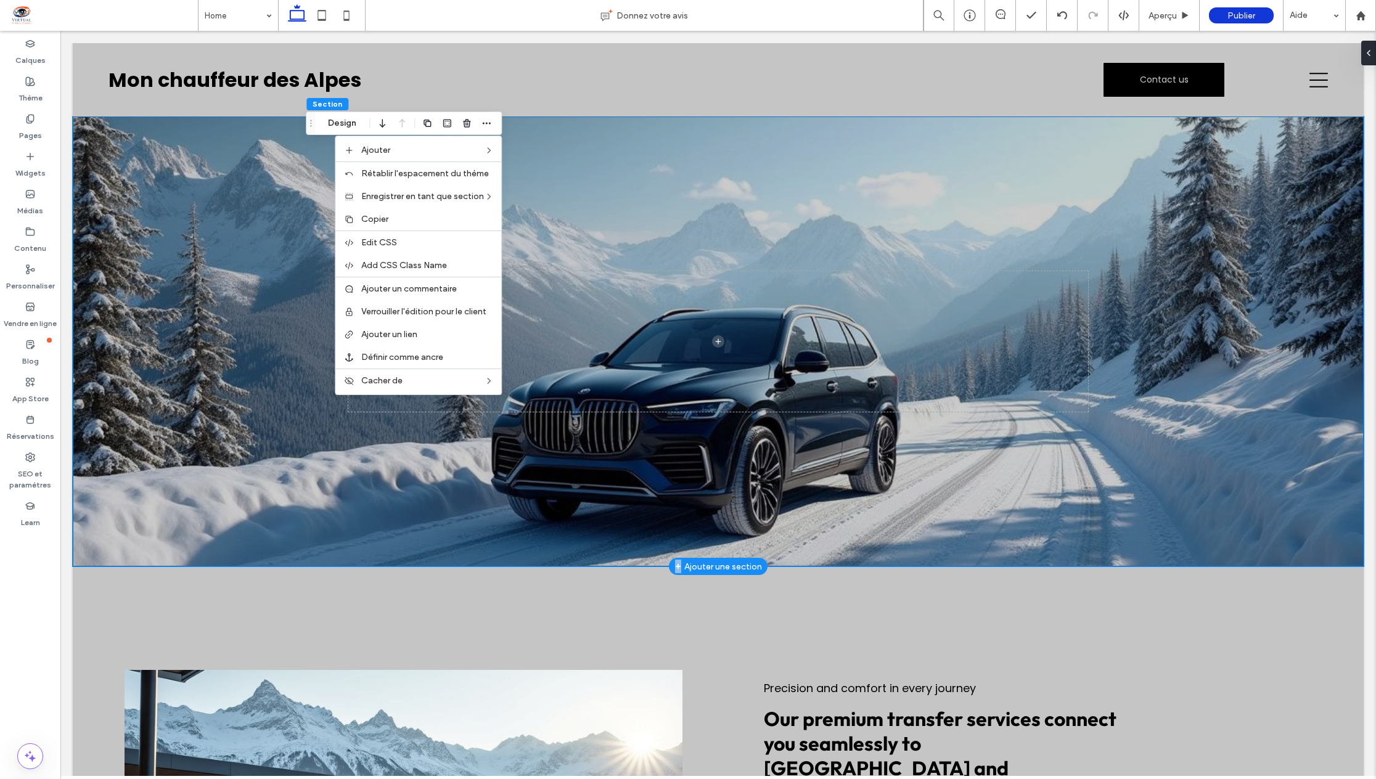
click at [566, 436] on div at bounding box center [718, 341] width 740 height 450
click at [441, 449] on div at bounding box center [718, 341] width 740 height 450
drag, startPoint x: 431, startPoint y: 427, endPoint x: 419, endPoint y: 467, distance: 41.9
click at [421, 457] on div at bounding box center [718, 341] width 740 height 450
click at [420, 476] on div at bounding box center [718, 341] width 740 height 450
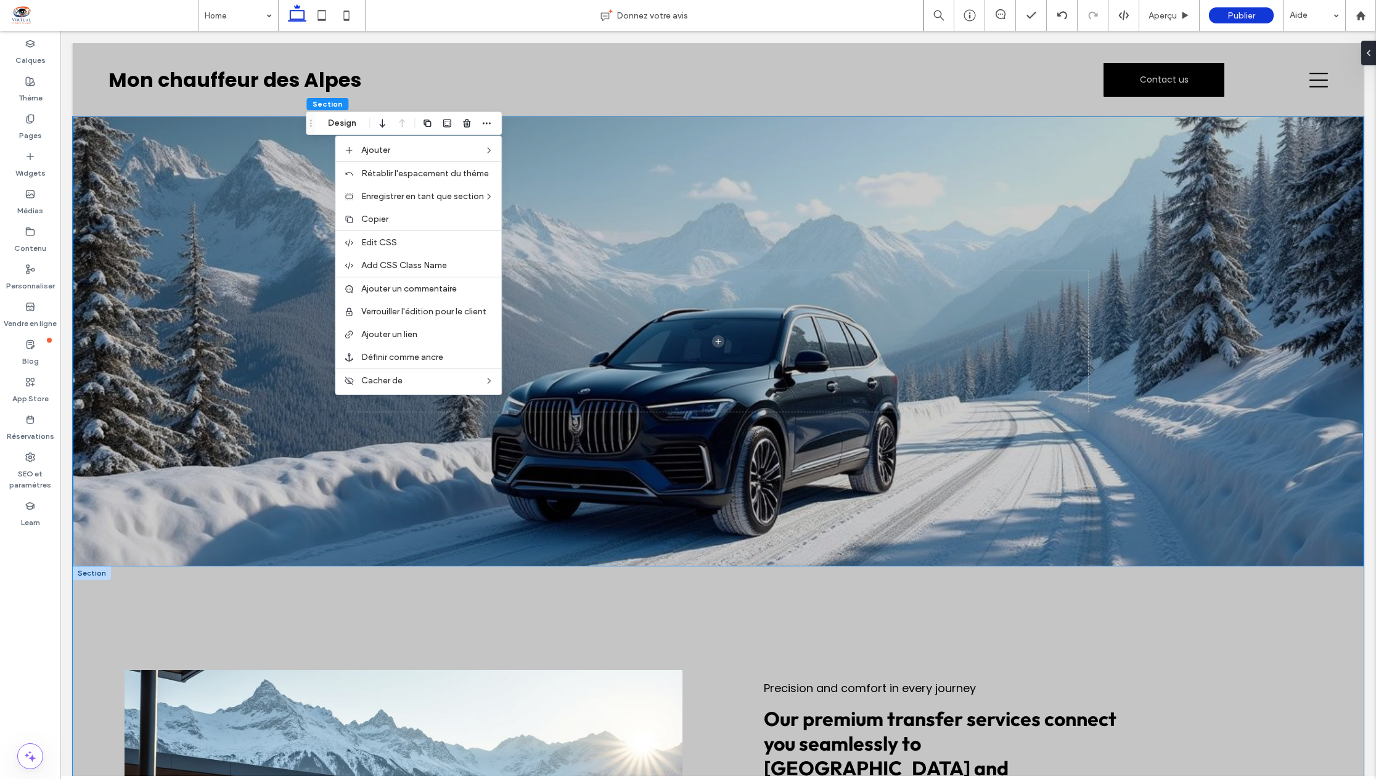
click at [428, 605] on div "Reliable private transfers to airports, train stations, and ski resorts across …" at bounding box center [718, 794] width 1291 height 456
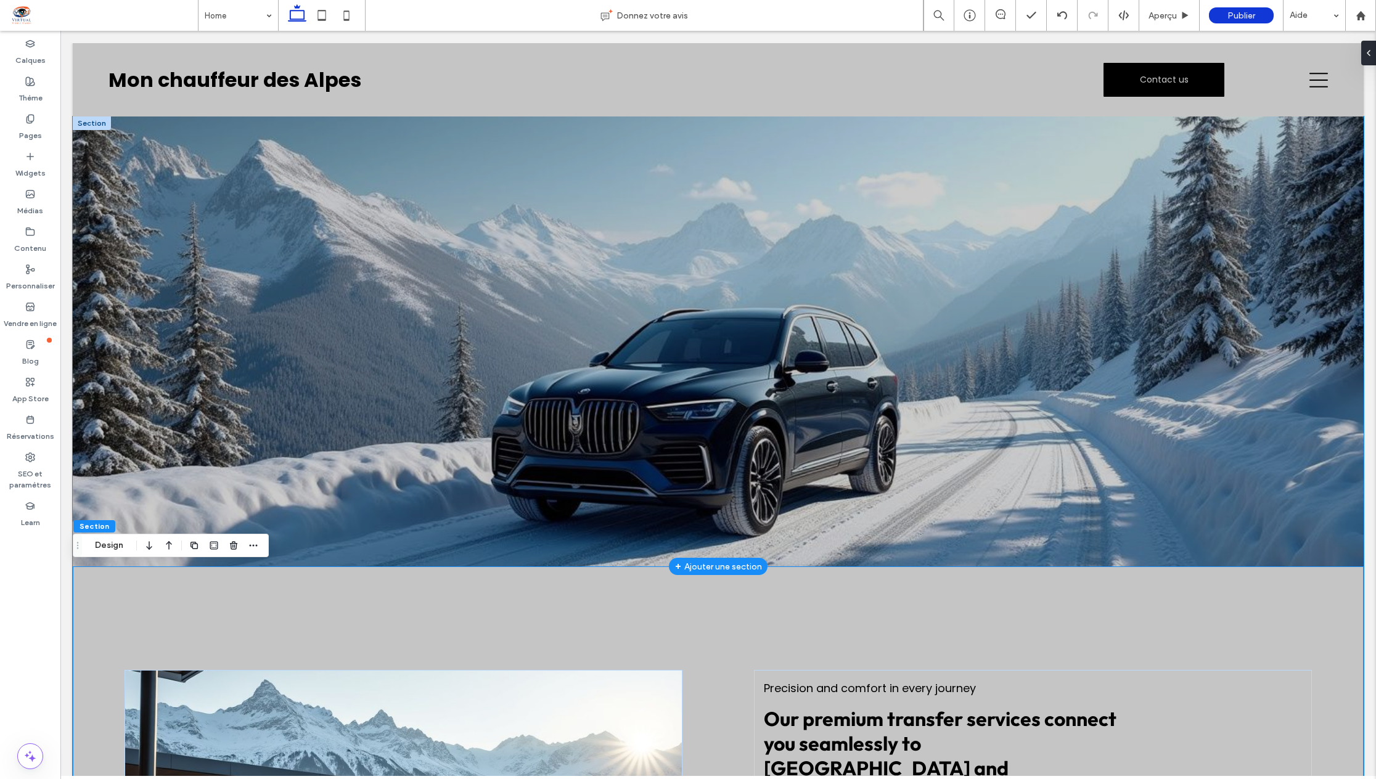
click at [359, 418] on div at bounding box center [718, 341] width 740 height 450
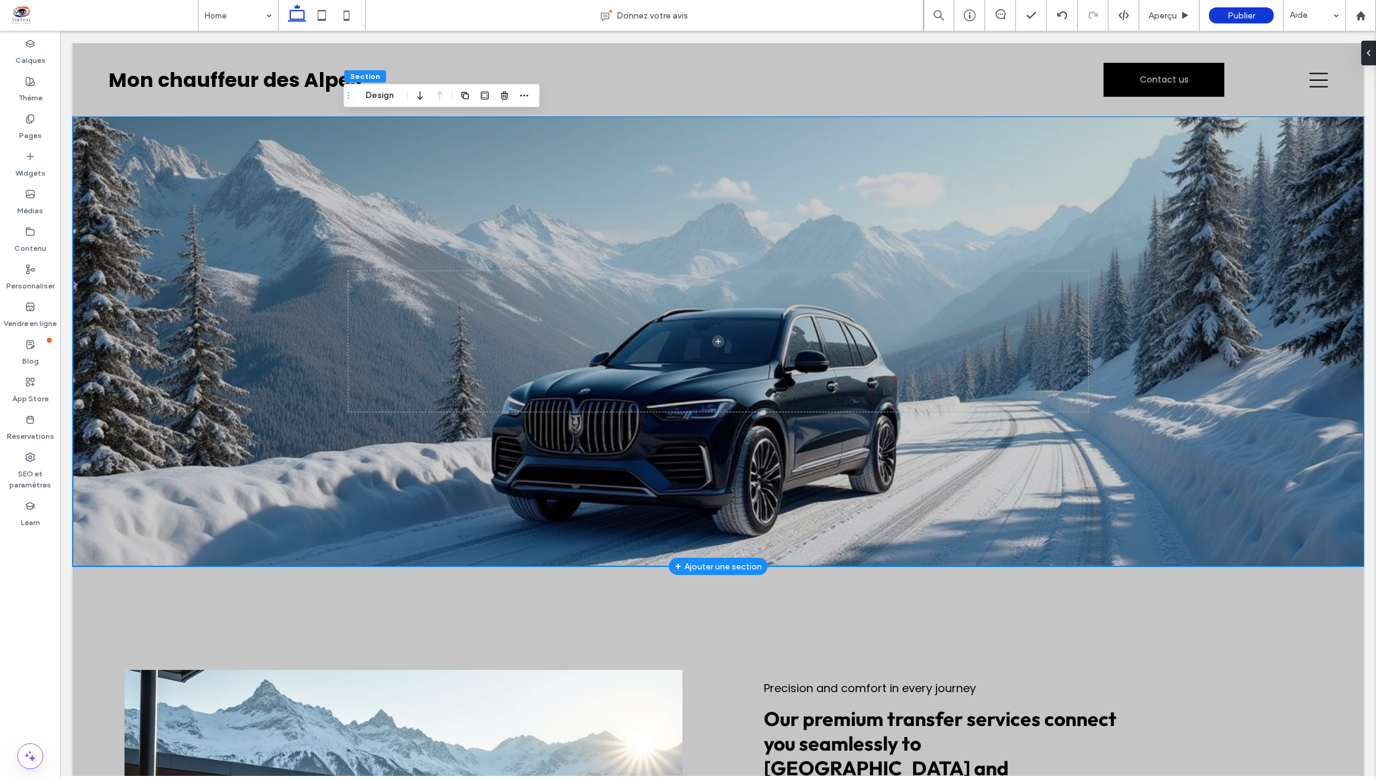
click at [337, 449] on div at bounding box center [718, 341] width 1291 height 450
click at [233, 373] on div at bounding box center [718, 341] width 1291 height 450
click at [809, 225] on div at bounding box center [718, 341] width 740 height 450
click at [1225, 223] on div at bounding box center [718, 341] width 1291 height 450
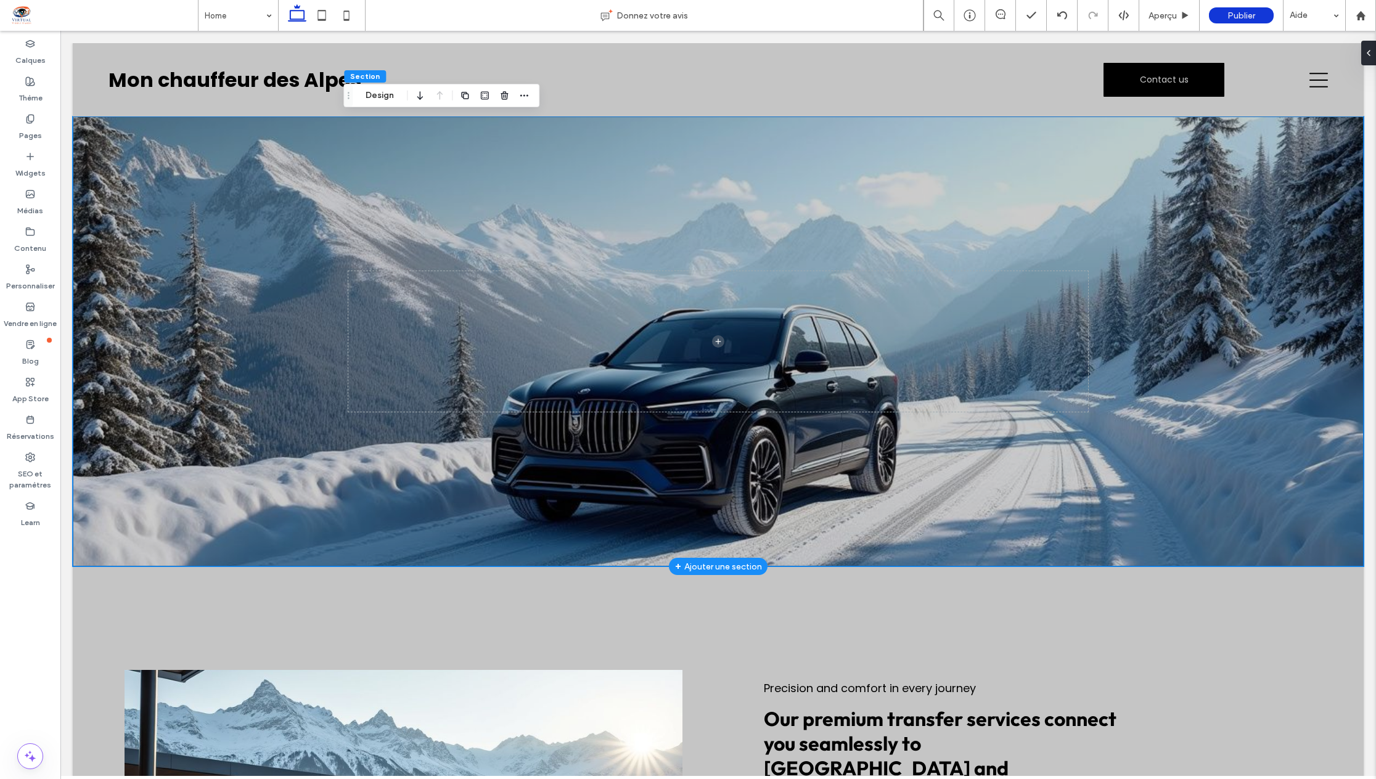
click at [1115, 531] on div at bounding box center [718, 341] width 1291 height 450
click at [1038, 636] on div "Reliable private transfers to airports, train stations, and ski resorts across …" at bounding box center [718, 794] width 1291 height 456
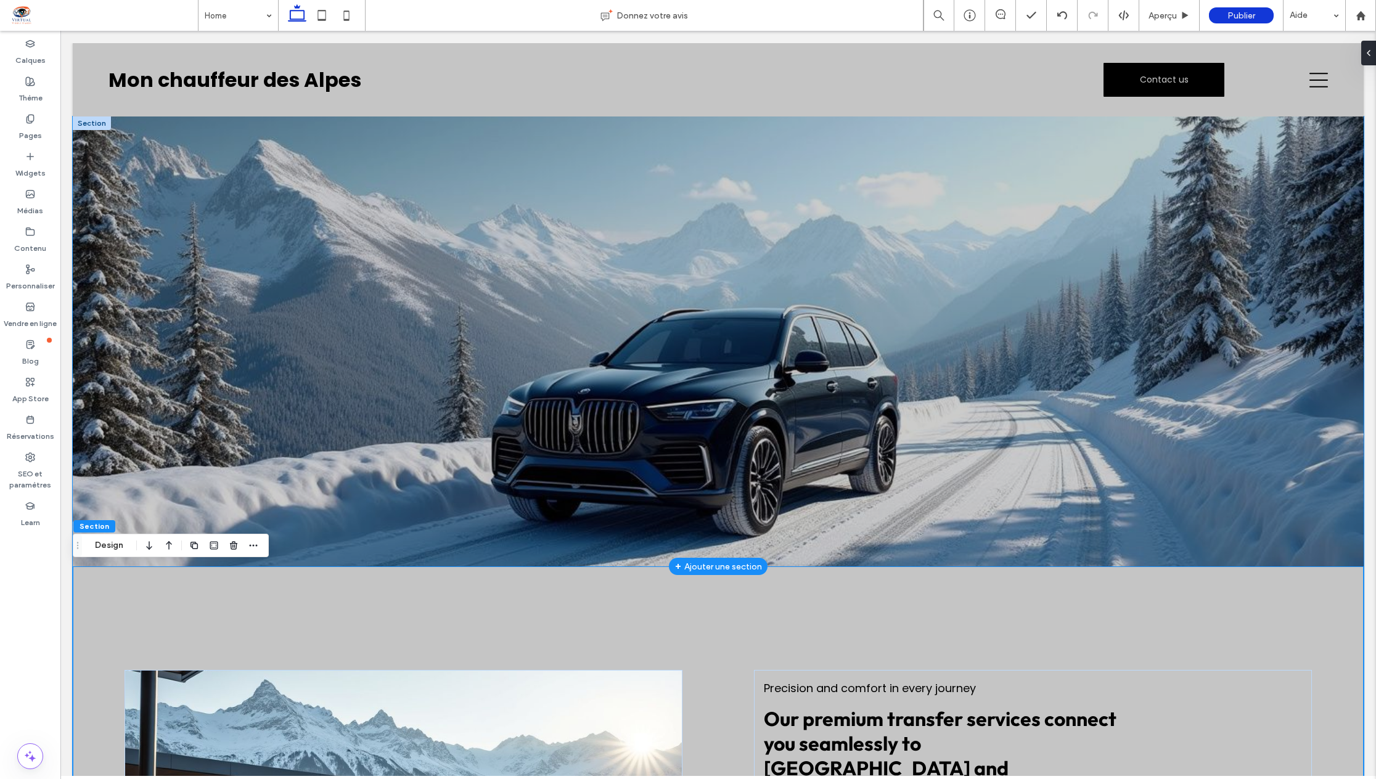
click at [1114, 476] on div at bounding box center [718, 341] width 1291 height 450
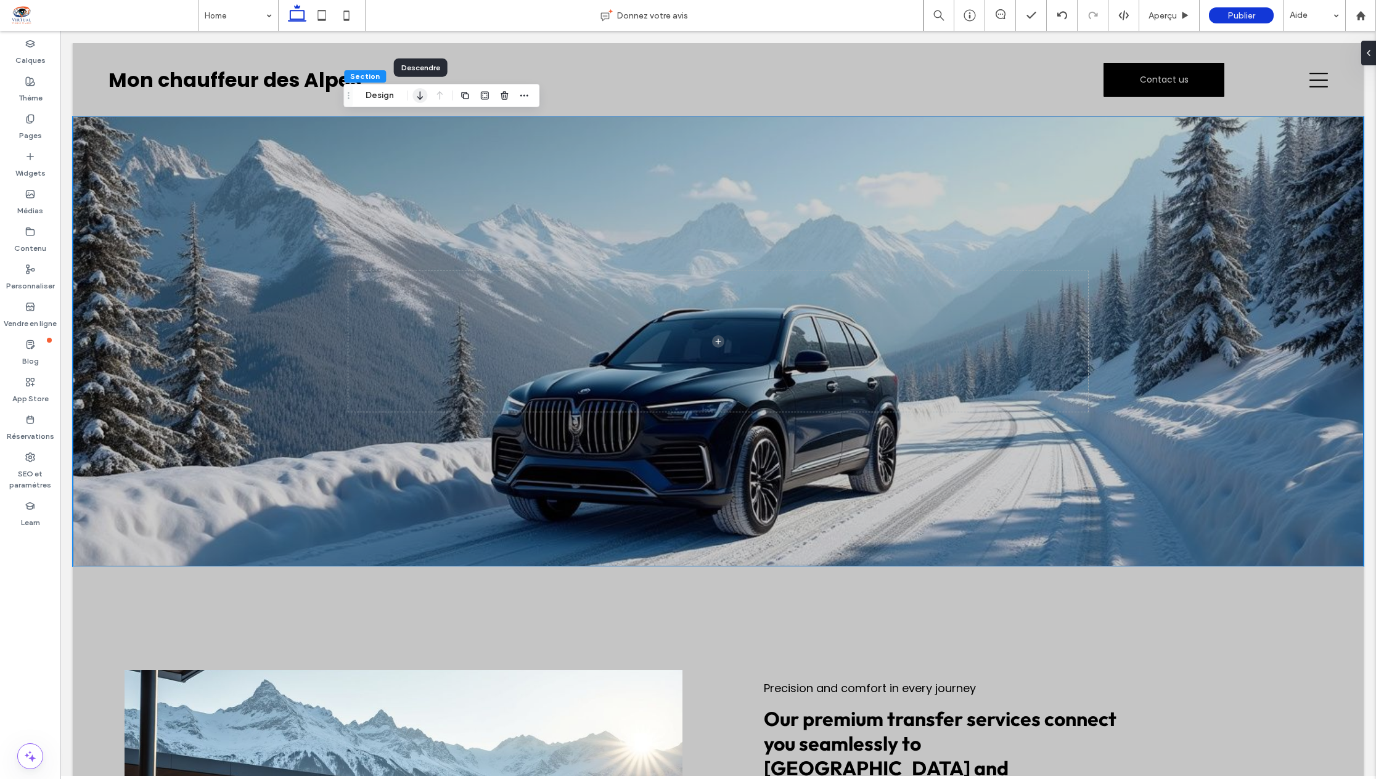
click at [418, 96] on icon "button" at bounding box center [419, 95] width 15 height 22
click at [0, 0] on div at bounding box center [0, 0] width 0 height 0
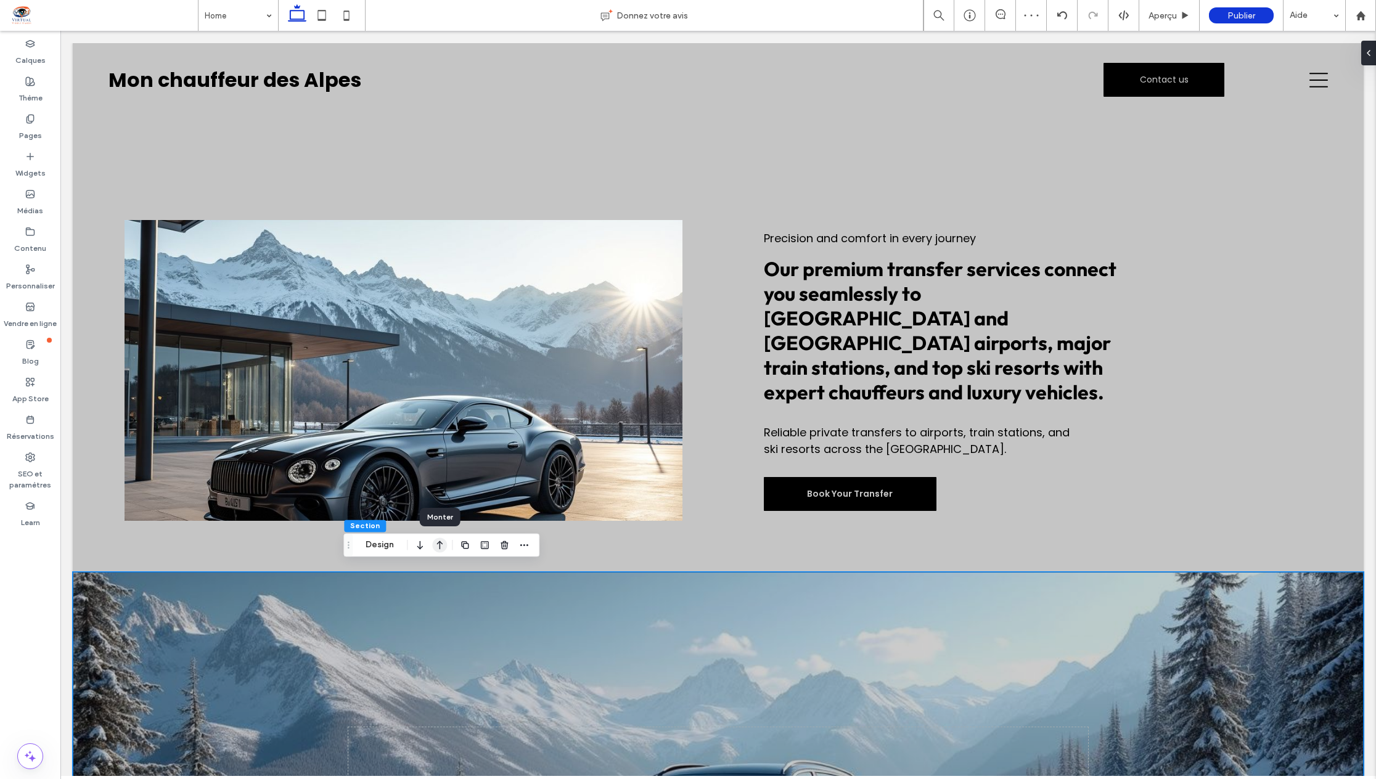
click at [443, 550] on icon "button" at bounding box center [439, 545] width 15 height 22
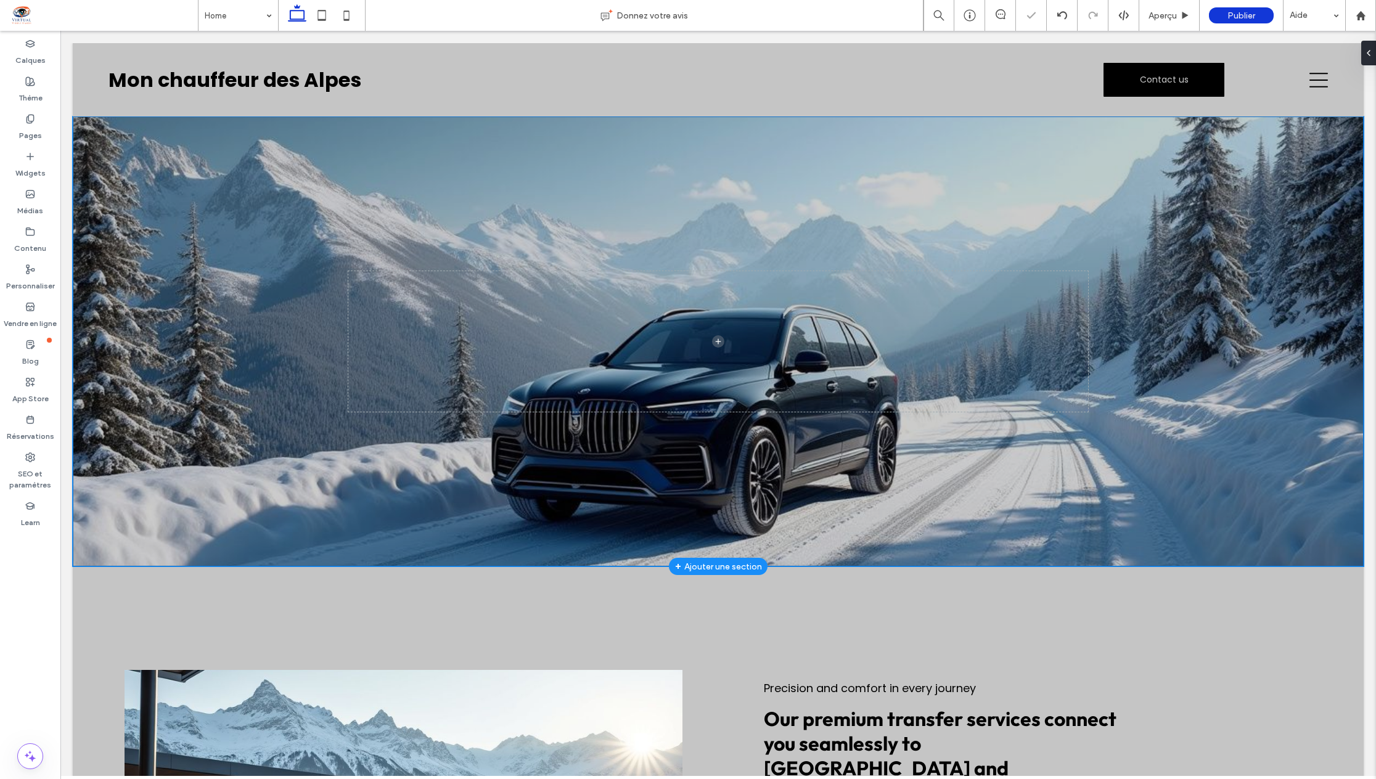
drag, startPoint x: 200, startPoint y: 182, endPoint x: 264, endPoint y: 217, distance: 72.8
click at [200, 182] on div at bounding box center [718, 341] width 1291 height 450
click at [224, 215] on div at bounding box center [718, 341] width 1291 height 450
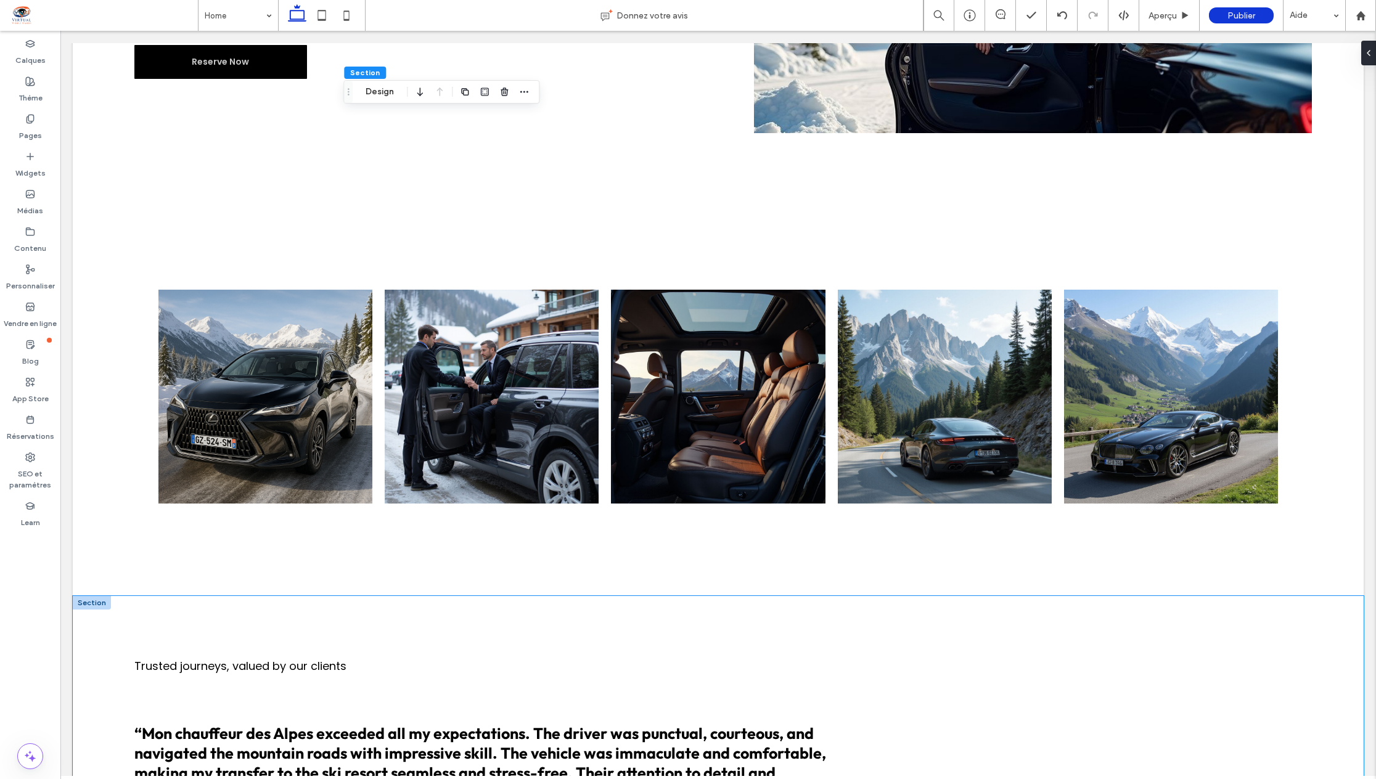
scroll to position [1233, 0]
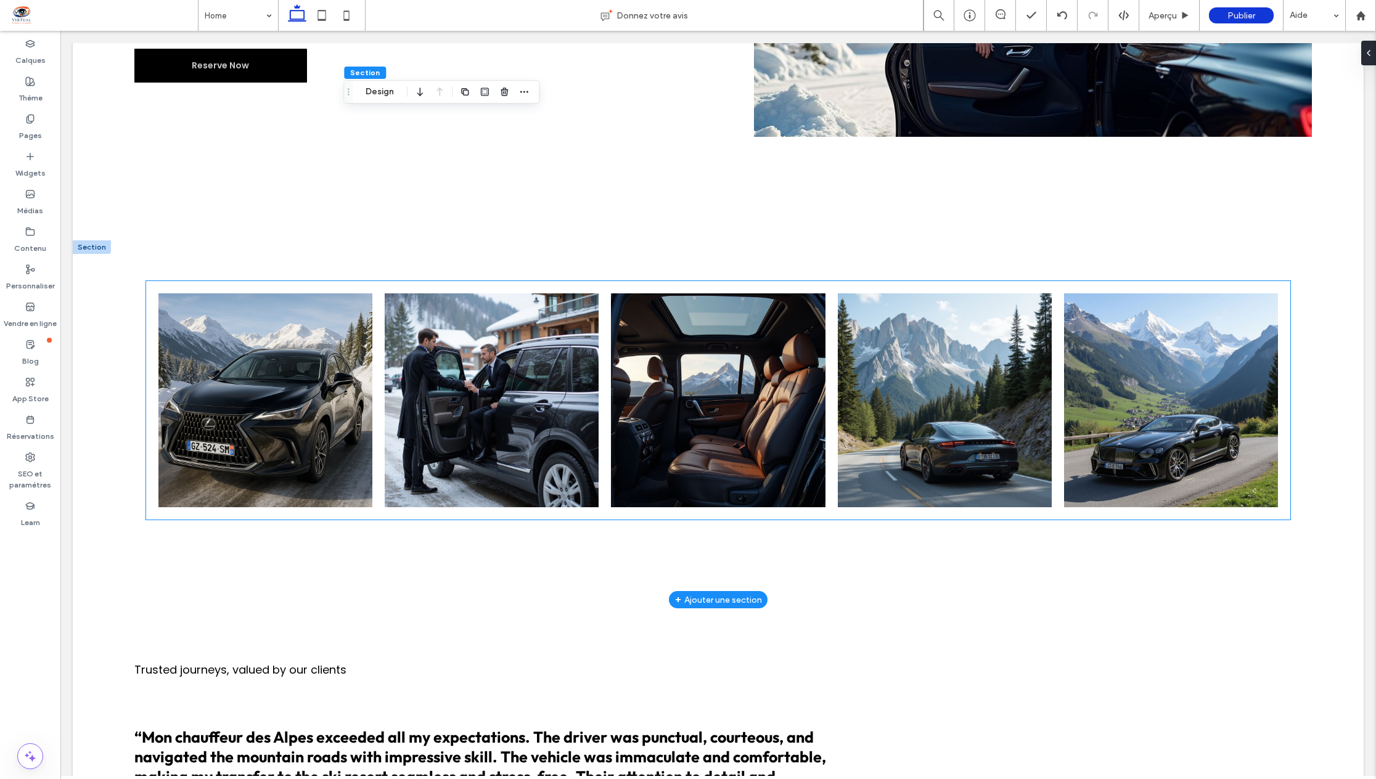
click at [292, 393] on link at bounding box center [265, 400] width 227 height 227
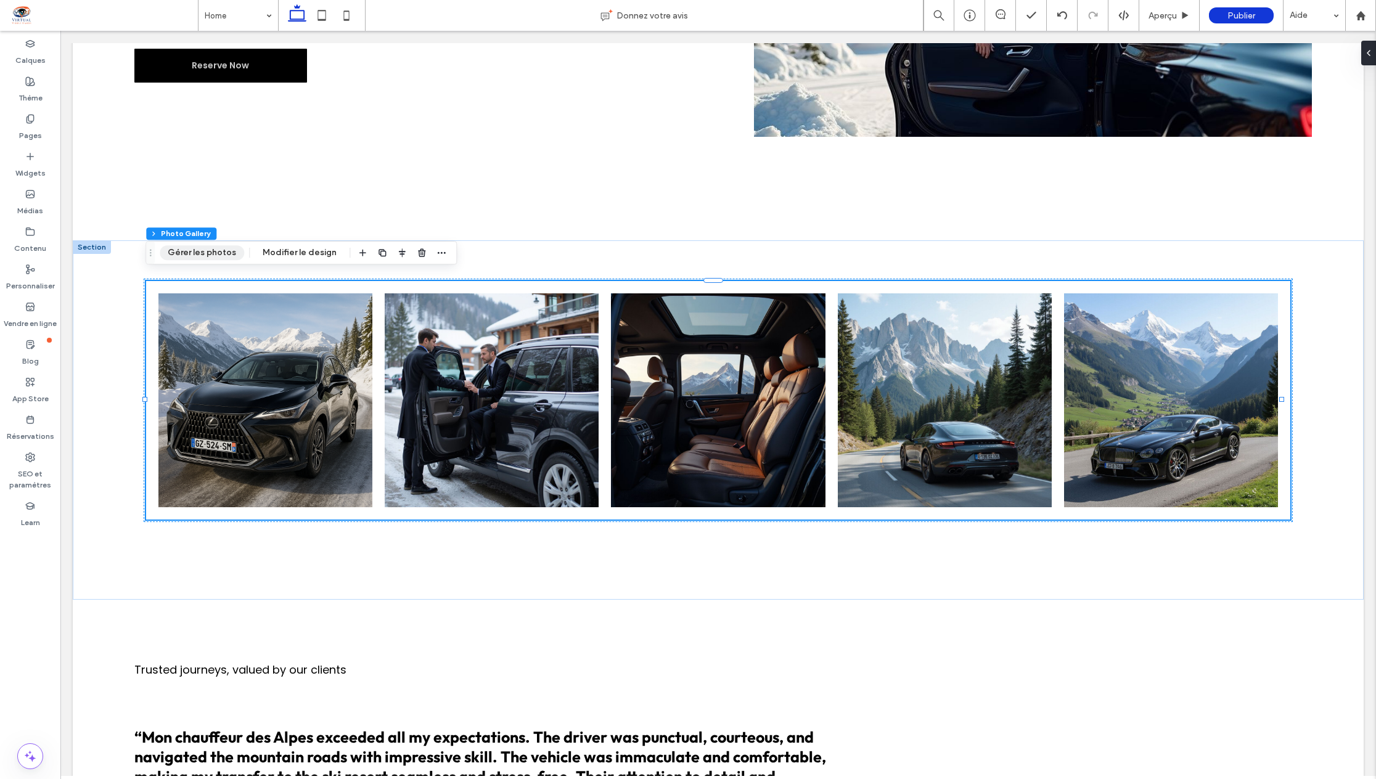
drag, startPoint x: 189, startPoint y: 252, endPoint x: 258, endPoint y: 274, distance: 72.5
click at [189, 252] on button "Gérer les photos" at bounding box center [202, 252] width 84 height 15
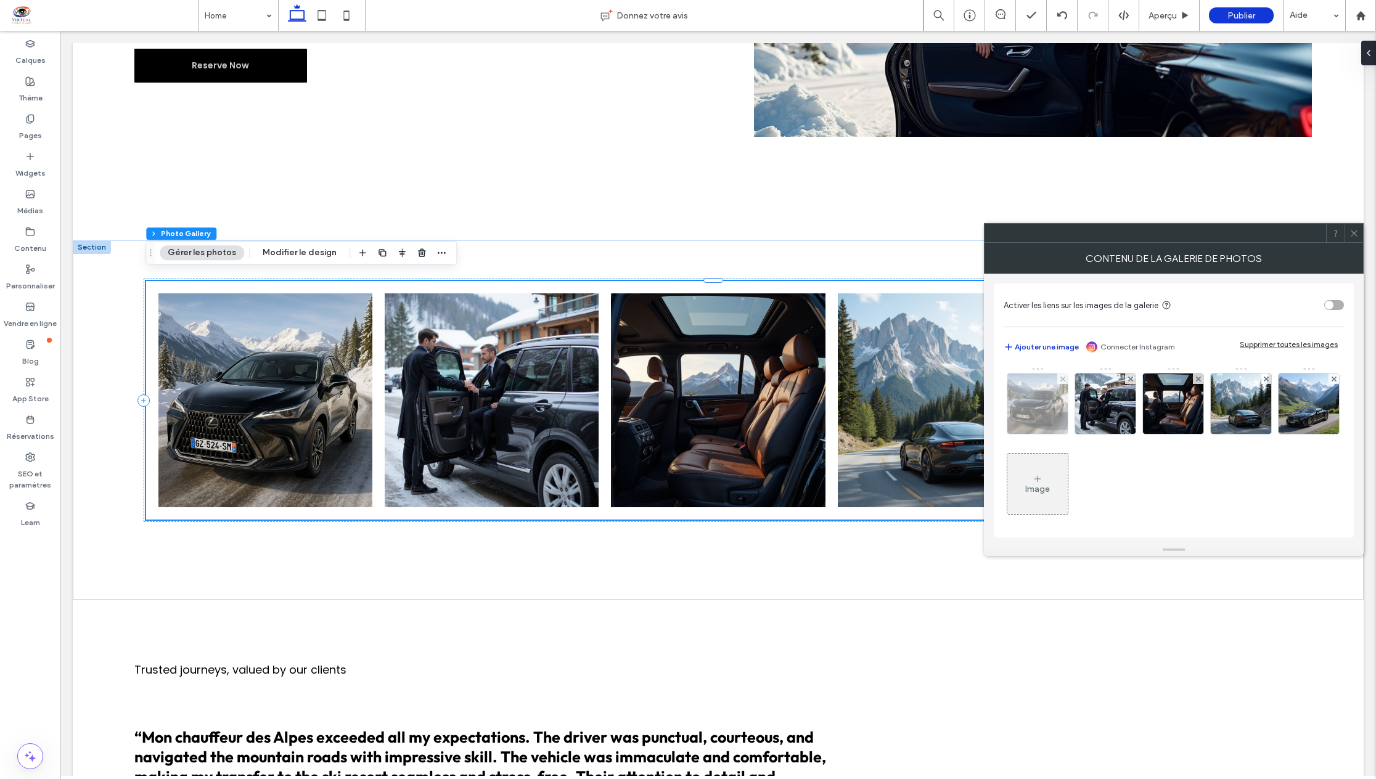
click at [1029, 404] on img at bounding box center [1037, 404] width 60 height 60
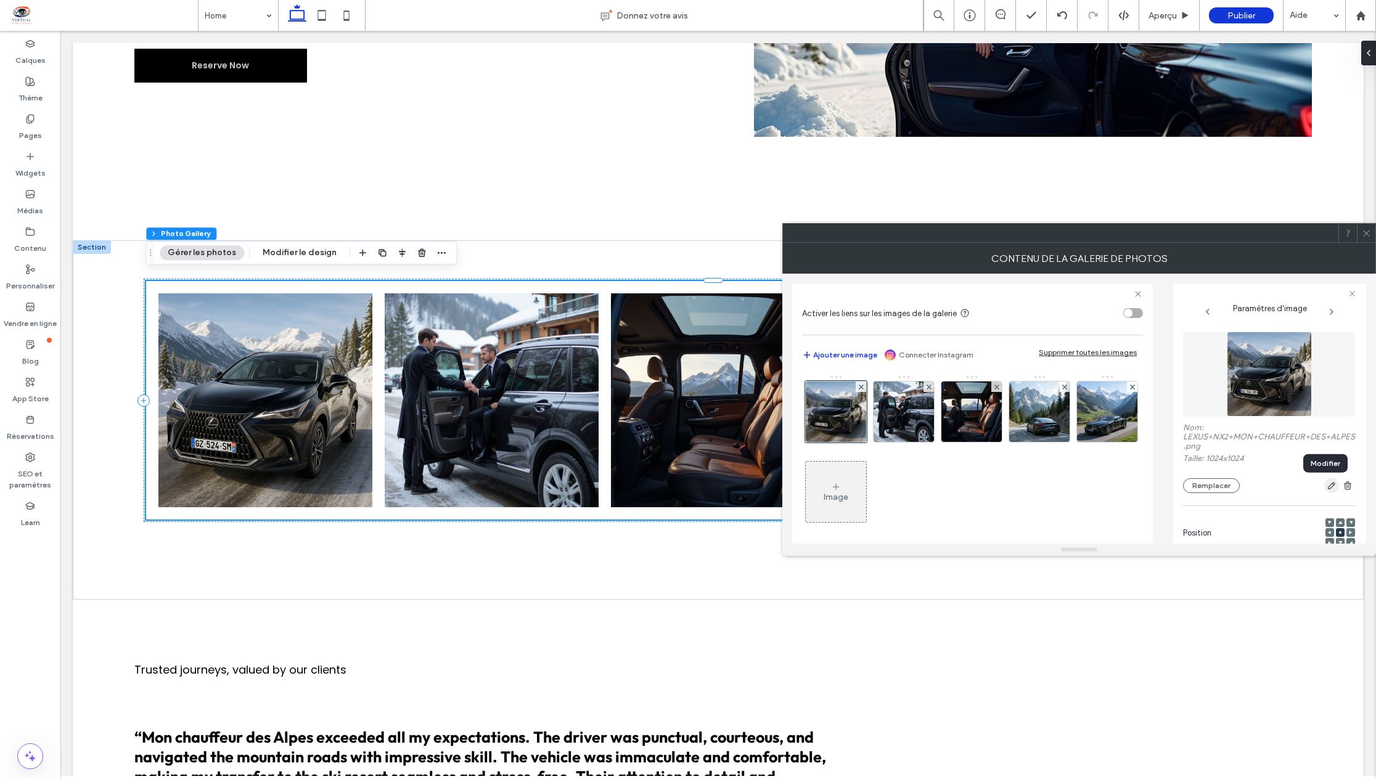
click at [1326, 488] on icon "button" at bounding box center [1331, 486] width 10 height 10
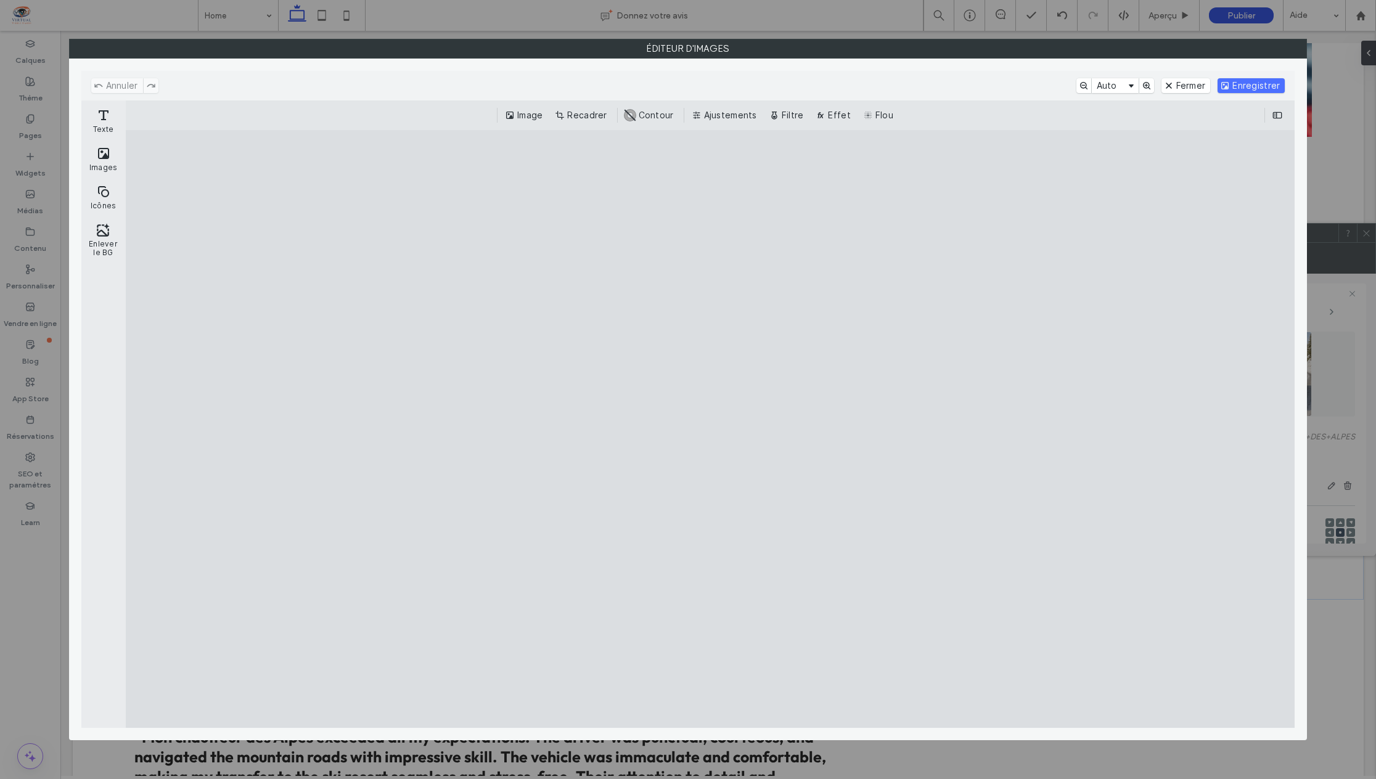
drag, startPoint x: 1042, startPoint y: 430, endPoint x: 1124, endPoint y: 299, distance: 154.3
click at [710, 429] on cesdk-canvas "Toile de l'éditeur" at bounding box center [710, 429] width 0 height 0
drag, startPoint x: 575, startPoint y: 540, endPoint x: 591, endPoint y: 529, distance: 18.6
click at [710, 429] on cesdk-canvas "Toile de l'éditeur" at bounding box center [710, 429] width 0 height 0
click at [880, 114] on button "Flou" at bounding box center [879, 115] width 38 height 15
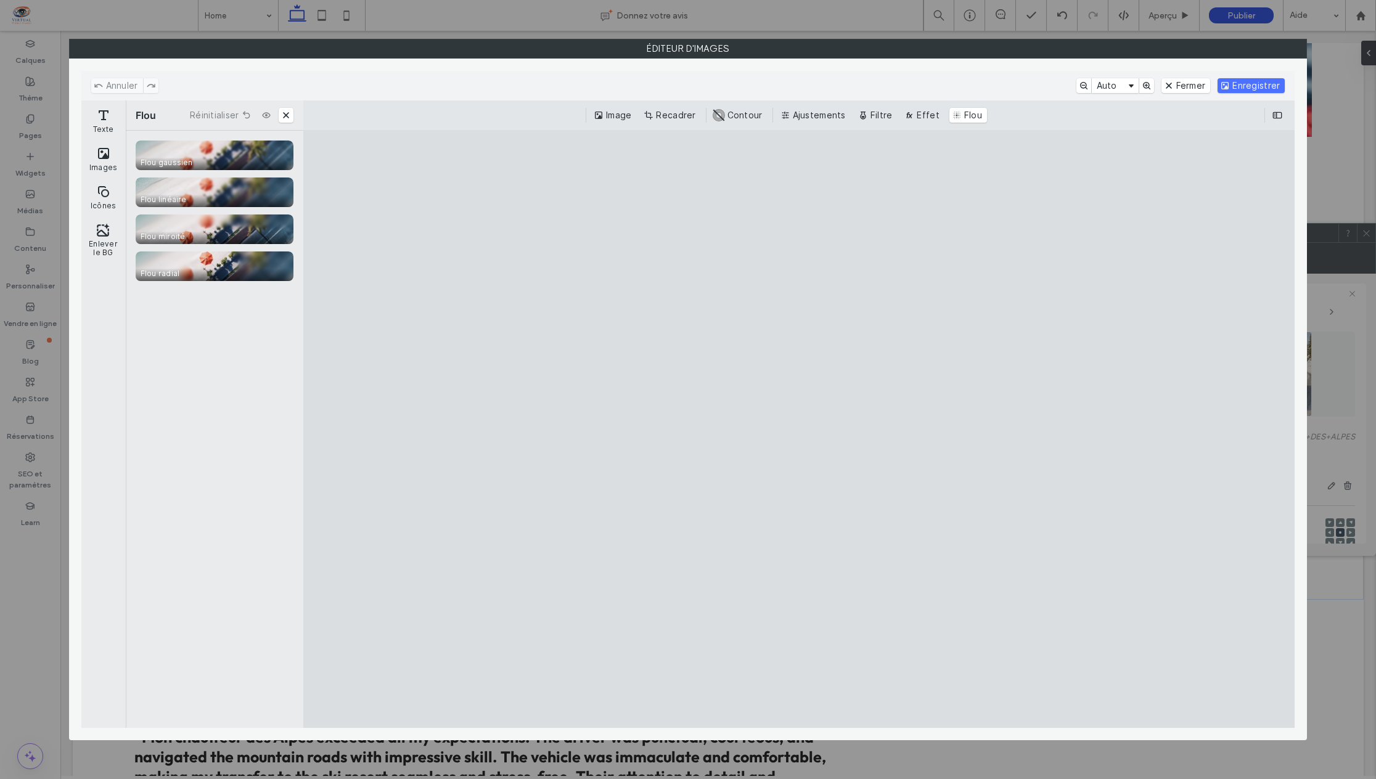
click at [799, 429] on cesdk-canvas "Toile de l'éditeur" at bounding box center [799, 429] width 0 height 0
drag, startPoint x: 632, startPoint y: 512, endPoint x: 740, endPoint y: 569, distance: 121.6
click at [799, 429] on cesdk-canvas "Toile de l'éditeur" at bounding box center [799, 429] width 0 height 0
drag, startPoint x: 732, startPoint y: 524, endPoint x: 623, endPoint y: 531, distance: 108.7
click at [799, 429] on cesdk-canvas "Toile de l'éditeur" at bounding box center [799, 429] width 0 height 0
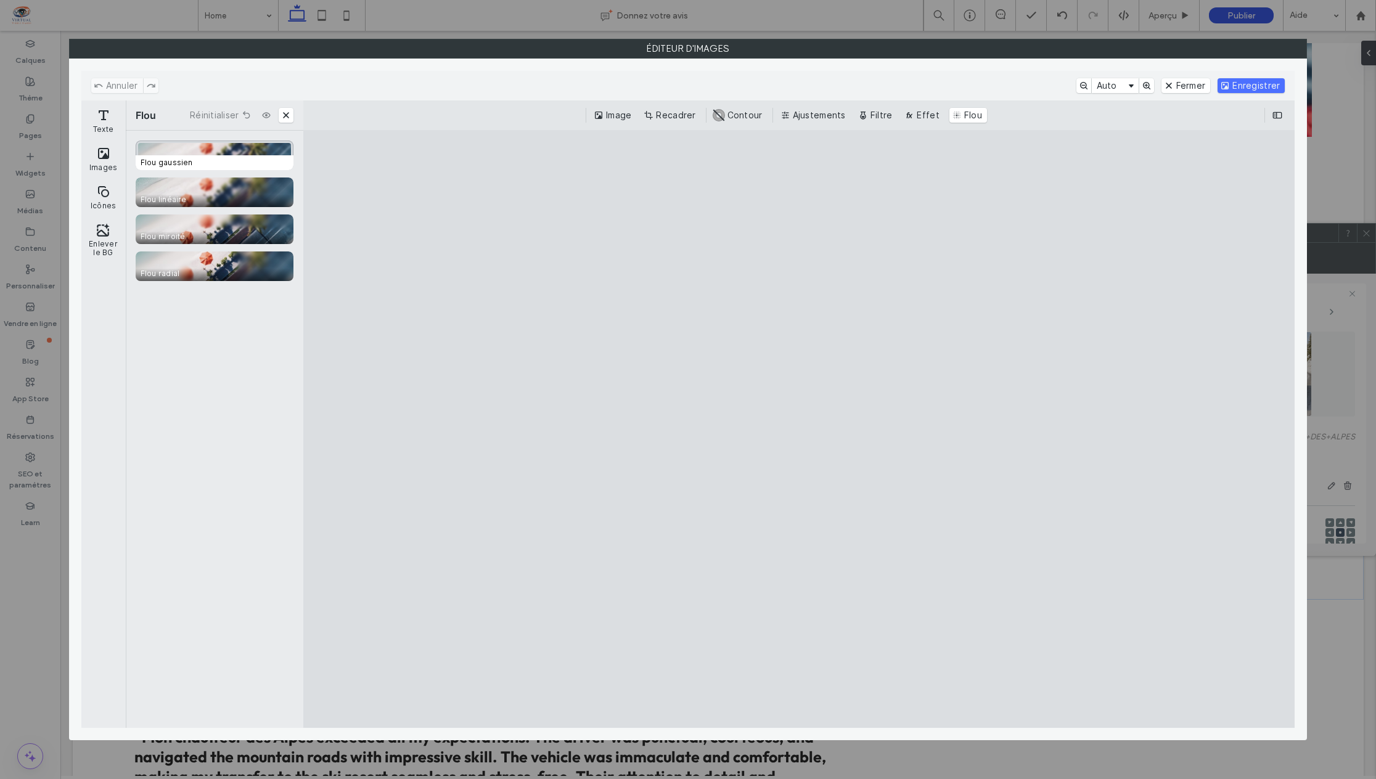
click at [232, 151] on div "CE.SDK" at bounding box center [215, 156] width 158 height 30
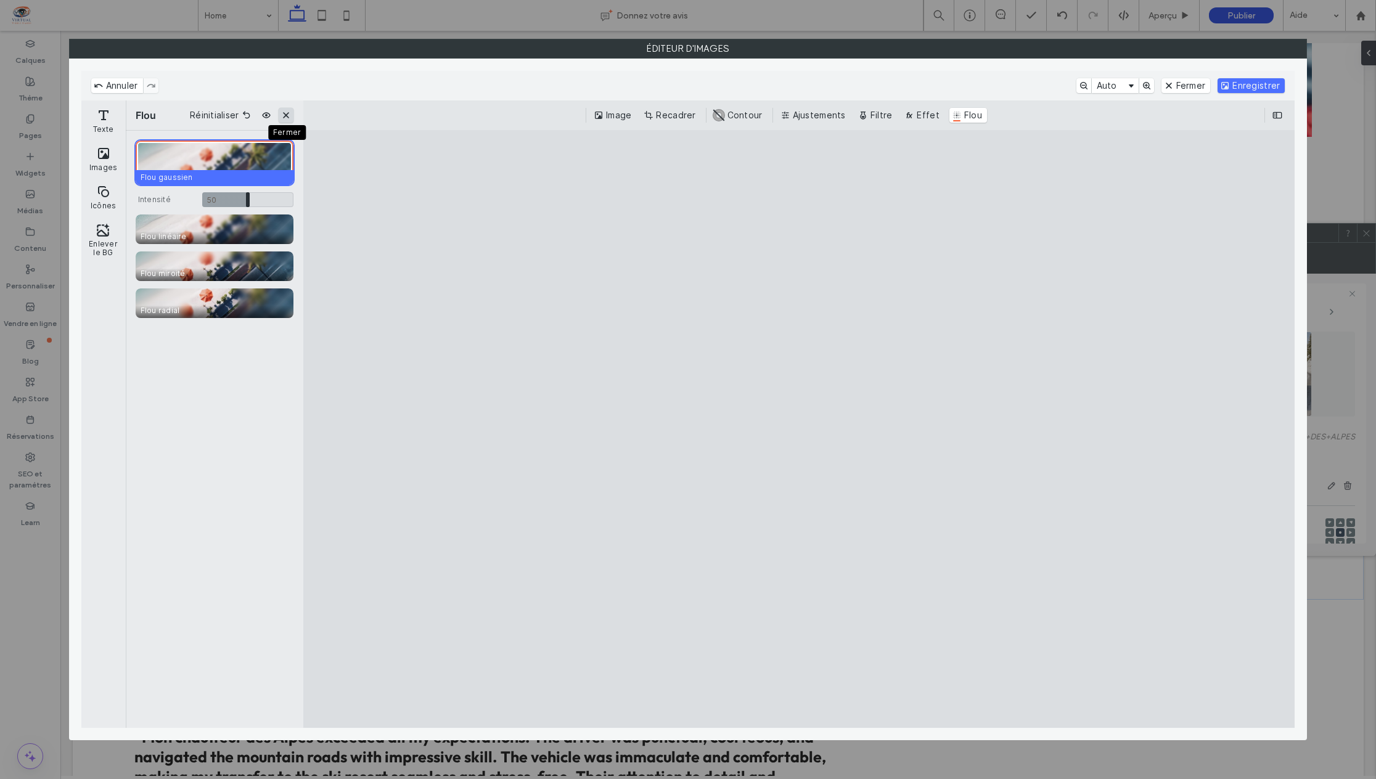
click at [284, 118] on button "Fermer" at bounding box center [286, 115] width 15 height 15
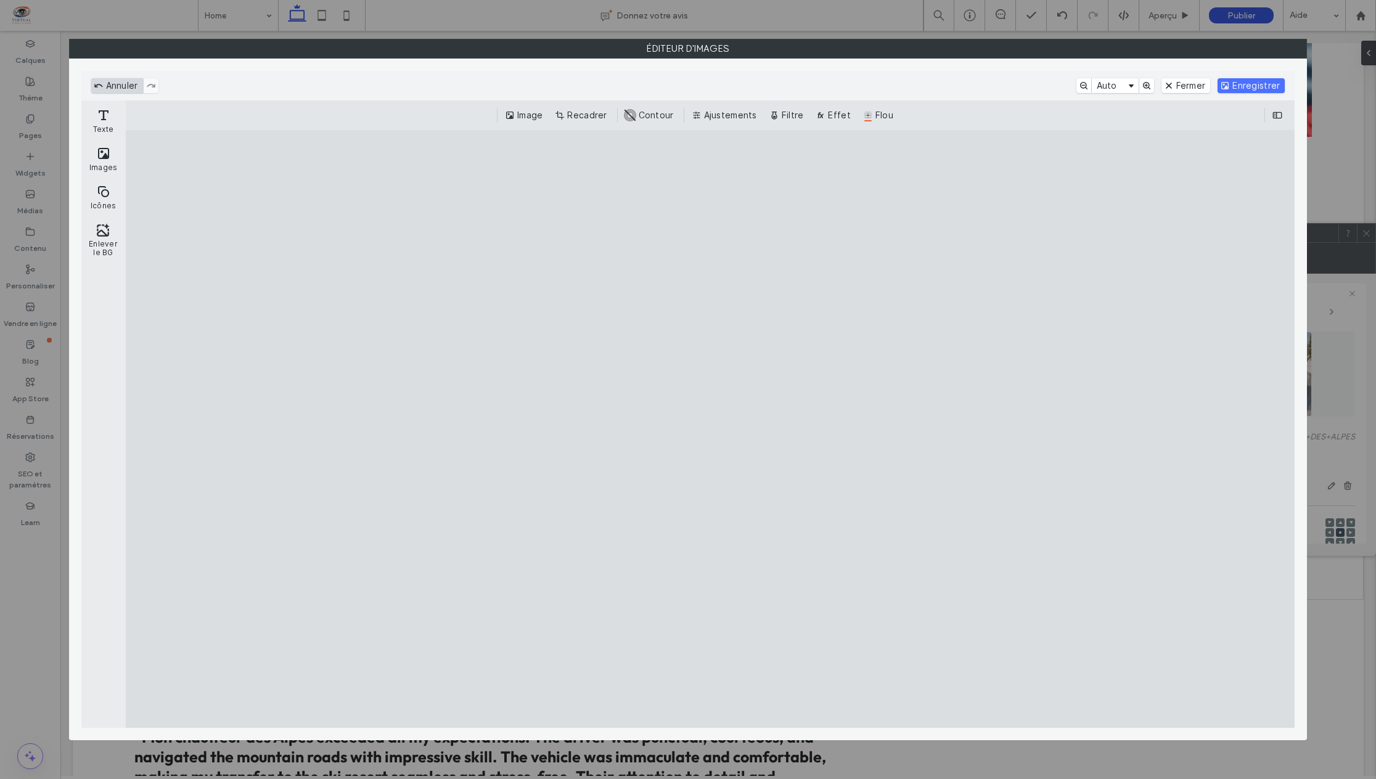
click at [99, 89] on button "Annuler" at bounding box center [117, 85] width 52 height 15
drag, startPoint x: 539, startPoint y: 511, endPoint x: 648, endPoint y: 555, distance: 117.8
click at [710, 429] on cesdk-canvas "Toile de l'éditeur" at bounding box center [710, 429] width 0 height 0
click at [1192, 83] on button "Fermer" at bounding box center [1185, 85] width 49 height 15
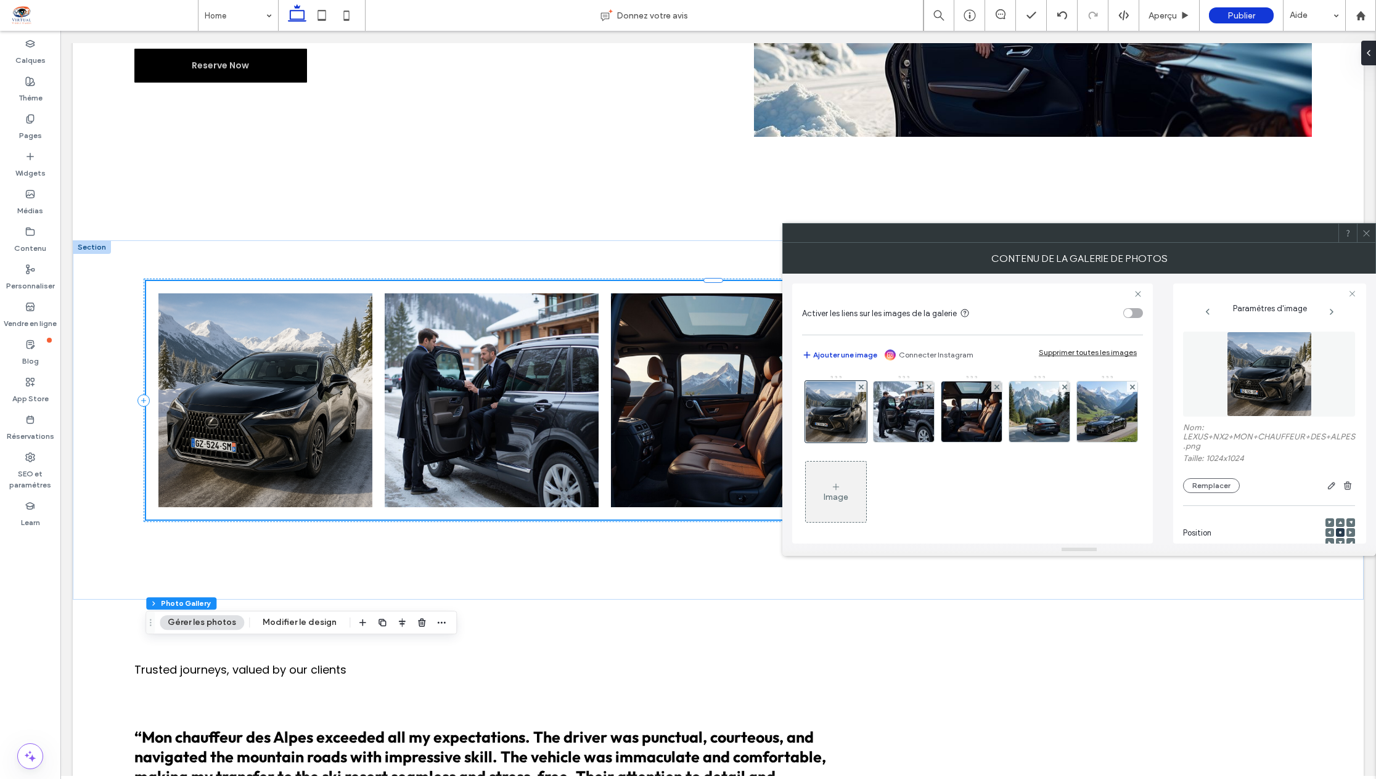
scroll to position [863, 0]
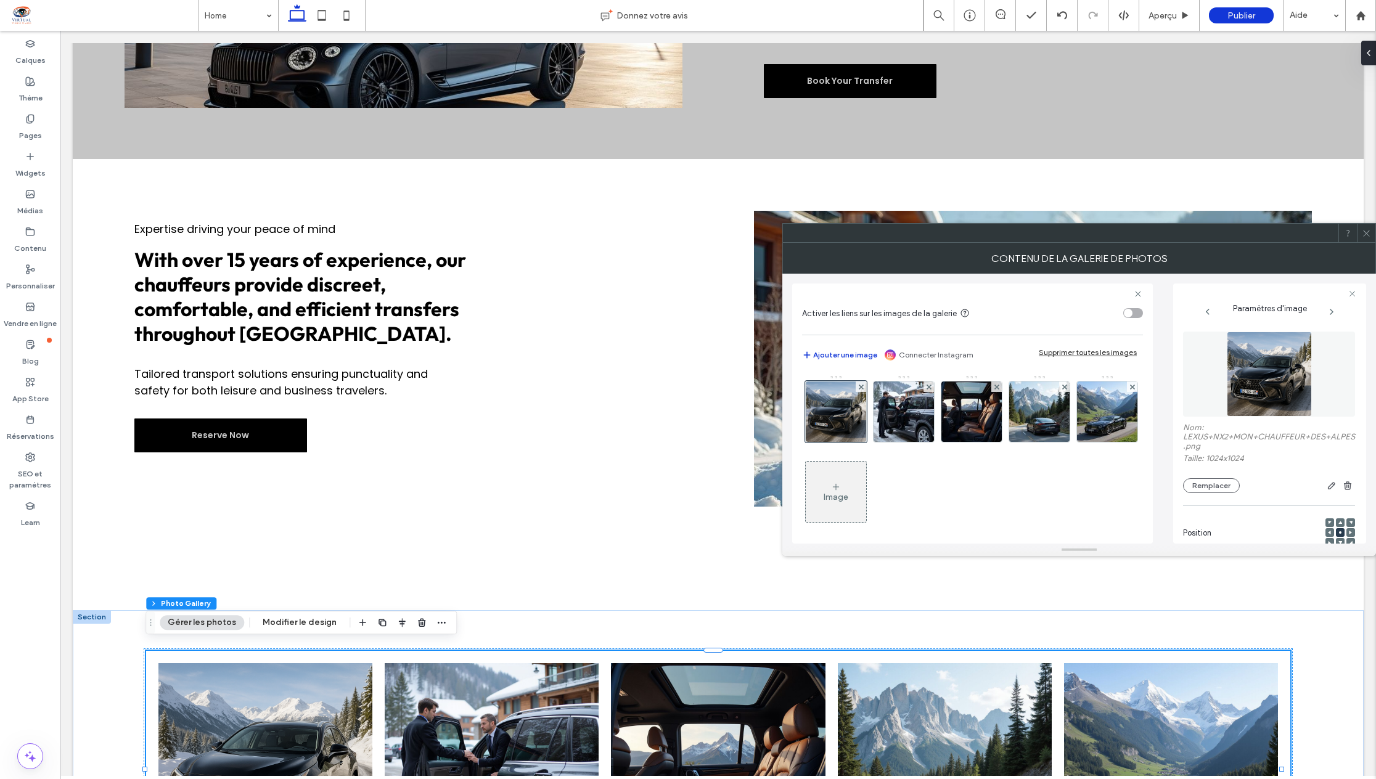
click at [1042, 499] on div "Image" at bounding box center [972, 455] width 340 height 160
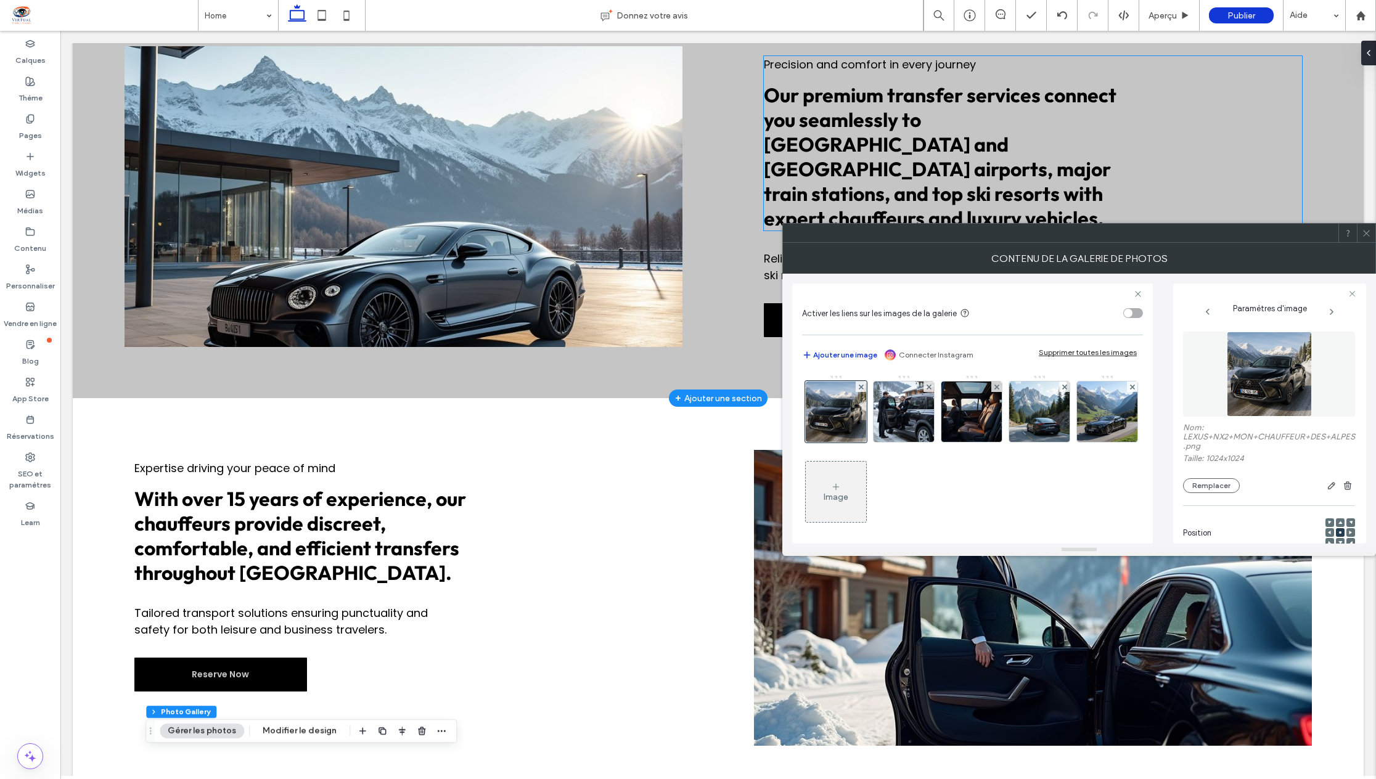
scroll to position [616, 0]
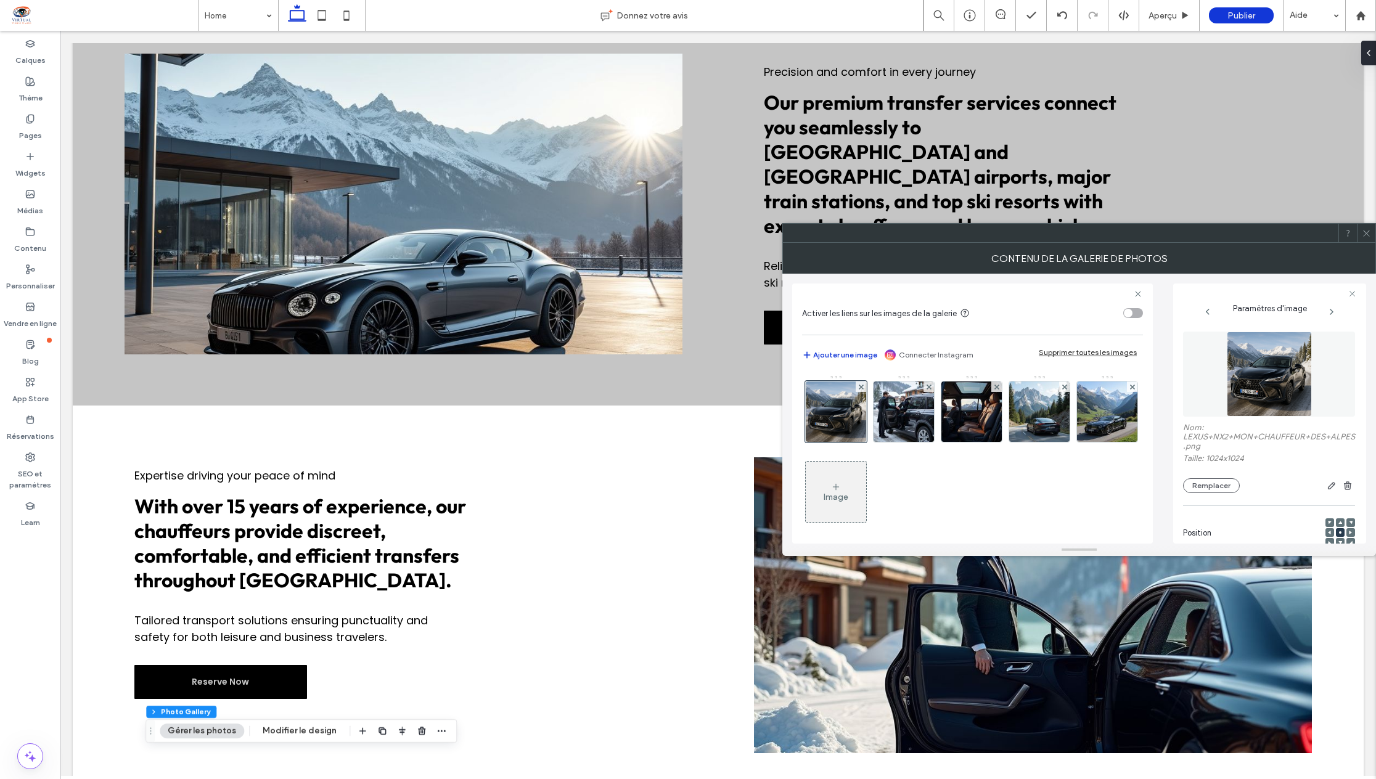
click at [1362, 235] on icon at bounding box center [1366, 233] width 9 height 9
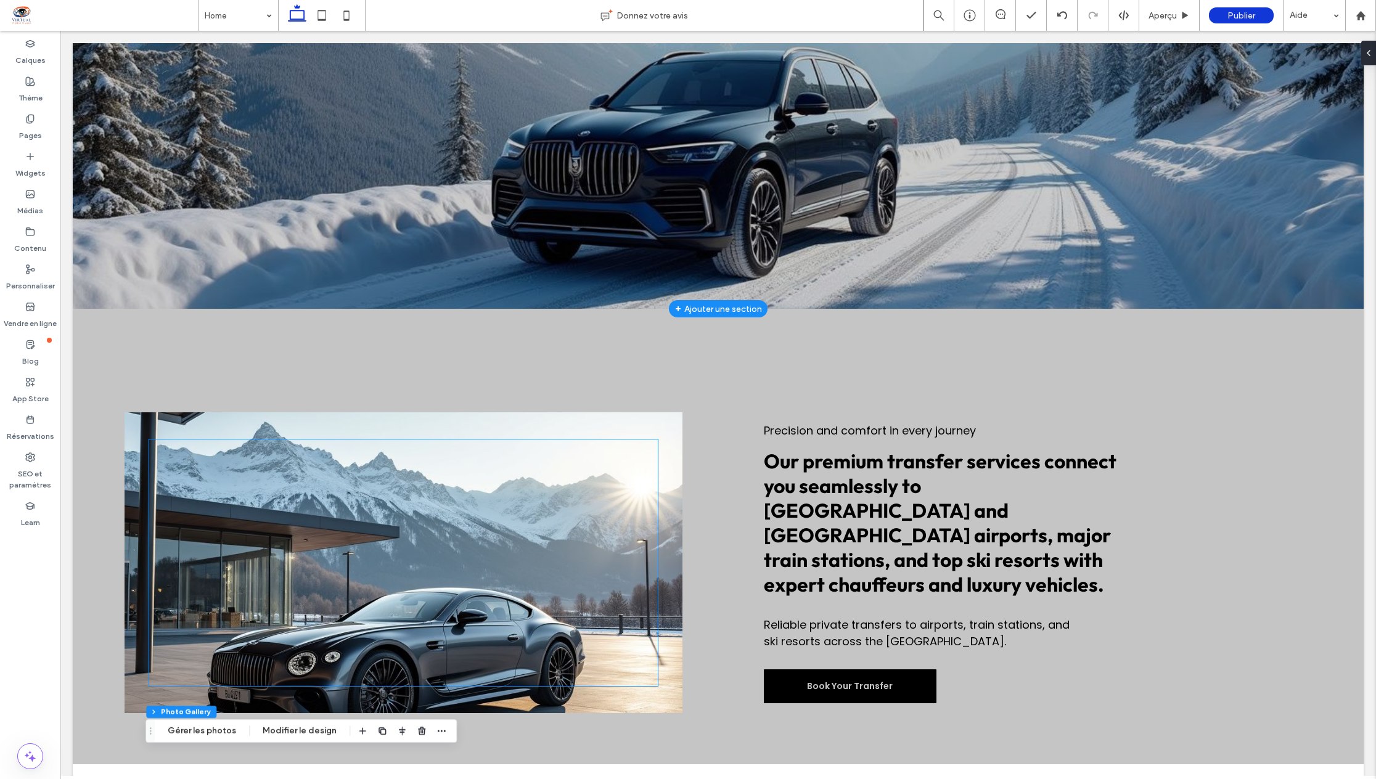
scroll to position [247, 0]
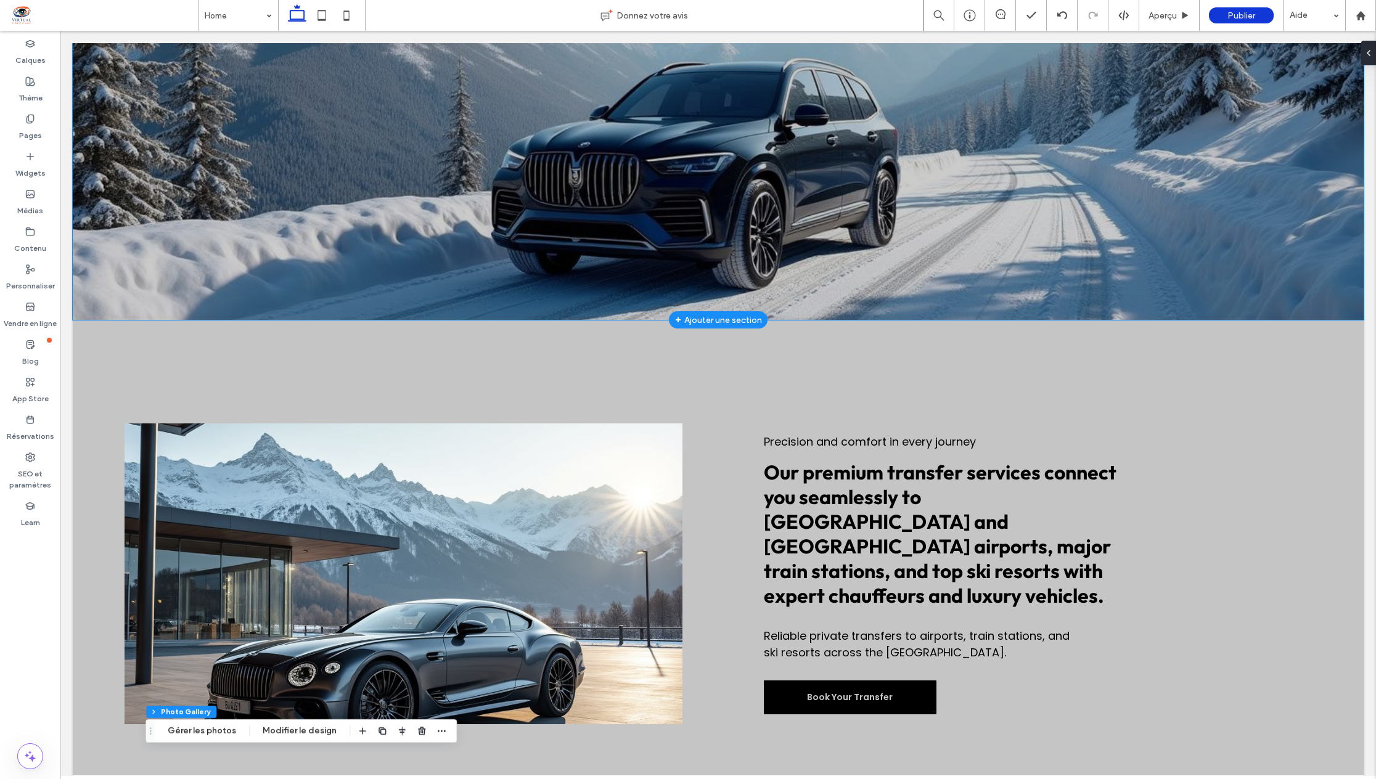
click at [187, 316] on div at bounding box center [718, 95] width 1291 height 450
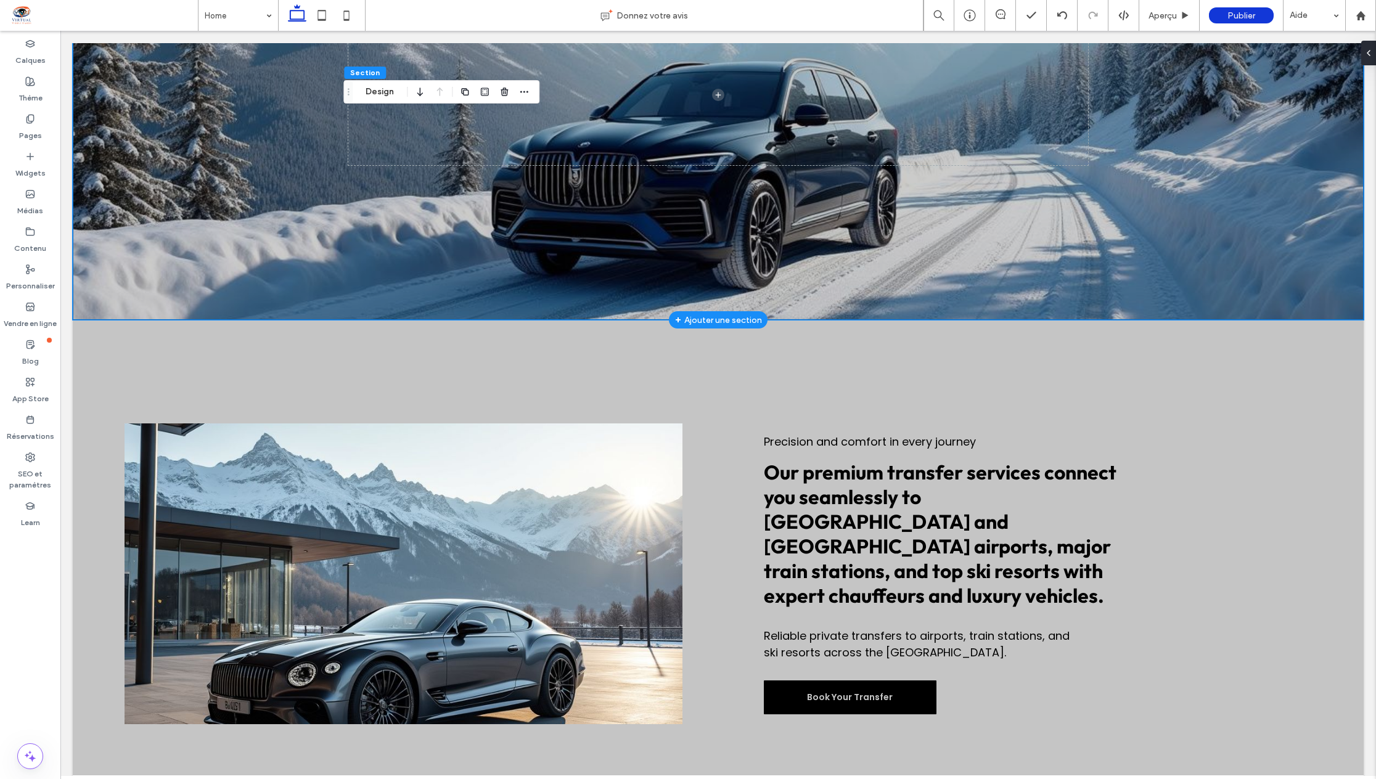
click at [187, 316] on div at bounding box center [718, 95] width 1291 height 450
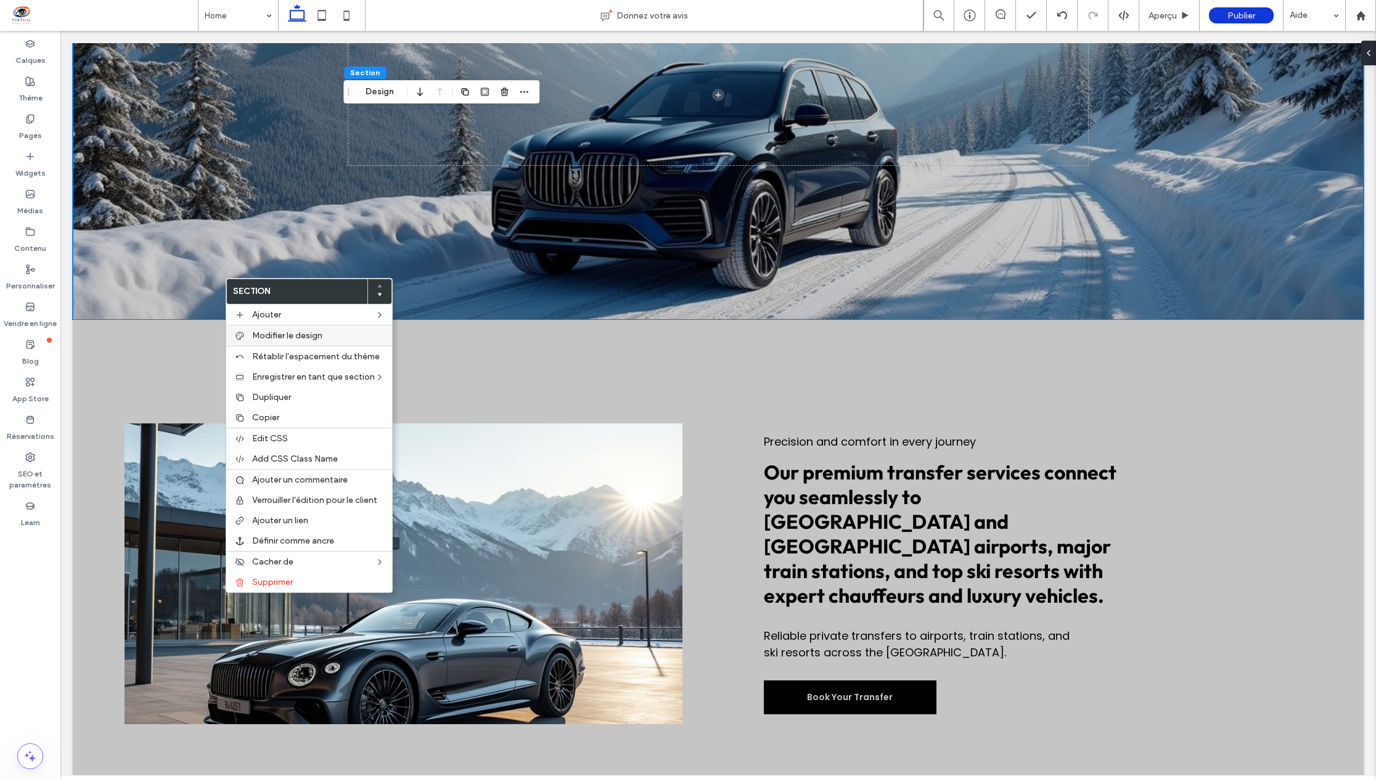
click at [298, 333] on span "Modifier le design" at bounding box center [287, 335] width 70 height 10
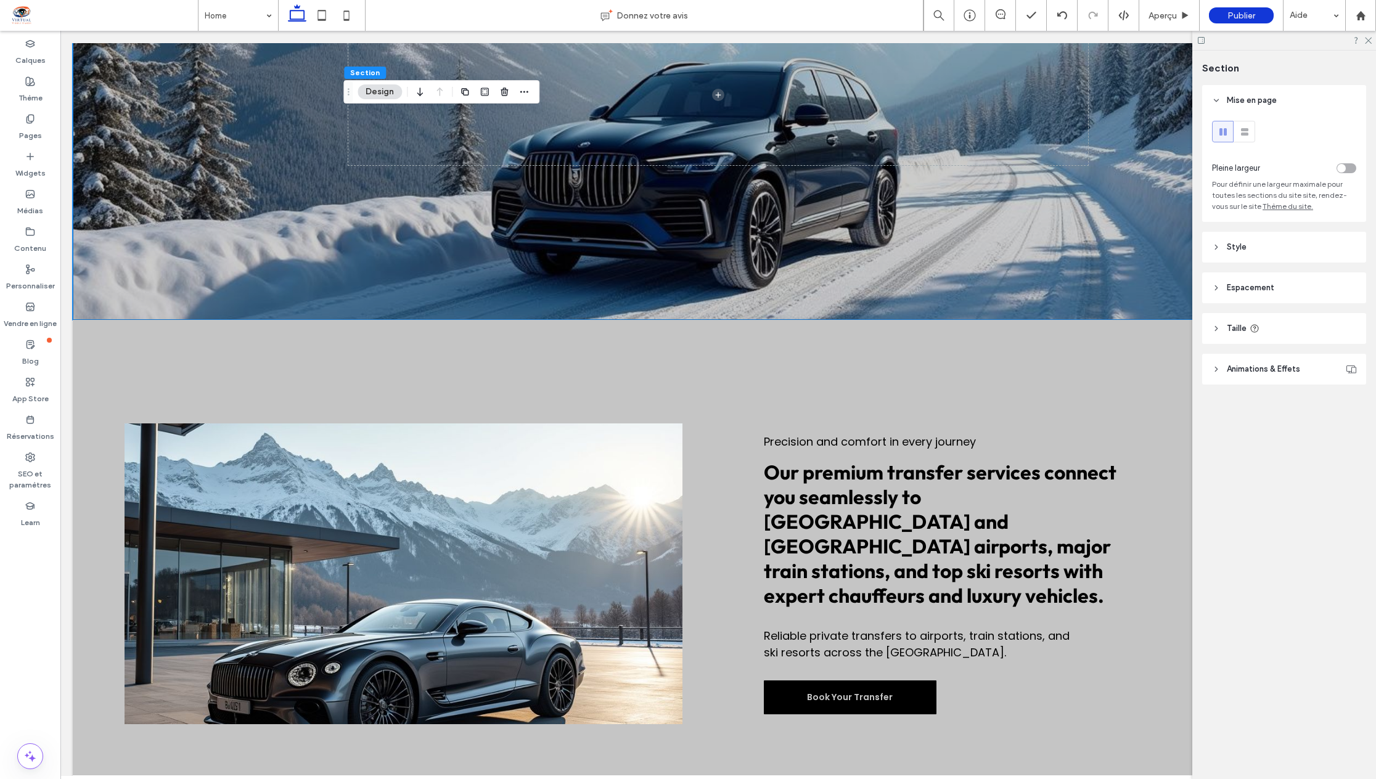
click at [1352, 166] on div "toggle" at bounding box center [1346, 168] width 20 height 10
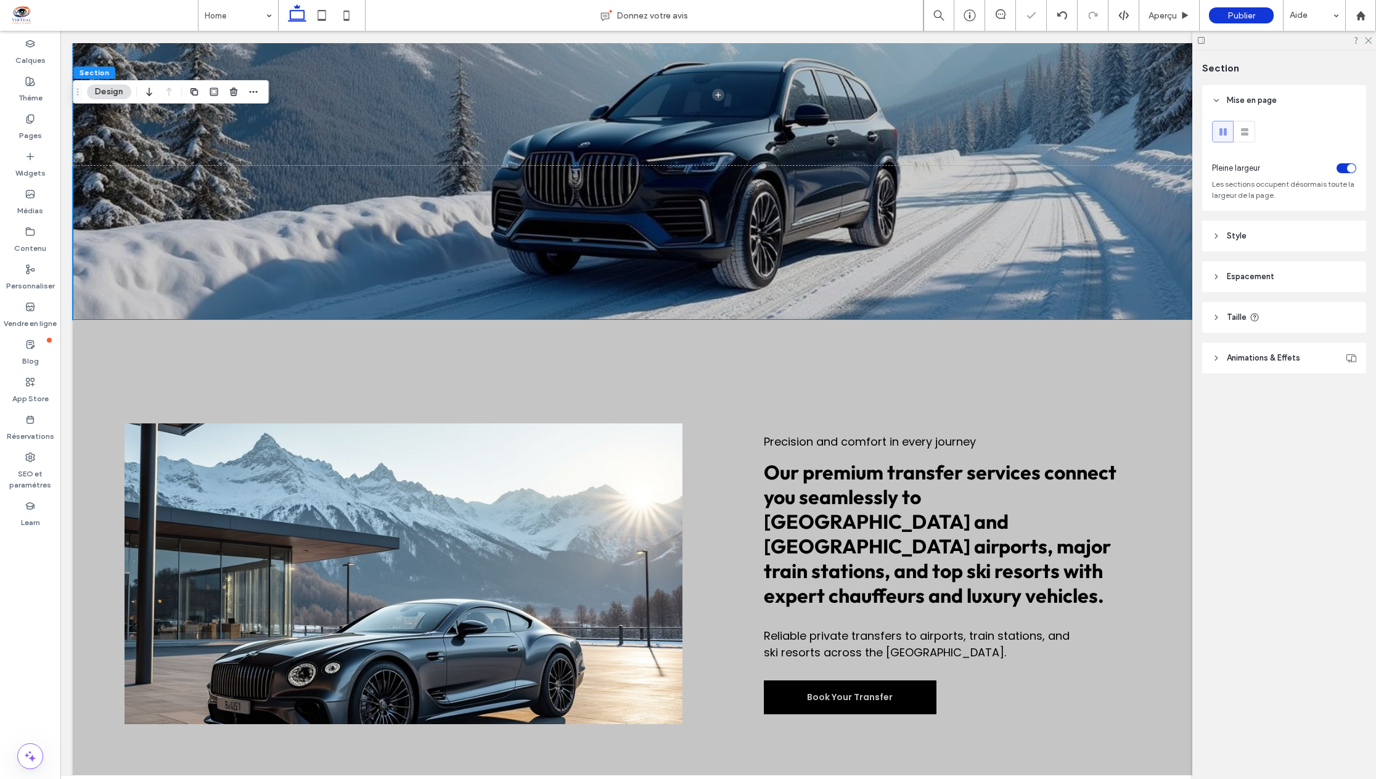
click at [1338, 171] on div "toggle" at bounding box center [1346, 168] width 20 height 10
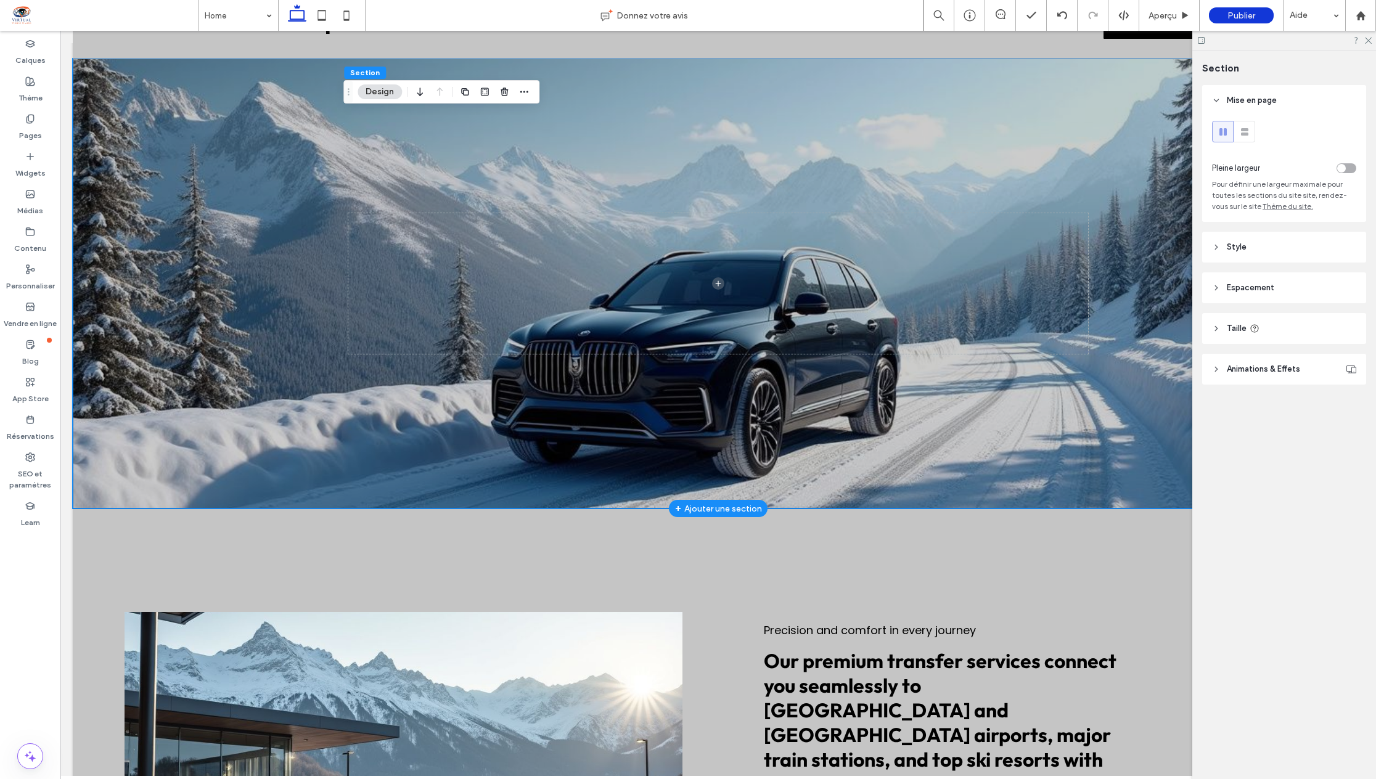
scroll to position [0, 0]
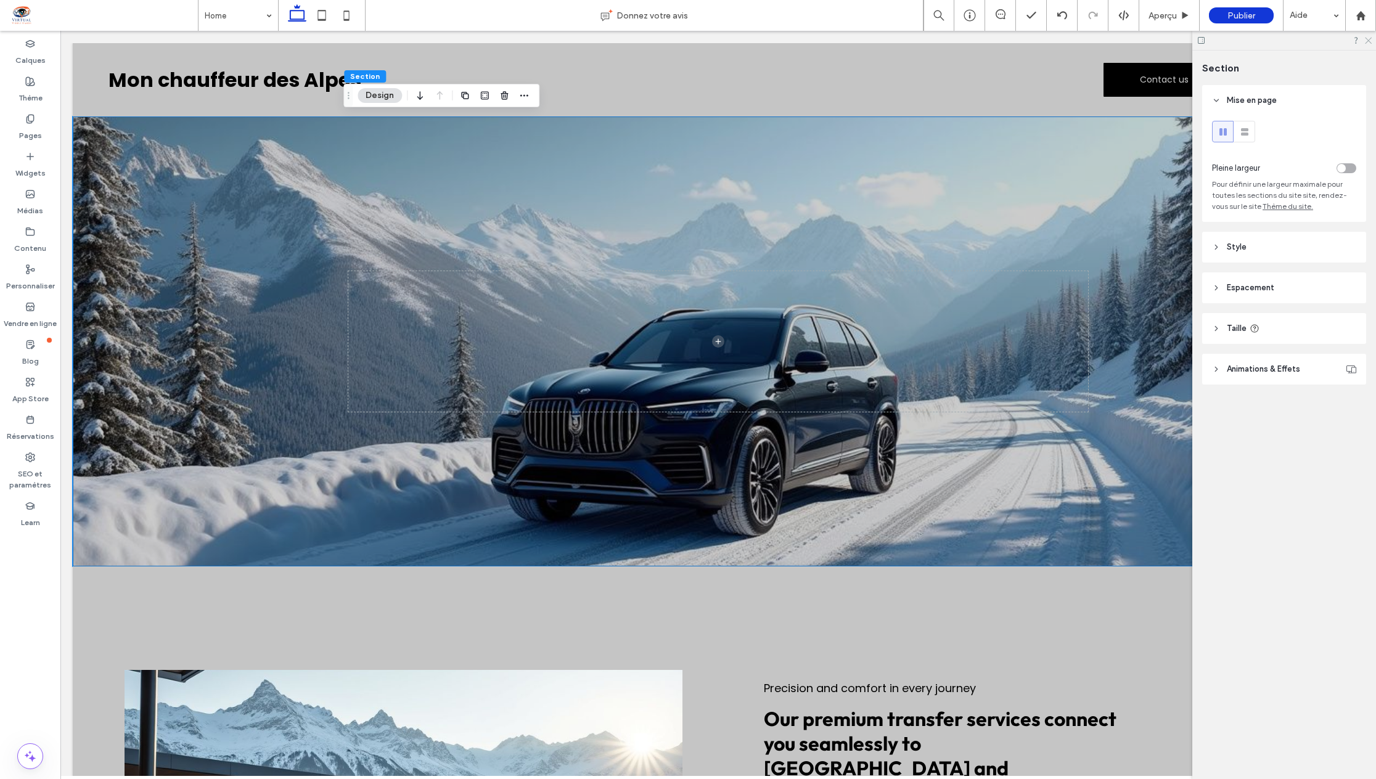
click at [1365, 41] on icon at bounding box center [1367, 40] width 8 height 8
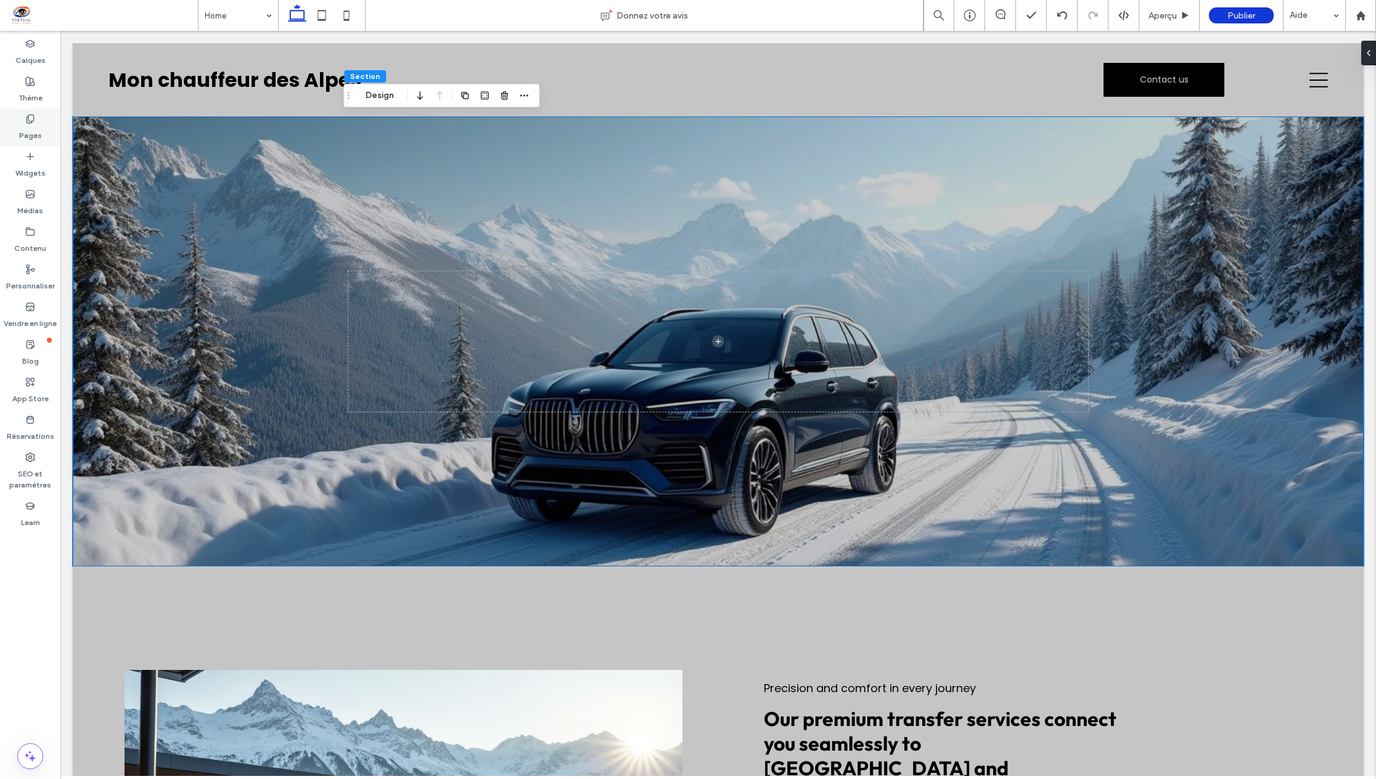
click at [22, 126] on label "Pages" at bounding box center [30, 132] width 23 height 17
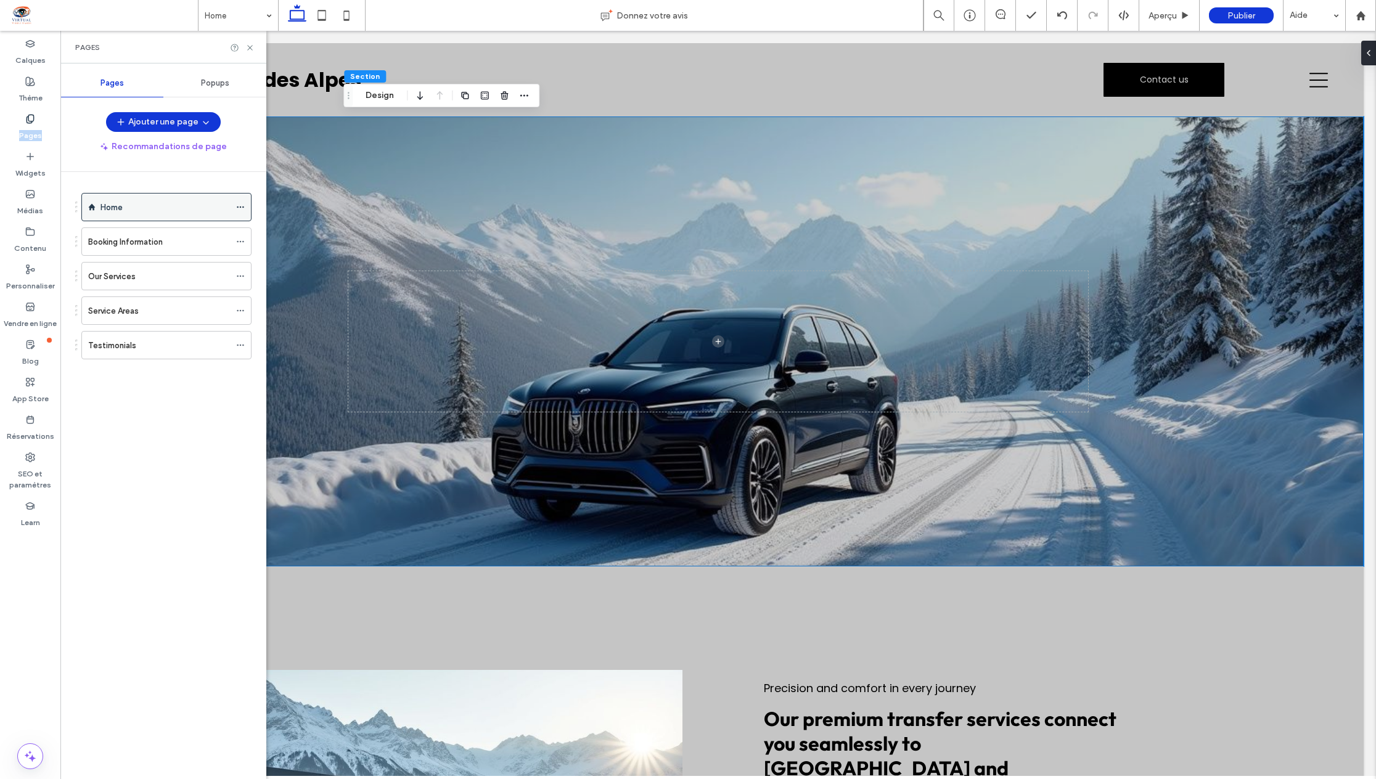
click at [158, 210] on div "Home" at bounding box center [164, 207] width 129 height 13
click at [0, 0] on div at bounding box center [0, 0] width 0 height 0
click at [240, 208] on icon at bounding box center [240, 207] width 9 height 9
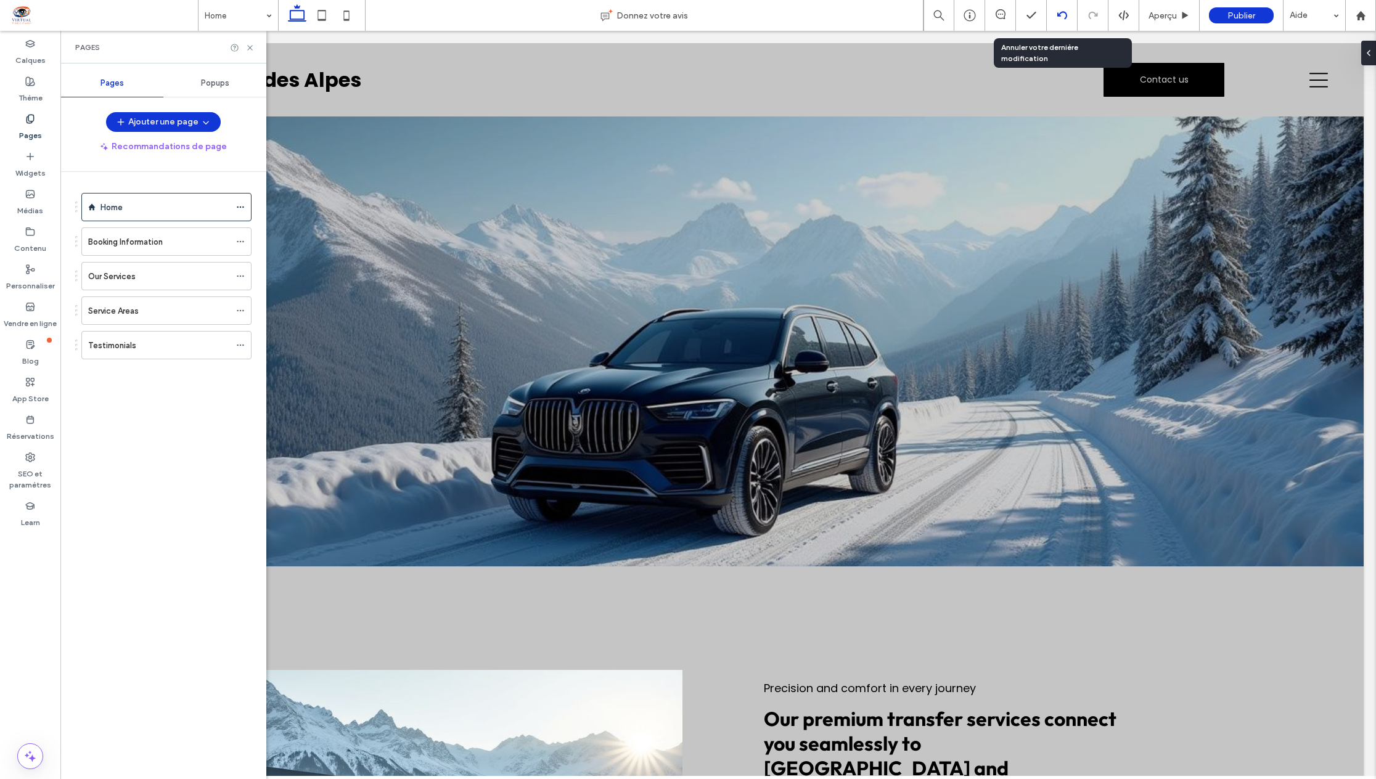
click at [1055, 15] on div at bounding box center [1062, 15] width 30 height 10
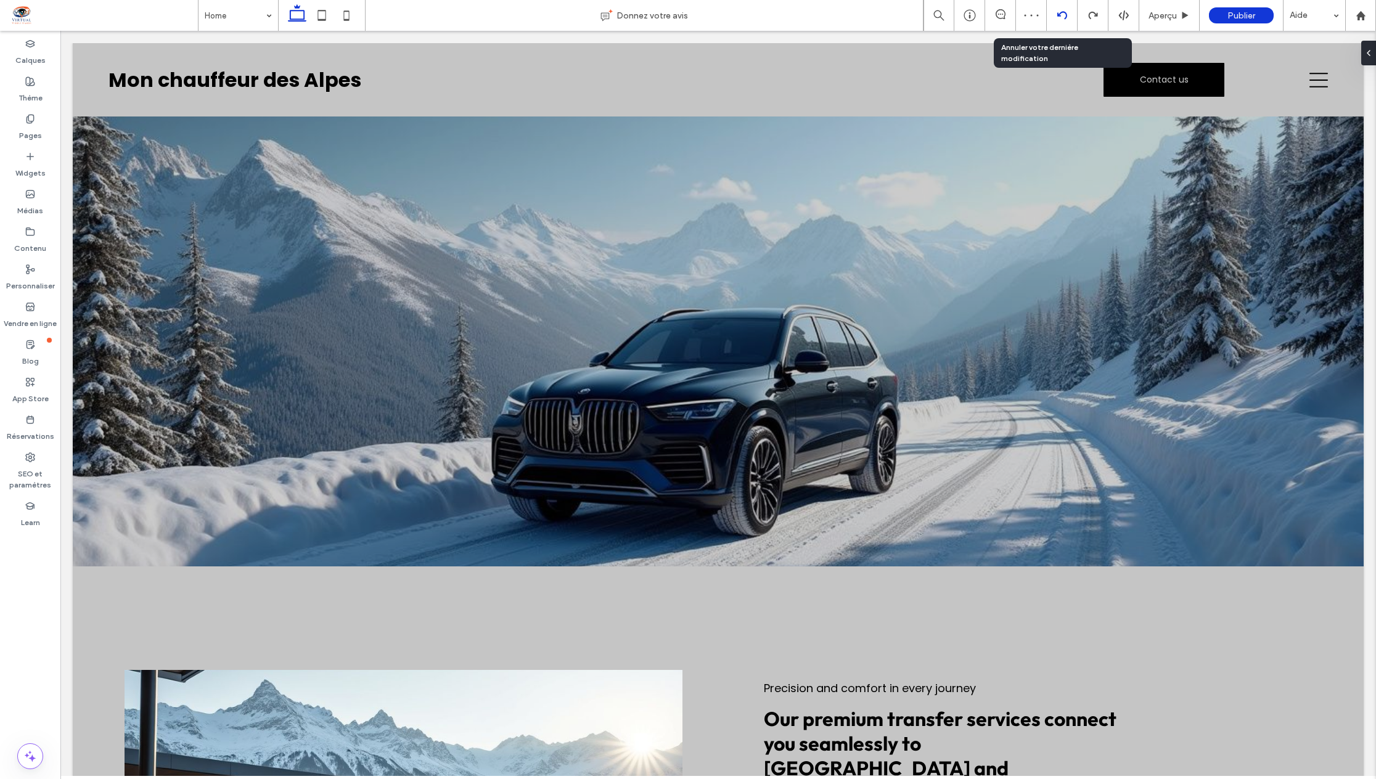
click at [1061, 22] on div at bounding box center [1062, 15] width 31 height 31
click at [91, 125] on div at bounding box center [92, 123] width 38 height 14
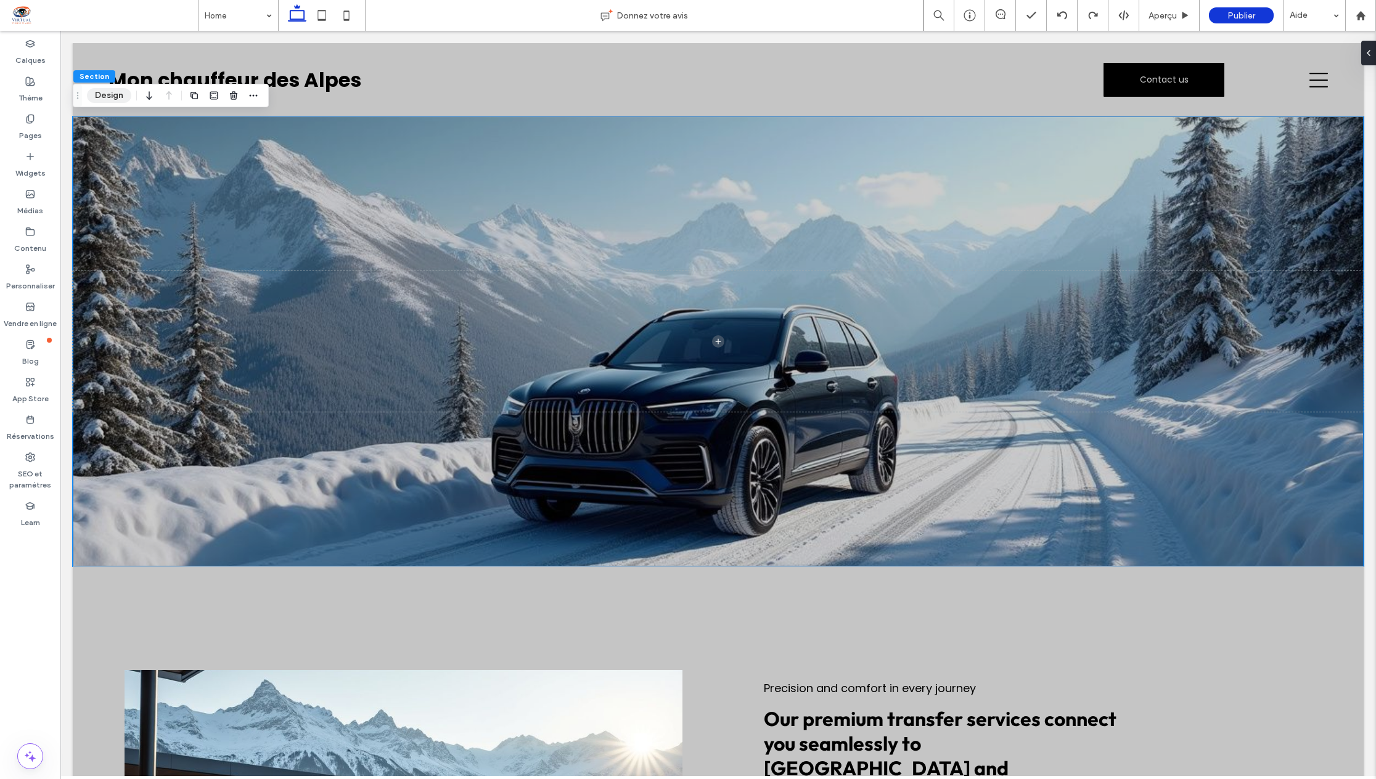
click at [102, 94] on button "Design" at bounding box center [109, 95] width 44 height 15
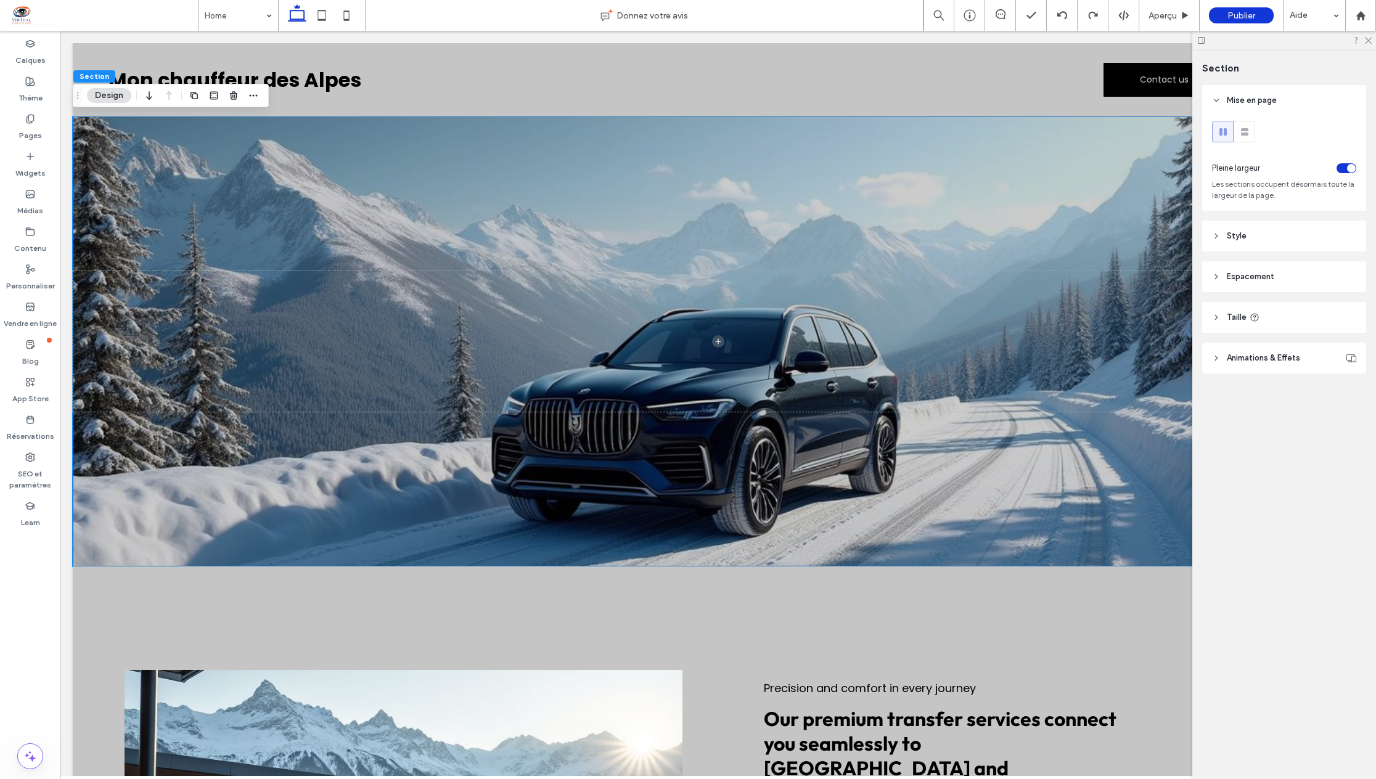
click at [1286, 363] on span "Animations & Effets" at bounding box center [1263, 358] width 73 height 12
click at [1239, 318] on span "Taille" at bounding box center [1237, 317] width 20 height 12
click at [1251, 281] on span "Espacement" at bounding box center [1250, 277] width 47 height 12
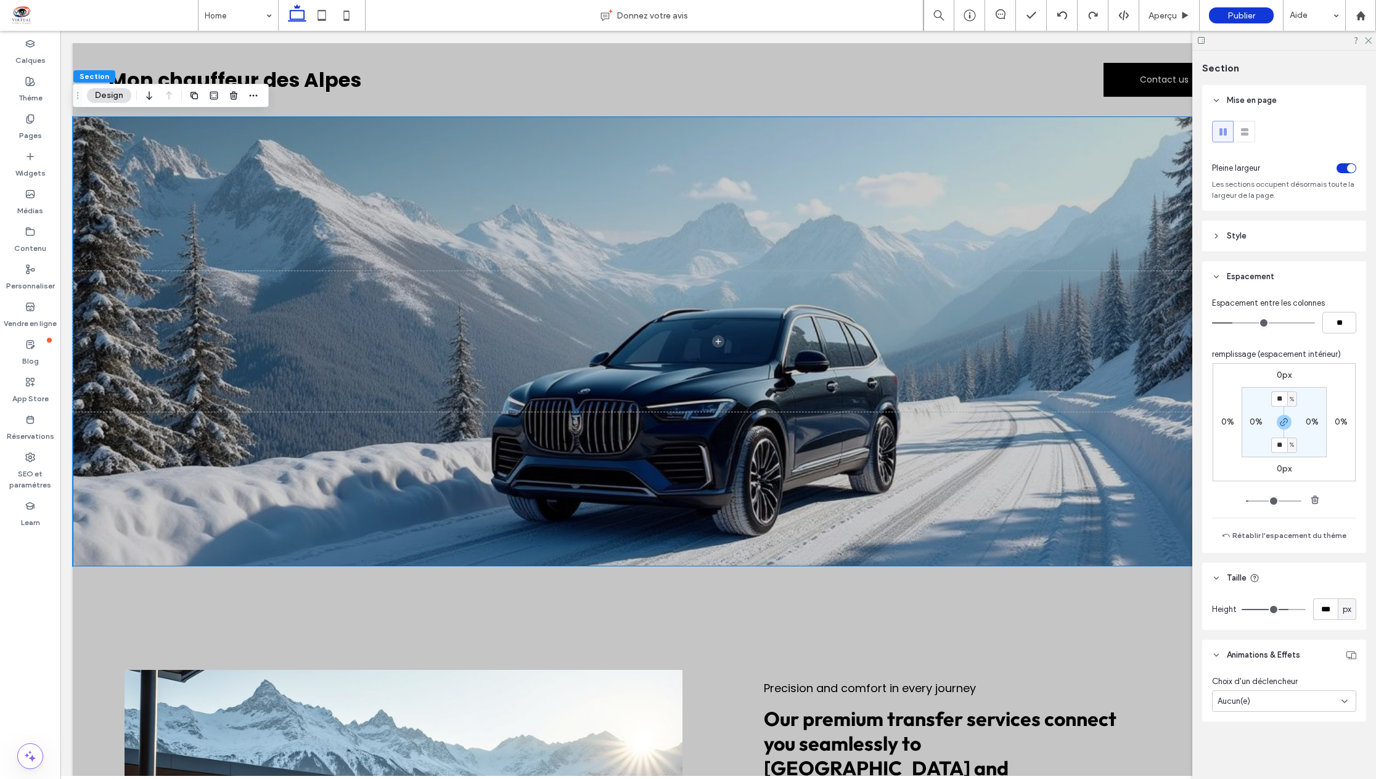
click at [1253, 241] on header "Style" at bounding box center [1284, 236] width 164 height 31
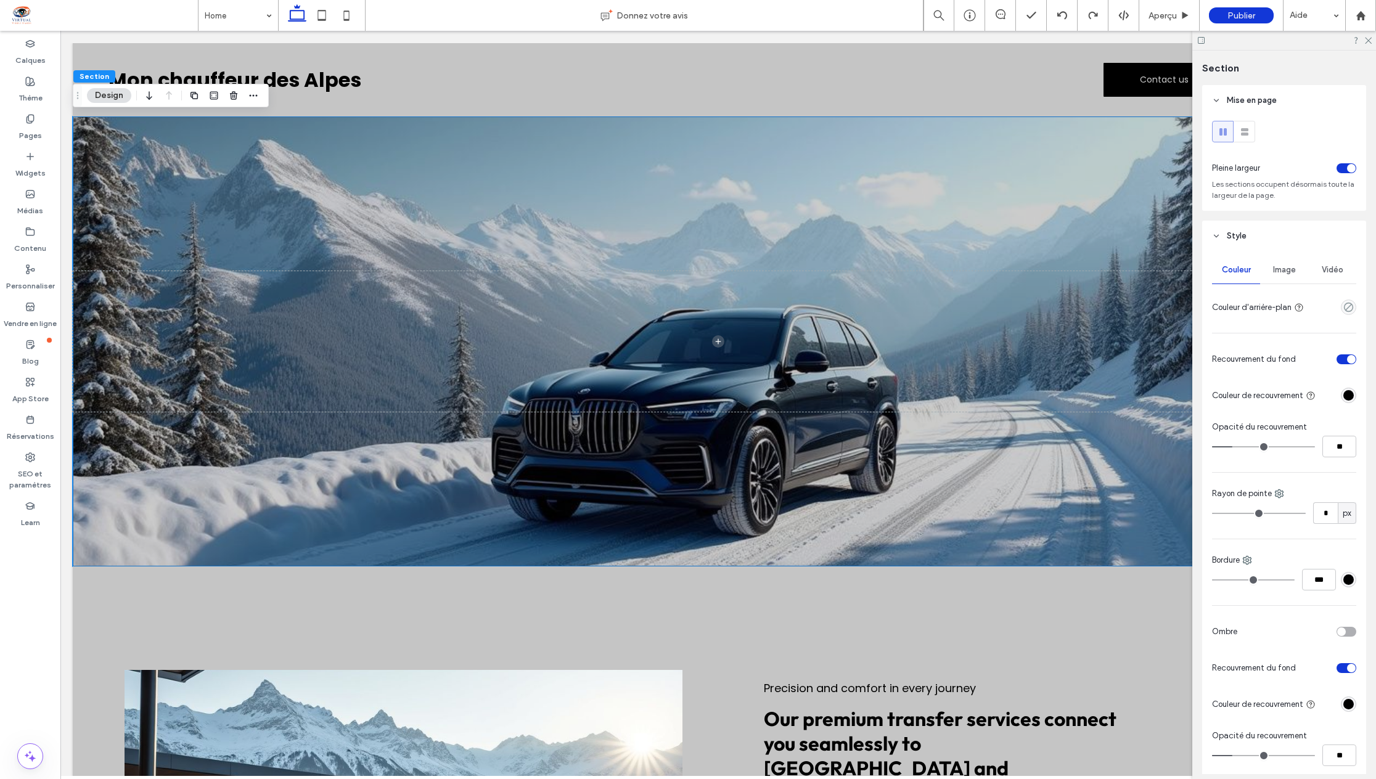
click at [1283, 273] on span "Image" at bounding box center [1284, 270] width 23 height 10
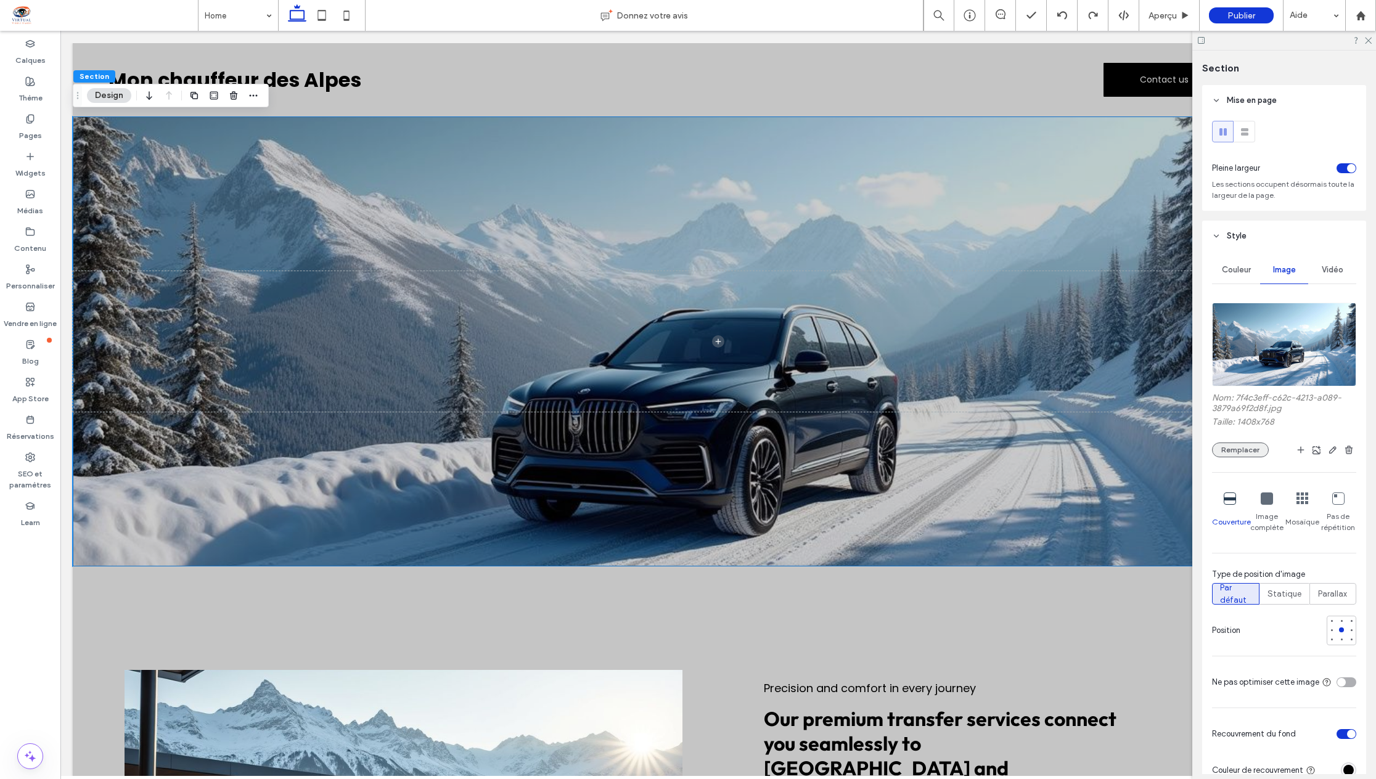
click at [1233, 449] on button "Remplacer" at bounding box center [1240, 450] width 57 height 15
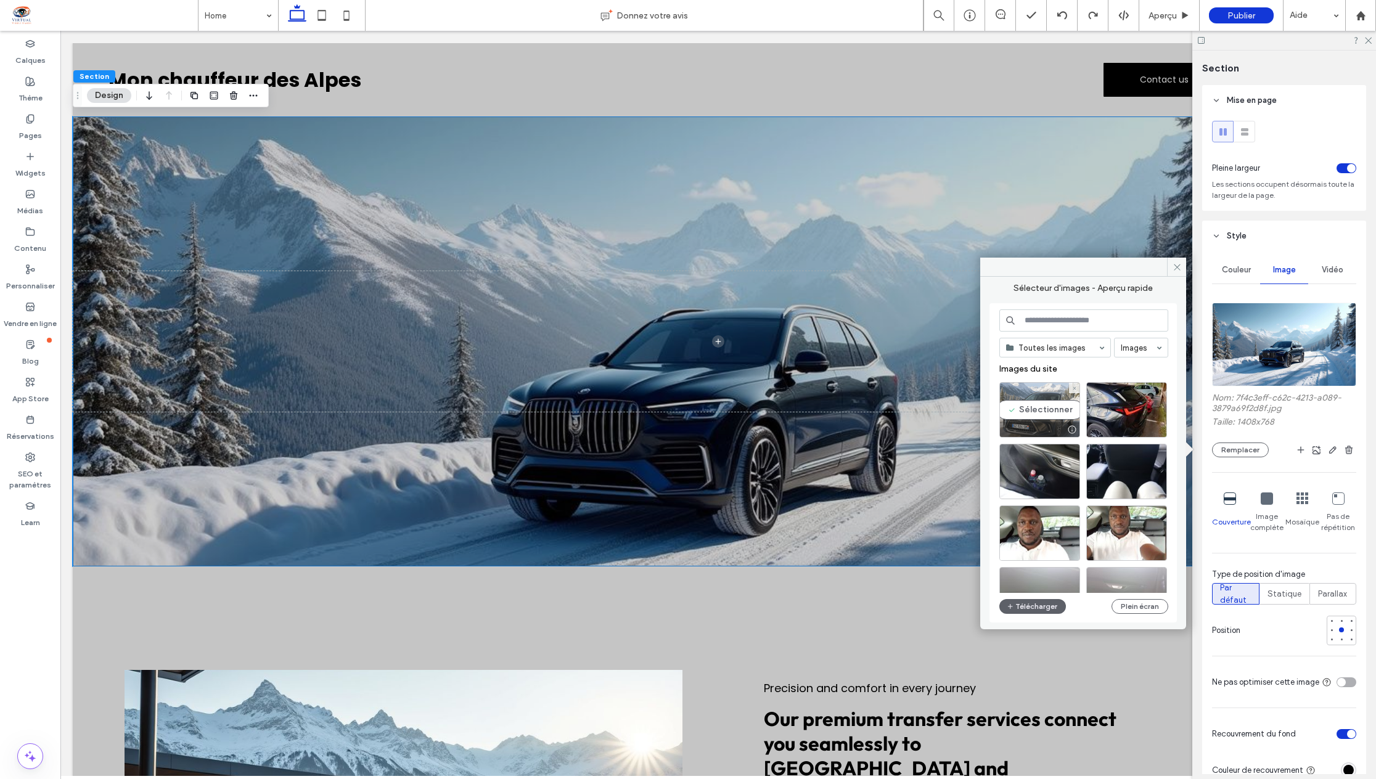
click at [1037, 404] on div "Sélectionner" at bounding box center [1039, 409] width 81 height 55
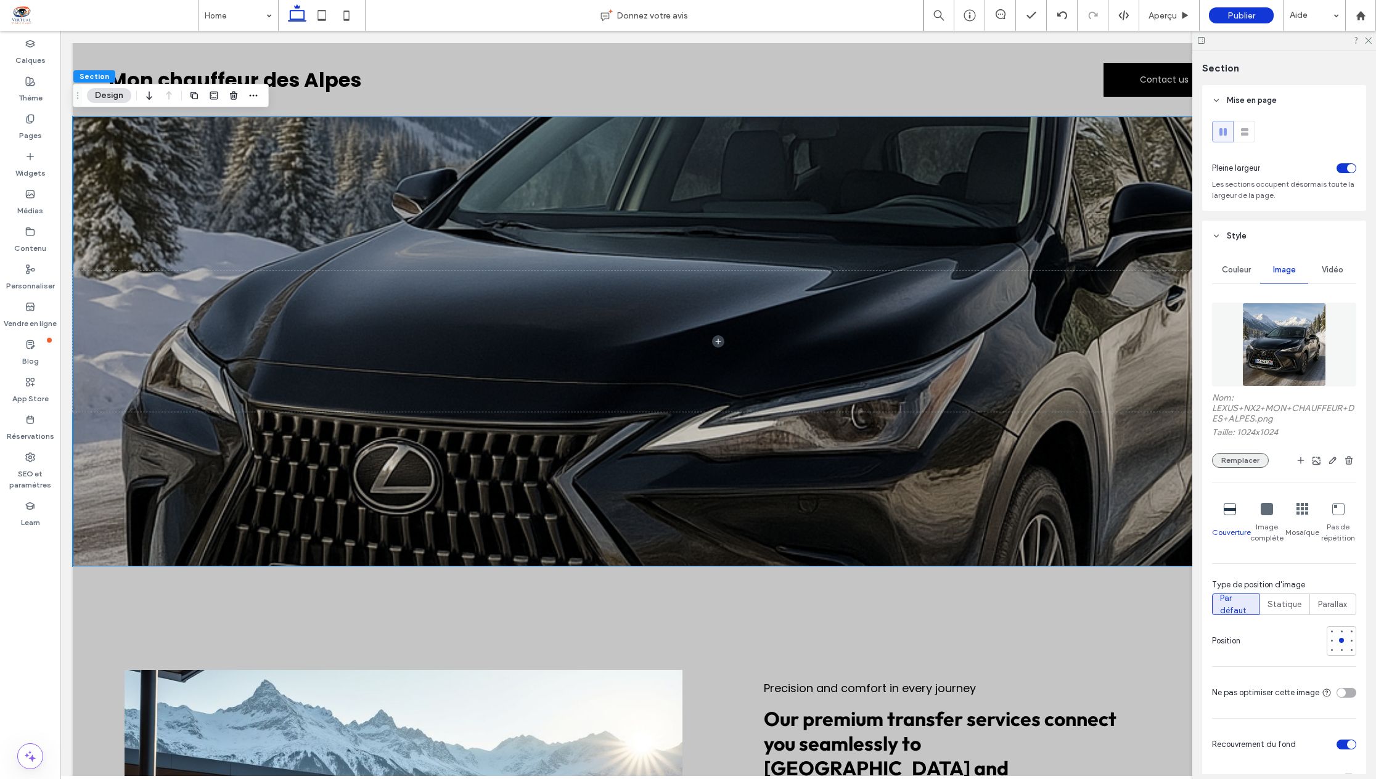
click at [1225, 457] on button "Remplacer" at bounding box center [1240, 460] width 57 height 15
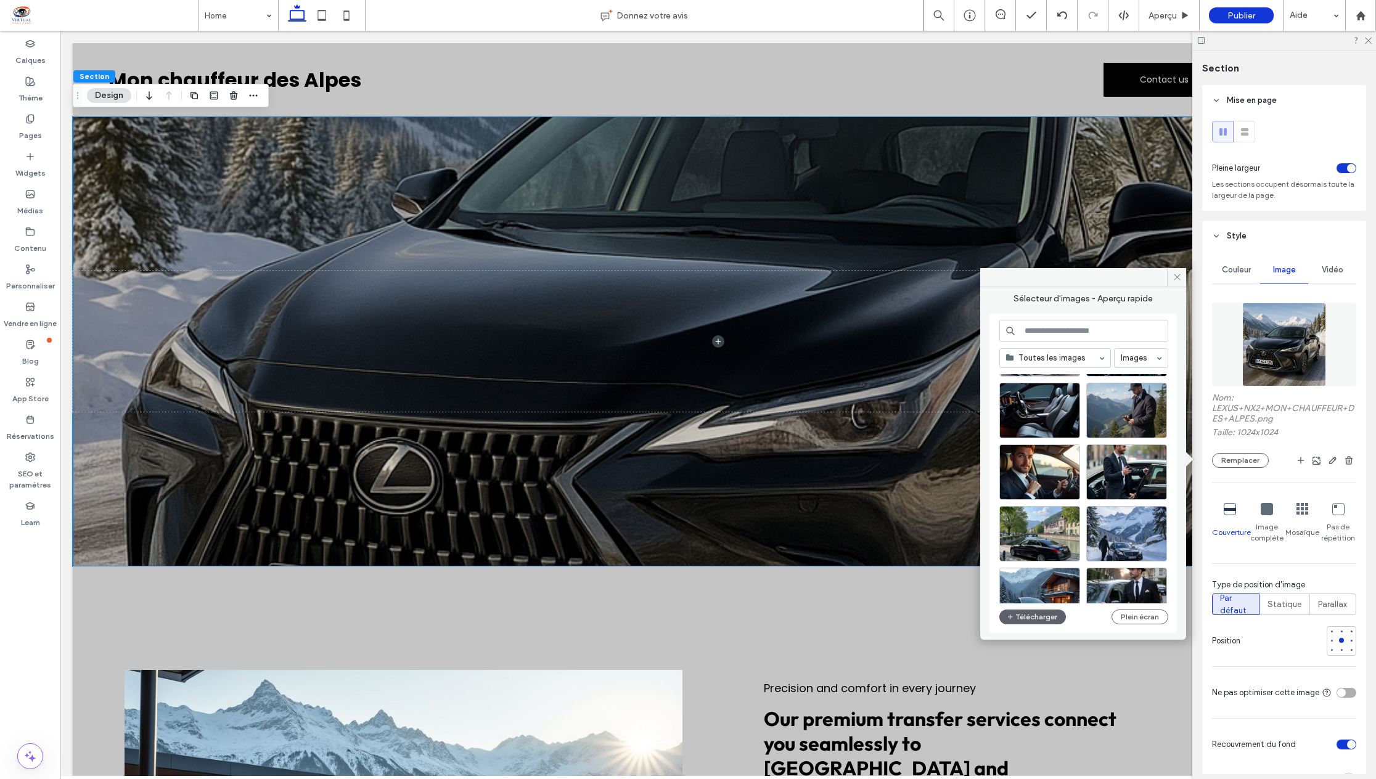
scroll to position [848, 0]
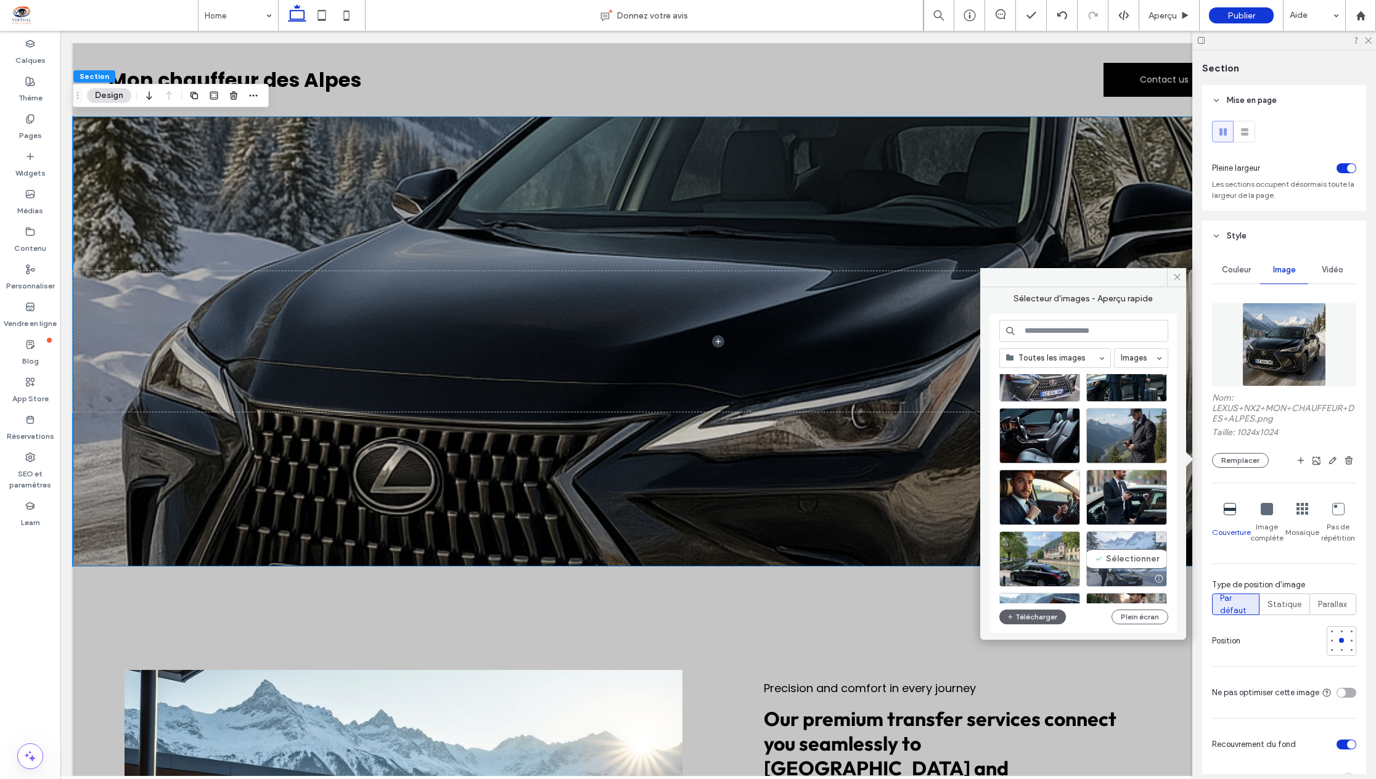
click at [1134, 558] on div "Sélectionner" at bounding box center [1126, 558] width 81 height 55
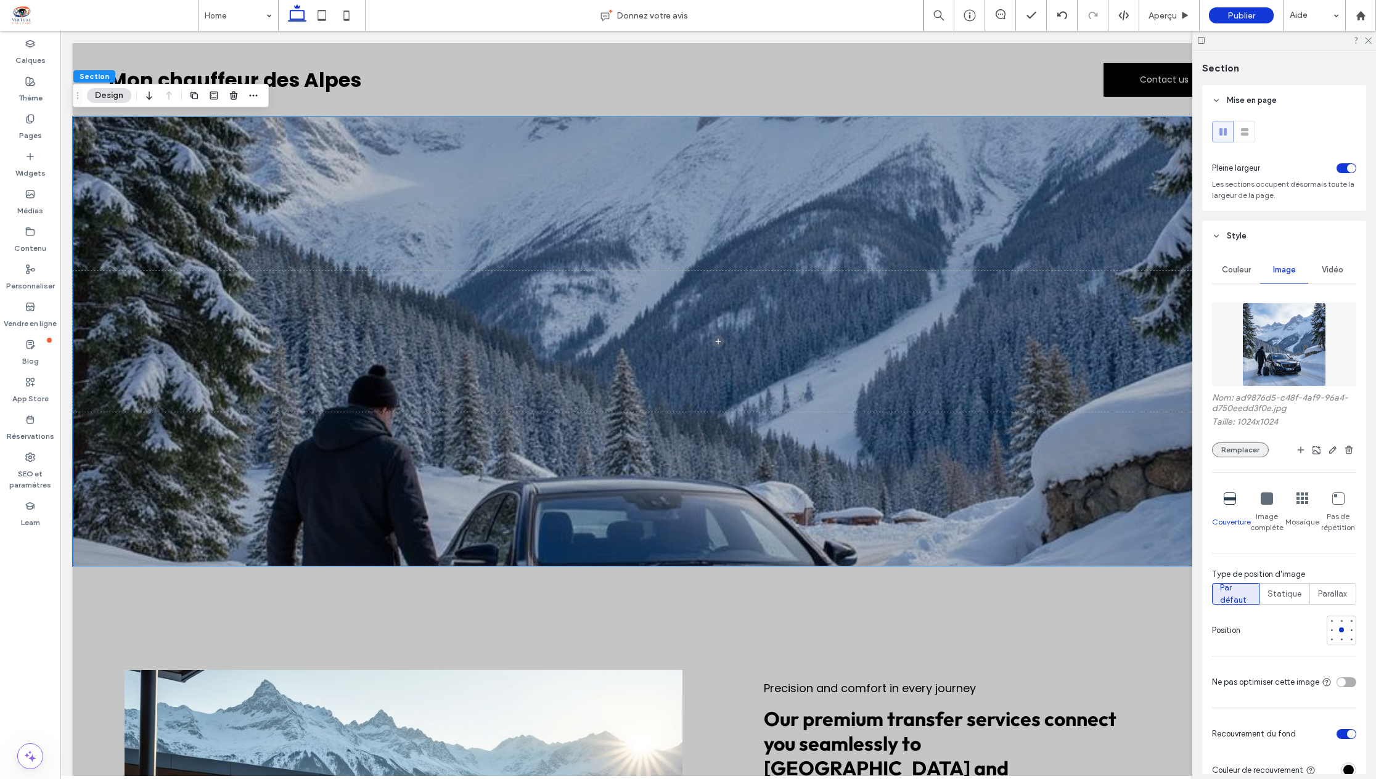
click at [1237, 457] on button "Remplacer" at bounding box center [1240, 450] width 57 height 15
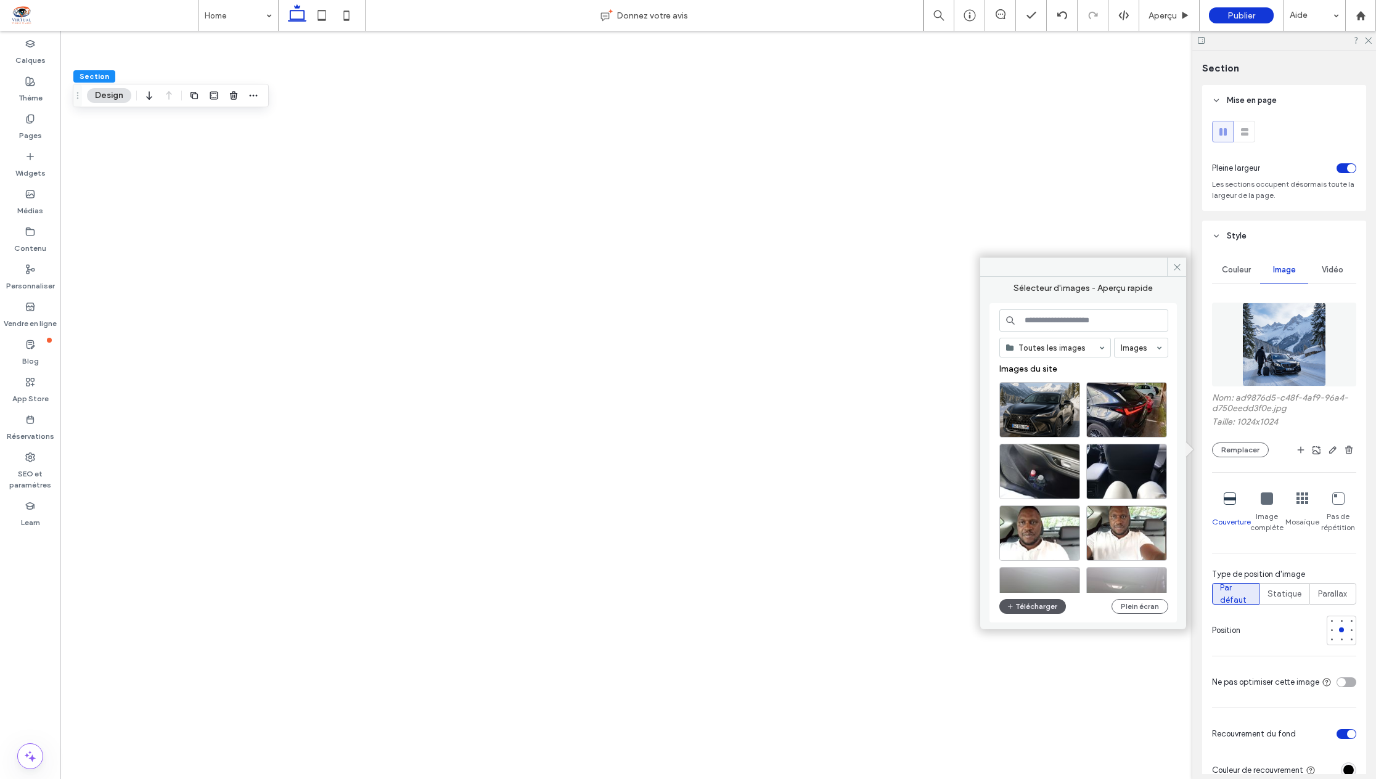
click at [1029, 608] on button "Télécharger" at bounding box center [1032, 606] width 67 height 15
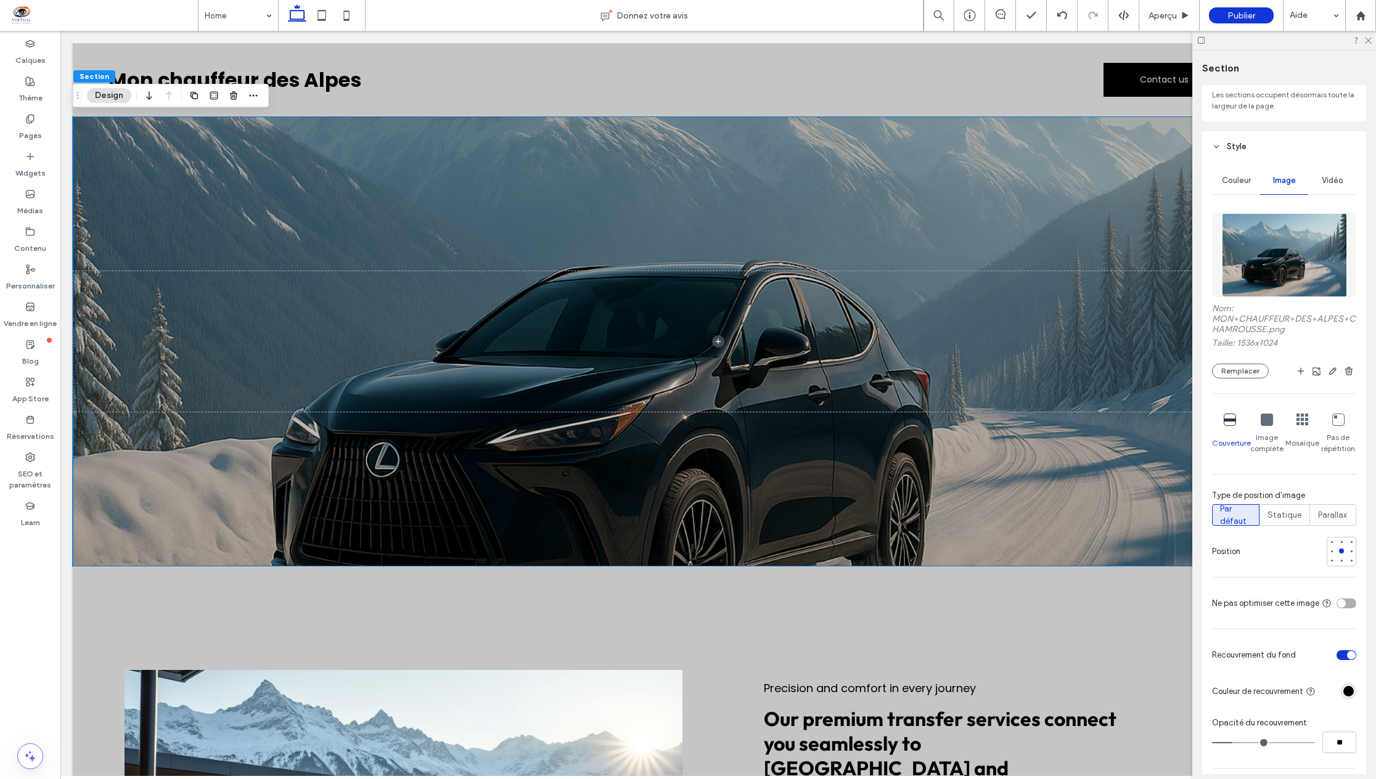
scroll to position [123, 0]
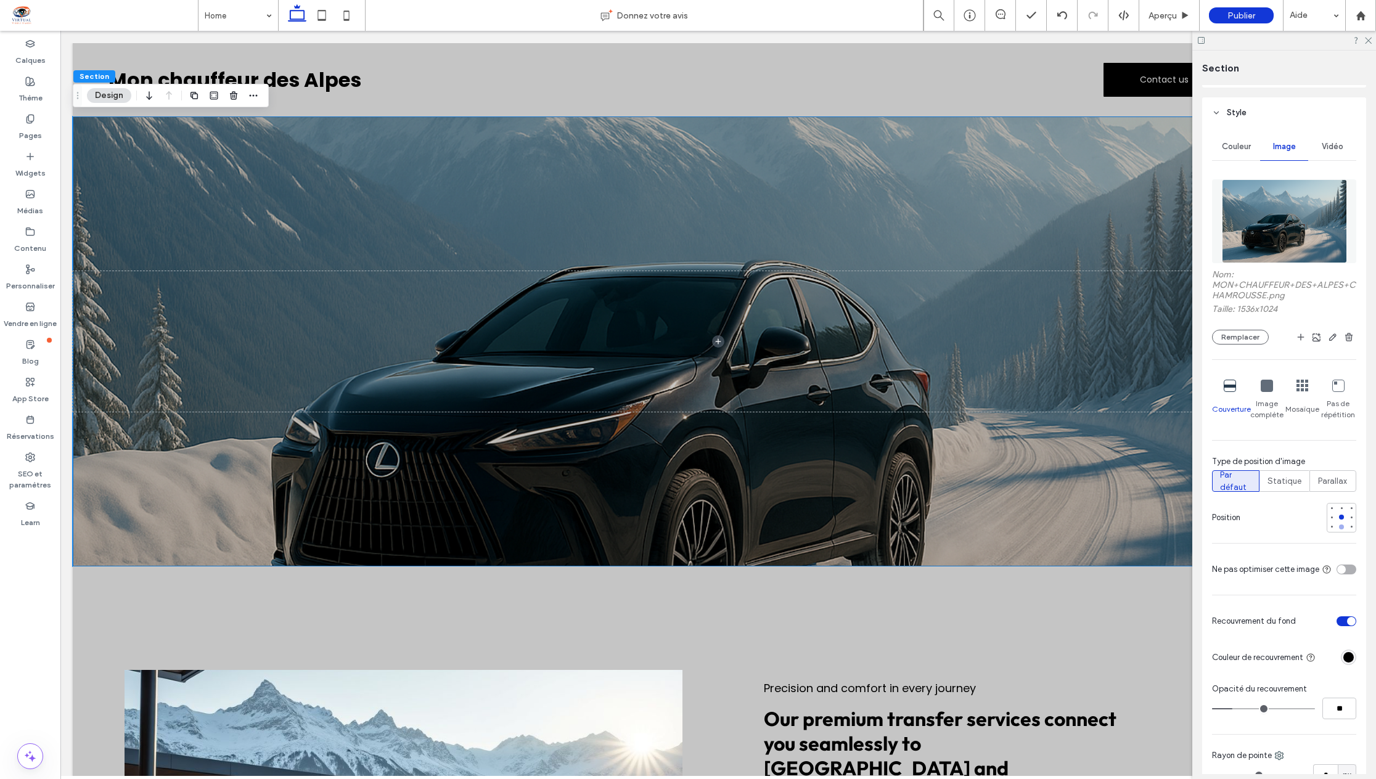
click at [1339, 525] on div at bounding box center [1341, 527] width 5 height 5
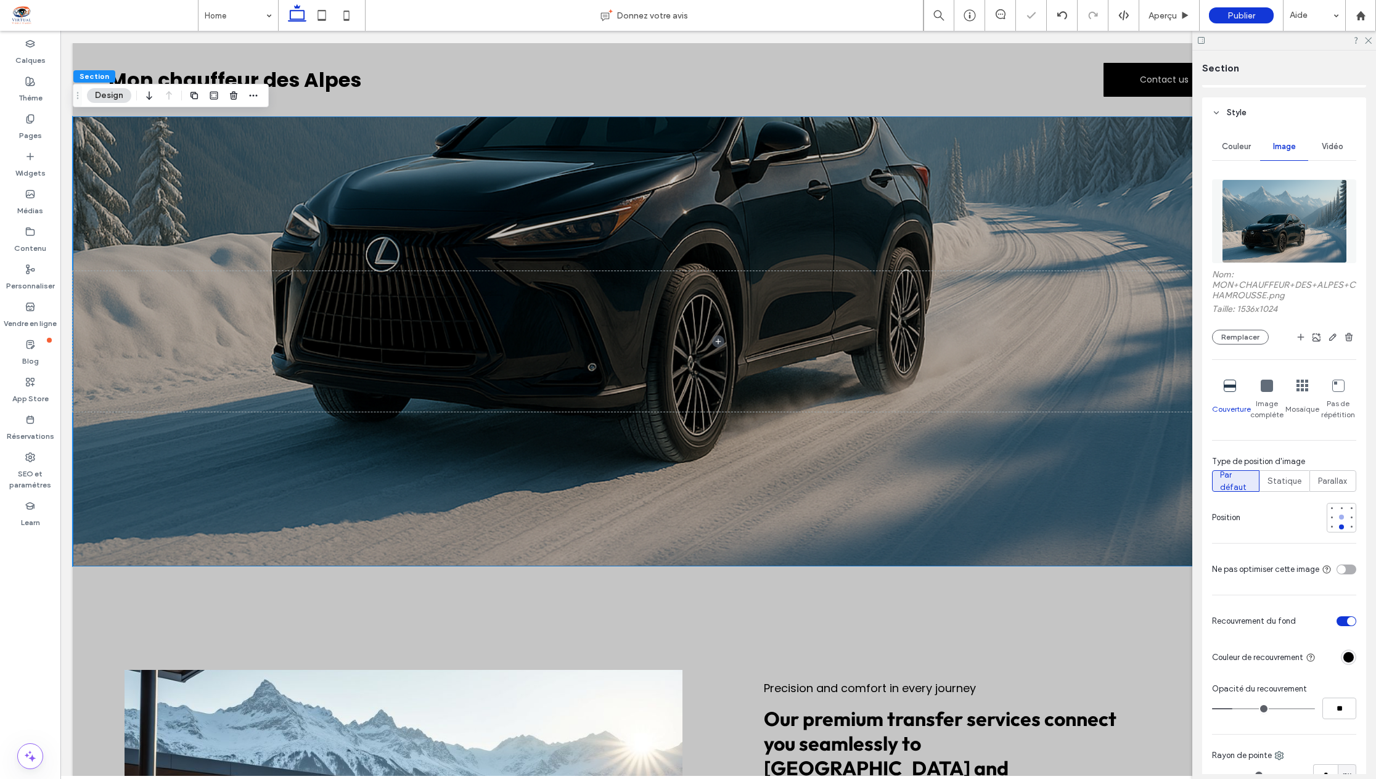
click at [1339, 516] on div at bounding box center [1341, 517] width 5 height 5
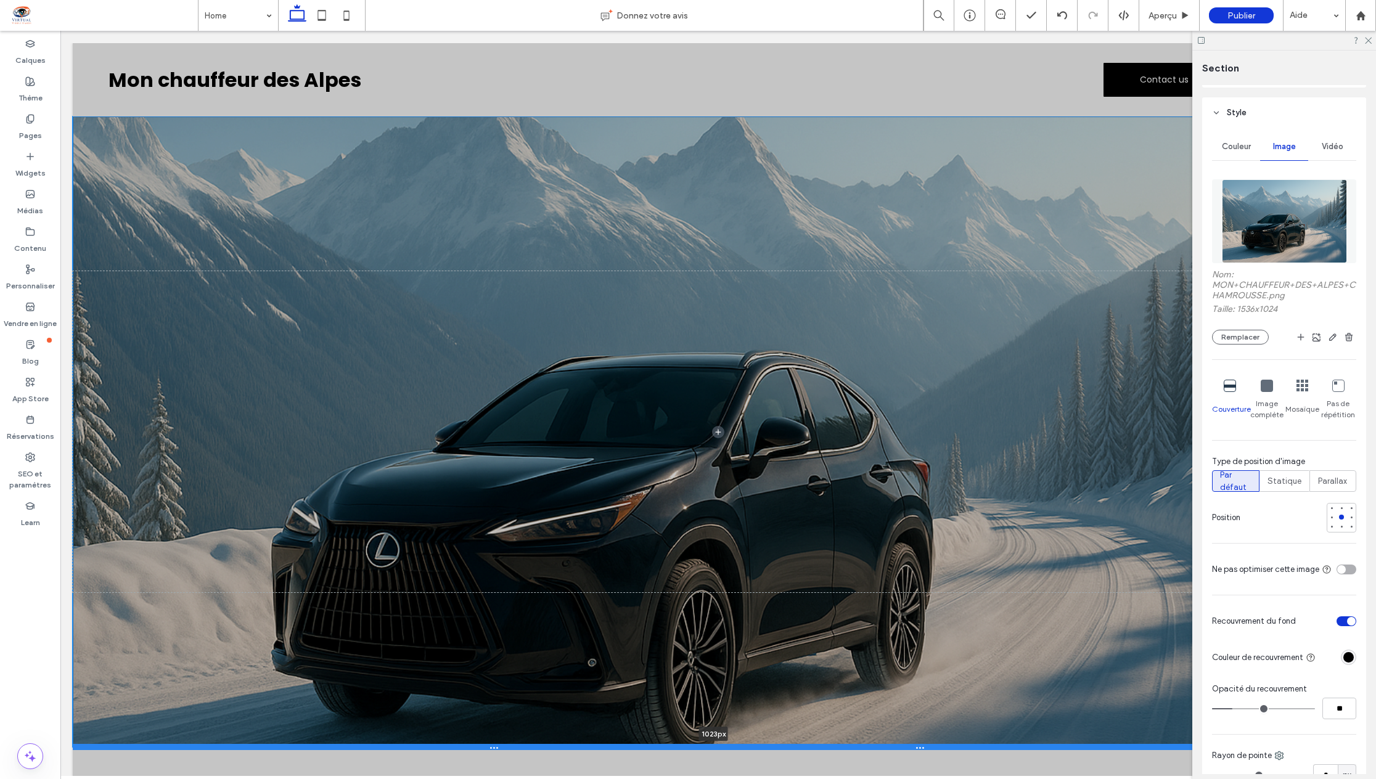
drag, startPoint x: 952, startPoint y: 565, endPoint x: 923, endPoint y: 746, distance: 182.8
click at [923, 746] on div at bounding box center [713, 747] width 1281 height 6
type input "****"
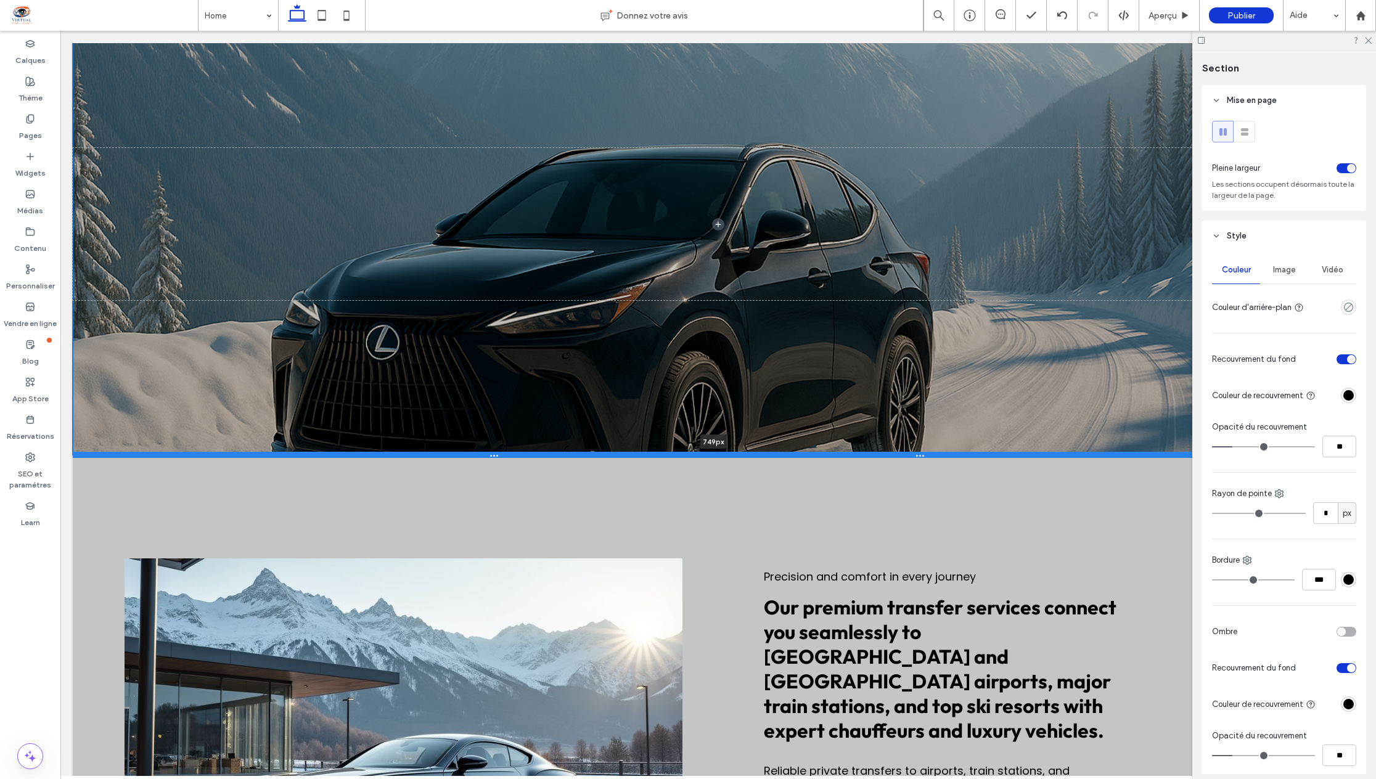
drag, startPoint x: 970, startPoint y: 621, endPoint x: 1001, endPoint y: 452, distance: 171.7
click at [1001, 452] on div at bounding box center [713, 455] width 1281 height 6
type input "***"
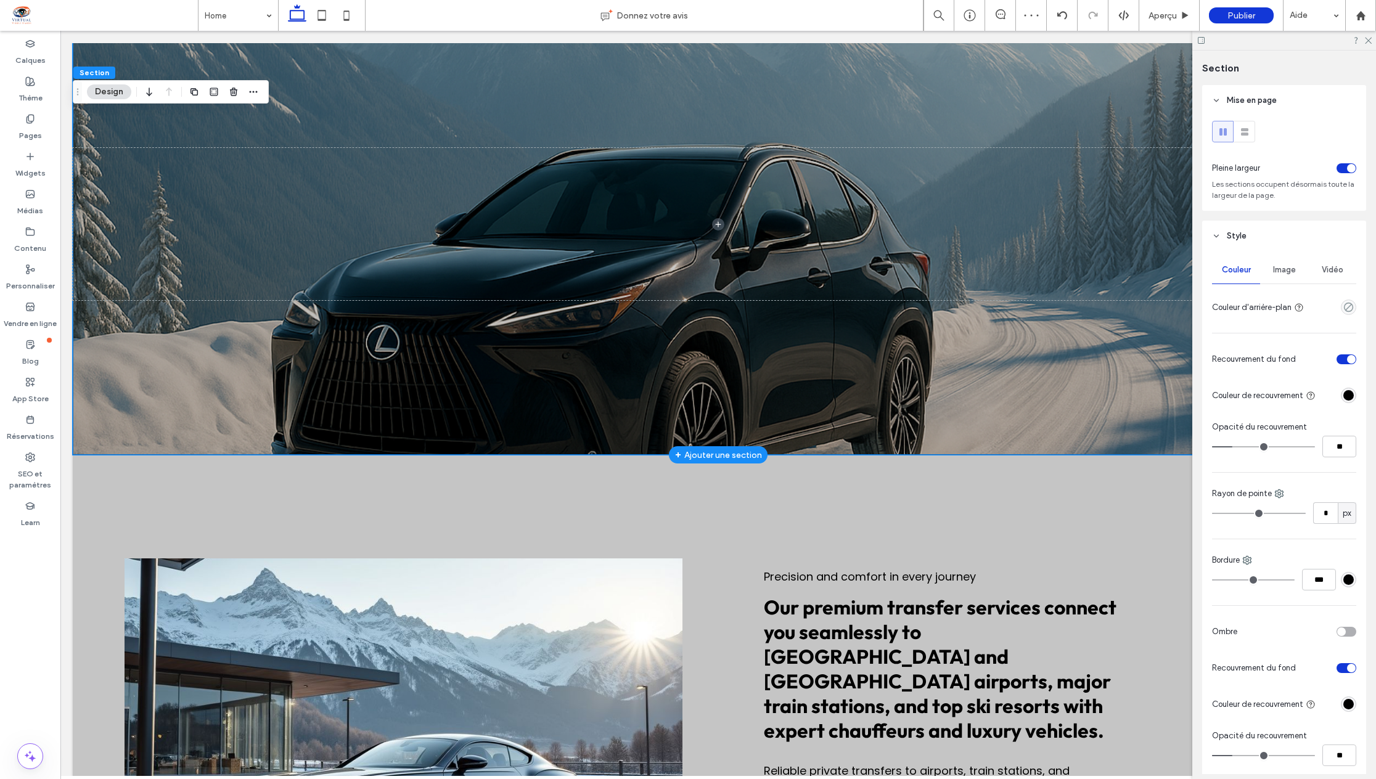
type input "**"
click at [1230, 514] on input "range" at bounding box center [1259, 513] width 94 height 1
type input "**"
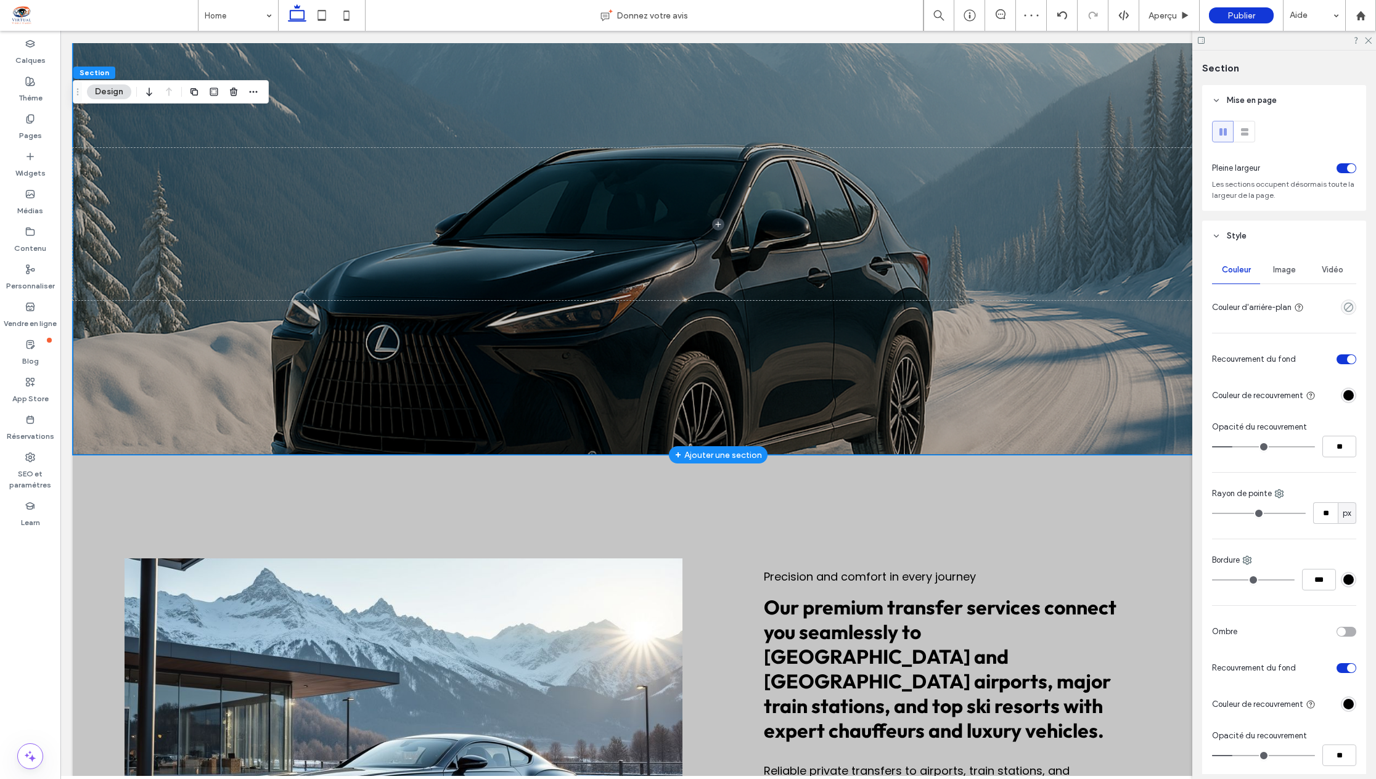
type input "**"
click at [1241, 513] on input "range" at bounding box center [1259, 513] width 94 height 1
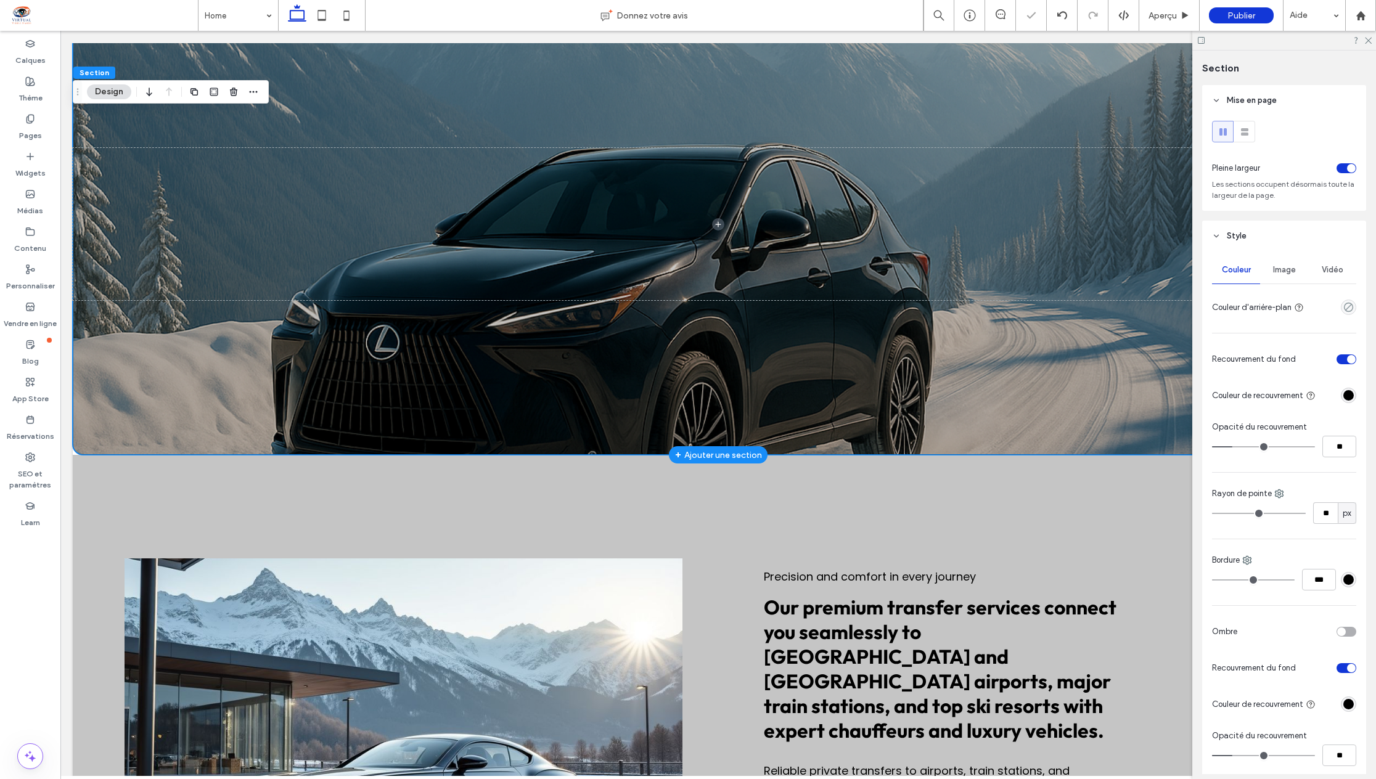
type input "**"
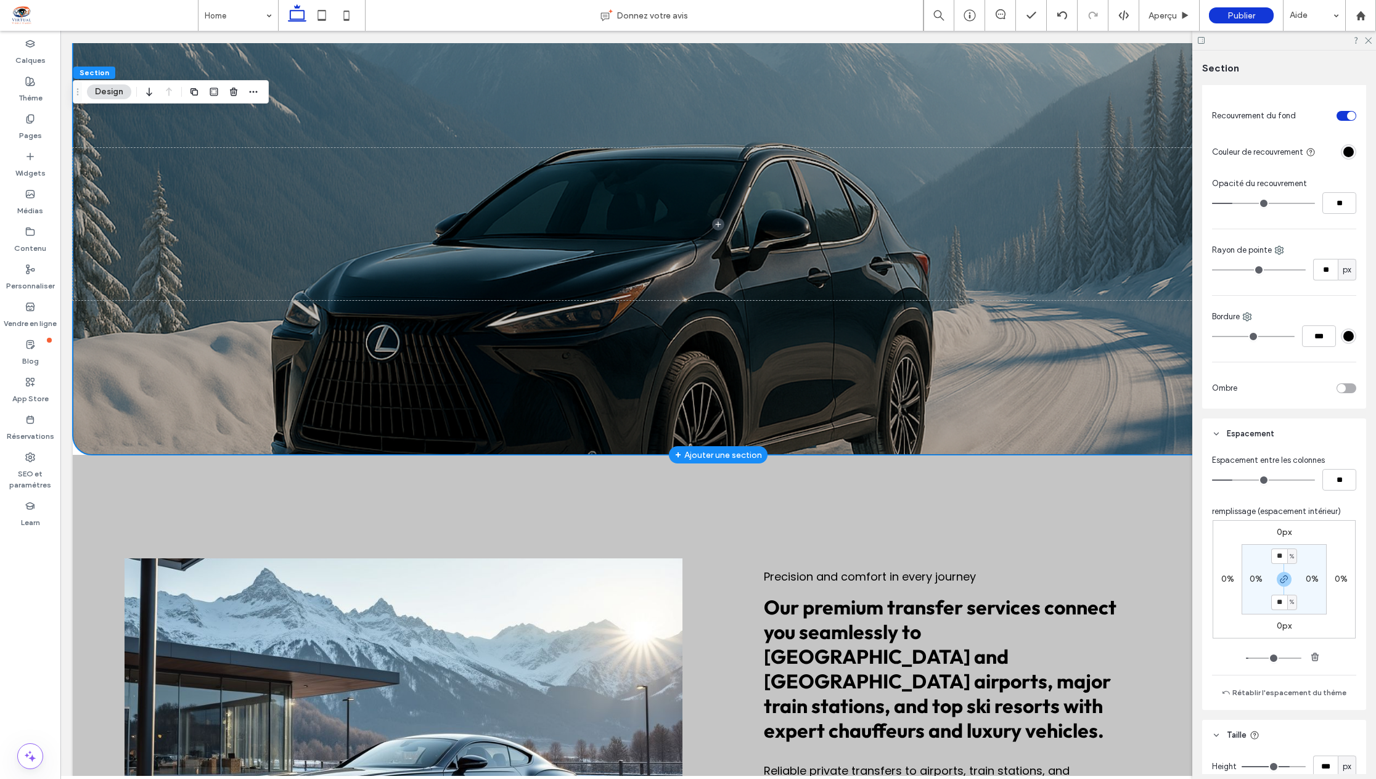
scroll to position [555, 0]
click at [1274, 600] on input "**" at bounding box center [1279, 599] width 16 height 15
type input "*"
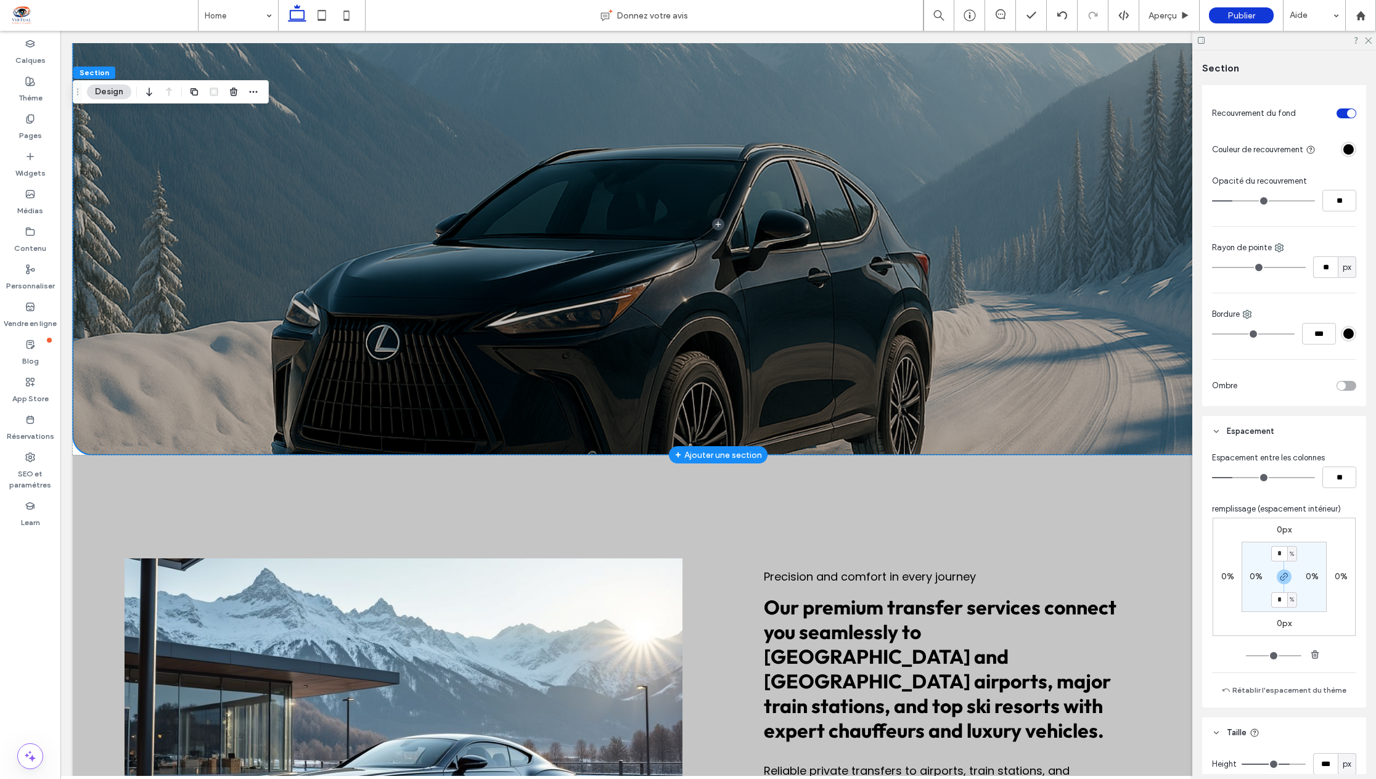
click at [1277, 623] on label "0px" at bounding box center [1284, 623] width 15 height 10
type input "**"
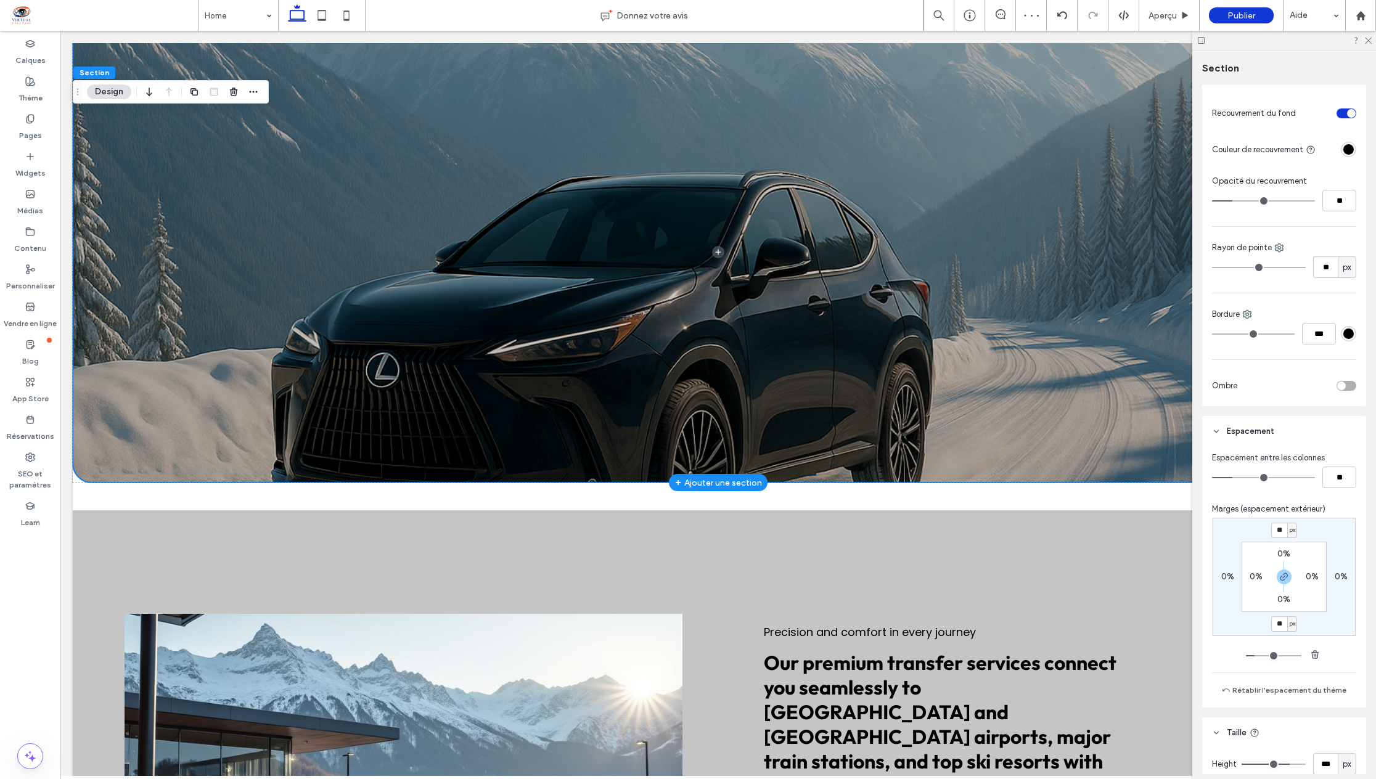
type input "*"
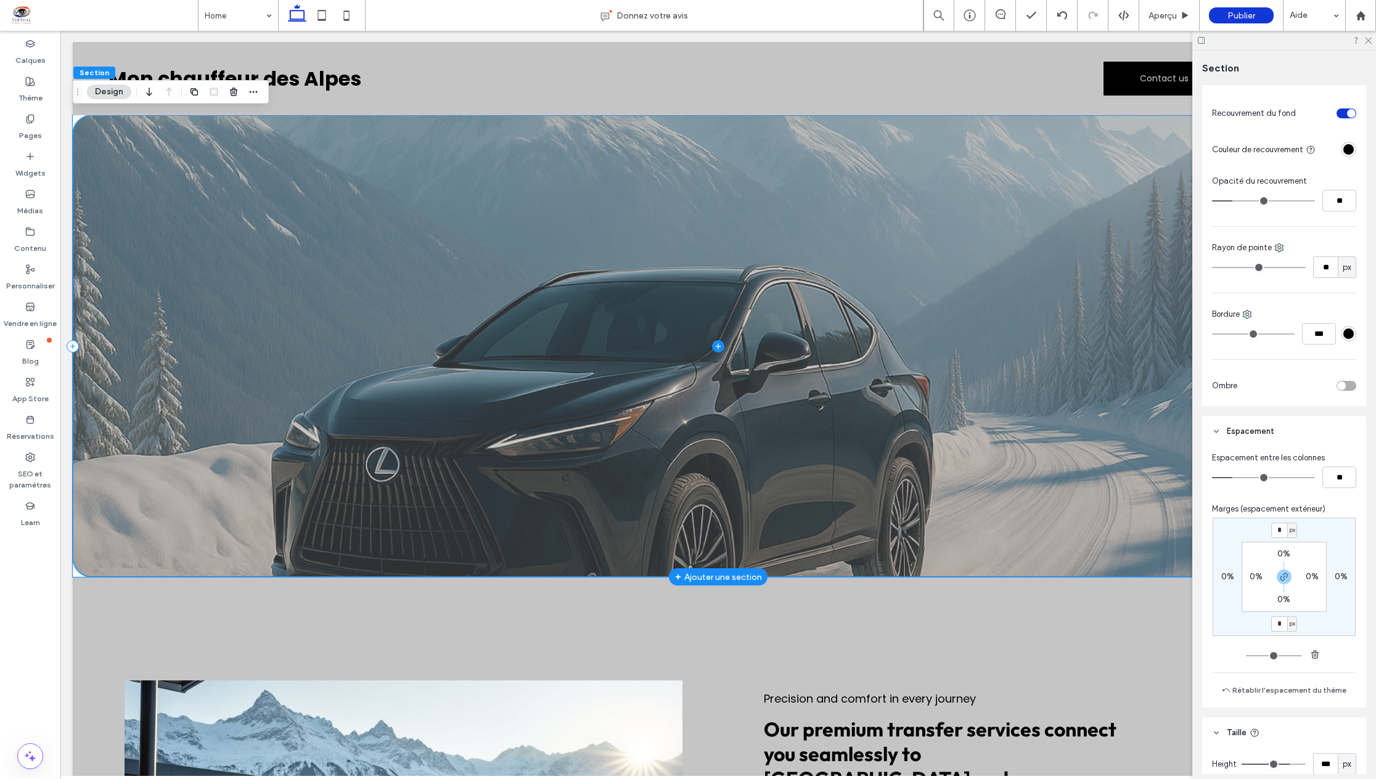
scroll to position [0, 0]
click at [715, 347] on icon at bounding box center [718, 347] width 6 height 1
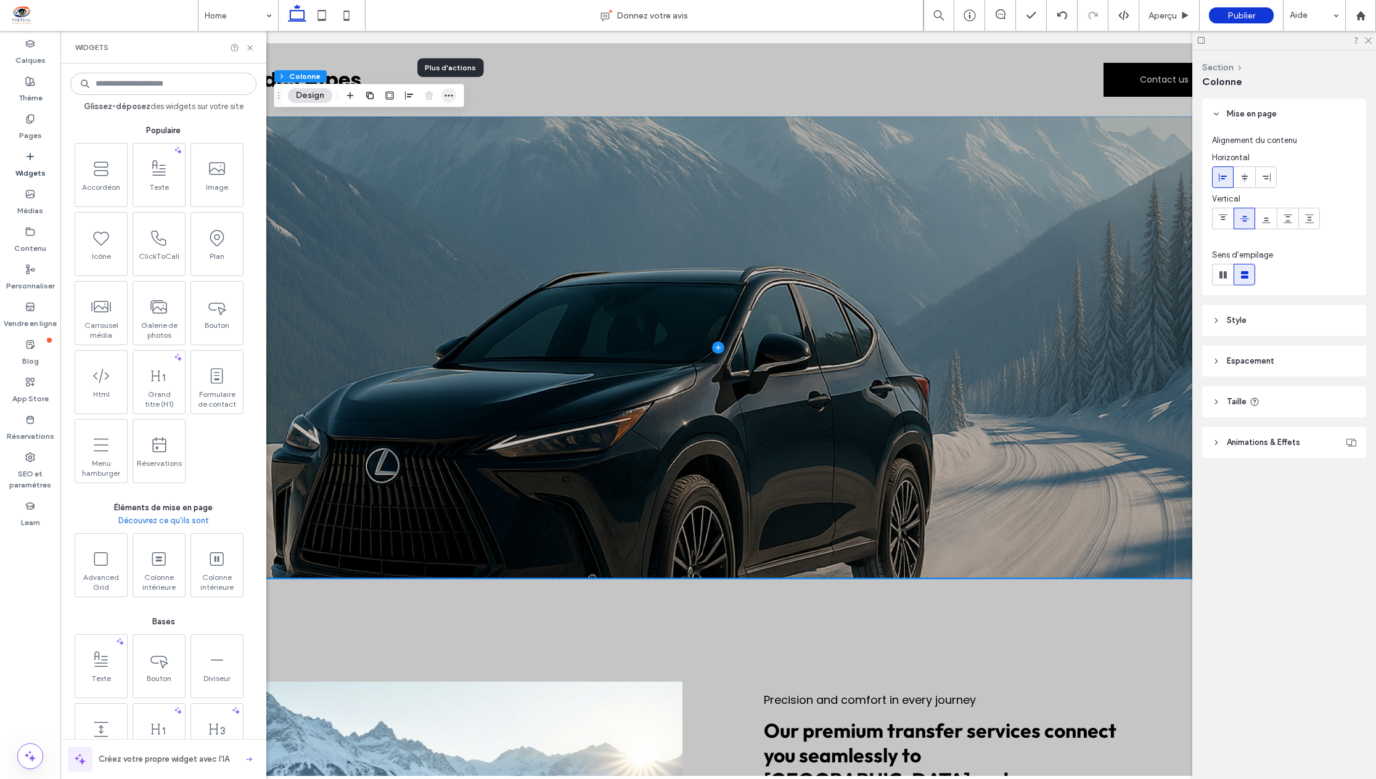
click at [449, 97] on icon "button" at bounding box center [449, 96] width 10 height 10
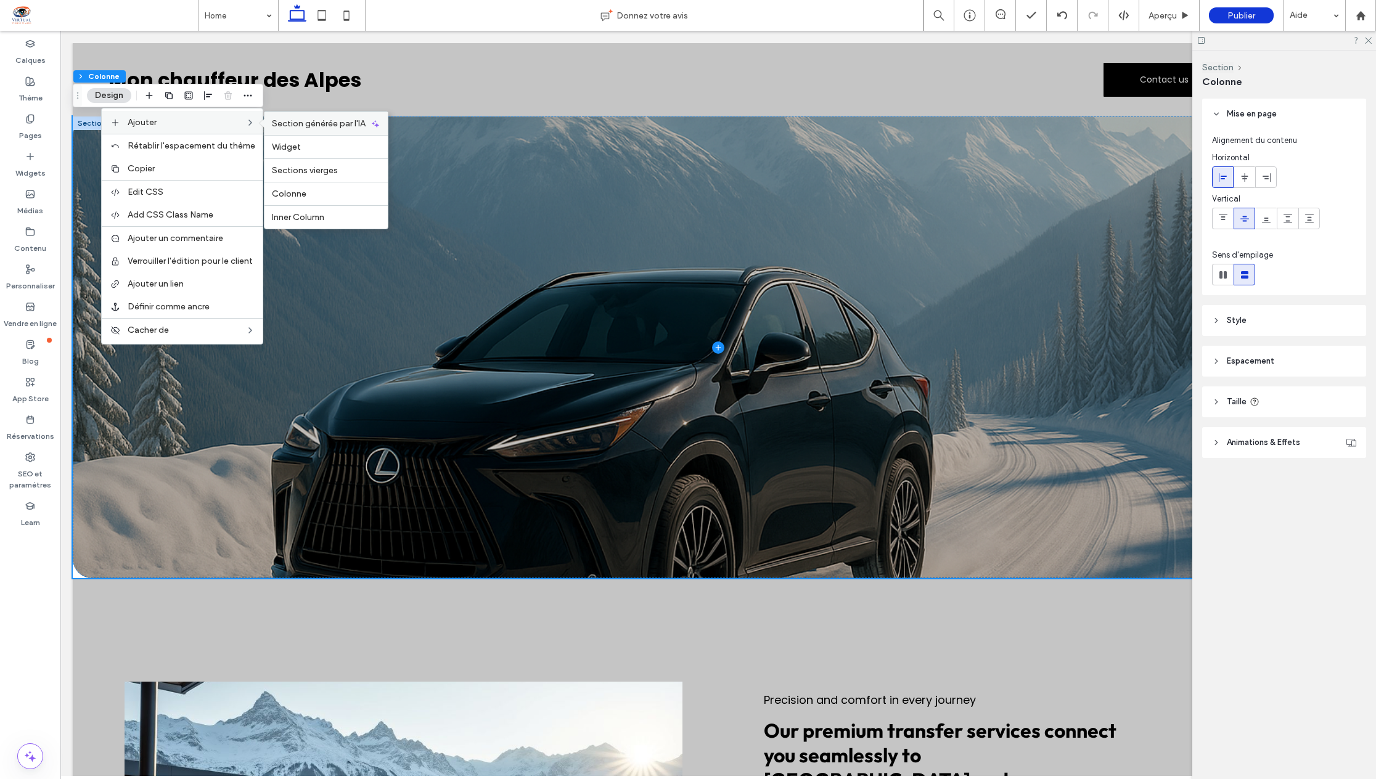
click at [301, 124] on span "Section générée par l'IA" at bounding box center [319, 123] width 94 height 10
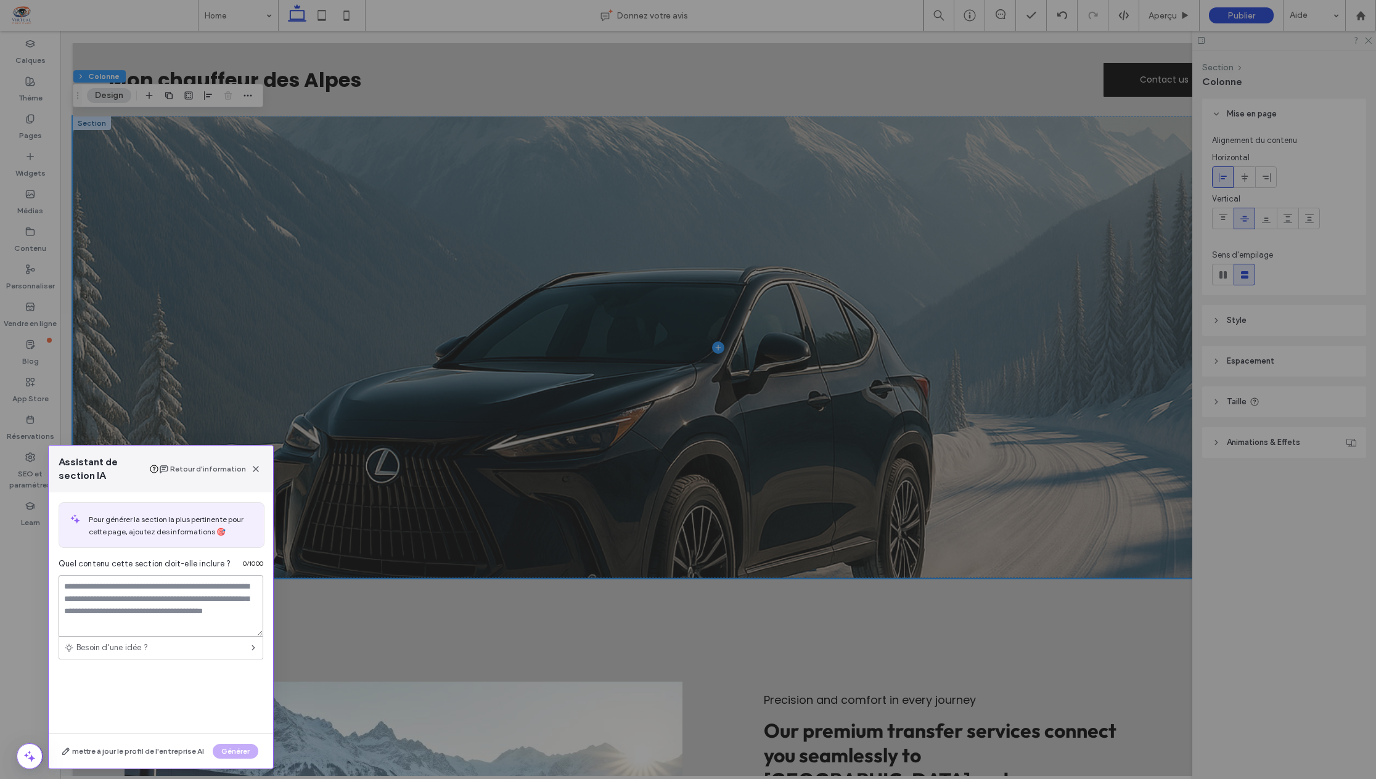
click at [178, 600] on textarea at bounding box center [161, 606] width 205 height 62
type textarea "**********"
click at [230, 748] on button "Générer" at bounding box center [236, 751] width 46 height 15
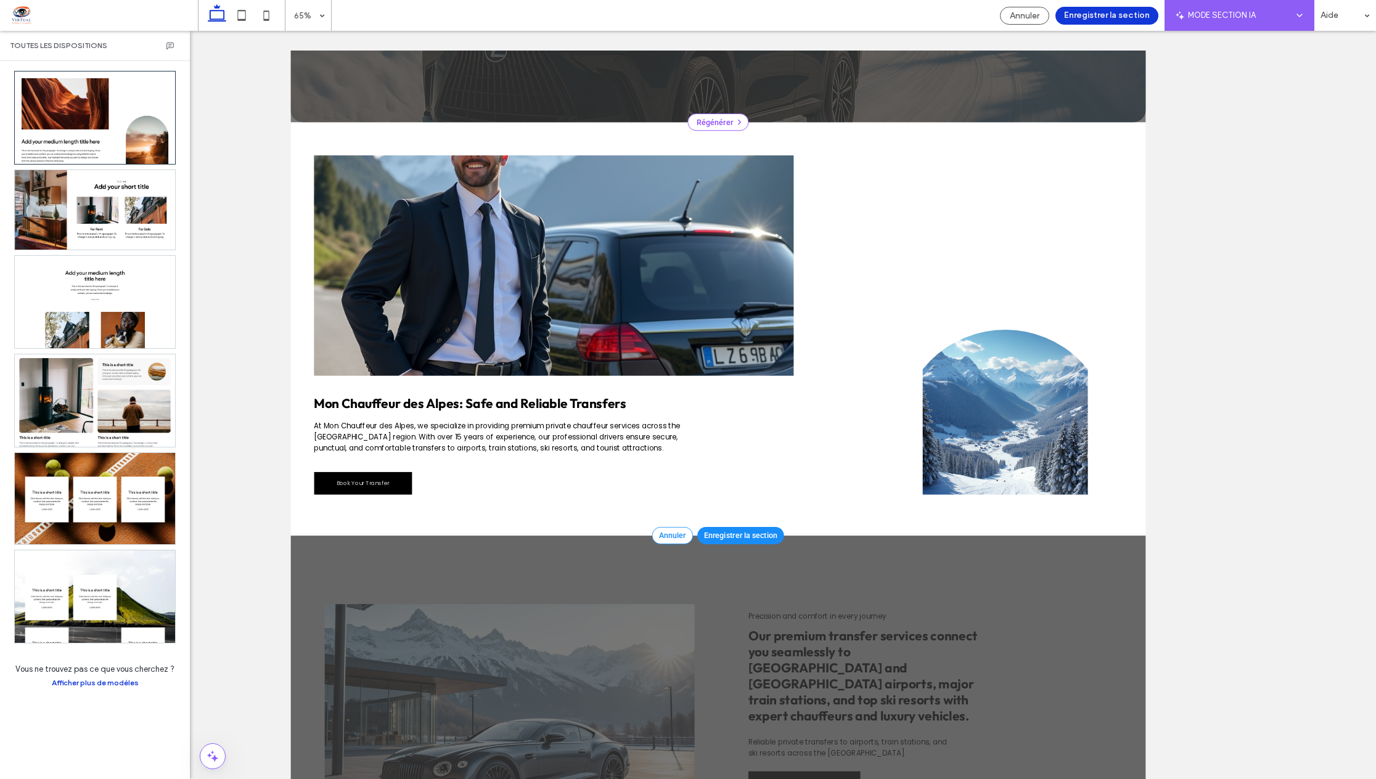
scroll to position [436, 0]
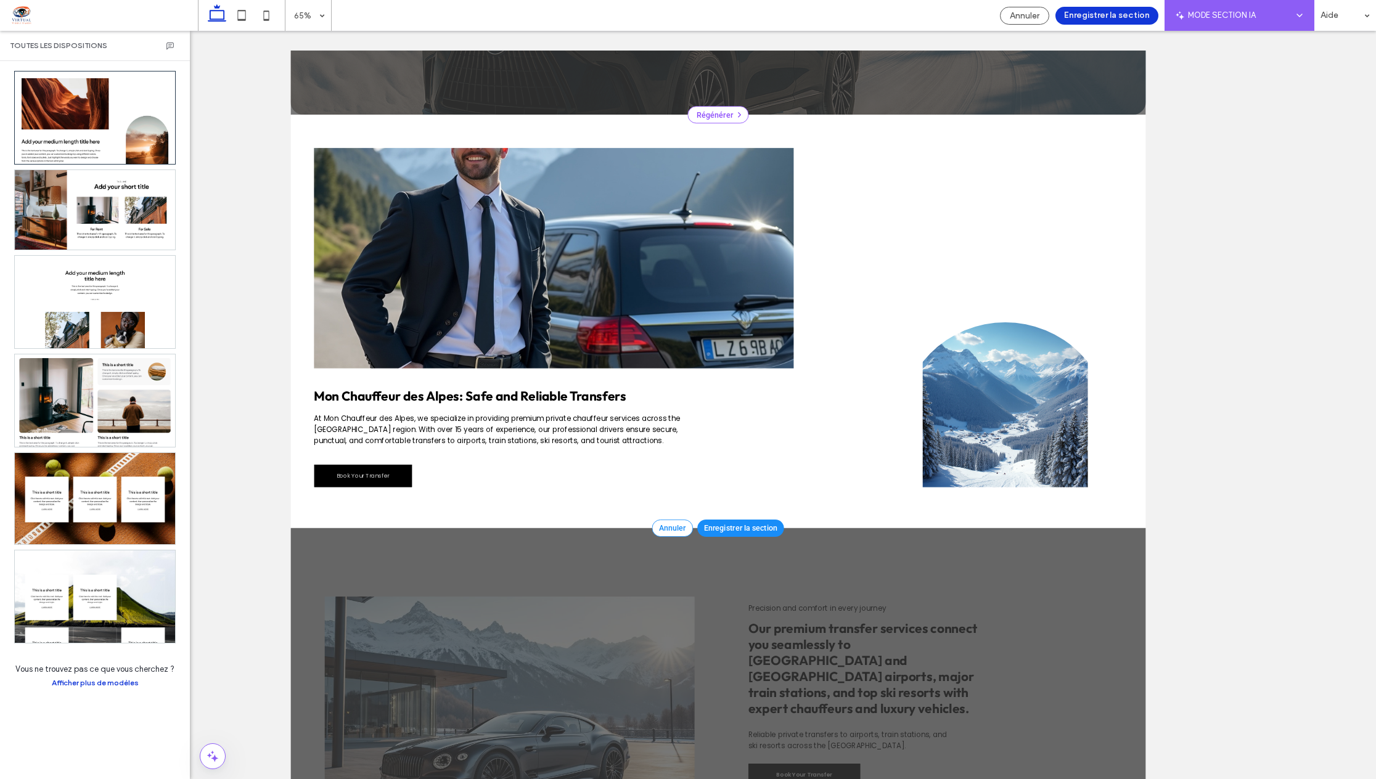
click at [865, 779] on span "Annuler" at bounding box center [878, 786] width 42 height 14
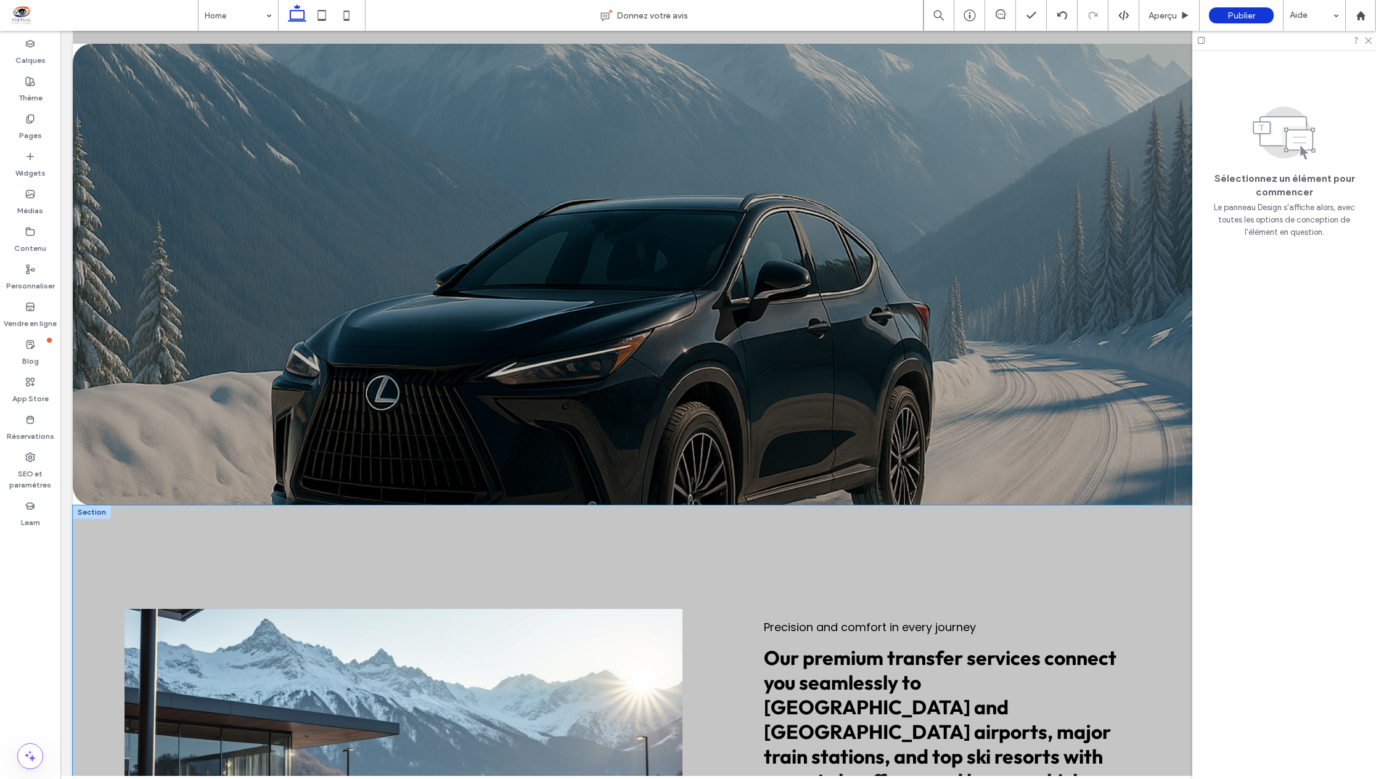
scroll to position [0, 0]
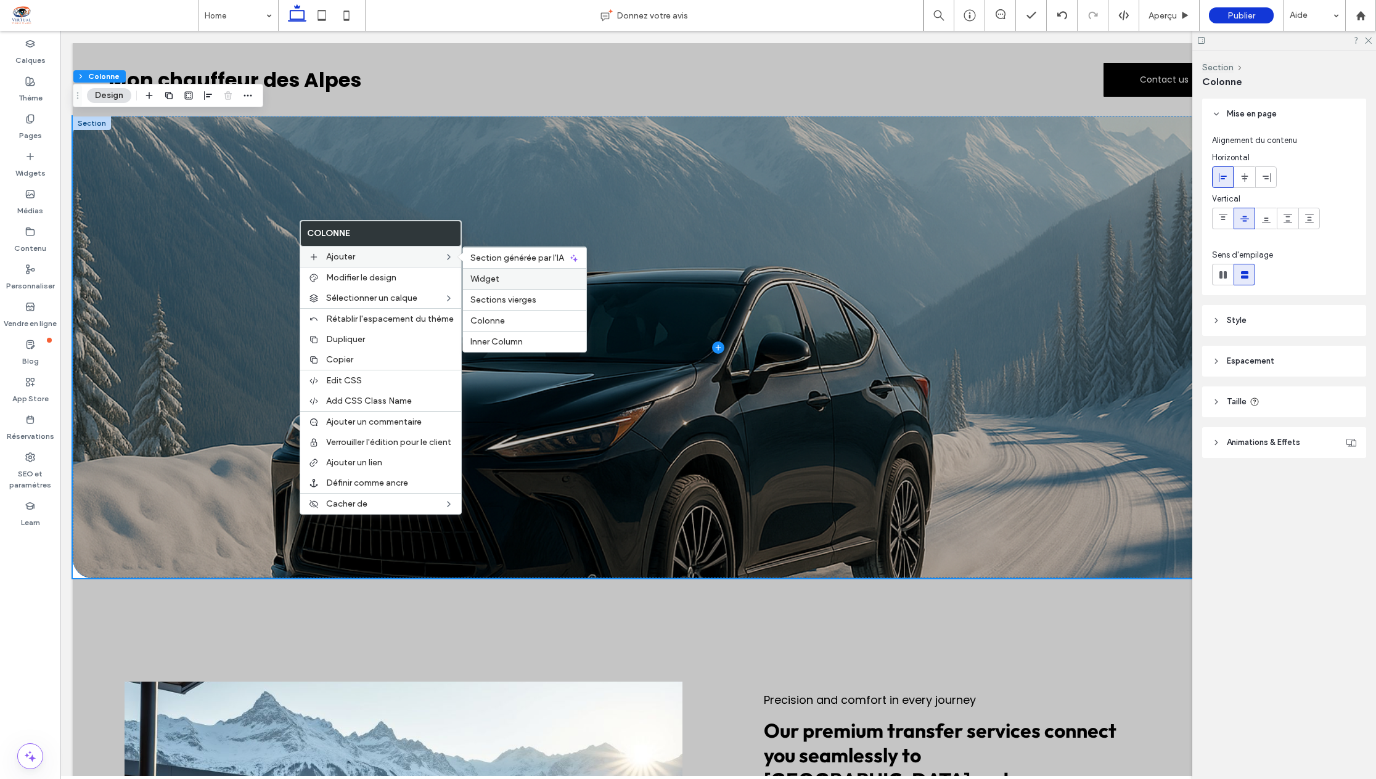
click at [541, 278] on label "Widget" at bounding box center [524, 279] width 108 height 10
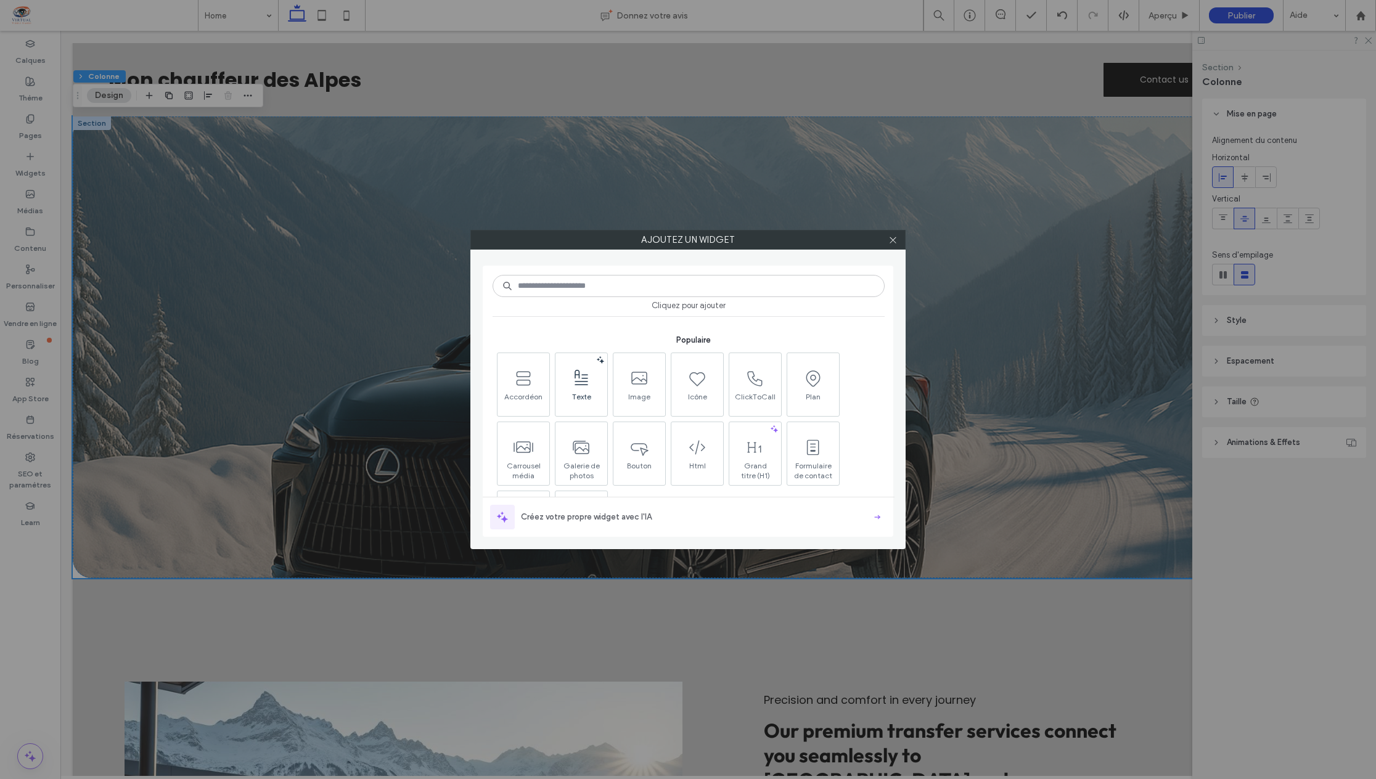
click at [583, 379] on icon at bounding box center [581, 379] width 20 height 20
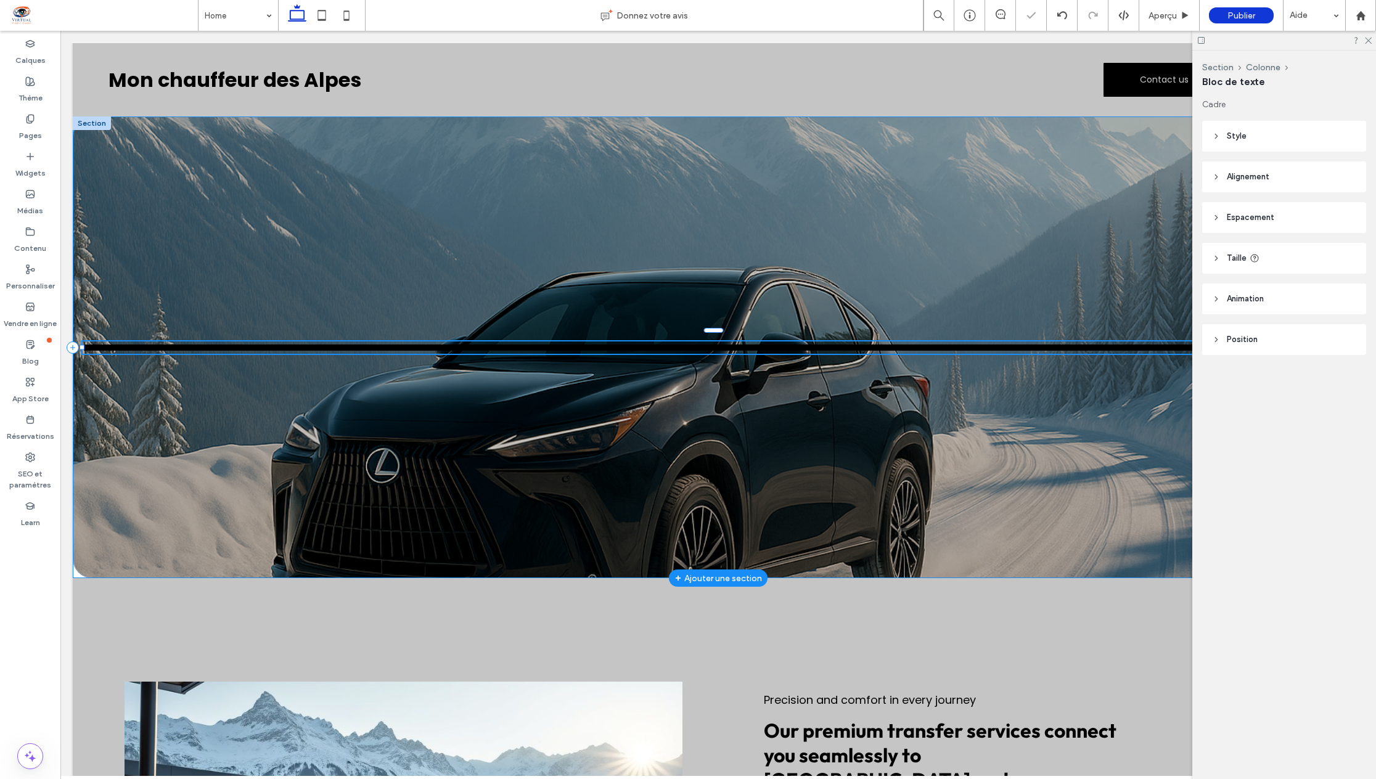
type input "*******"
type input "**"
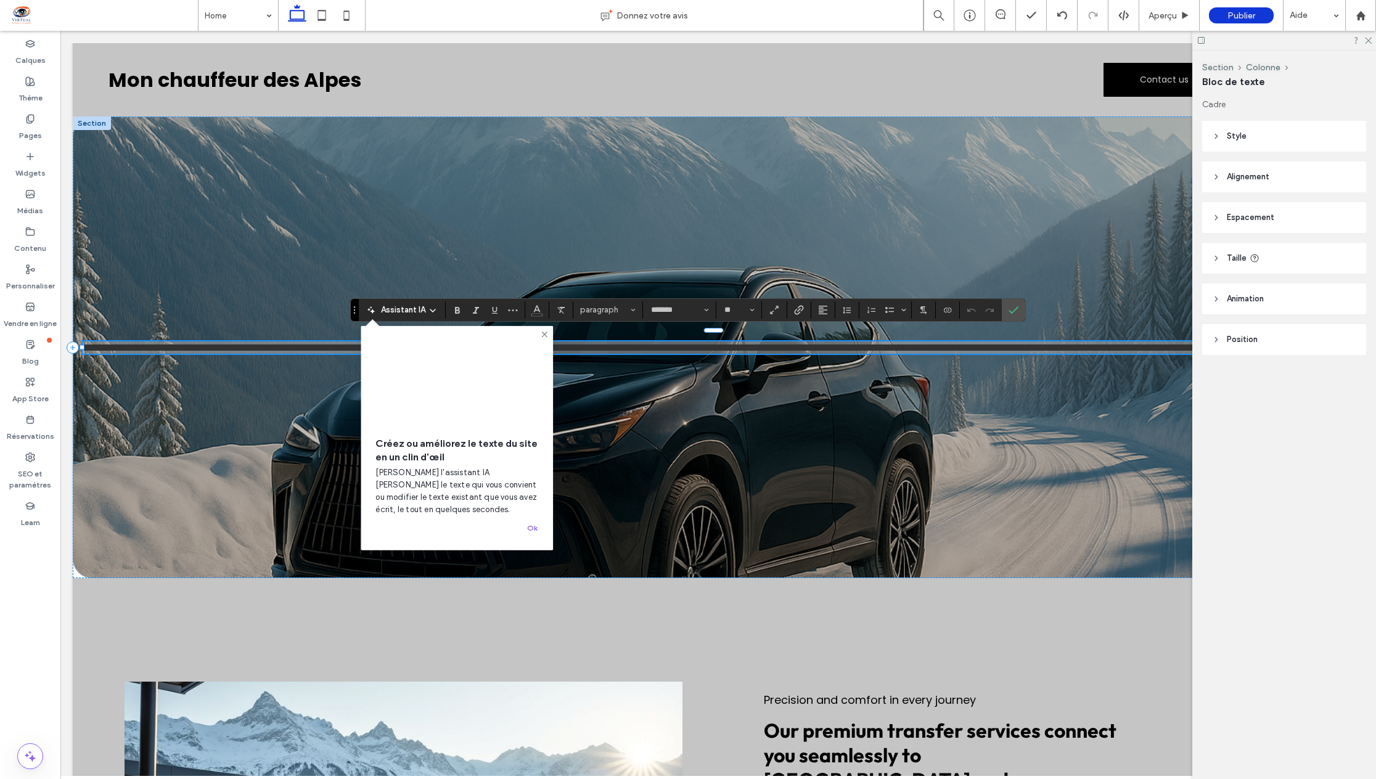
click at [395, 311] on span "Assistant IA" at bounding box center [403, 310] width 44 height 12
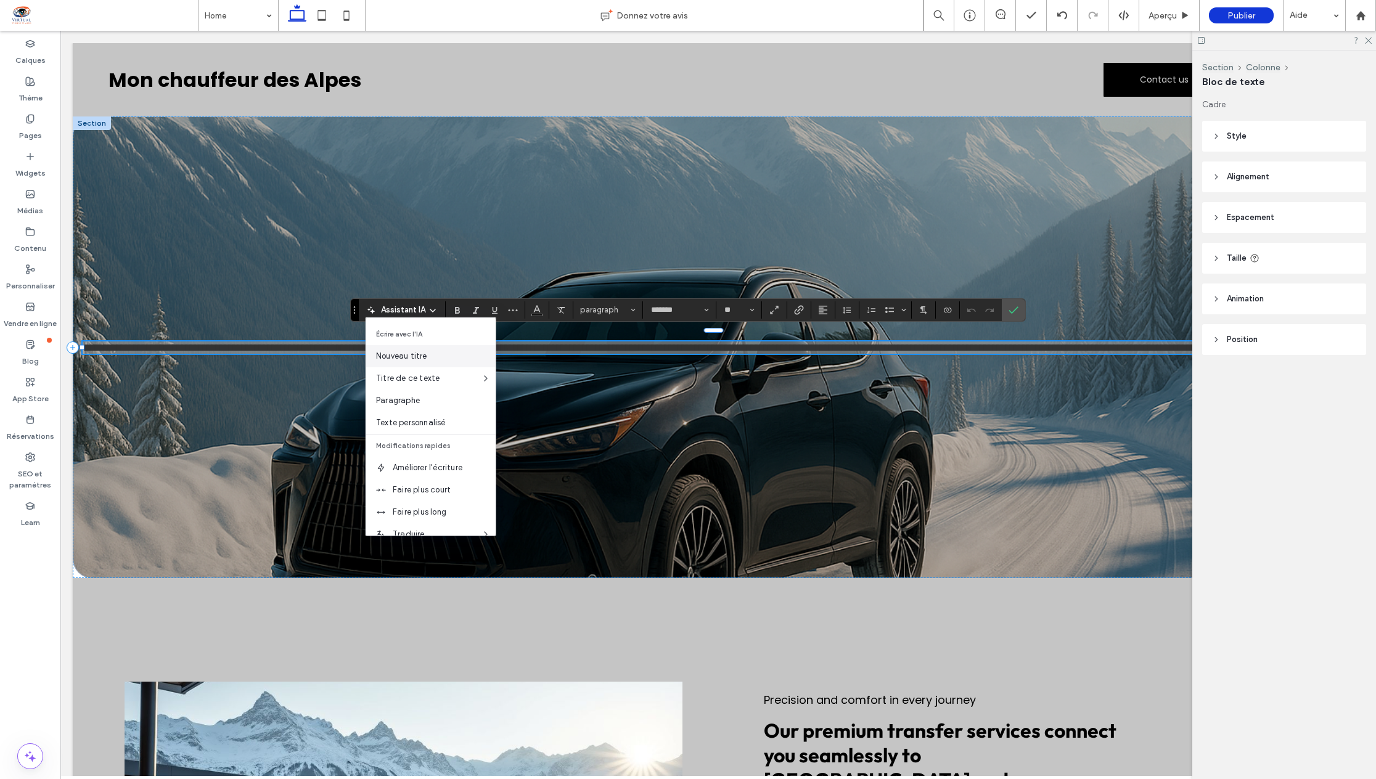
click at [397, 355] on span "Nouveau titre" at bounding box center [436, 356] width 120 height 12
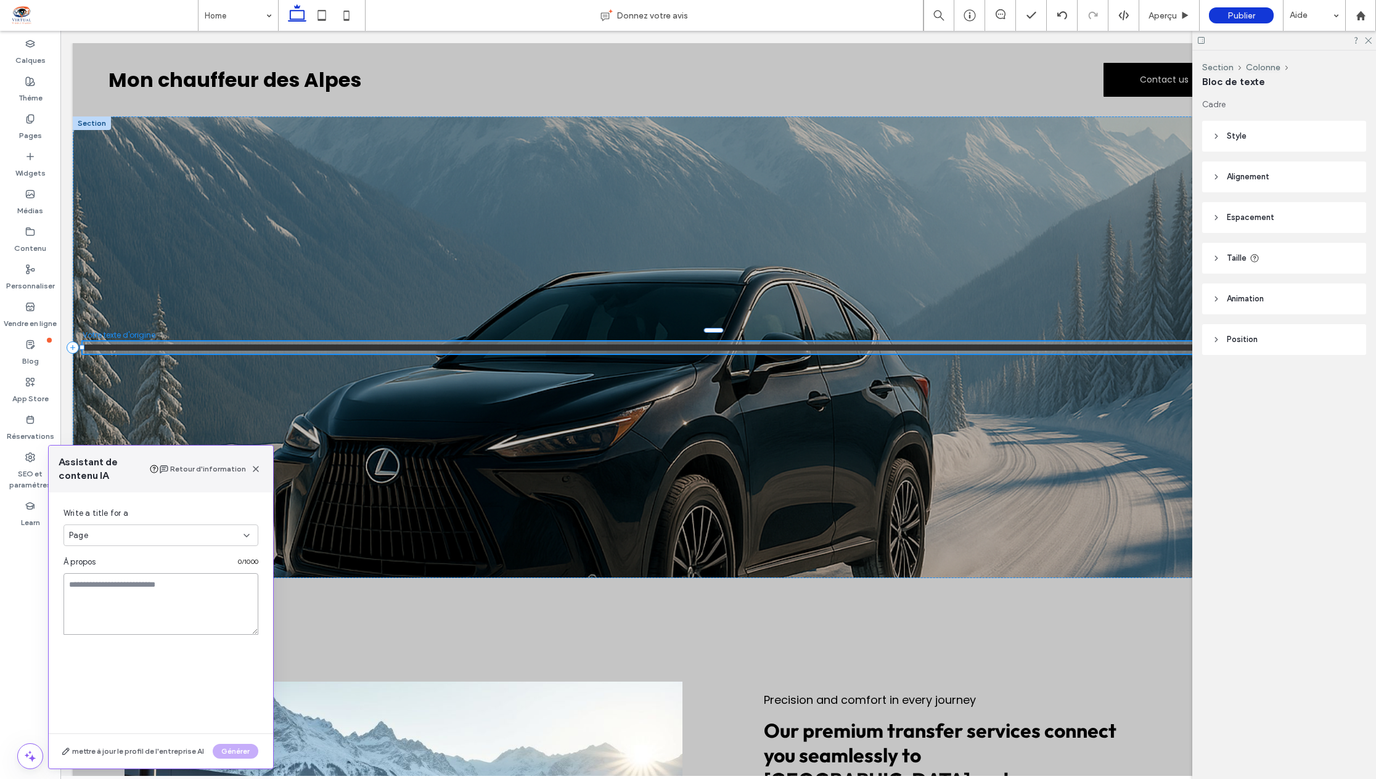
click at [142, 589] on textarea at bounding box center [160, 604] width 195 height 62
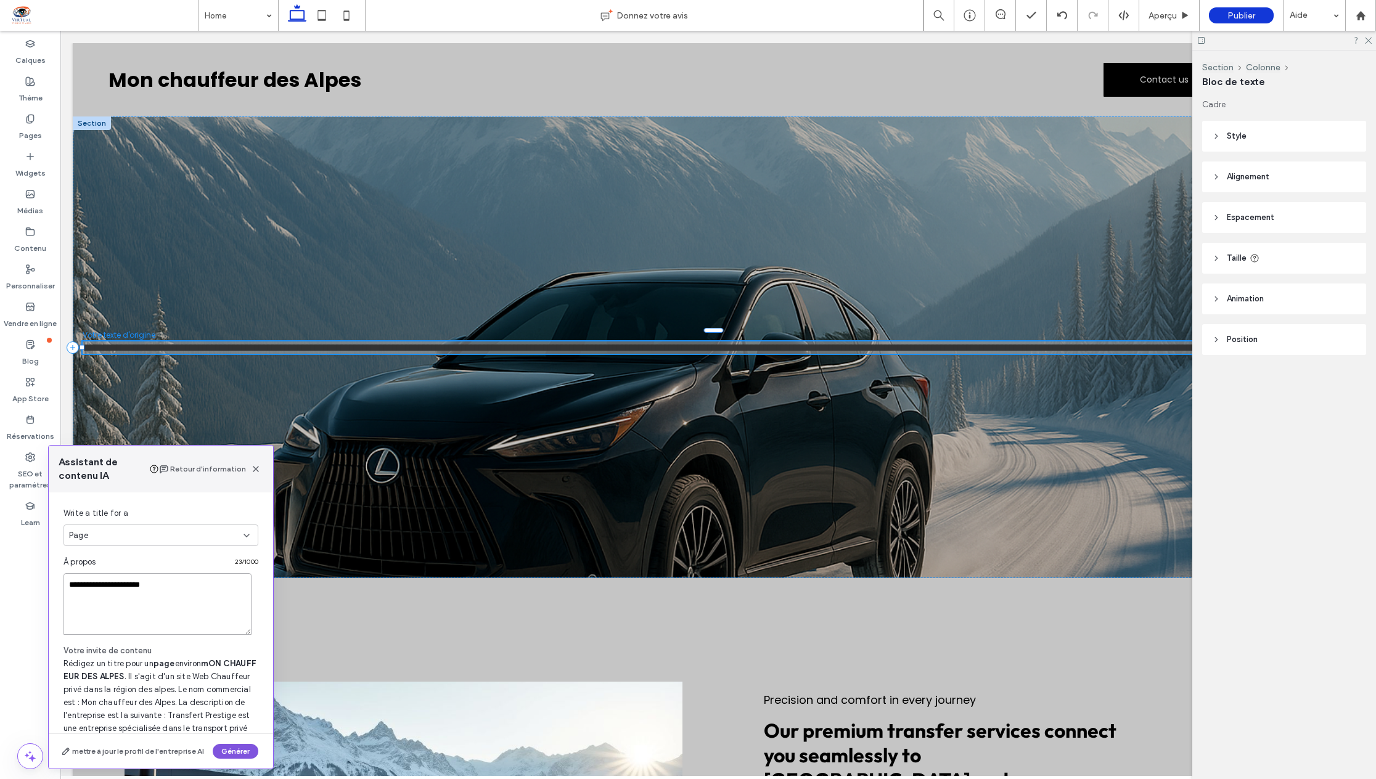
type textarea "**********"
click at [236, 755] on button "Générer" at bounding box center [236, 751] width 46 height 15
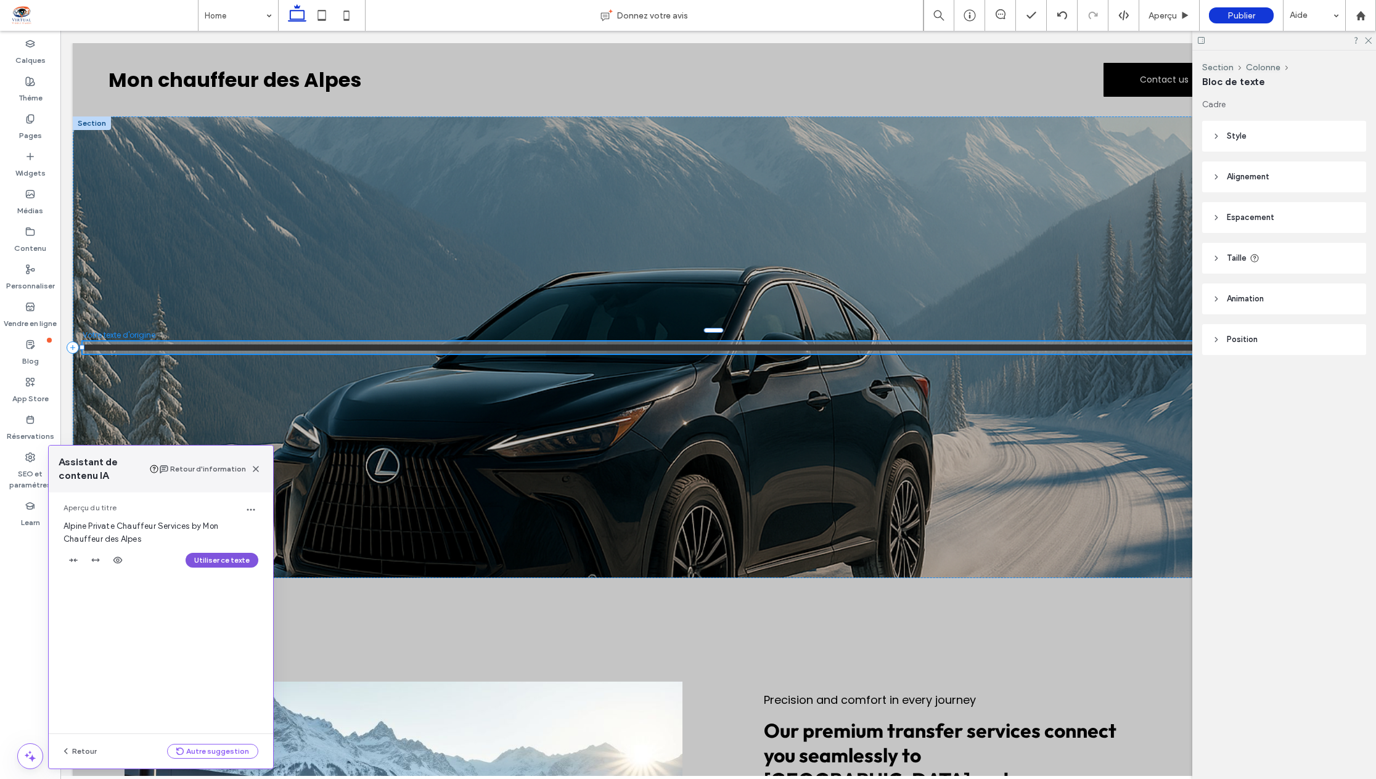
click at [221, 562] on button "Utiliser ce texte" at bounding box center [222, 560] width 73 height 15
